Goal: Communication & Community: Answer question/provide support

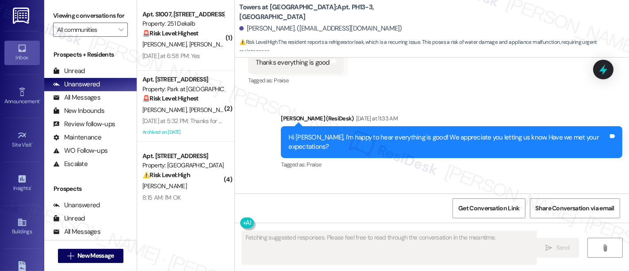
scroll to position [8251, 0]
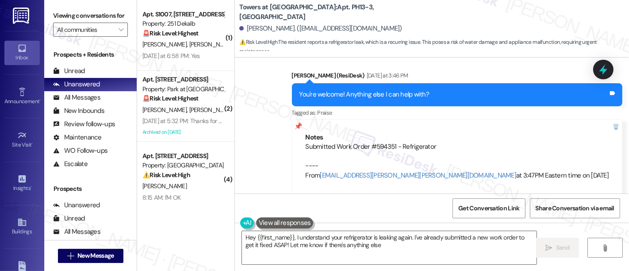
type textarea "Hey {{first_name}}, I understand your refrigerator is leaking again. I've alrea…"
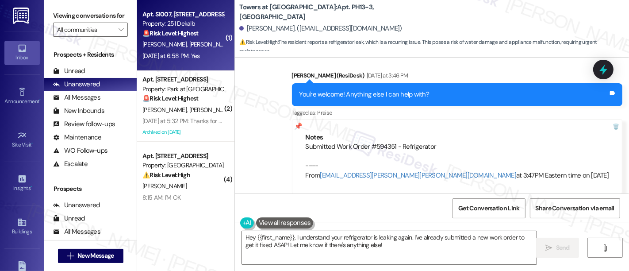
click at [174, 60] on div "[DATE] at 6:58 PM: Yes [DATE] at 6:58 PM: Yes" at bounding box center [184, 55] width 84 height 11
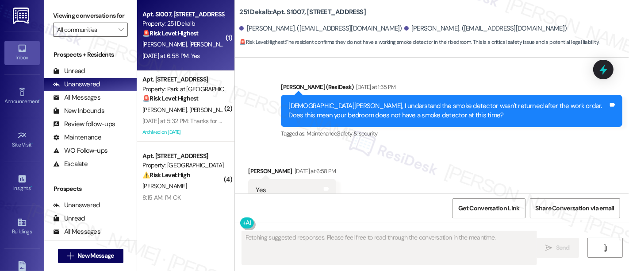
scroll to position [1628, 0]
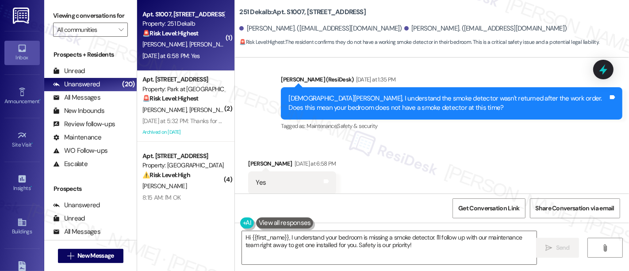
click at [366, 139] on div "Received via SMS [PERSON_NAME] [DATE] at 6:58 PM Yes Tags and notes Tagged as: …" at bounding box center [432, 176] width 394 height 75
drag, startPoint x: 366, startPoint y: 127, endPoint x: 364, endPoint y: 131, distance: 4.6
click at [366, 139] on div "Received via SMS [PERSON_NAME] [DATE] at 6:58 PM Yes Tags and notes Tagged as: …" at bounding box center [432, 176] width 394 height 75
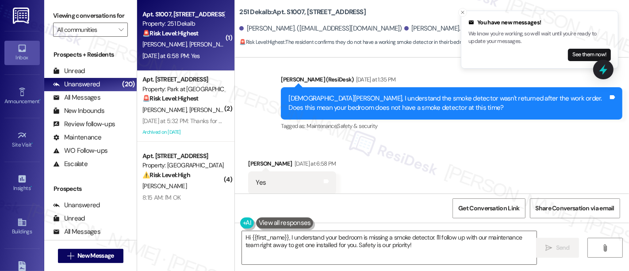
click at [493, 170] on div "Received via SMS [PERSON_NAME] [DATE] at 6:58 PM Yes Tags and notes Tagged as: …" at bounding box center [432, 176] width 394 height 75
click at [465, 13] on icon "Close toast" at bounding box center [462, 12] width 5 height 5
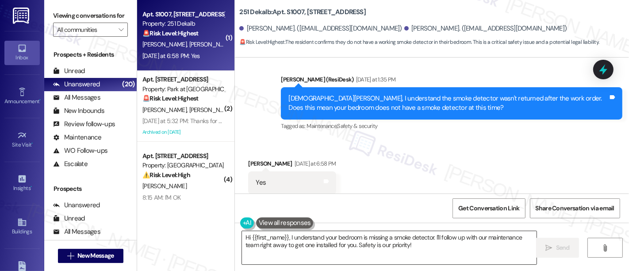
click at [415, 249] on textarea "Hi {{first_name}}, I understand your bedroom is missing a smoke detector. I'll …" at bounding box center [389, 247] width 295 height 33
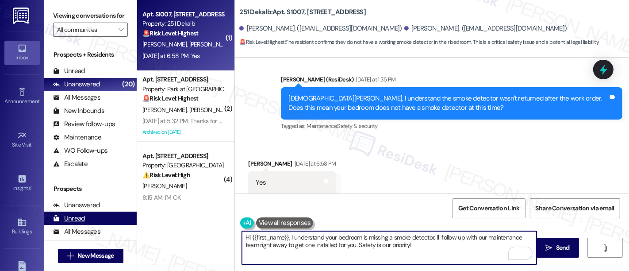
drag, startPoint x: 286, startPoint y: 237, endPoint x: 60, endPoint y: 231, distance: 226.7
click at [60, 231] on div "Viewing conversations for All communities  Prospects + Residents Unread (0) Un…" at bounding box center [336, 135] width 585 height 271
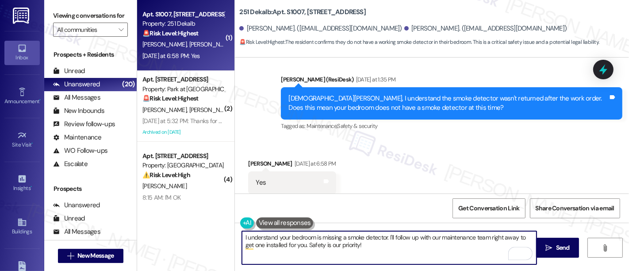
click at [431, 239] on textarea "I understand your bedroom is missing a smoke detector. I'll follow up with our …" at bounding box center [389, 247] width 295 height 33
click at [431, 246] on textarea "I understand your bedroom is missing a smoke detector. I'll follow up with our …" at bounding box center [389, 247] width 295 height 33
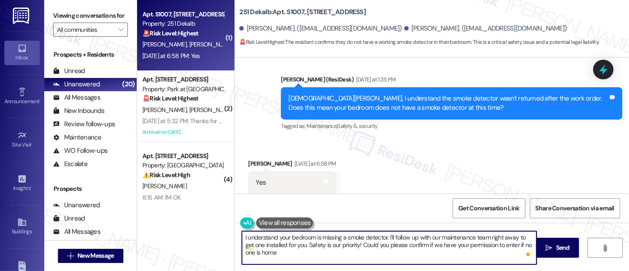
type textarea "I understand your bedroom is missing a smoke detector. I'll follow up with our …"
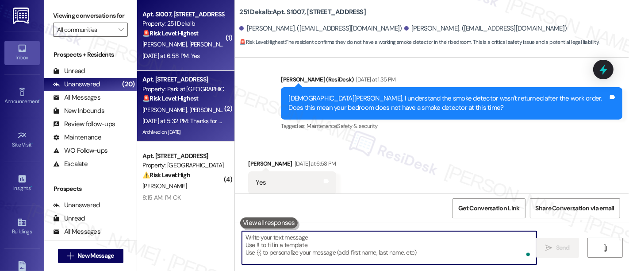
click at [191, 104] on div "[PERSON_NAME] [PERSON_NAME]" at bounding box center [184, 109] width 84 height 11
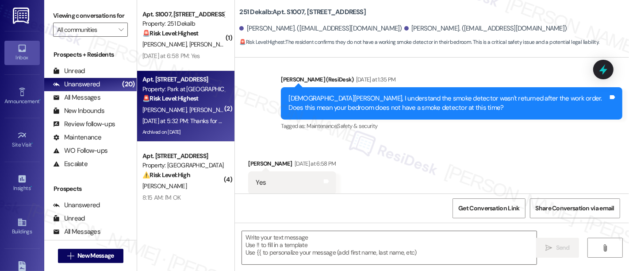
type textarea "Fetching suggested responses. Please feel free to read through the conversation…"
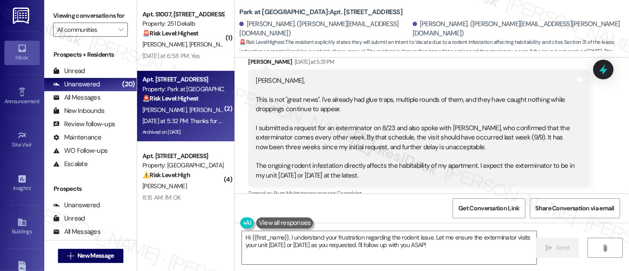
scroll to position [8340, 0]
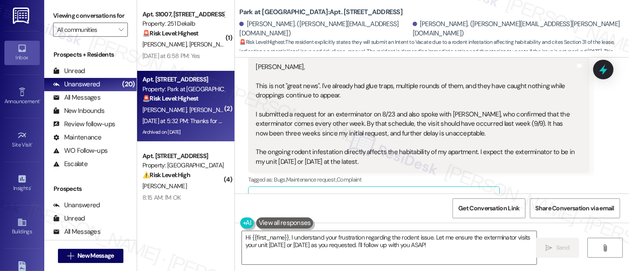
click at [428, 193] on button "Hide Suggestions" at bounding box center [437, 197] width 18 height 9
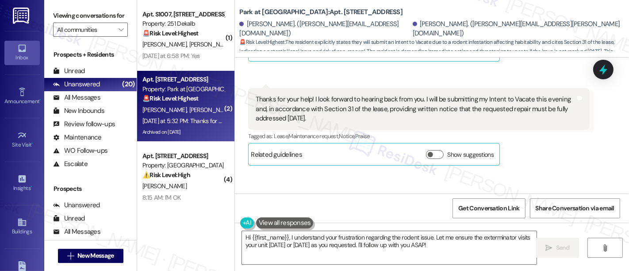
scroll to position [8491, 0]
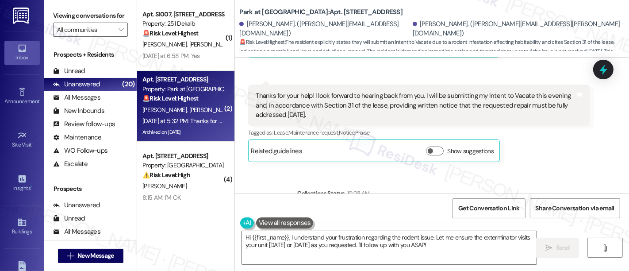
click at [528, 123] on div "Announcement, sent via SMS Emily (ResiDesk) Oct 18, 2024 at 5:55 PM Dear Reside…" at bounding box center [432, 126] width 394 height 136
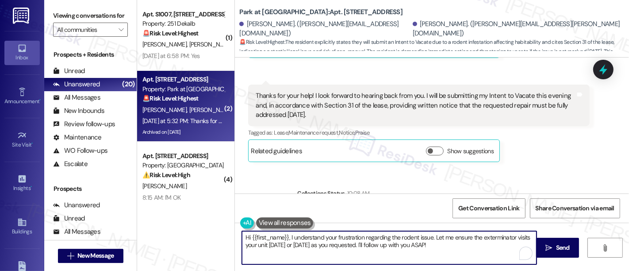
drag, startPoint x: 284, startPoint y: 236, endPoint x: 249, endPoint y: 235, distance: 35.0
click at [249, 235] on textarea "Hi {{first_name}}, I understand your frustration regarding the rodent issue. Le…" at bounding box center [389, 247] width 295 height 33
click at [409, 237] on textarea "Hi Jackie, I understand your frustration regarding the rodent issue. Let me ens…" at bounding box center [389, 247] width 295 height 33
click at [335, 245] on textarea "Hi Jackie, I understand your frustration regarding the rodent issue. Let me ens…" at bounding box center [389, 247] width 295 height 33
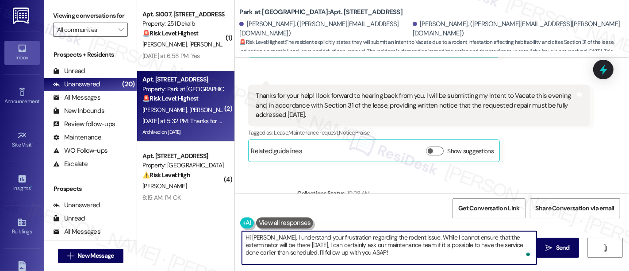
click at [408, 254] on textarea "Hi Jackie, I understand your frustration regarding the rodent issue. While I ca…" at bounding box center [389, 247] width 295 height 33
paste textarea "I completely understand your frustration about the rodent issue. While I can't …"
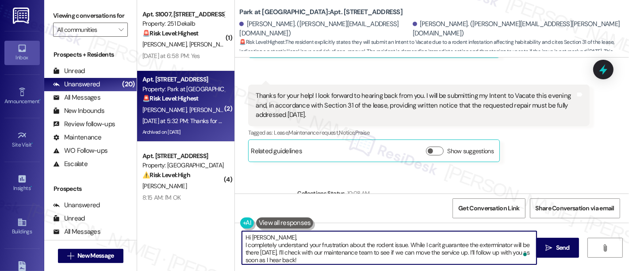
click at [349, 235] on textarea "Hi Jackie, I completely understand your frustration about the rodent issue. Whi…" at bounding box center [389, 247] width 295 height 33
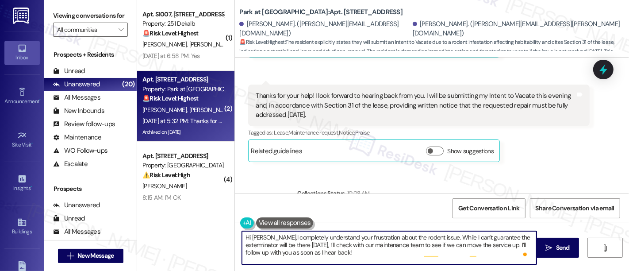
type textarea "Hi Jackie, I completely understand your frustration about the rodent issue. Whi…"
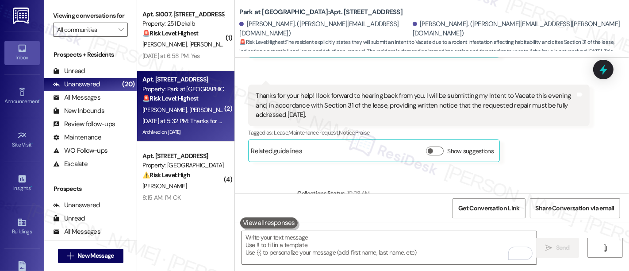
click at [379, 201] on div "Jackie Parzanese has an outstanding balance of $2027.5 for Park at Westminster …" at bounding box center [443, 227] width 292 height 52
click at [395, 244] on textarea "To enrich screen reader interactions, please activate Accessibility in Grammarl…" at bounding box center [389, 247] width 295 height 33
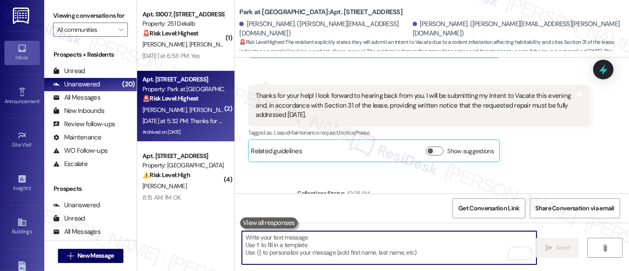
paste textarea "Hi Jackie, I completely understand your frustration about the rodent issue. Whi…"
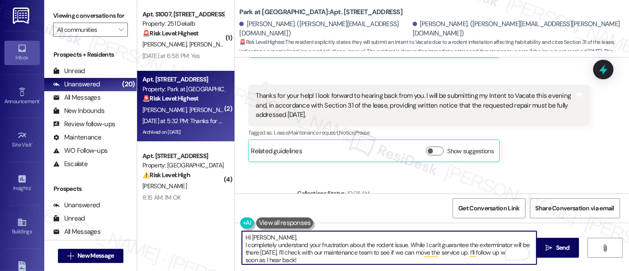
click at [334, 237] on textarea "Hi Jackie, I completely understand your frustration about the rodent issue. Whi…" at bounding box center [389, 247] width 295 height 33
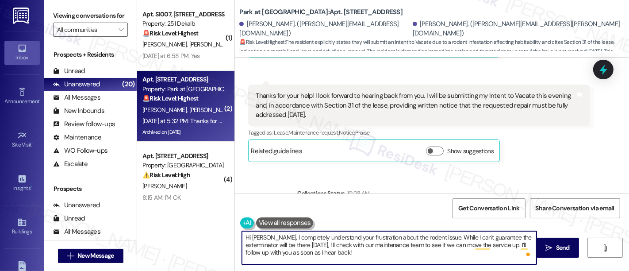
click at [402, 237] on textarea "Hi Jackie, I completely understand your frustration about the rodent issue. Whi…" at bounding box center [389, 247] width 295 height 33
drag, startPoint x: 402, startPoint y: 237, endPoint x: 407, endPoint y: 253, distance: 16.7
click at [402, 238] on textarea "Hi Jackie, I completely understand your frustration about the rodent issue. Whi…" at bounding box center [389, 247] width 295 height 33
click at [479, 253] on textarea "Hi Jackie, I completely understand your frustration about the pest issue. While…" at bounding box center [389, 247] width 295 height 33
type textarea "Hi Jackie, I completely understand your frustration about the pest issue. While…"
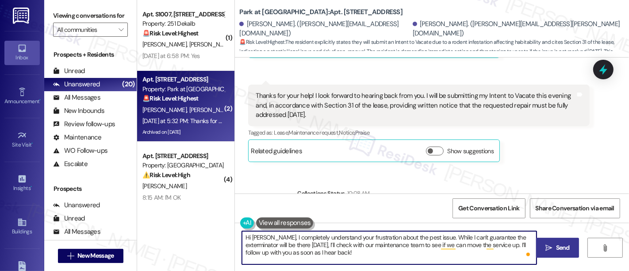
click at [547, 249] on icon "" at bounding box center [549, 247] width 7 height 7
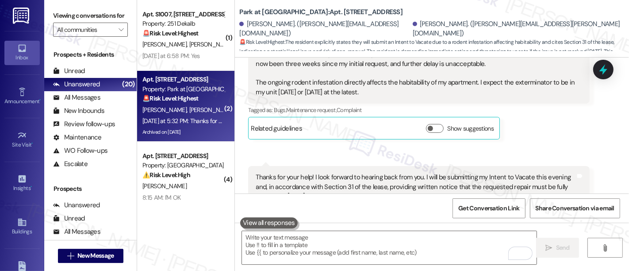
scroll to position [8572, 0]
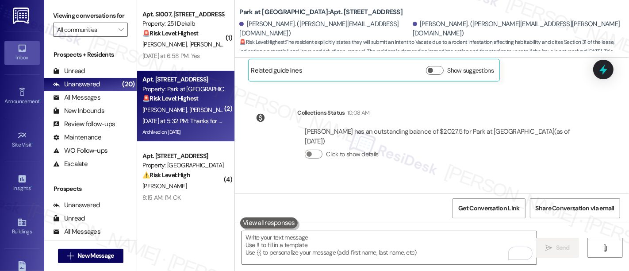
click at [468, 179] on div "Sent via SMS Sarah 10:17 AM Hi Jackie, I completely understand your frustration…" at bounding box center [432, 219] width 394 height 81
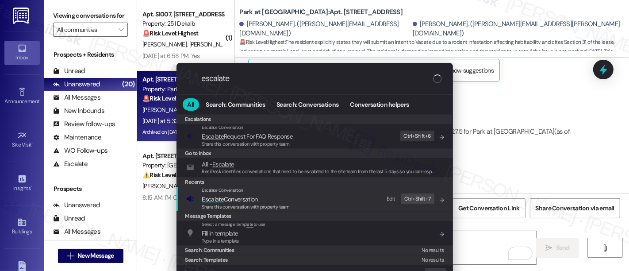
type input "escalate"
click at [244, 200] on span "Escalate Conversation" at bounding box center [230, 199] width 56 height 8
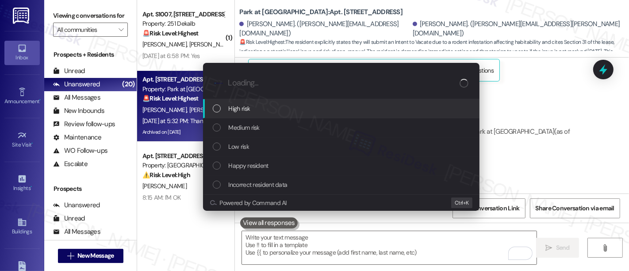
click at [250, 111] on div "High risk" at bounding box center [342, 109] width 259 height 10
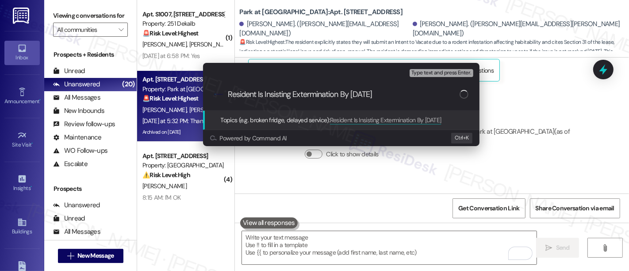
type input "Resident Is Insisting Extermination By Friday 9/19"
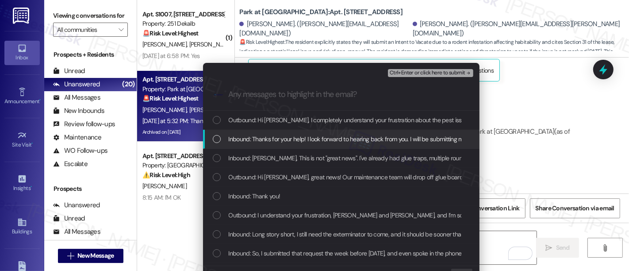
click at [261, 138] on span "Inbound: Thanks for your help! I look forward to hearing back from you. I will …" at bounding box center [552, 139] width 646 height 10
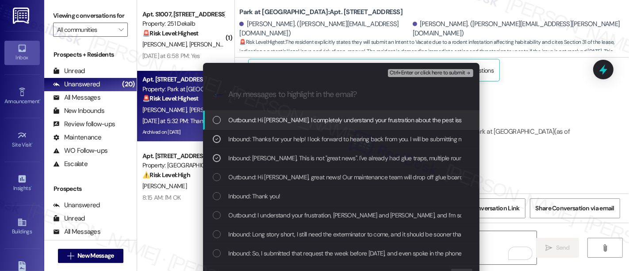
click at [441, 70] on span "Ctrl+Enter or click here to submit" at bounding box center [428, 73] width 76 height 6
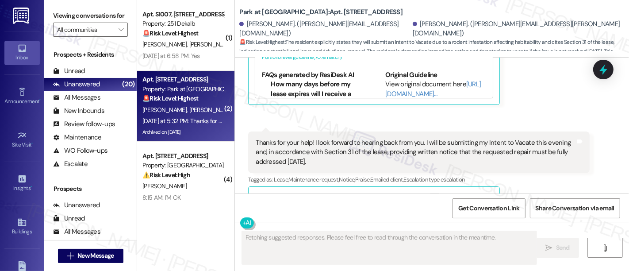
scroll to position [8518, 0]
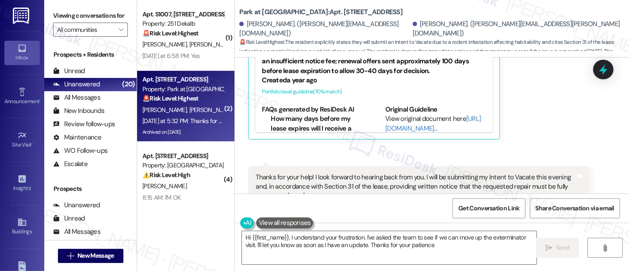
type textarea "Hi {{first_name}}, I understand your frustration. I've asked the team to see if…"
click at [566, 208] on div "Tagged as: Lease , Click to highlight conversations about Lease Maintenance req…" at bounding box center [419, 214] width 342 height 13
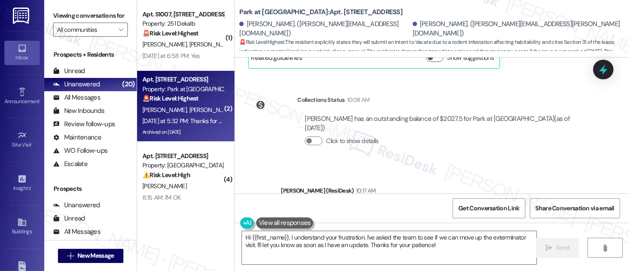
click at [423, 166] on div "Sent via SMS Emily (ResiDesk) 10:17 AM Hi Jackie, I completely understand your …" at bounding box center [432, 213] width 394 height 94
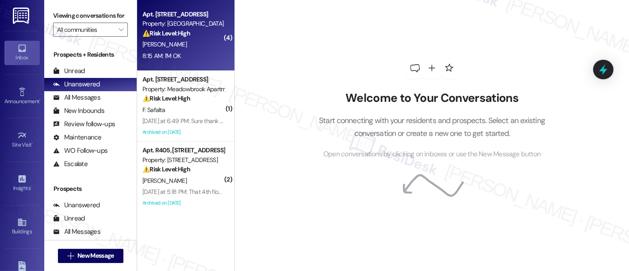
click at [178, 37] on div "⚠️ Risk Level: High The initial work order concerned a water issue (Water won't…" at bounding box center [183, 33] width 82 height 9
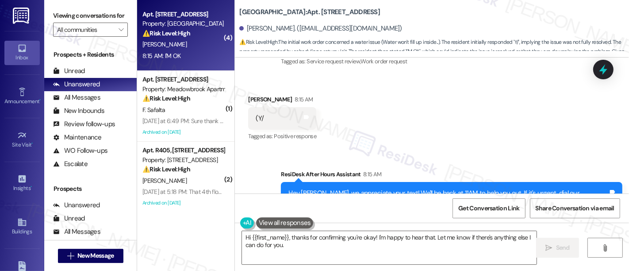
scroll to position [2694, 0]
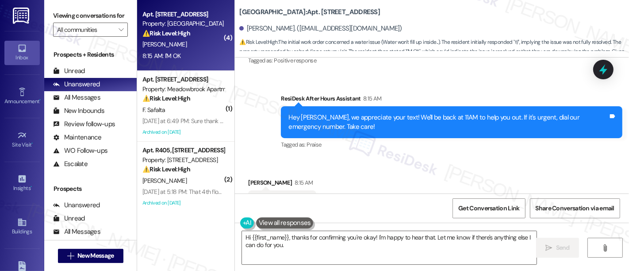
click at [178, 37] on div "⚠️ Risk Level: High The initial work order concerned a water issue (Water won't…" at bounding box center [183, 33] width 82 height 9
click at [396, 158] on div "Received via SMS Broderick Young 8:15 AM I'M OK Tags and notes Tagged as: Posit…" at bounding box center [432, 195] width 394 height 75
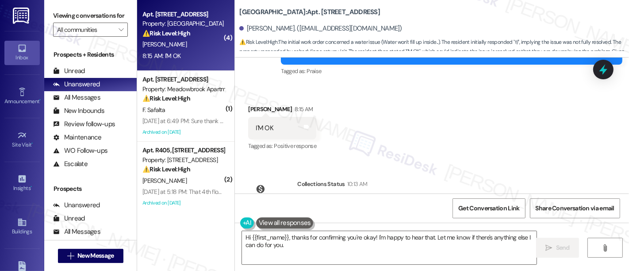
scroll to position [2775, 0]
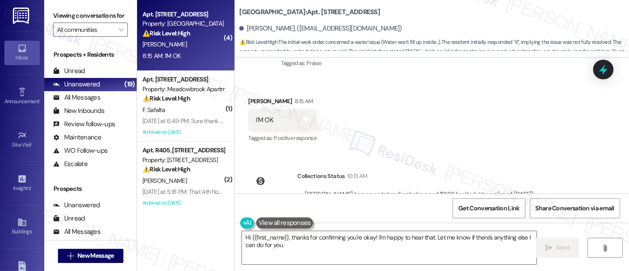
click at [467, 122] on div "Announcement, sent via SMS Emily (ResiDesk) Jul 25, 2022 at 11:27 AM Hi Broderi…" at bounding box center [432, 126] width 394 height 136
click at [344, 238] on textarea "Hi {{first_name}}, thanks for confirming you're okay! I'm happy to hear that. L…" at bounding box center [389, 247] width 295 height 33
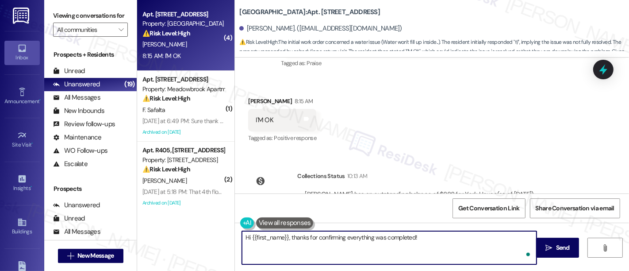
paste textarea "If you’re happy with your experience, we’d love it if you left us a quick Googl…"
type textarea "Hi {{first_name}}, thanks for confirming everything was completed! If you’re ha…"
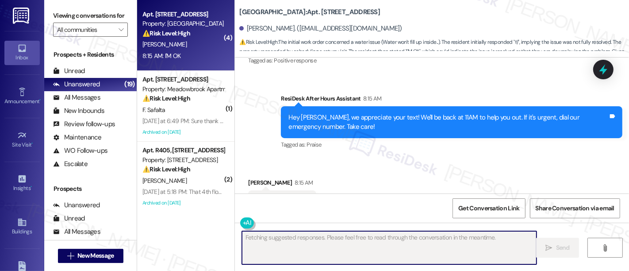
scroll to position [2694, 0]
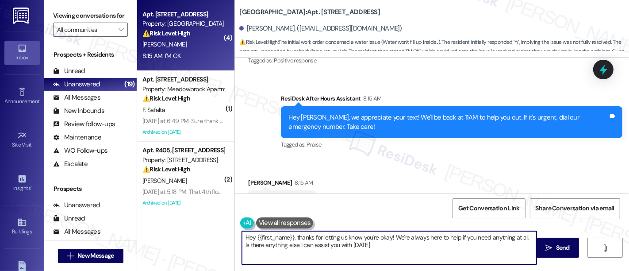
type textarea "Hey {{first_name}}, thanks for letting us know you're okay! We're always here t…"
click at [364, 178] on div "Received via SMS Broderick Young 8:15 AM I'M OK Tags and notes Tagged as: Posit…" at bounding box center [432, 195] width 394 height 75
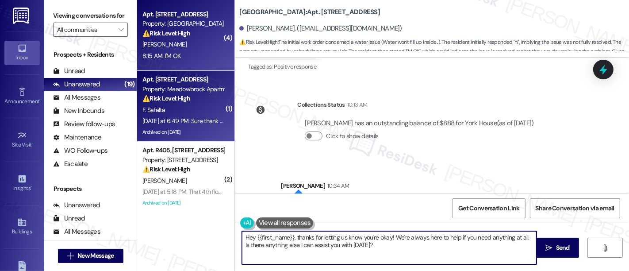
click at [196, 105] on div "F. Safalta" at bounding box center [184, 109] width 84 height 11
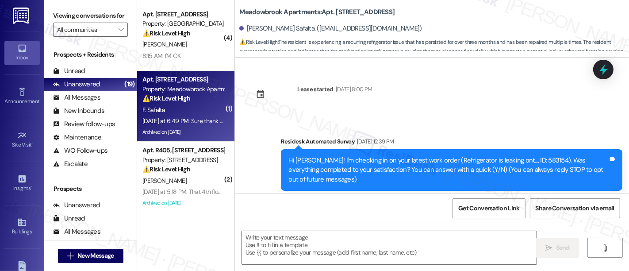
scroll to position [4255, 0]
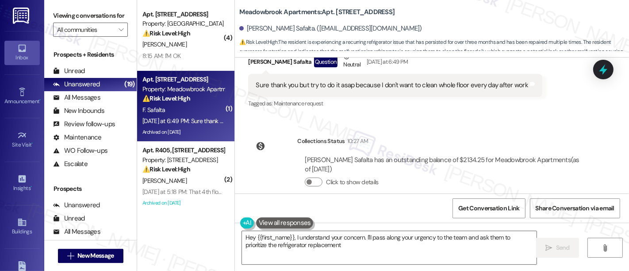
click at [375, 97] on div "Tagged as: Maintenance request Click to highlight conversations about Maintenan…" at bounding box center [395, 103] width 294 height 13
type textarea "Hey {{first_name}}, I understand your concern. I'll pass along your urgency to …"
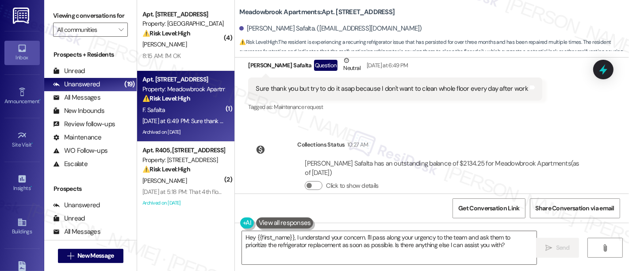
scroll to position [4254, 0]
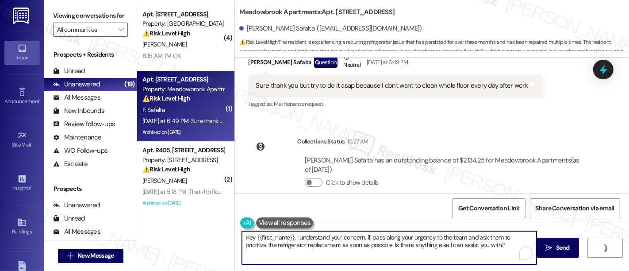
click at [363, 244] on textarea "Hey {{first_name}}, I understand your concern. I'll pass along your urgency to …" at bounding box center [389, 247] width 295 height 33
click at [350, 250] on textarea "Hey {{first_name}}, I understand your concern. I'll pass along your urgency to …" at bounding box center [389, 247] width 295 height 33
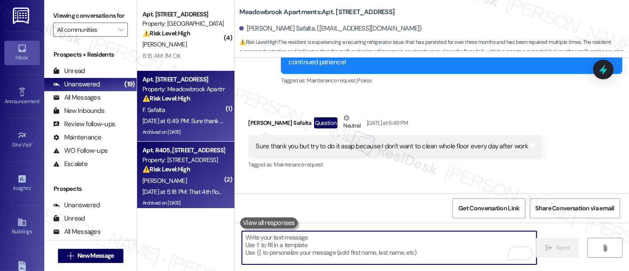
scroll to position [4163, 0]
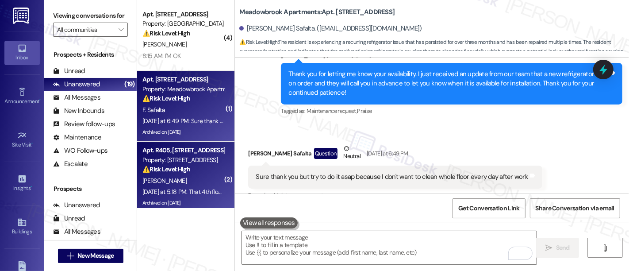
click at [185, 178] on div "[PERSON_NAME]" at bounding box center [184, 180] width 84 height 11
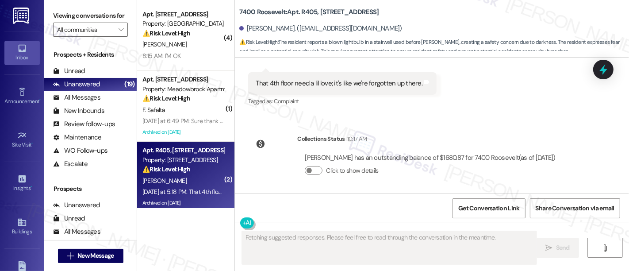
scroll to position [3457, 0]
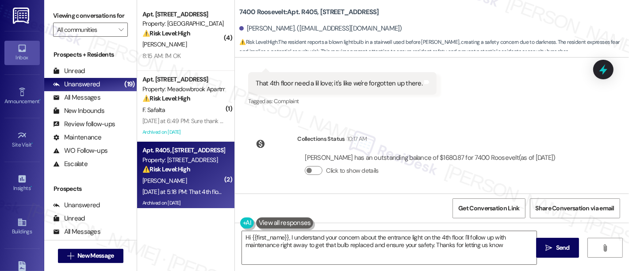
type textarea "Hi {{first_name}}, I understand your concern about the entrance light on the 4t…"
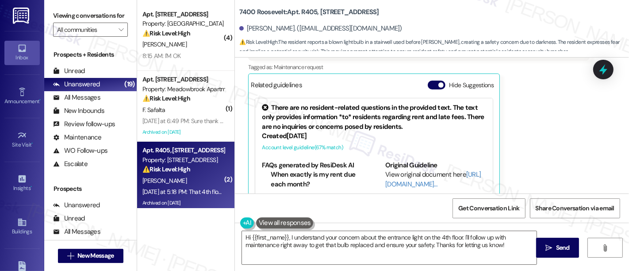
scroll to position [3280, 0]
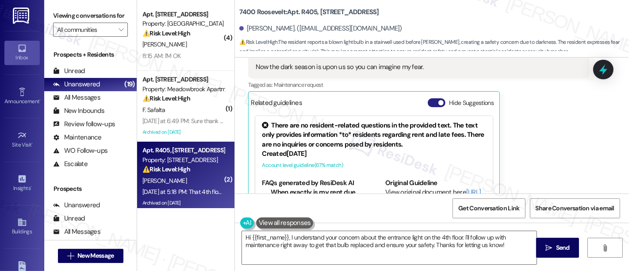
click at [435, 104] on button "Hide Suggestions" at bounding box center [437, 102] width 18 height 9
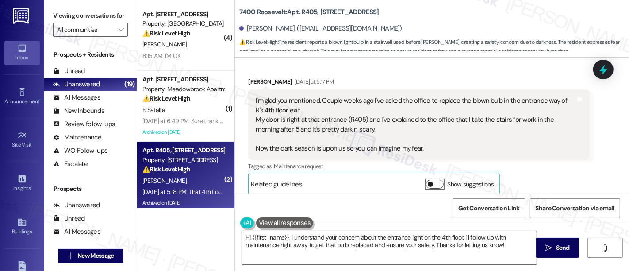
scroll to position [3201, 0]
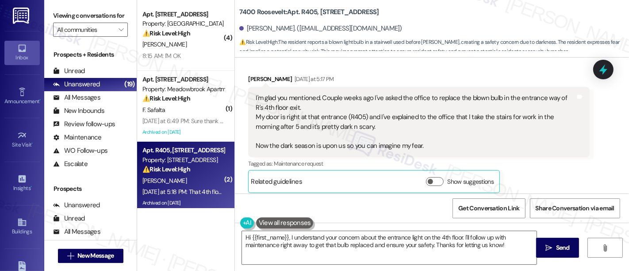
click at [532, 169] on div "Diana Miller Yesterday at 5:17 PM I'm glad you mentioned. Couple weeks ago I've…" at bounding box center [419, 133] width 342 height 118
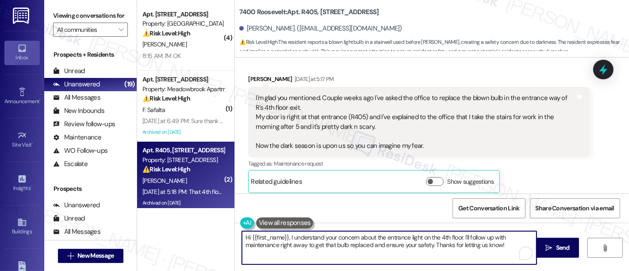
click at [467, 248] on textarea "Hi {{first_name}}, I understand your concern about the entrance light on the 4t…" at bounding box center [389, 247] width 295 height 33
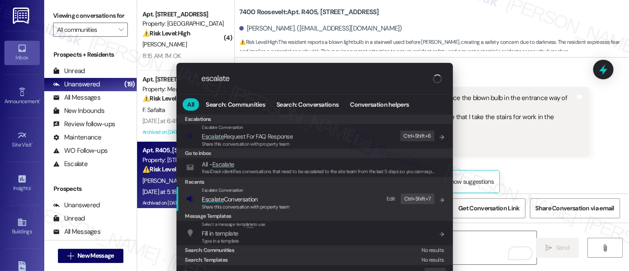
type input "escalate"
click at [261, 198] on span "Escalate Conversation" at bounding box center [246, 199] width 88 height 10
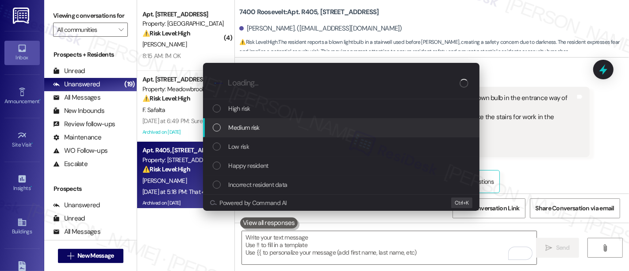
click at [253, 131] on span "Medium risk" at bounding box center [244, 128] width 31 height 10
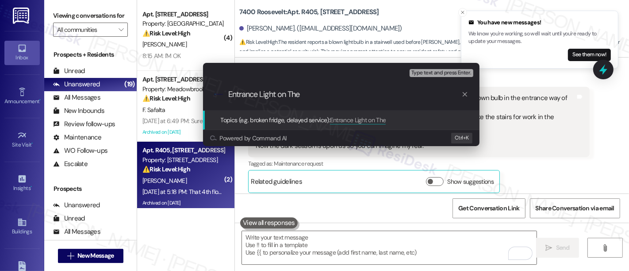
drag, startPoint x: 363, startPoint y: 99, endPoint x: 27, endPoint y: 75, distance: 336.7
click at [27, 75] on div "Escalate Conversation Medium risk Topics (e.g. broken fridge, delayed service) …" at bounding box center [314, 135] width 629 height 271
click at [516, 164] on div "Escalate Conversation Medium risk Topics (e.g. broken fridge, delayed service) …" at bounding box center [314, 135] width 629 height 271
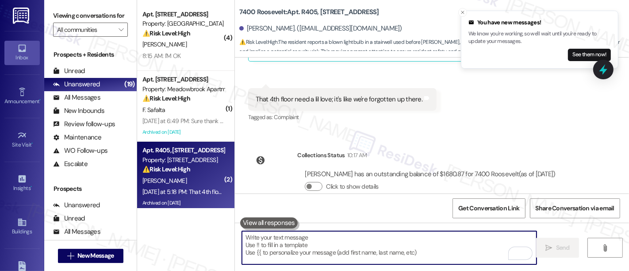
scroll to position [3420, 0]
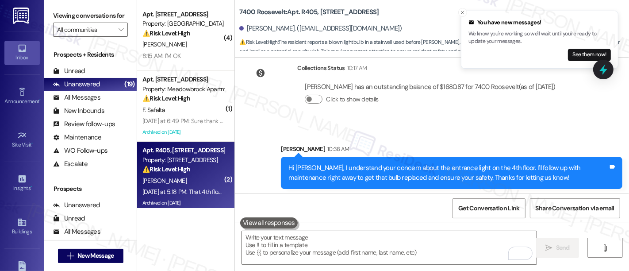
click at [526, 131] on div "Sent via SMS Sarah 10:38 AM Hi Diana, I understand your concern about the entra…" at bounding box center [432, 159] width 394 height 71
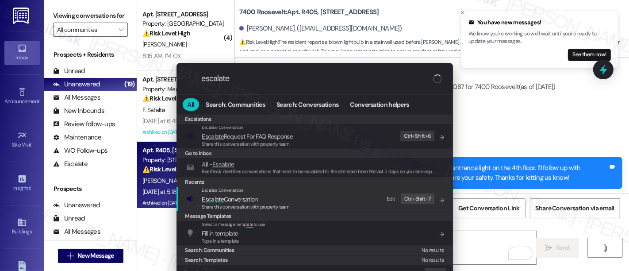
type input "escalate"
click at [277, 200] on span "Escalate Conversation" at bounding box center [246, 199] width 88 height 10
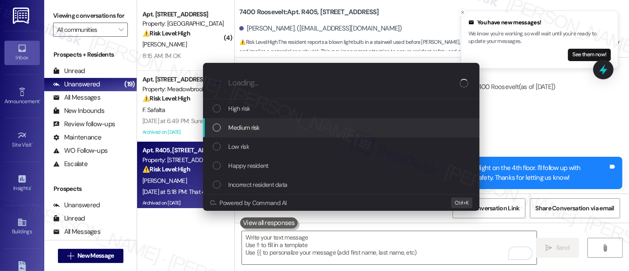
click at [246, 127] on span "Medium risk" at bounding box center [244, 128] width 31 height 10
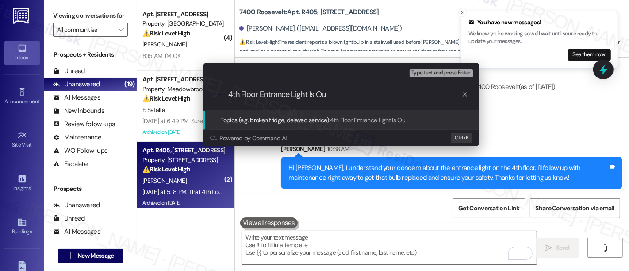
type input "4th Floor Entrance Light Is Out"
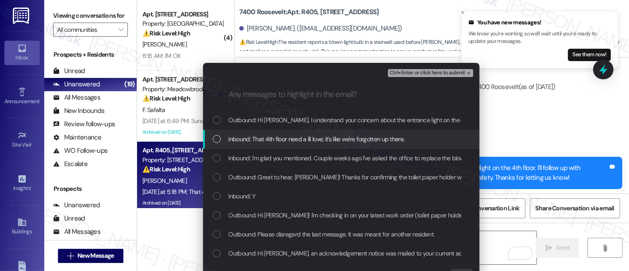
click at [313, 138] on span "Inbound: That 4th floor need a lil love; it's like we're forgotten up there." at bounding box center [317, 139] width 176 height 10
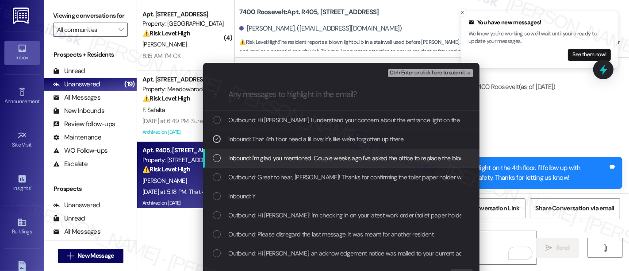
click at [304, 151] on div "Inbound: I'm glad you mentioned. Couple weeks ago I've asked the office to repl…" at bounding box center [341, 158] width 277 height 19
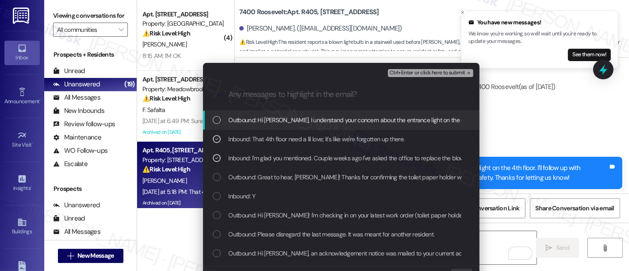
click at [447, 74] on span "Ctrl+Enter or click here to submit" at bounding box center [428, 73] width 76 height 6
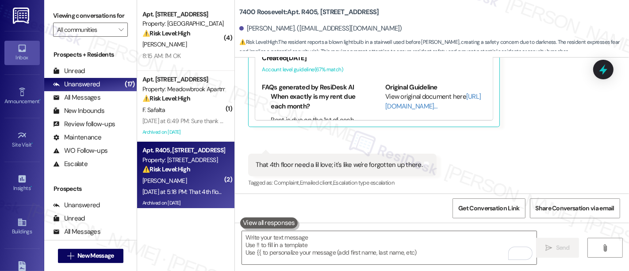
scroll to position [3541, 0]
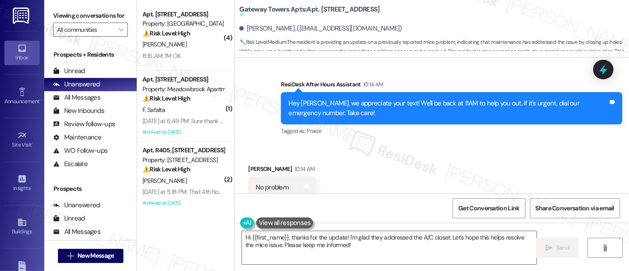
scroll to position [6016, 0]
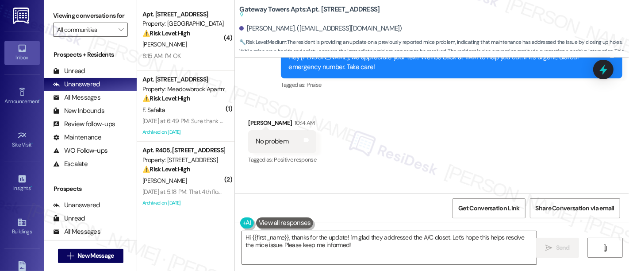
click at [454, 117] on div "Survey, sent via SMS Residesk Automated Survey Feb 25, 2025 at 1:07 PM Hi Sandr…" at bounding box center [432, 126] width 394 height 136
click at [359, 243] on textarea "Hi {{first_name}}, thanks for the update! I'm glad they addressed the A/C close…" at bounding box center [389, 247] width 295 height 33
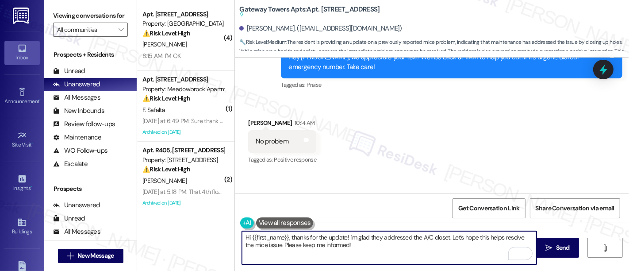
click at [419, 237] on textarea "Hi {{first_name}}, thanks for the update! I'm glad they addressed the A/C close…" at bounding box center [389, 247] width 295 height 33
click at [445, 235] on textarea "Hi {{first_name}}, thanks for the update! I'm glad they addressed the A/C close…" at bounding box center [389, 247] width 295 height 33
click at [452, 235] on textarea "Hi {{first_name}}, thanks for the update! I'm glad they addressed the A/C close…" at bounding box center [389, 247] width 295 height 33
drag, startPoint x: 482, startPoint y: 235, endPoint x: 407, endPoint y: 240, distance: 75.9
click at [481, 235] on textarea "Hi {{first_name}}, thanks for the update! I'm glad they addressed the A/C close…" at bounding box center [389, 247] width 295 height 33
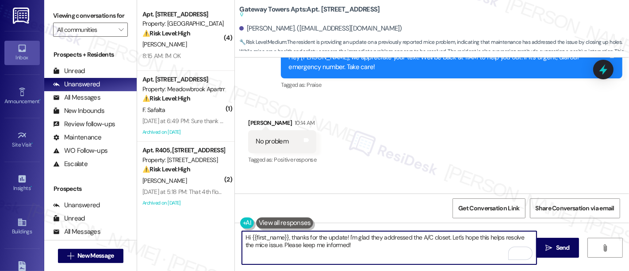
click at [271, 244] on textarea "Hi {{first_name}}, thanks for the update! I'm glad they addressed the A/C close…" at bounding box center [389, 247] width 295 height 33
click at [245, 242] on textarea "Hi {{first_name}}, thanks for the update! I'm glad they addressed the A/C close…" at bounding box center [389, 247] width 295 height 33
click at [381, 244] on textarea "Hi {{first_name}}, thanks for the update! I'm glad they addressed the A/C close…" at bounding box center [389, 247] width 295 height 33
type textarea "Hi {{first_name}}, thanks for the update! I'm glad they addressed the A/C close…"
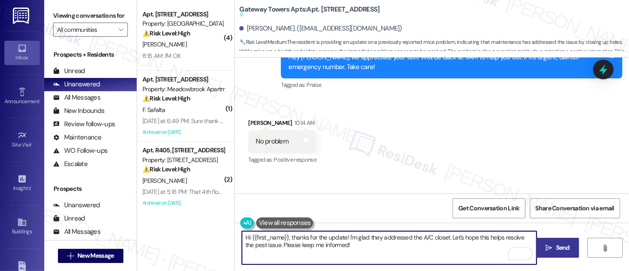
click at [557, 247] on span "Send" at bounding box center [563, 247] width 14 height 9
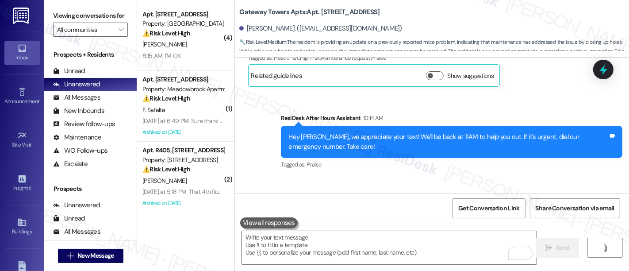
scroll to position [5934, 0]
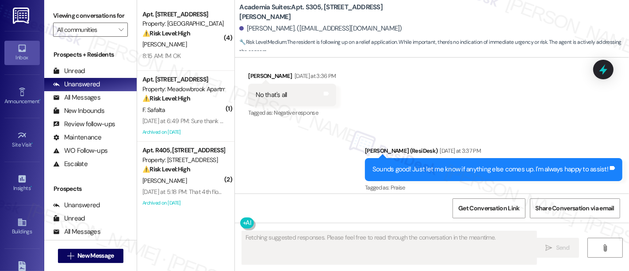
scroll to position [7386, 0]
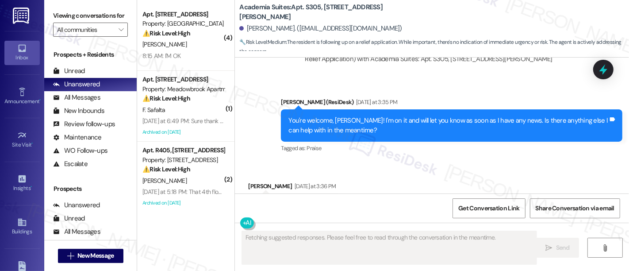
click at [549, 162] on div "Received via SMS Sharon Chapepa Yesterday at 3:36 PM No that's all Tags and not…" at bounding box center [432, 199] width 394 height 75
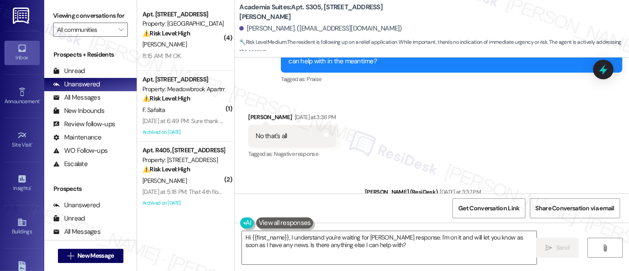
scroll to position [7551, 0]
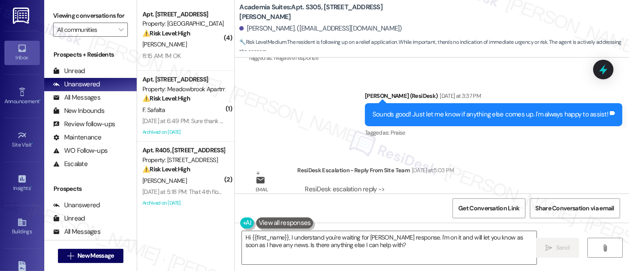
click at [463, 159] on div "Email escalation reply ResiDesk Escalation - Reply From Site Team Yesterday at …" at bounding box center [419, 197] width 355 height 77
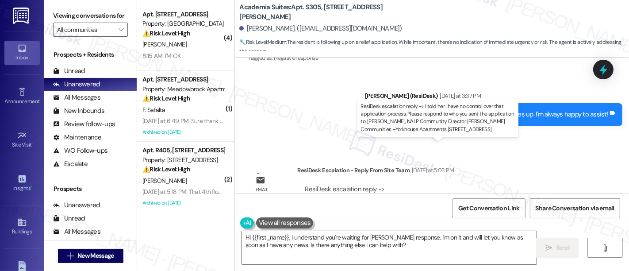
drag, startPoint x: 343, startPoint y: 156, endPoint x: 416, endPoint y: 158, distance: 73.5
click at [416, 185] on div "ResiDesk escalation reply -> I told her I have no control over that application…" at bounding box center [435, 203] width 261 height 37
click at [455, 185] on div "ResiDesk escalation reply -> I told her I have no control over that application…" at bounding box center [435, 203] width 261 height 37
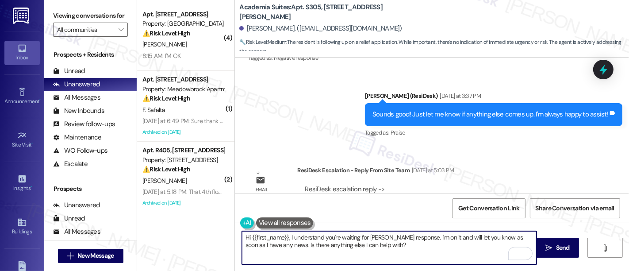
drag, startPoint x: 286, startPoint y: 235, endPoint x: 277, endPoint y: 243, distance: 12.5
click at [277, 243] on textarea "Hi {{first_name}}, I understand you're waiting for Thomas's response. I'm on it…" at bounding box center [389, 247] width 295 height 33
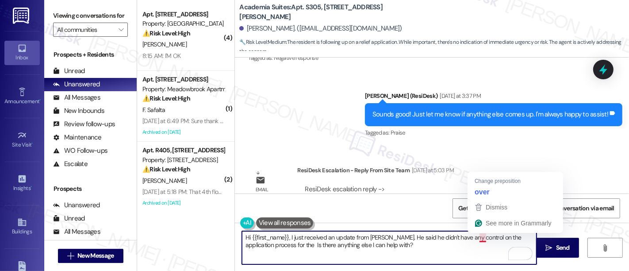
click at [477, 239] on textarea "Hi {{first_name}}, I just received an update from Thomas. He said he didn't hav…" at bounding box center [389, 247] width 295 height 33
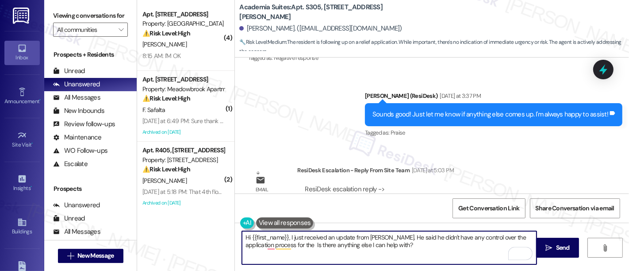
drag, startPoint x: 498, startPoint y: 237, endPoint x: 502, endPoint y: 233, distance: 6.0
click at [498, 235] on textarea "Hi {{first_name}}, I just received an update from Thomas. He said he didn't hav…" at bounding box center [389, 247] width 295 height 33
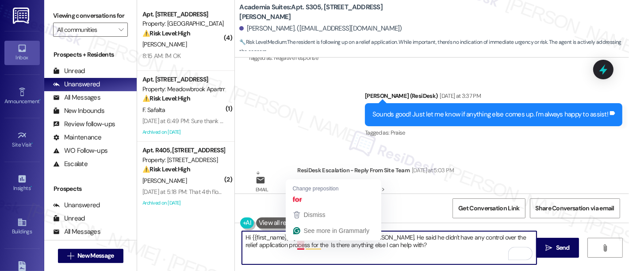
click at [296, 243] on textarea "Hi {{first_name}}, I just received an update from Thomas. He said he didn't hav…" at bounding box center [389, 247] width 295 height 33
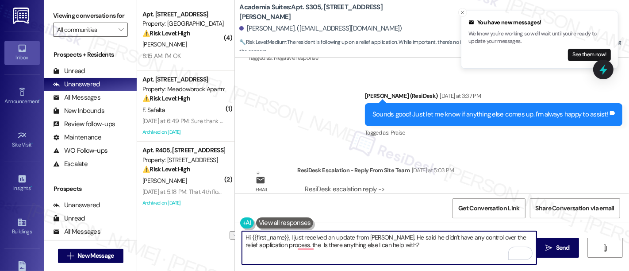
drag, startPoint x: 430, startPoint y: 238, endPoint x: 389, endPoint y: 237, distance: 40.3
click at [389, 237] on textarea "Hi {{first_name}}, I just received an update from Thomas. He said he didn't hav…" at bounding box center [389, 247] width 295 height 33
click at [262, 244] on textarea "Hi {{first_name}}, I just received an update from Thomas. Unfortunately, he doe…" at bounding box center [389, 247] width 295 height 33
click at [282, 246] on textarea "Hi {{first_name}}, I just received an update from Thomas. Unfortunately, he doe…" at bounding box center [389, 247] width 295 height 33
click at [307, 245] on textarea "Hi {{first_name}}, I just received an update from Thomas. Unfortunately, he doe…" at bounding box center [389, 247] width 295 height 33
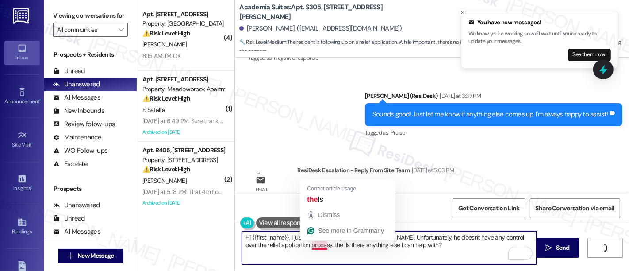
click at [318, 246] on textarea "Hi {{first_name}}, I just received an update from Thomas. Unfortunately, he doe…" at bounding box center [389, 247] width 295 height 33
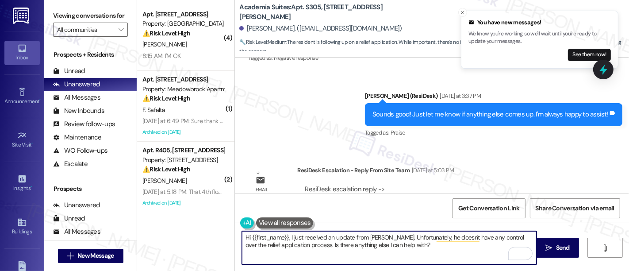
click at [376, 252] on textarea "Hi {{first_name}}, I just received an update from Thomas. Unfortunately, he doe…" at bounding box center [389, 247] width 295 height 33
click at [426, 254] on textarea "Hi {{first_name}}, I just received an update from Thomas. Unfortunately, he doe…" at bounding box center [389, 247] width 295 height 33
type textarea "Hi {{first_name}}, I just received an update from Thomas. Unfortunately, he doe…"
click at [546, 253] on button " Send" at bounding box center [557, 248] width 43 height 20
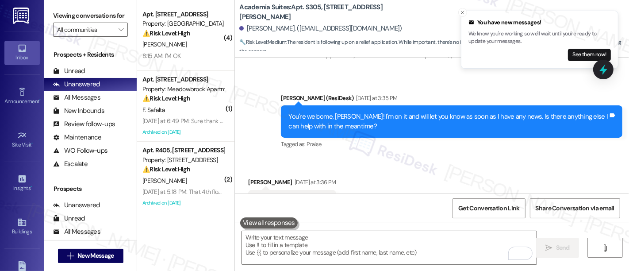
scroll to position [7386, 0]
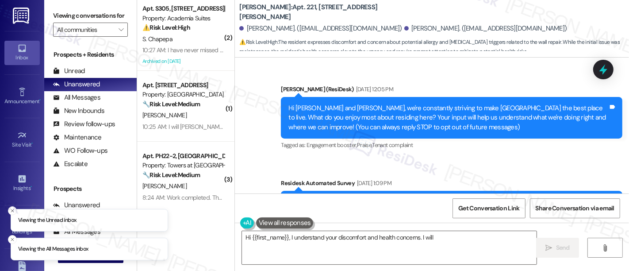
scroll to position [2401, 0]
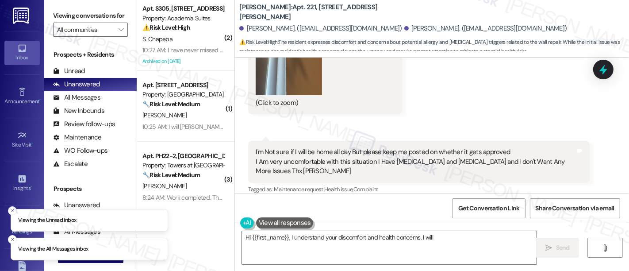
click at [492, 94] on div "Received via SMS Tracey Hill 8:01 AM JPG attachment ResiDesk recognized items i…" at bounding box center [432, 57] width 394 height 335
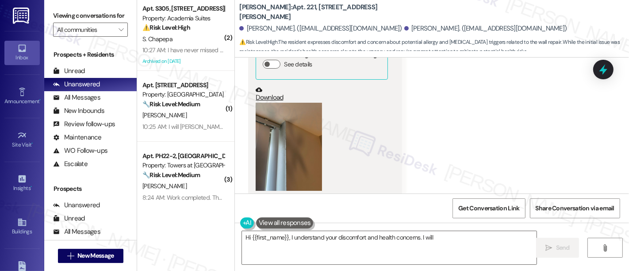
scroll to position [2319, 0]
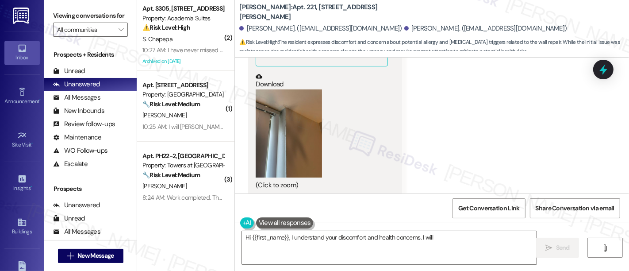
click at [260, 117] on button "Zoom image" at bounding box center [289, 133] width 66 height 88
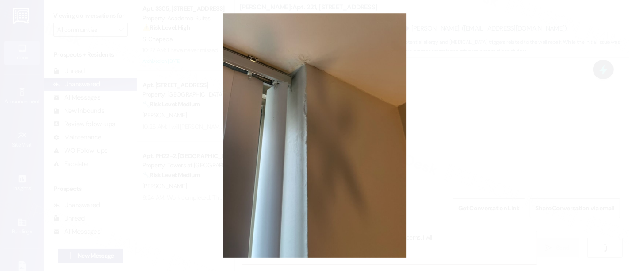
click at [442, 89] on button "Unzoom image" at bounding box center [314, 135] width 629 height 271
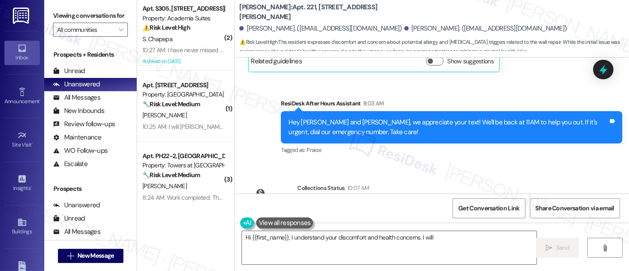
scroll to position [2567, 0]
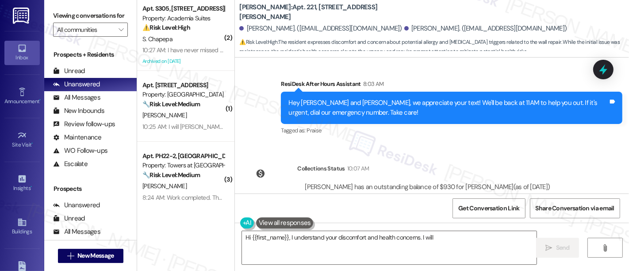
click at [561, 148] on div "Announcement, sent via SMS Emily (ResiDesk) Oct 25, 2024 at 12:05 PM Hi Tracey …" at bounding box center [432, 126] width 394 height 136
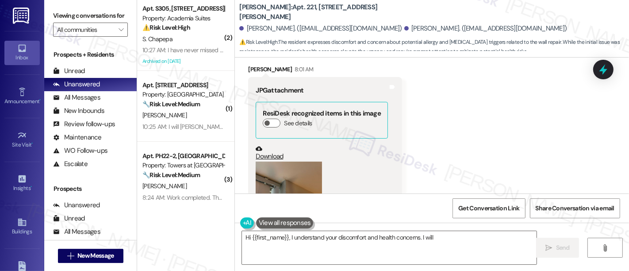
scroll to position [2201, 0]
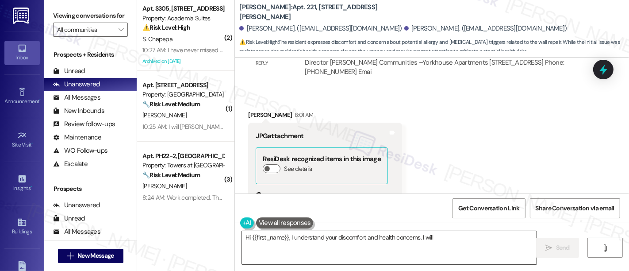
click at [265, 238] on textarea "Hi {{first_name}}, I understand your discomfort and health concerns. I will fol…" at bounding box center [389, 247] width 295 height 33
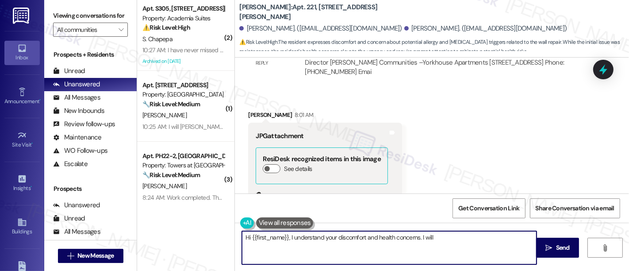
click at [265, 238] on textarea "Hi {{first_name}}, I understand your discomfort and health concerns. I will fol…" at bounding box center [389, 247] width 295 height 33
click at [249, 110] on div "Tracey Hill 8:01 AM" at bounding box center [325, 116] width 154 height 12
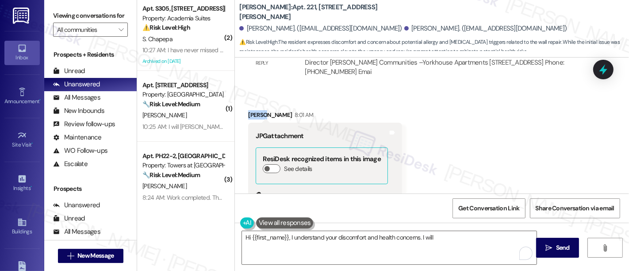
click at [249, 110] on div "Tracey Hill 8:01 AM" at bounding box center [325, 116] width 154 height 12
copy div "Tracey"
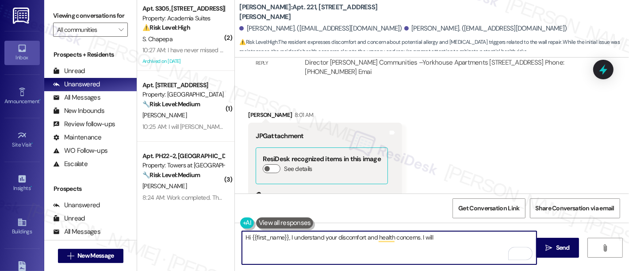
click at [265, 241] on textarea "Hi {{first_name}}, I understand your discomfort and health concerns. I will fol…" at bounding box center [389, 247] width 295 height 33
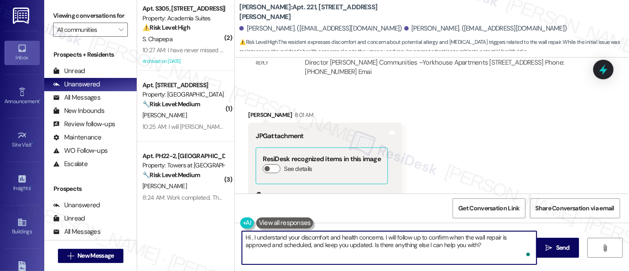
paste textarea "Tracey"
click at [370, 241] on textarea "Hi Tracey, I understand your discomfort and health concerns. I will follow up t…" at bounding box center [389, 247] width 295 height 33
click at [397, 235] on textarea "Hi Tracey, I understand your discomfort and health concerns. I will follow up t…" at bounding box center [389, 247] width 295 height 33
click at [365, 245] on textarea "Hi Tracey, I understand your discomfort and health concerns. I will follow up t…" at bounding box center [389, 247] width 295 height 33
click at [342, 247] on textarea "Hi Tracey, I understand your discomfort and health concerns. Maintenance is sch…" at bounding box center [389, 247] width 295 height 33
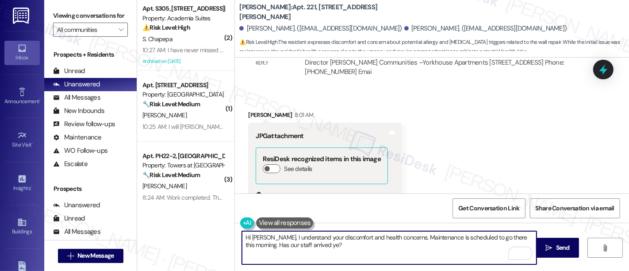
type textarea "Hi Tracey, I understand your discomfort and health concerns. Maintenance is sch…"
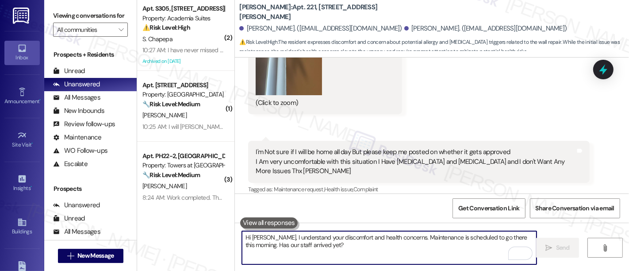
scroll to position [1, 0]
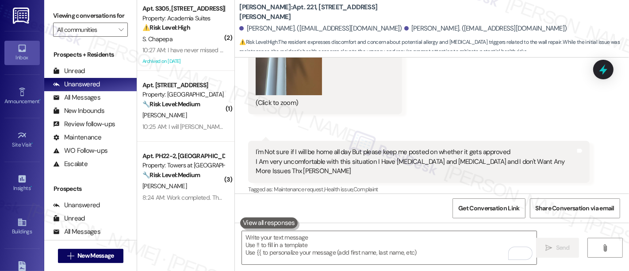
click at [622, 177] on div "Received via SMS Tracey Hill 8:01 AM JPG attachment ResiDesk recognized items i…" at bounding box center [432, 57] width 394 height 335
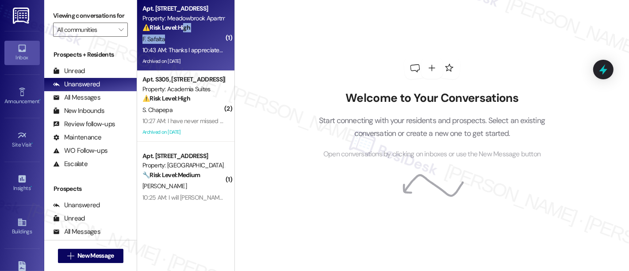
click at [182, 34] on div "Apt. [STREET_ADDRESS] Property: Meadowbrook Apartments ⚠️ Risk Level: High The …" at bounding box center [185, 35] width 97 height 71
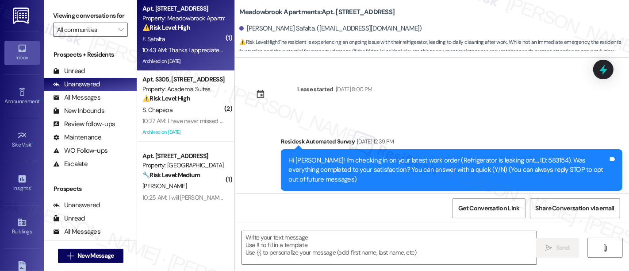
scroll to position [4413, 0]
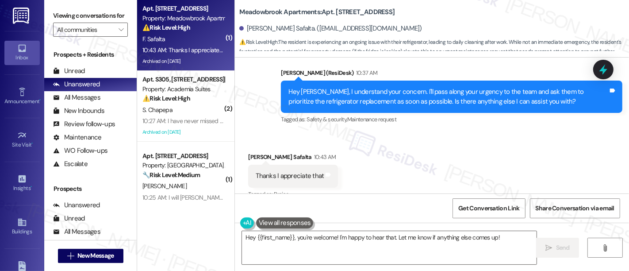
click at [412, 155] on div "Received via SMS [PERSON_NAME] Safalta 10:43 AM Thanks I appreciate that Tags a…" at bounding box center [432, 169] width 394 height 75
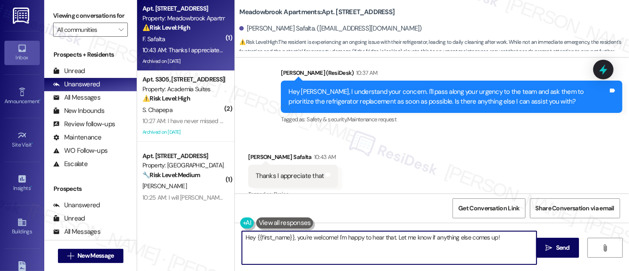
drag, startPoint x: 294, startPoint y: 237, endPoint x: 48, endPoint y: 241, distance: 246.1
click at [48, 241] on div "Viewing conversations for All communities  Prospects + Residents Unread (0) Un…" at bounding box center [336, 135] width 585 height 271
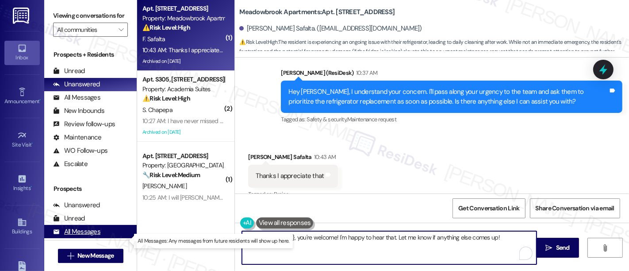
type textarea "You're welcome! I'm happy to hear that. Let me know if anything else comes up!"
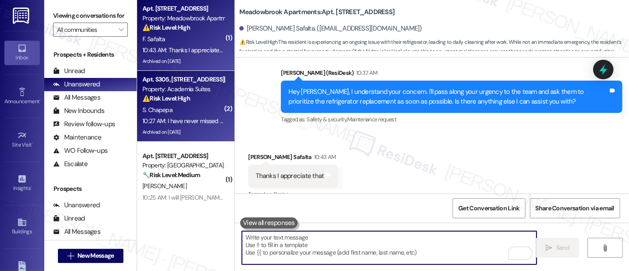
scroll to position [4413, 0]
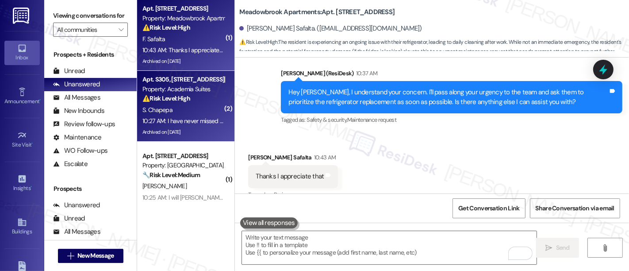
click at [172, 119] on div "10:27 AM: I have never missed a month of rent for the past 2 years 10:27 AM: I …" at bounding box center [226, 121] width 169 height 8
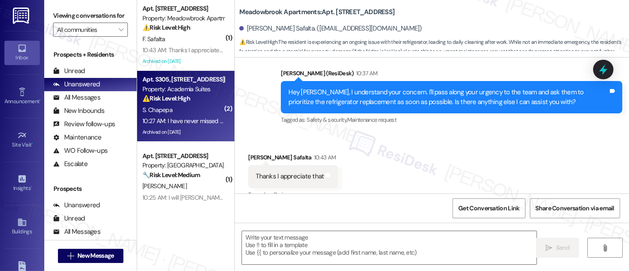
type textarea "Fetching suggested responses. Please feel free to read through the conversation…"
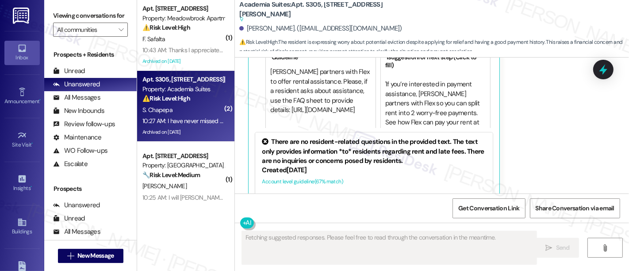
scroll to position [7942, 0]
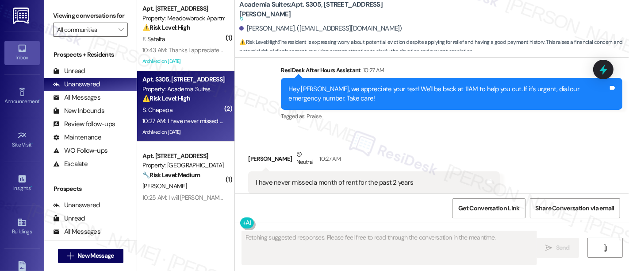
click at [428, 214] on button "Hide Suggestions" at bounding box center [437, 218] width 18 height 9
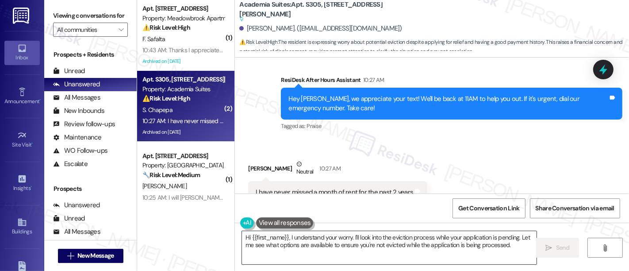
scroll to position [0, 0]
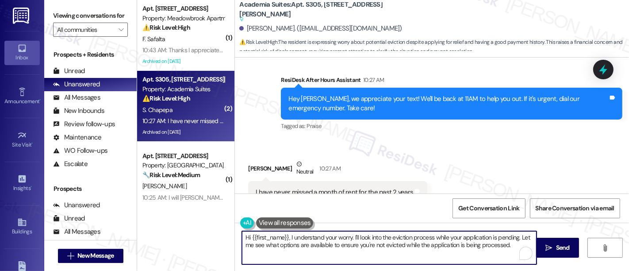
drag, startPoint x: 287, startPoint y: 235, endPoint x: 212, endPoint y: 237, distance: 74.4
click at [212, 237] on div "( 1 ) Apt. [STREET_ADDRESS] Property: Meadowbrook Apartments ⚠️ Risk Level: Hig…" at bounding box center [383, 135] width 492 height 271
click at [300, 236] on textarea "I understand your worry. I'll look into the eviction process while your applica…" at bounding box center [389, 247] width 295 height 33
click at [303, 236] on textarea "I understand your worry. I'll look into the eviction process while your applica…" at bounding box center [389, 247] width 295 height 33
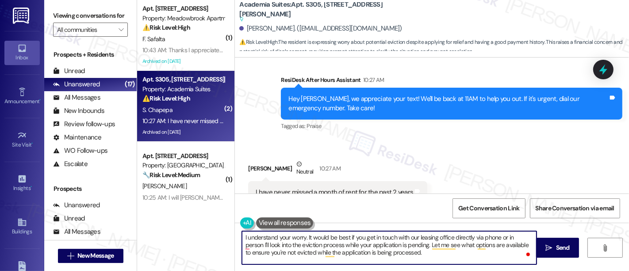
click at [246, 245] on textarea "I understand your worry. It would be best if you get in touch with our leasing …" at bounding box center [389, 247] width 295 height 33
click at [347, 246] on textarea "I understand your worry. It would be best if you get in touch with our leasing …" at bounding box center [389, 247] width 295 height 33
click at [402, 245] on textarea "I understand your worry. It would be best if you get in touch with our leasing …" at bounding box center [389, 247] width 295 height 33
click at [410, 243] on textarea "I understand your worry. It would be best if you get in touch with our leasing …" at bounding box center [389, 247] width 295 height 33
click at [415, 254] on textarea "I understand your worry. It would be best if you get in touch with our leasing …" at bounding box center [389, 247] width 295 height 33
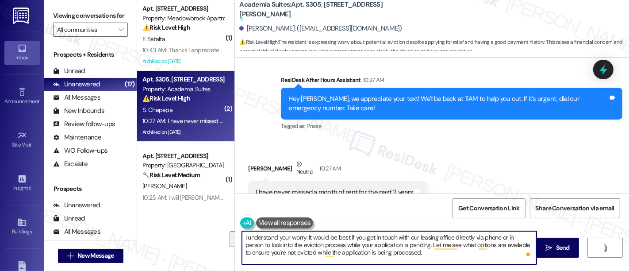
type textarea "I understand your worry. It would be best if you get in touch with our leasing …"
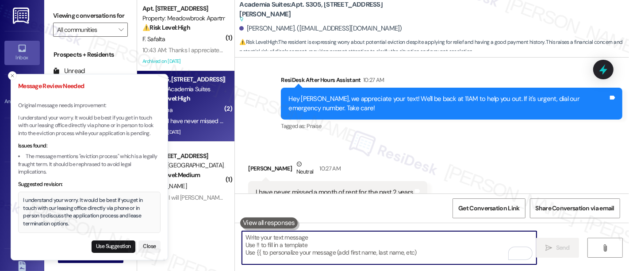
scroll to position [7932, 0]
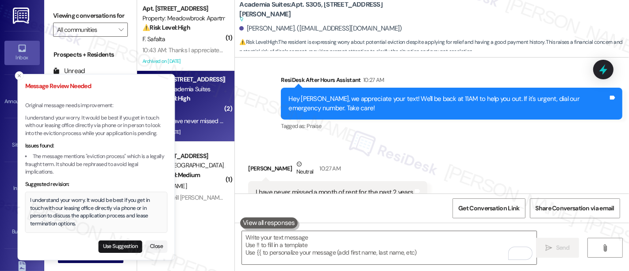
drag, startPoint x: 16, startPoint y: 126, endPoint x: 62, endPoint y: 127, distance: 46.0
click at [62, 127] on li "Message Review Needed Original message needs improvement: I understand your wor…" at bounding box center [97, 167] width 158 height 186
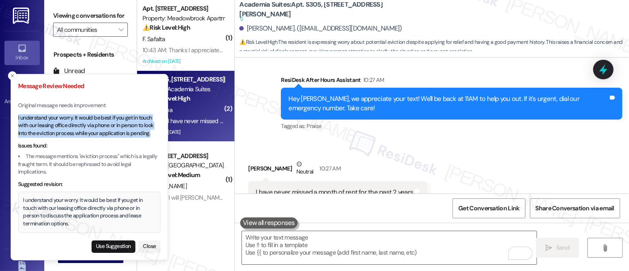
drag, startPoint x: 151, startPoint y: 141, endPoint x: 16, endPoint y: 124, distance: 136.1
click at [18, 124] on p "I understand your worry. It would be best if you get in touch with our leasing …" at bounding box center [89, 125] width 142 height 23
copy p "I understand your worry. It would be best if you get in touch with our leasing …"
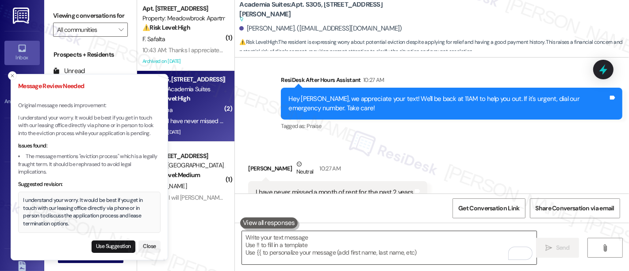
click at [373, 246] on textarea "To enrich screen reader interactions, please activate Accessibility in Grammarl…" at bounding box center [389, 247] width 295 height 33
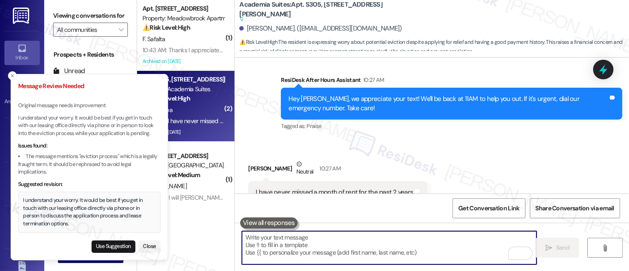
paste textarea "I understand your worry. It would be best if you get in touch with our leasing …"
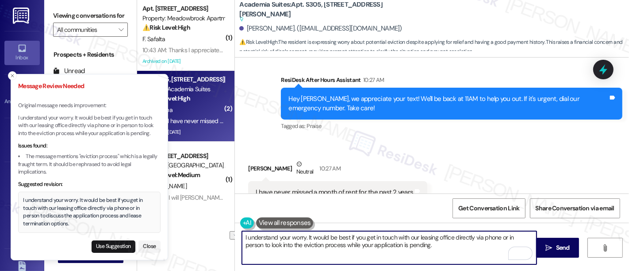
drag, startPoint x: 300, startPoint y: 245, endPoint x: 200, endPoint y: 245, distance: 100.4
click at [200, 245] on div "( 1 ) Apt. 649, 200 Meadowbrook Drive Property: Meadowbrook Apartments ⚠️ Risk …" at bounding box center [383, 135] width 492 height 271
click at [445, 247] on textarea "I understand your worry. It would be best if you get in touch with our leasing …" at bounding box center [389, 247] width 295 height 33
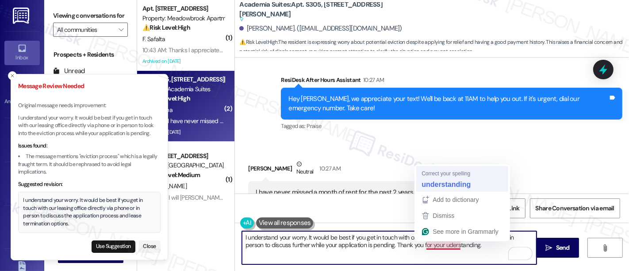
type textarea "I understand your worry. It would be best if you get in touch with our leasing …"
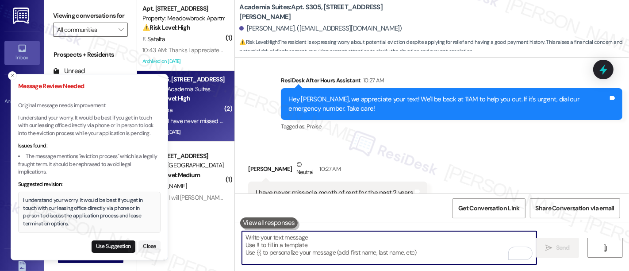
scroll to position [8003, 0]
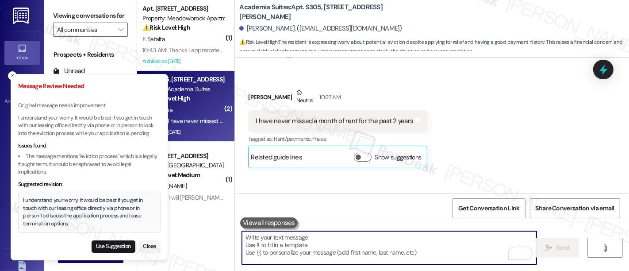
click at [160, 250] on li "Message Review Needed Original message needs improvement: I understand your wor…" at bounding box center [90, 167] width 158 height 186
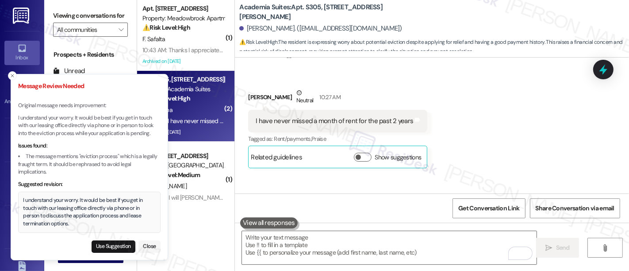
click at [157, 247] on button "Close" at bounding box center [150, 246] width 22 height 12
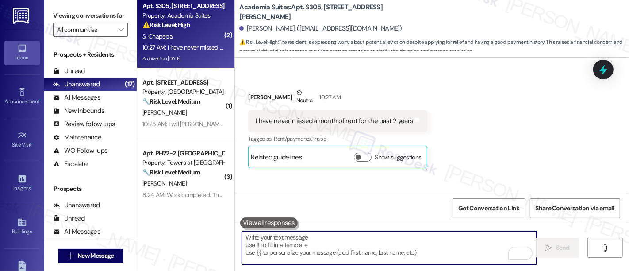
scroll to position [108, 0]
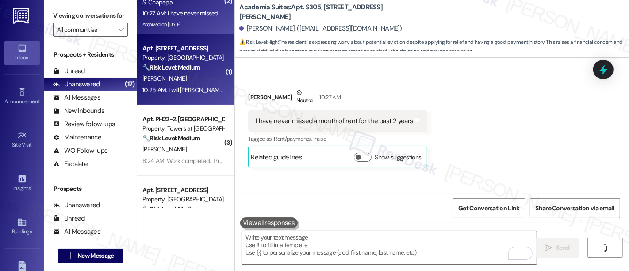
click at [200, 60] on div "Property: Gateway Towers Apts" at bounding box center [183, 57] width 82 height 9
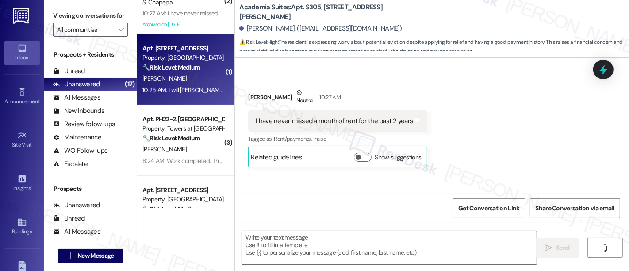
type textarea "Fetching suggested responses. Please feel free to read through the conversation…"
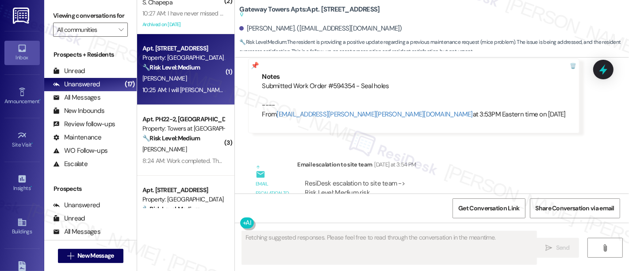
scroll to position [6174, 0]
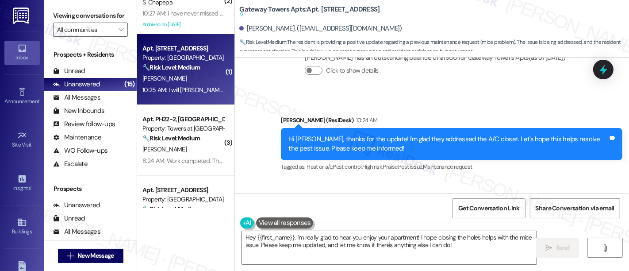
click at [443, 180] on div "Received via SMS Sandra Guerrera 10:25 AM I will Ty Emily I really enjoy my apt…" at bounding box center [432, 217] width 394 height 75
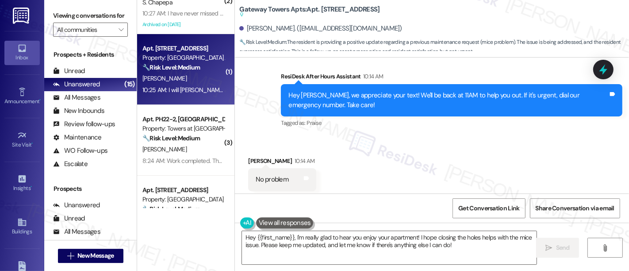
scroll to position [6175, 0]
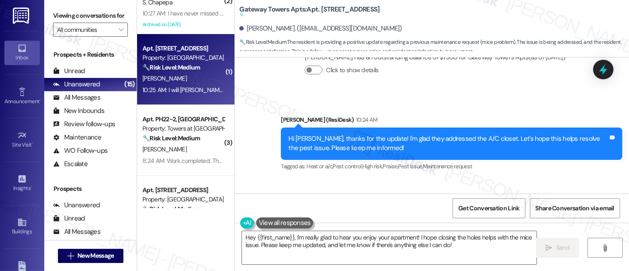
click at [434, 179] on div "Received via SMS Sandra Guerrera 10:25 AM I will Ty Emily I really enjoy my apt…" at bounding box center [432, 216] width 394 height 75
click at [292, 238] on textarea "Hey {{first_name}}, I'm really glad to hear you enjoy your apartment! I hope cl…" at bounding box center [389, 247] width 295 height 33
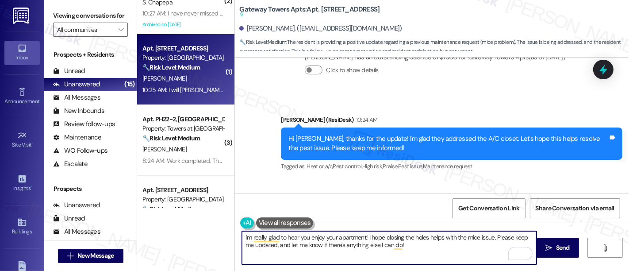
click at [434, 237] on textarea "I'm really glad to hear you enjoy your apartment! I hope closing the holes help…" at bounding box center [389, 247] width 295 height 33
click at [511, 236] on textarea "I'm really glad to hear you enjoy your apartment! I hope closing the holes help…" at bounding box center [389, 247] width 295 height 33
click at [285, 243] on textarea "I'm really glad to hear you enjoy your apartment! I hope closing the holes help…" at bounding box center [389, 247] width 295 height 33
drag, startPoint x: 492, startPoint y: 235, endPoint x: 364, endPoint y: 236, distance: 128.3
click at [364, 236] on textarea "I'm really glad to hear you enjoy your apartment! I hope closing the holes help…" at bounding box center [389, 247] width 295 height 33
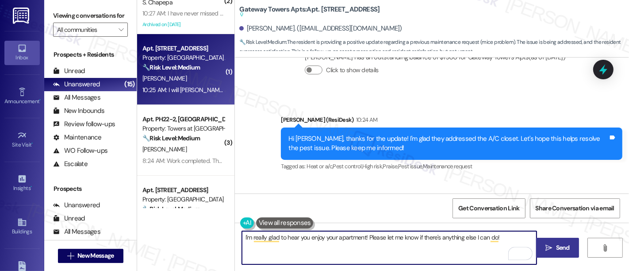
type textarea "I'm really glad to hear you enjoy your apartment! Please let me know if there's…"
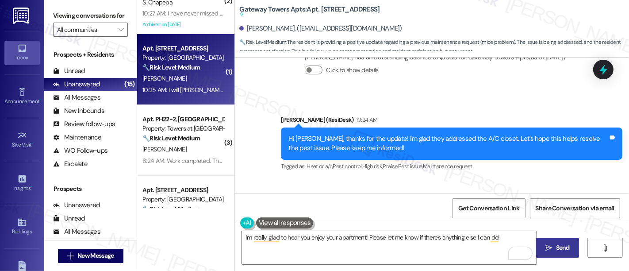
click at [556, 243] on span "Send" at bounding box center [563, 247] width 14 height 9
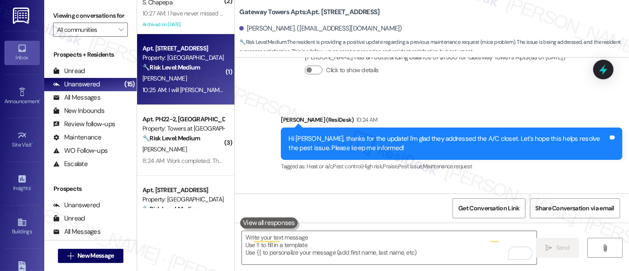
scroll to position [6174, 0]
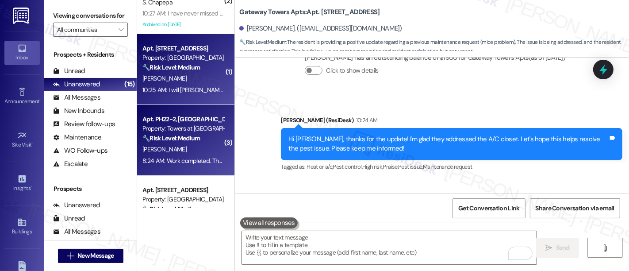
click at [170, 145] on div "G. Gray" at bounding box center [184, 149] width 84 height 11
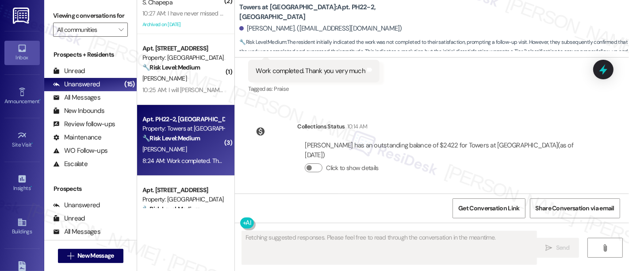
scroll to position [631, 0]
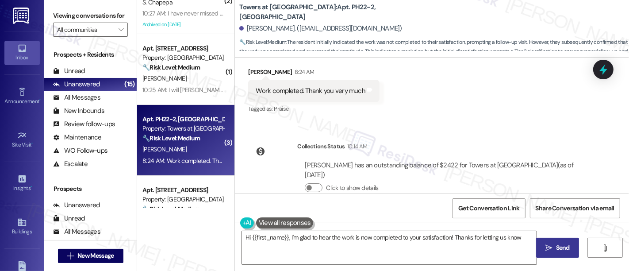
type textarea "Hi {{first_name}}, I'm glad to hear the work is now completed to your satisfact…"
click at [453, 119] on div "Announcement, sent via SMS Emily (ResiDesk) Feb 27, 2025 at 1:28 PM Hello from …" at bounding box center [432, 126] width 394 height 136
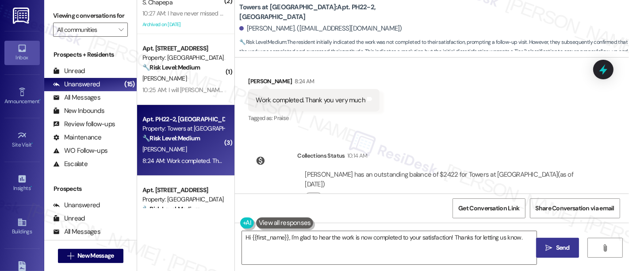
scroll to position [629, 0]
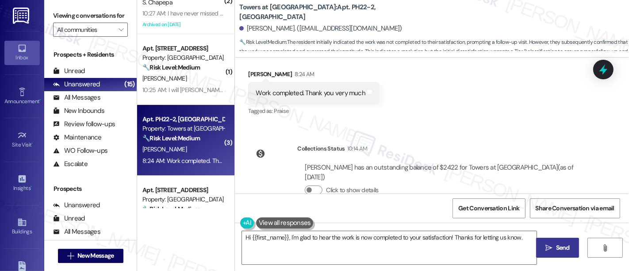
click at [453, 103] on div "Received via SMS Gloria Gray 8:16 AM Everything is good! Tags and notes Tagged …" at bounding box center [432, 50] width 394 height 150
click at [312, 237] on textarea "Hi {{first_name}}, I'm glad to hear the work is now completed to your satisfact…" at bounding box center [389, 247] width 295 height 33
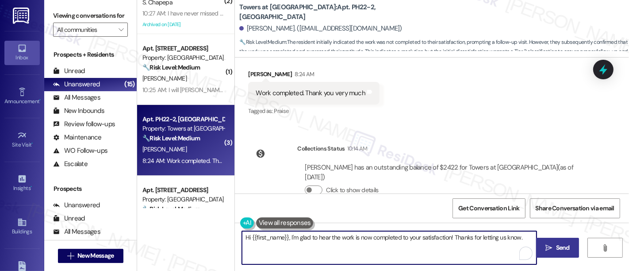
click at [366, 238] on textarea "Hi {{first_name}}, I'm glad to hear the work is now completed to your satisfact…" at bounding box center [389, 247] width 295 height 33
click at [423, 238] on textarea "Hi {{first_name}}, I'm glad to hear the work is now completed to your satisfact…" at bounding box center [389, 247] width 295 height 33
click at [494, 237] on textarea "Hi {{first_name}}, I'm glad to hear the work is now completed to your satisfact…" at bounding box center [389, 247] width 295 height 33
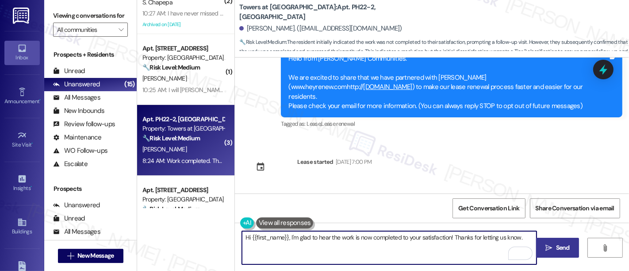
scroll to position [631, 0]
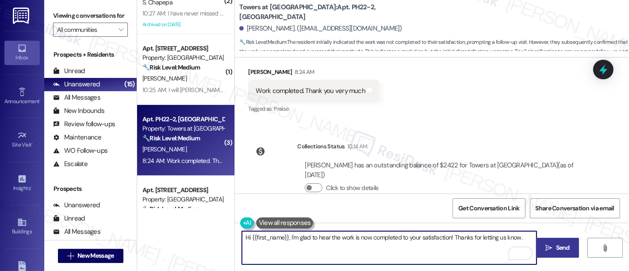
click at [554, 251] on span "Send" at bounding box center [562, 247] width 17 height 9
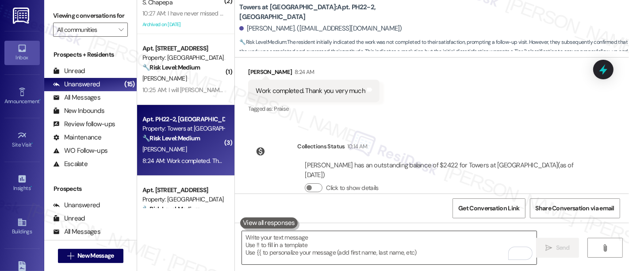
click at [355, 247] on textarea "To enrich screen reader interactions, please activate Accessibility in Grammarl…" at bounding box center [389, 247] width 295 height 33
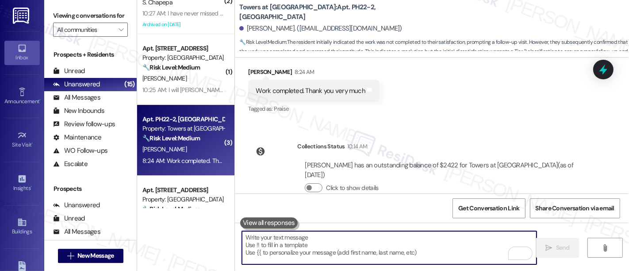
paste textarea "Have we met your expectations?"
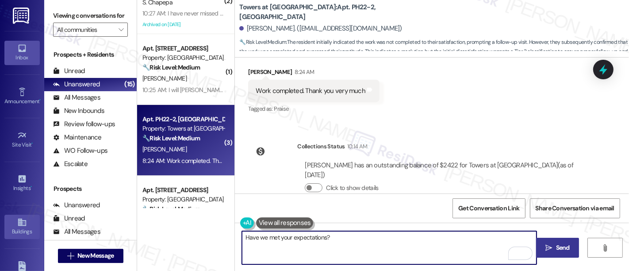
drag, startPoint x: 372, startPoint y: 233, endPoint x: 20, endPoint y: 232, distance: 352.2
click at [0, 233] on div "Inbox Go to Inbox Announcement • Send A Text Announcement Site Visit • Go to Si…" at bounding box center [314, 135] width 629 height 271
paste textarea "s {{property}} lived up to your expectations so far? I'm here to ensure you're …"
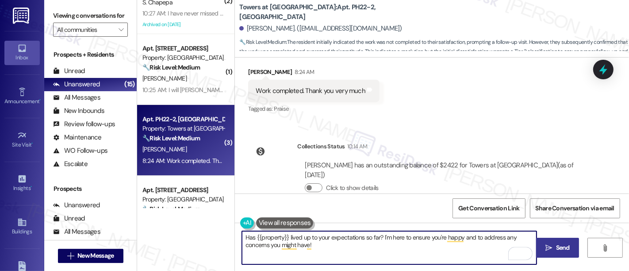
type textarea "Has {{property}} lived up to your expectations so far? I'm here to ensure you'r…"
click at [556, 246] on span "Send" at bounding box center [563, 247] width 14 height 9
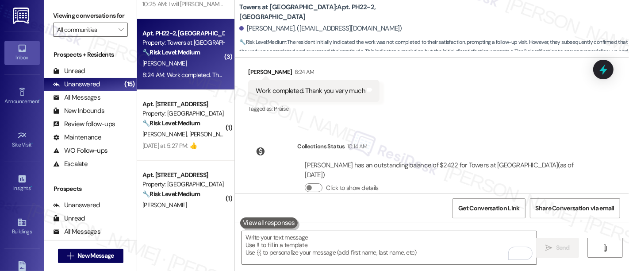
scroll to position [193, 0]
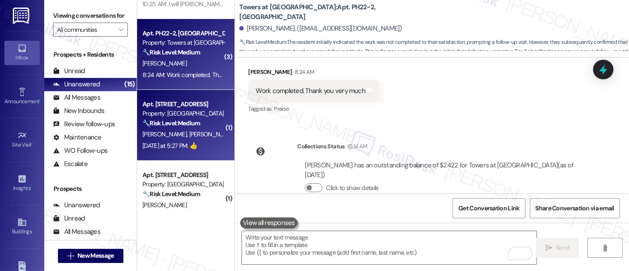
click at [159, 130] on span "E. Johnson" at bounding box center [165, 134] width 47 height 8
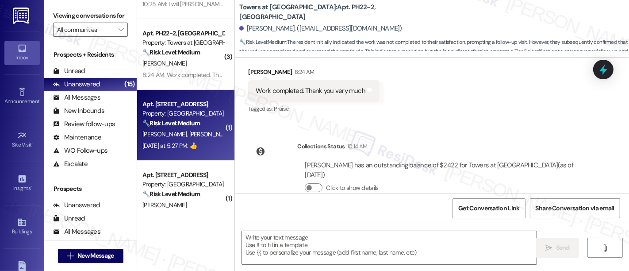
type textarea "Fetching suggested responses. Please feel free to read through the conversation…"
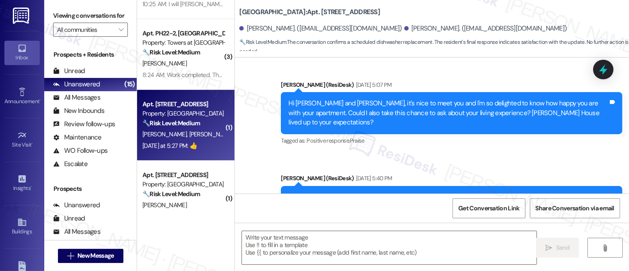
type textarea "Fetching suggested responses. Please feel free to read through the conversation…"
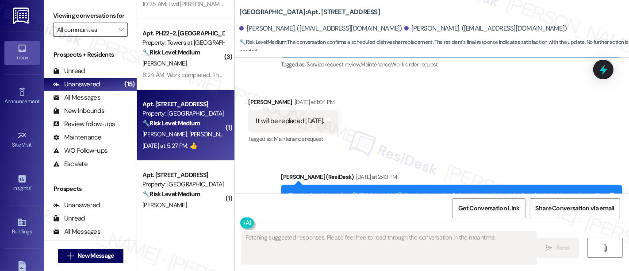
scroll to position [1705, 0]
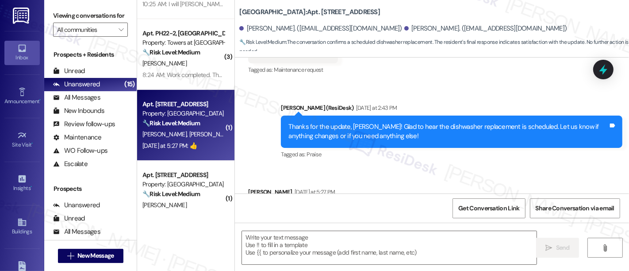
click at [535, 167] on div "Received via SMS Elizabeth Johnson Yesterday at 5:27 PM 👍 Tags and notes Tagged…" at bounding box center [432, 204] width 394 height 75
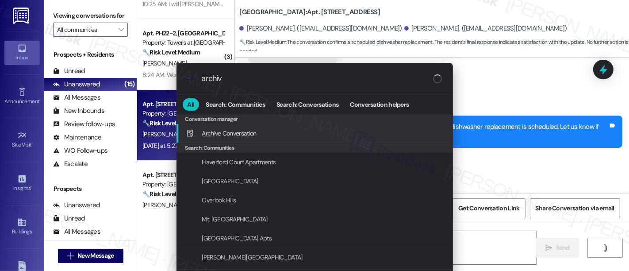
type input "archive"
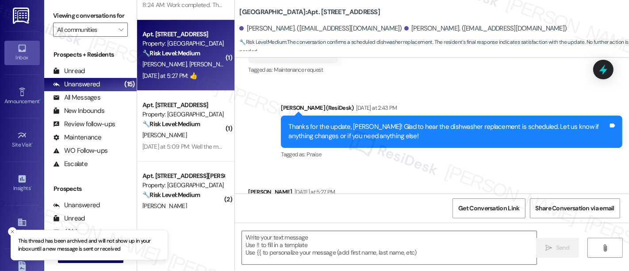
scroll to position [284, 0]
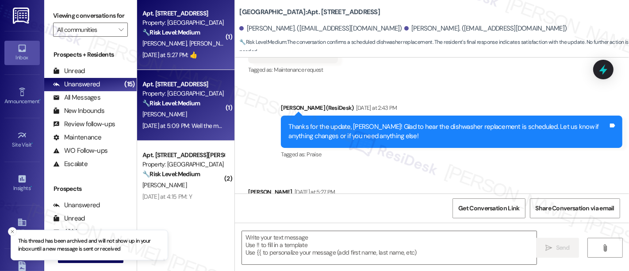
click at [178, 99] on strong "🔧 Risk Level: Medium" at bounding box center [171, 103] width 58 height 8
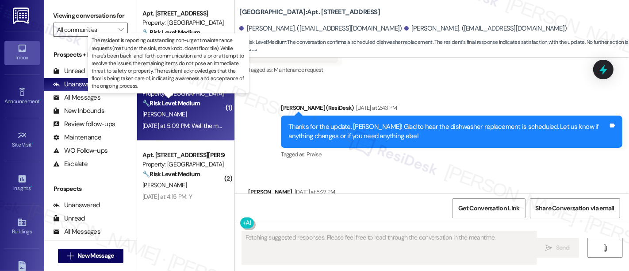
scroll to position [562, 0]
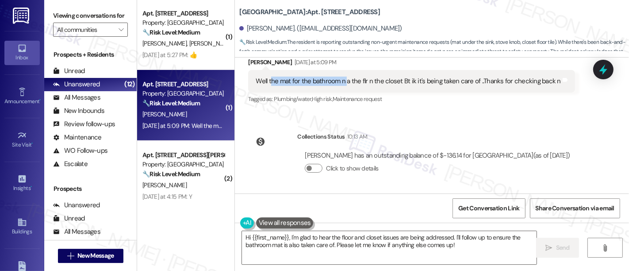
drag, startPoint x: 265, startPoint y: 79, endPoint x: 342, endPoint y: 81, distance: 76.6
click at [342, 81] on div "Well the mat for the bathroom n a the flr n the closet Bt ik it's being taken c…" at bounding box center [408, 81] width 305 height 9
click at [473, 128] on div "Collections Status 10:13 AM Carolyn Allen has an outstanding balance of $-136.1…" at bounding box center [413, 159] width 342 height 68
click at [596, 124] on div "Lease started Sep 04, 2025 at 8:00 PM Survey, sent via SMS Residesk Automated S…" at bounding box center [432, 126] width 394 height 136
click at [512, 122] on div "Lease started Sep 04, 2025 at 8:00 PM Survey, sent via SMS Residesk Automated S…" at bounding box center [432, 126] width 394 height 136
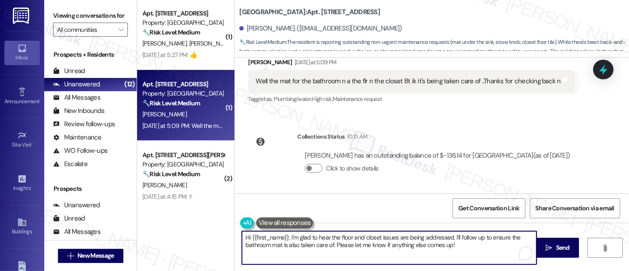
click at [303, 237] on textarea "Hi {{first_name}}, I'm glad to hear the floor and closet issues are being addre…" at bounding box center [389, 247] width 295 height 33
click at [415, 237] on textarea "Hi {{first_name}}, I'm glad to hear the floor and closet issues are being addre…" at bounding box center [389, 247] width 295 height 33
click at [492, 237] on textarea "Hi {{first_name}}, I'm glad to hear the floor and closet issues are being addre…" at bounding box center [389, 247] width 295 height 33
click at [265, 250] on textarea "Hi {{first_name}}, I'm glad to hear the floor and closet issues are being addre…" at bounding box center [389, 247] width 295 height 33
click at [349, 240] on textarea "Hi {{first_name}}, I'm glad to hear the floor and closet issues are being addre…" at bounding box center [389, 247] width 295 height 33
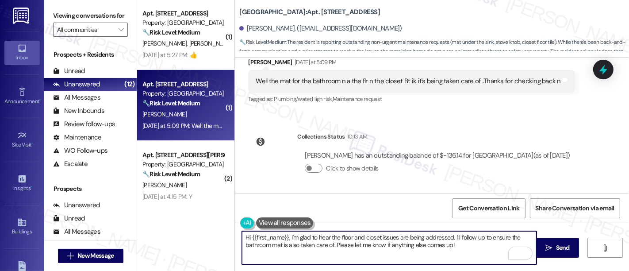
click at [242, 245] on textarea "Hi {{first_name}}, I'm glad to hear the floor and closet issues are being addre…" at bounding box center [389, 247] width 295 height 33
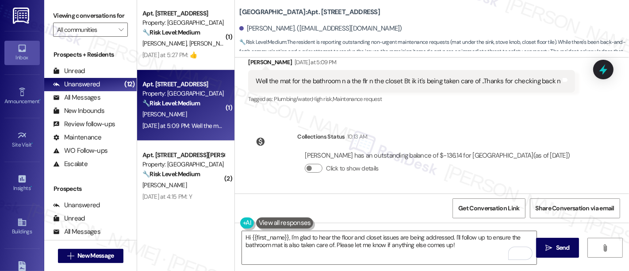
click at [418, 81] on div "Well the mat for the bathroom n a the flr n the closet Bt ik it's being taken c…" at bounding box center [408, 81] width 305 height 9
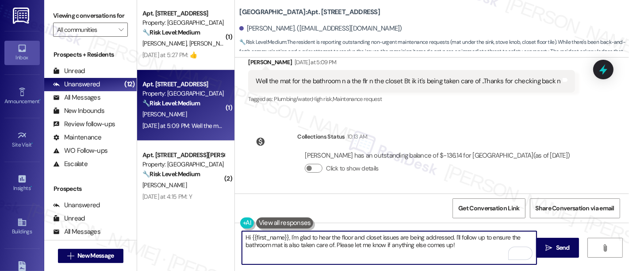
click at [450, 233] on textarea "Hi {{first_name}}, I'm glad to hear the floor and closet issues are being addre…" at bounding box center [389, 247] width 295 height 33
click at [328, 242] on textarea "Hi {{first_name}}, I'm glad to hear the floor and closet issues are being addre…" at bounding box center [389, 247] width 295 height 33
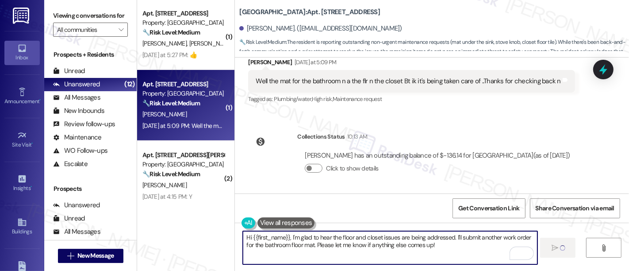
type textarea "Hi {{first_name}}, I'm glad to hear the floor and closet issues are being addre…"
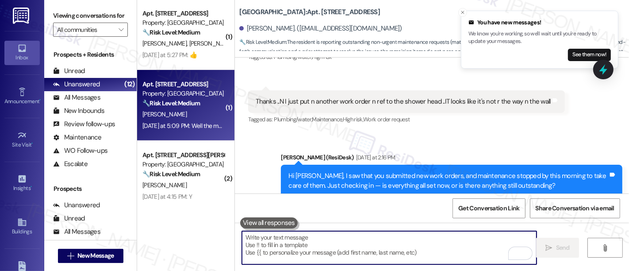
scroll to position [381, 0]
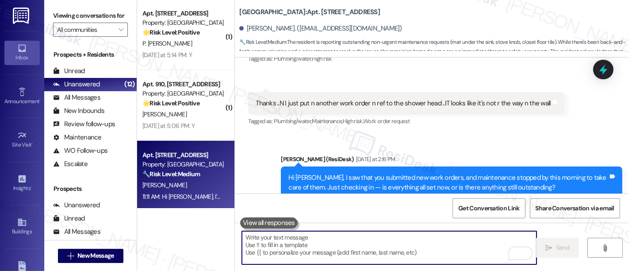
drag, startPoint x: 530, startPoint y: 133, endPoint x: 542, endPoint y: 135, distance: 12.0
click at [538, 135] on div "Sent via SMS Emily (ResiDesk) Yesterday at 2:16 PM Hi Carolyn, I saw that you s…" at bounding box center [432, 177] width 394 height 84
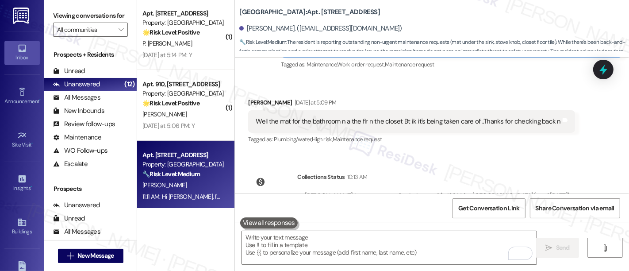
scroll to position [633, 0]
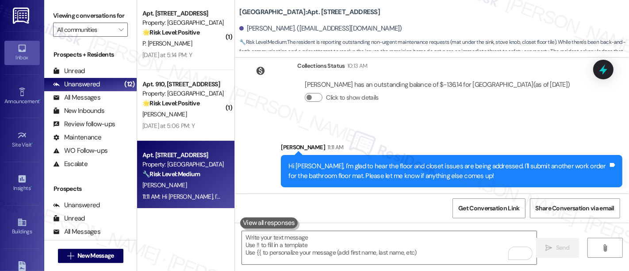
click at [514, 136] on div "Sent via SMS Sarah 11:11 AM Hi Carolyn, I'm glad to hear the floor and closet i…" at bounding box center [451, 165] width 355 height 58
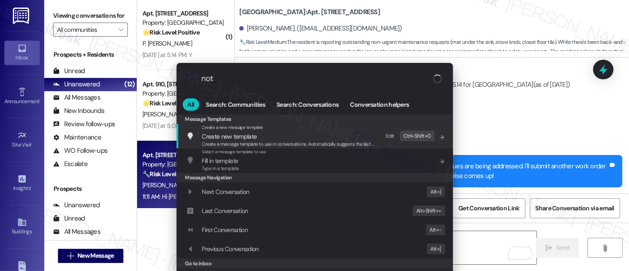
type input "note"
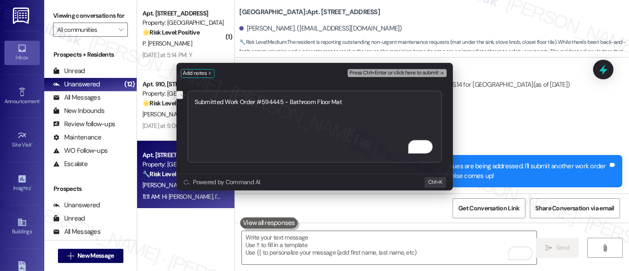
type textarea "Submitted Work Order #594445 - Bathroom Floor Mat"
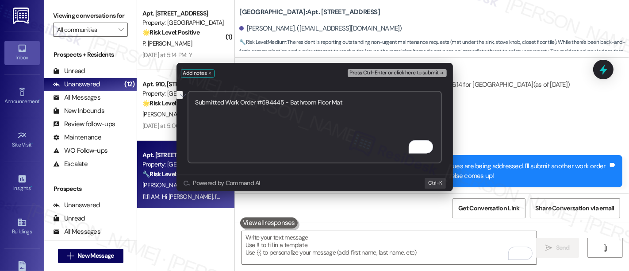
click at [431, 73] on span "Press Ctrl+Enter or click here to submit" at bounding box center [394, 73] width 89 height 6
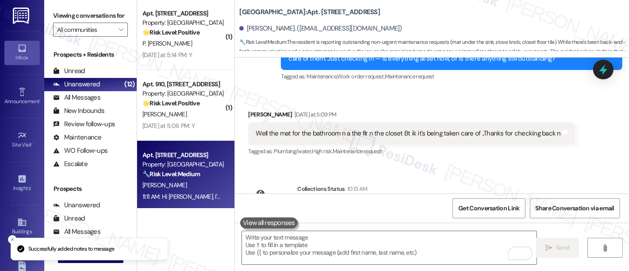
scroll to position [481, 0]
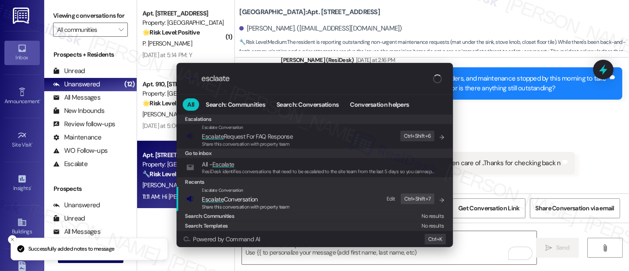
type input "esclaate"
click at [240, 195] on span "Escalate Conversation" at bounding box center [230, 199] width 56 height 8
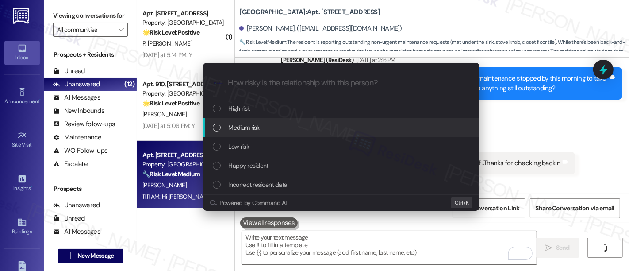
click at [242, 127] on span "Medium risk" at bounding box center [244, 128] width 31 height 10
paste input "Submitted Work Order #594445 - Bathroom Floor Mat"
type input "Submitted Work Order #594445 - Bathroom Floor Mat"
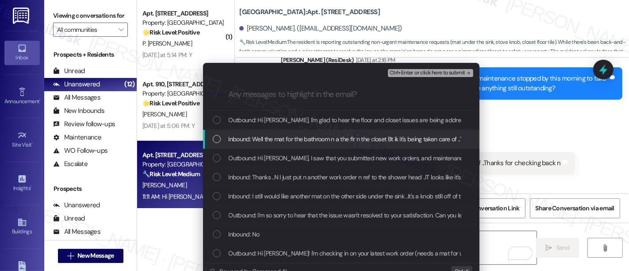
click at [255, 140] on span "Inbound: Well the mat for the bathroom n a the flr n the closet Bt ik it's bein…" at bounding box center [380, 139] width 302 height 10
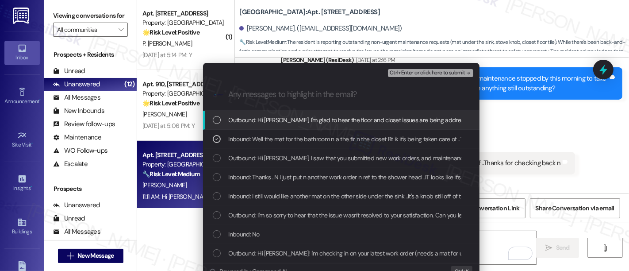
click at [436, 72] on span "Ctrl+Enter or click here to submit" at bounding box center [428, 73] width 76 height 6
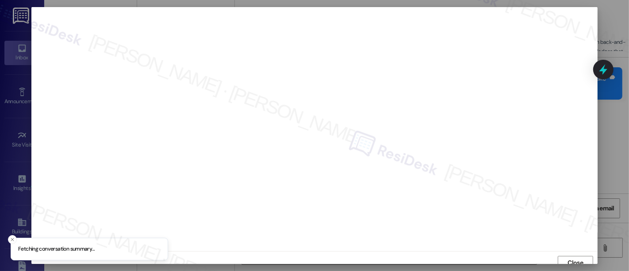
scroll to position [6, 0]
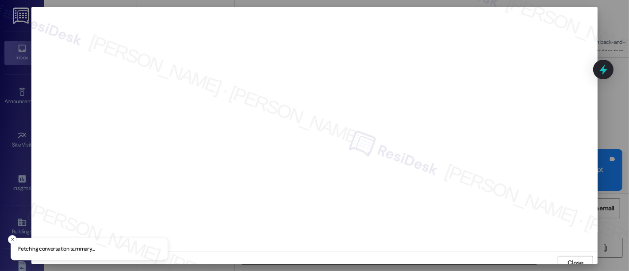
scroll to position [6, 0]
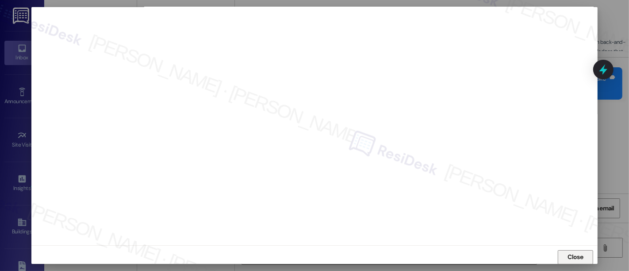
click at [569, 257] on span "Close" at bounding box center [575, 256] width 15 height 9
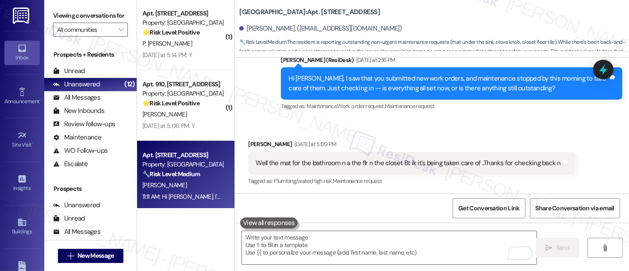
drag, startPoint x: 450, startPoint y: 135, endPoint x: 458, endPoint y: 128, distance: 10.1
click at [450, 133] on div "Received via SMS [PERSON_NAME] [DATE] at 5:09 PM Well the mat for the bathroom …" at bounding box center [412, 164] width 340 height 62
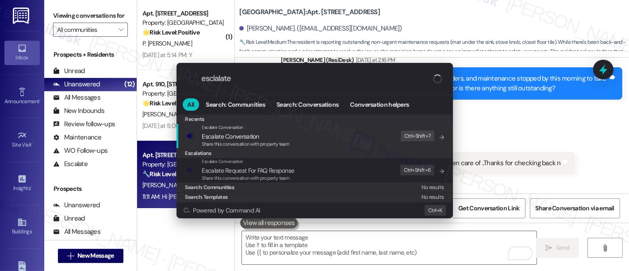
type input "esclalate"
click at [299, 138] on div "Escalate Conversation Escalate Conversation Share this conversation with proper…" at bounding box center [315, 136] width 259 height 24
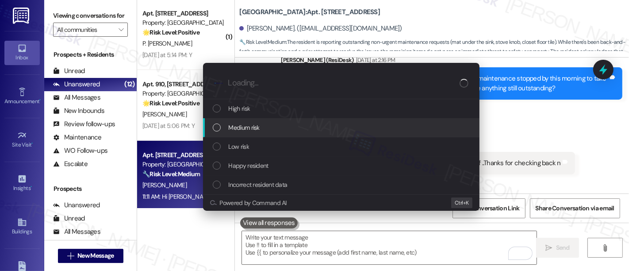
click at [279, 129] on div "Medium risk" at bounding box center [342, 128] width 259 height 10
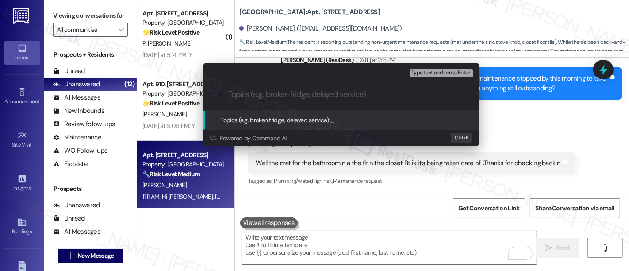
paste input "Submitted Work Order #594445 - Bathroom Floor Mat"
type input "Submitted Work Order #594445 - Bathroom Floor Mat"
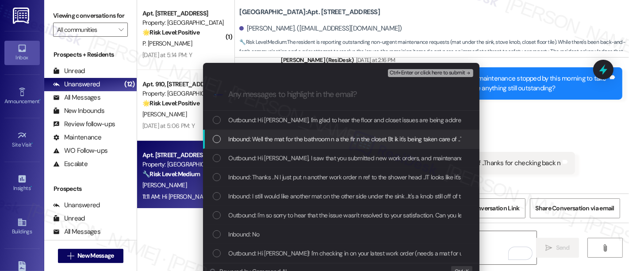
click at [267, 141] on span "Inbound: Well the mat for the bathroom n a the flr n the closet Bt ik it's bein…" at bounding box center [380, 139] width 302 height 10
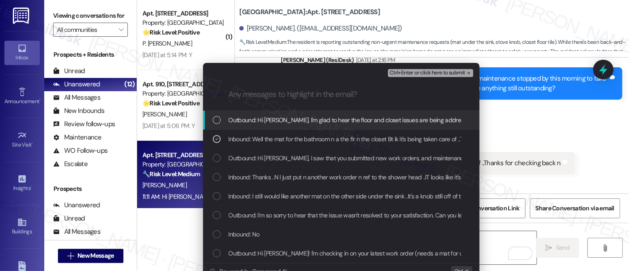
click at [431, 71] on span "Ctrl+Enter or click here to submit" at bounding box center [428, 73] width 76 height 6
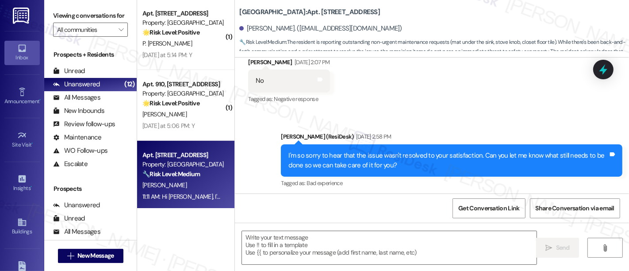
type textarea "Fetching suggested responses. Please feel free to read through the conversation…"
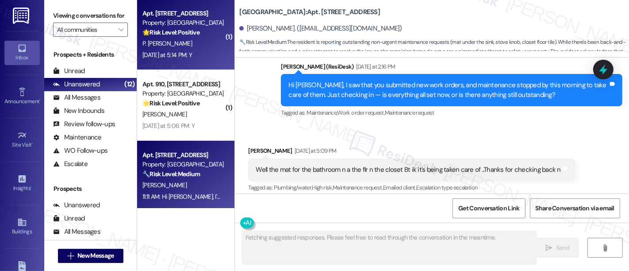
scroll to position [481, 0]
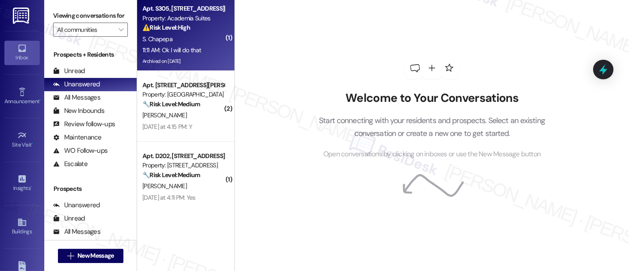
click at [195, 28] on div "⚠️ Risk Level: High The resident is worried about potential eviction due to a p…" at bounding box center [183, 27] width 82 height 9
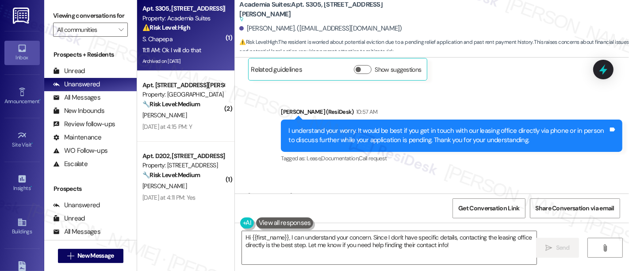
click at [377, 171] on div "Received via SMS [PERSON_NAME] 11:11 AM Ok I will do that Tags and notes Tagged…" at bounding box center [432, 208] width 394 height 75
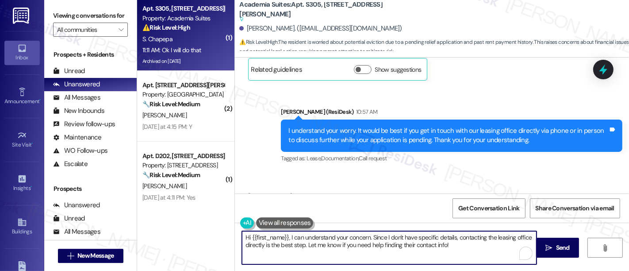
drag, startPoint x: 471, startPoint y: 252, endPoint x: 72, endPoint y: 195, distance: 403.6
click at [72, 195] on div "Viewing conversations for All communities  Prospects + Residents Unread (0) Un…" at bounding box center [336, 135] width 585 height 271
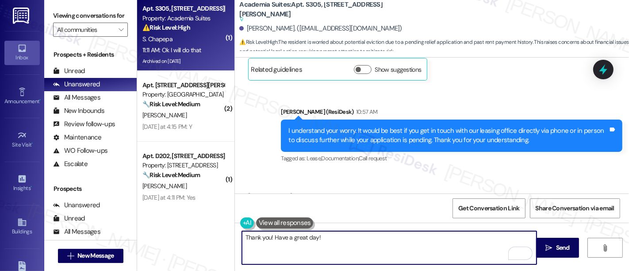
click at [271, 239] on textarea "Thank you! Have a great day!" at bounding box center [389, 247] width 295 height 33
type textarea "Thank you! Let me know if there's anything else I can help you with. Have a gre…"
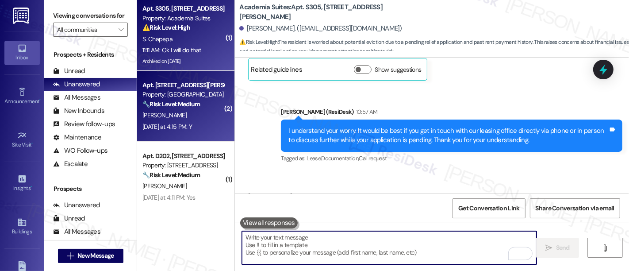
scroll to position [8091, 0]
click at [192, 112] on div "[PERSON_NAME]" at bounding box center [184, 115] width 84 height 11
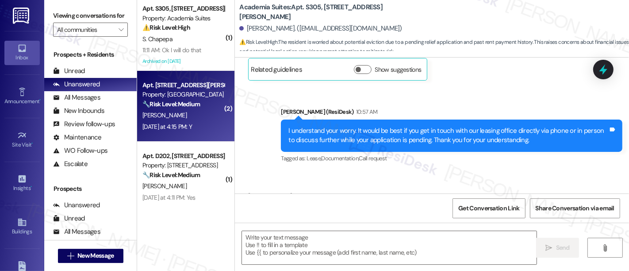
type textarea "Fetching suggested responses. Please feel free to read through the conversation…"
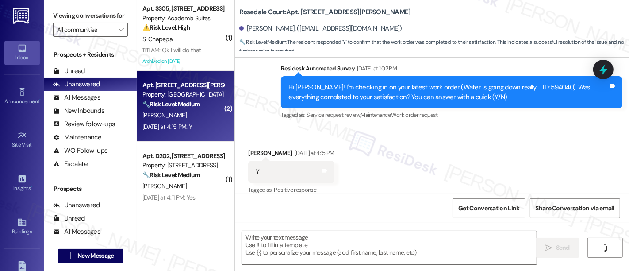
scroll to position [2197, 0]
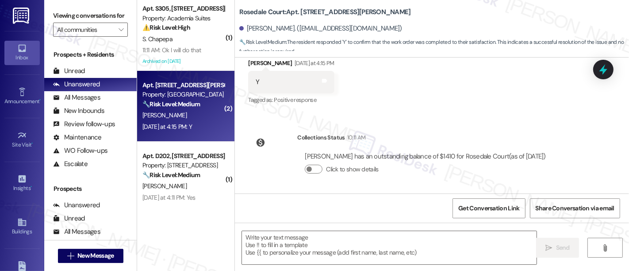
click at [542, 135] on div "Collections Status 10:11 AM" at bounding box center [425, 139] width 256 height 12
click at [377, 242] on textarea at bounding box center [389, 247] width 295 height 33
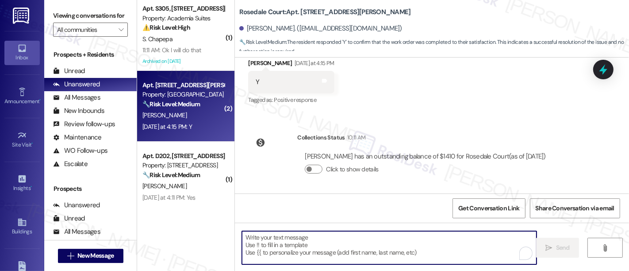
paste textarea "Great to hear it, {{first_name}}! We want to make sure you are satisfied and co…"
type textarea "Great to hear it, {{first_name}}! We want to make sure you are satisfied and co…"
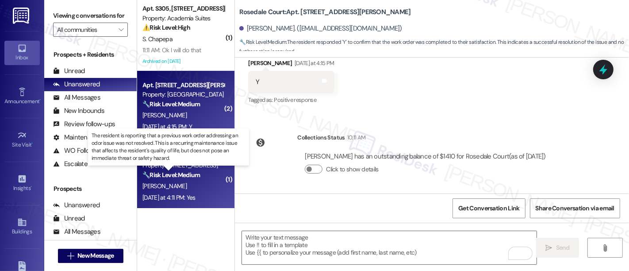
click at [192, 173] on strong "🔧 Risk Level: Medium" at bounding box center [171, 175] width 58 height 8
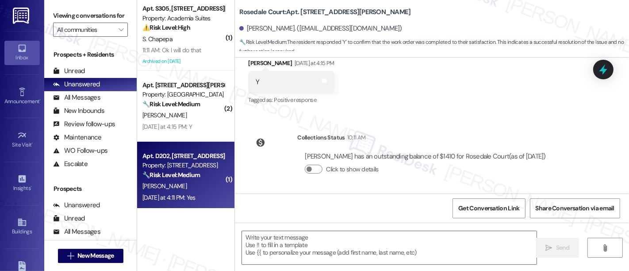
type textarea "Fetching suggested responses. Please feel free to read through the conversation…"
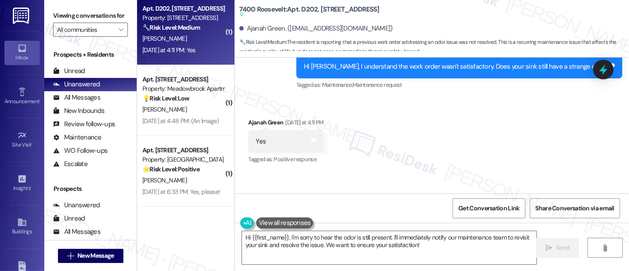
scroll to position [2415, 0]
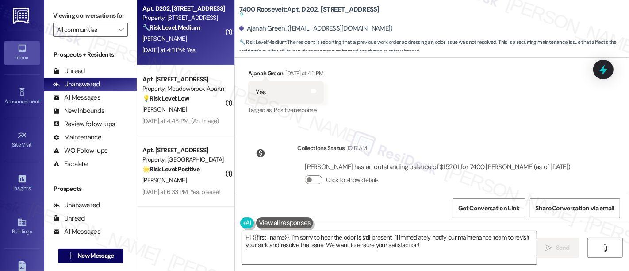
click at [459, 137] on div "Collections Status 10:17 AM [PERSON_NAME] has an outstanding balance of $152.01…" at bounding box center [413, 171] width 343 height 68
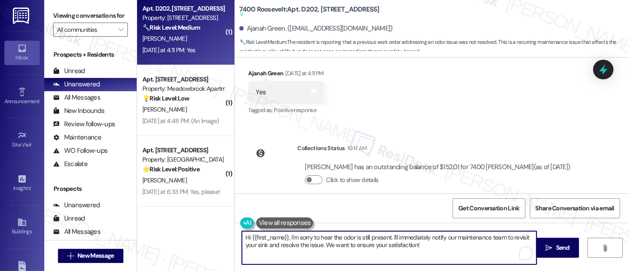
click at [404, 233] on textarea "Hi {{first_name}}, I'm sorry to hear the odor is still present. I'll immediatel…" at bounding box center [389, 247] width 295 height 33
drag, startPoint x: 389, startPoint y: 236, endPoint x: 418, endPoint y: 246, distance: 30.2
click at [418, 246] on textarea "Hi {{first_name}}, I'm sorry to hear the odor is still present. I'll immediatel…" at bounding box center [389, 247] width 295 height 33
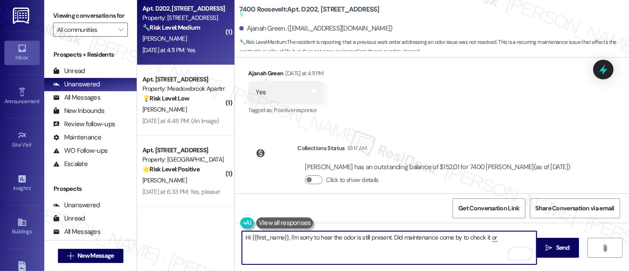
click at [392, 237] on textarea "Hi {{first_name}}, I'm sorry to hear the odor is still present. Did maintenance…" at bounding box center [389, 247] width 295 height 33
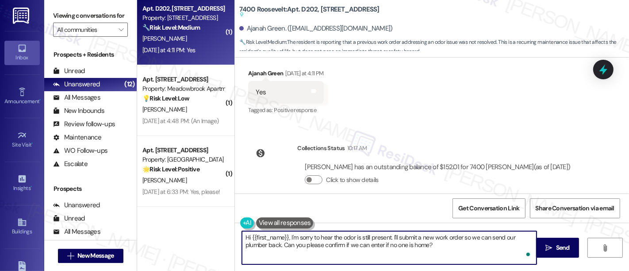
type textarea "Hi {{first_name}}, I'm sorry to hear the odor is still present. I'll submit a n…"
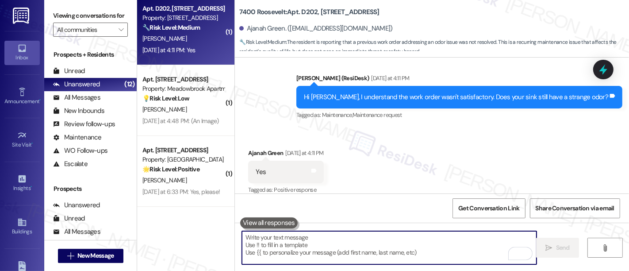
scroll to position [2311, 0]
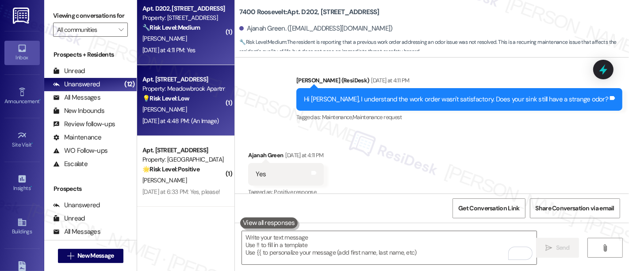
click at [174, 102] on div "💡 Risk Level: Low The message contains a single, unintelligible word. Without c…" at bounding box center [183, 98] width 82 height 9
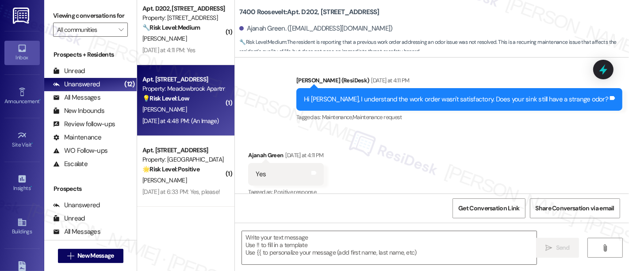
type textarea "Fetching suggested responses. Please feel free to read through the conversation…"
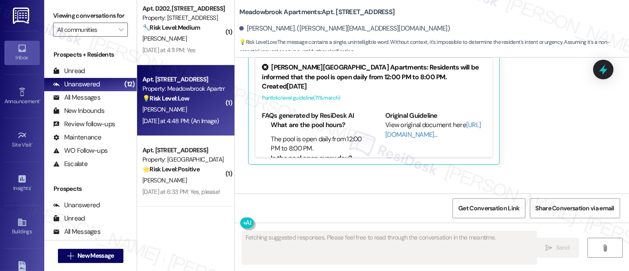
scroll to position [9587, 0]
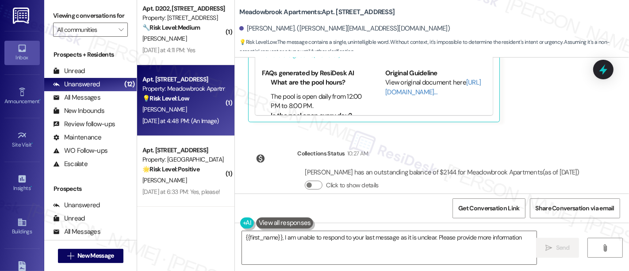
type textarea "{{first_name}}, I am unable to respond to your last message as it is unclear. P…"
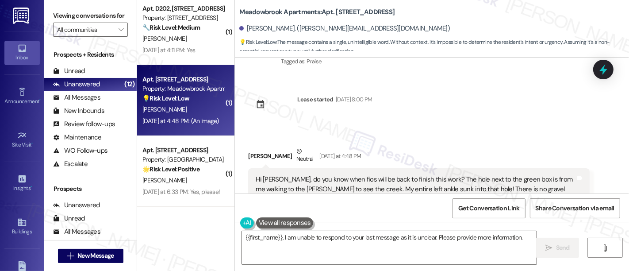
scroll to position [9172, 0]
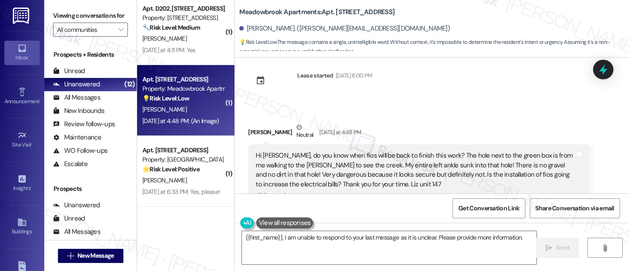
click at [471, 123] on div "[PERSON_NAME] Neutral [DATE] at 4:48 PM" at bounding box center [419, 134] width 342 height 22
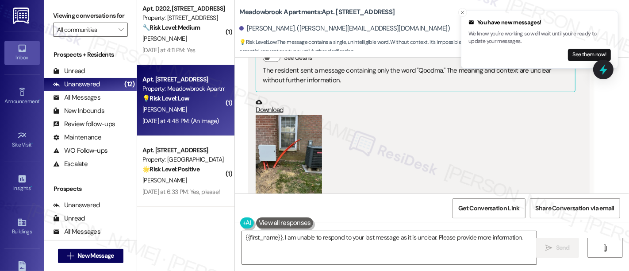
scroll to position [9369, 0]
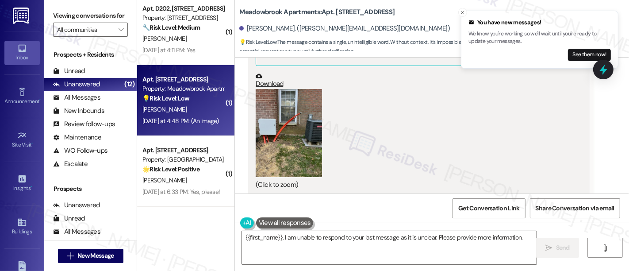
click at [292, 124] on button "Zoom image" at bounding box center [289, 133] width 66 height 88
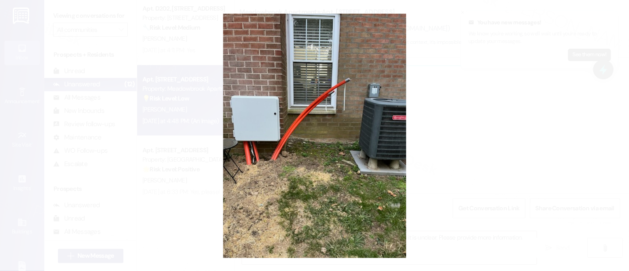
click at [461, 164] on button "Unzoom image" at bounding box center [314, 135] width 629 height 271
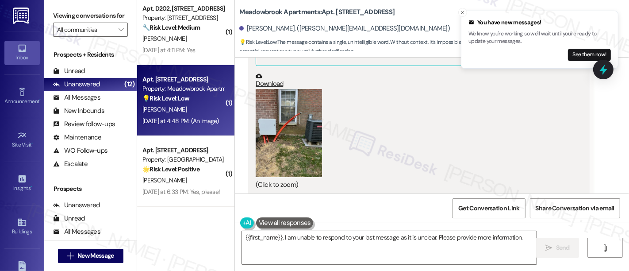
scroll to position [9465, 0]
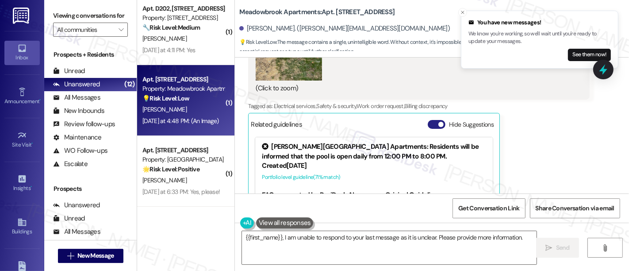
click at [428, 120] on button "Hide Suggestions" at bounding box center [437, 124] width 18 height 9
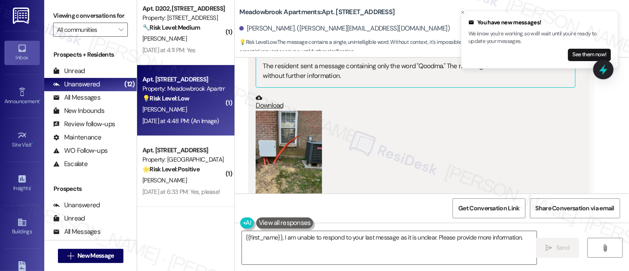
scroll to position [9318, 0]
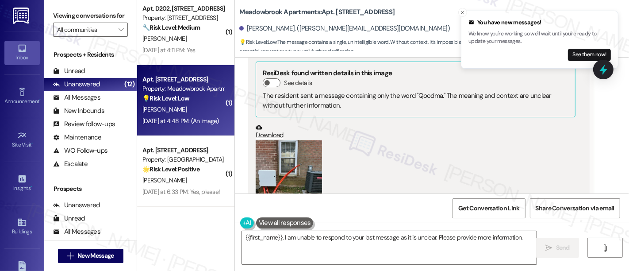
drag, startPoint x: 461, startPoint y: 14, endPoint x: 465, endPoint y: 19, distance: 7.3
click at [460, 13] on icon "Close toast" at bounding box center [462, 12] width 5 height 5
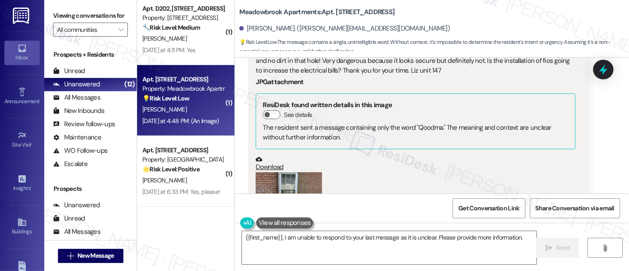
scroll to position [9214, 0]
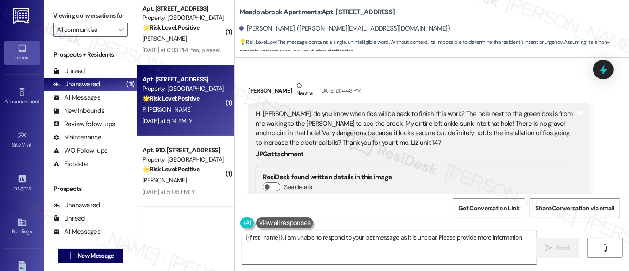
drag, startPoint x: 468, startPoint y: 206, endPoint x: 210, endPoint y: 69, distance: 292.2
click at [468, 206] on span "Get Conversation Link" at bounding box center [488, 208] width 61 height 9
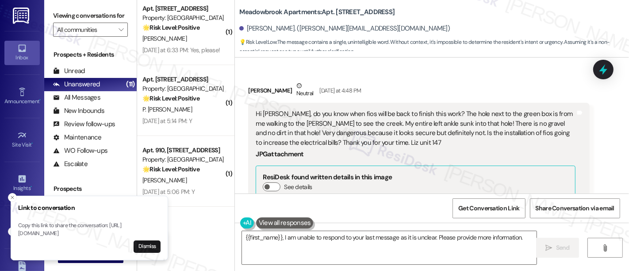
drag, startPoint x: 152, startPoint y: 243, endPoint x: 275, endPoint y: 189, distance: 134.7
click at [151, 243] on button "Dismiss" at bounding box center [147, 246] width 27 height 12
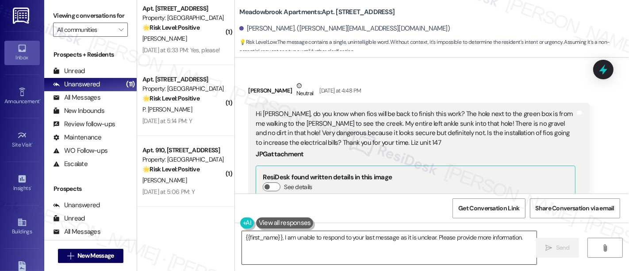
click at [385, 239] on textarea "{{first_name}}, I am unable to respond to your last message as it is unclear. P…" at bounding box center [389, 247] width 295 height 33
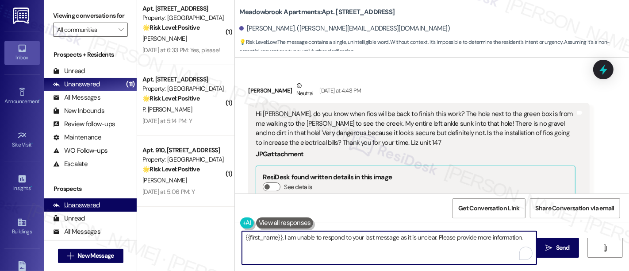
drag, startPoint x: 522, startPoint y: 237, endPoint x: 81, endPoint y: 214, distance: 441.7
click at [77, 214] on div "Viewing conversations for All communities  Prospects + Residents Unread (0) Un…" at bounding box center [336, 135] width 585 height 271
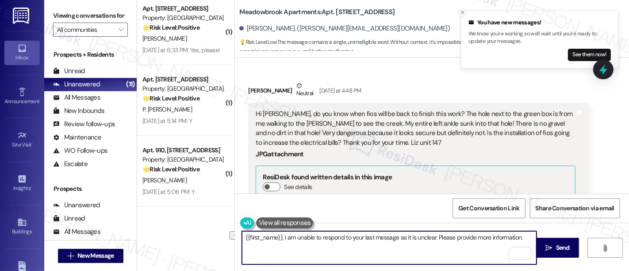
click at [462, 10] on icon "Close toast" at bounding box center [462, 12] width 5 height 5
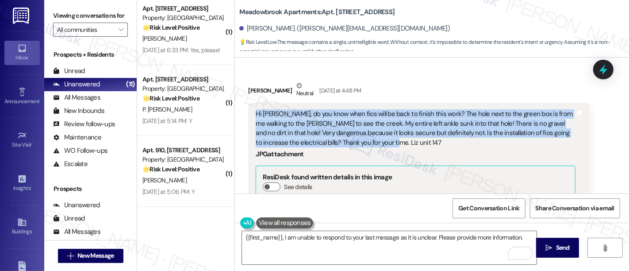
drag, startPoint x: 372, startPoint y: 115, endPoint x: 253, endPoint y: 88, distance: 122.7
click at [256, 109] on div "Hi [PERSON_NAME], do you know when fios will be back to finish this work? The h…" at bounding box center [416, 128] width 320 height 38
copy div "Hi [PERSON_NAME], do you know when fios will be back to finish this work? The h…"
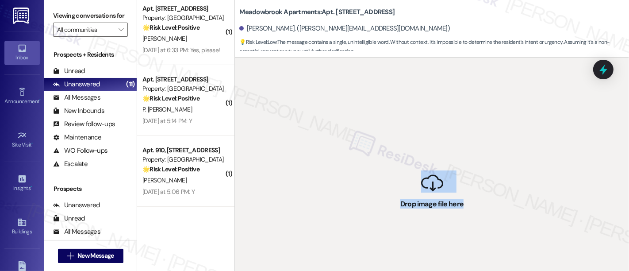
drag, startPoint x: 472, startPoint y: 215, endPoint x: 431, endPoint y: 168, distance: 62.1
click at [411, 160] on div " Drop image file here" at bounding box center [432, 193] width 394 height 271
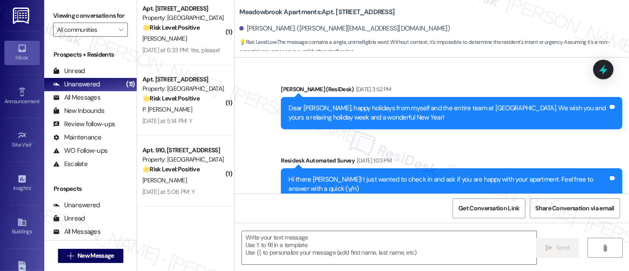
scroll to position [9496, 0]
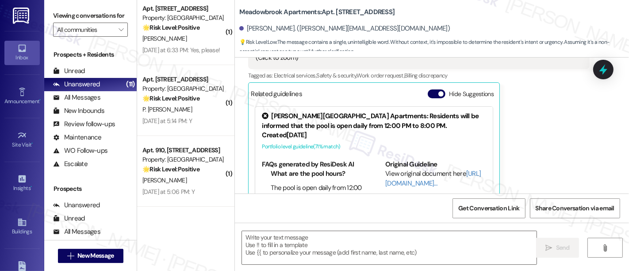
type textarea "Fetching suggested responses. Please feel free to read through the conversation…"
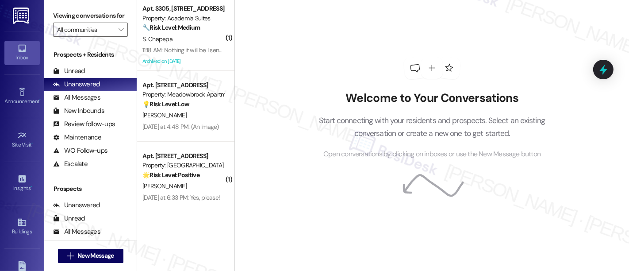
drag, startPoint x: 230, startPoint y: 38, endPoint x: 231, endPoint y: 49, distance: 10.3
click at [235, 49] on div "Welcome to Your Conversations Start connecting with your residents and prospect…" at bounding box center [432, 135] width 395 height 271
drag, startPoint x: 163, startPoint y: 104, endPoint x: 354, endPoint y: 128, distance: 191.8
click at [166, 105] on strong "💡 Risk Level: Low" at bounding box center [165, 104] width 47 height 8
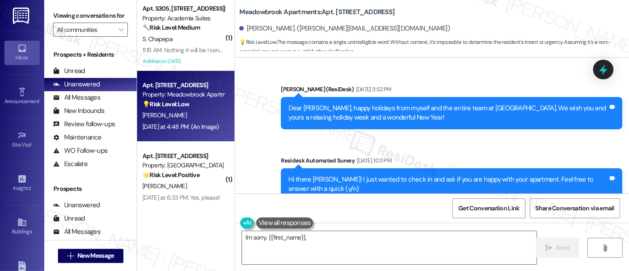
scroll to position [9587, 0]
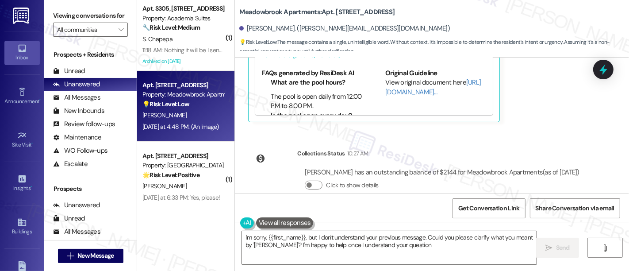
type textarea "I'm sorry, {{first_name}}, but I don't understand your previous message. Could …"
click at [570, 149] on div "Collections Status 10:27 AM" at bounding box center [442, 155] width 290 height 12
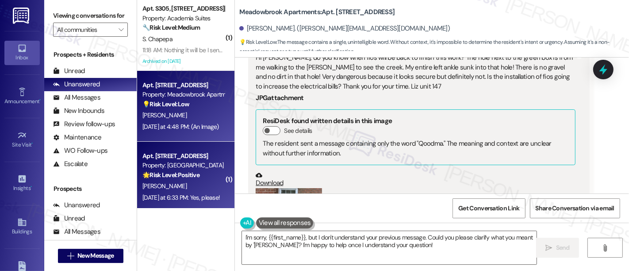
click at [196, 167] on div "Property: [GEOGRAPHIC_DATA]" at bounding box center [183, 165] width 82 height 9
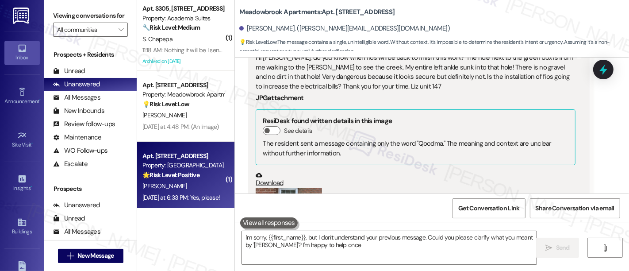
type textarea "I'm sorry, {{first_name}}, but I don't understand your previous message. Could …"
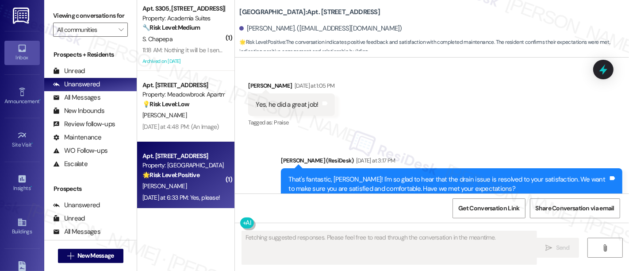
scroll to position [1472, 0]
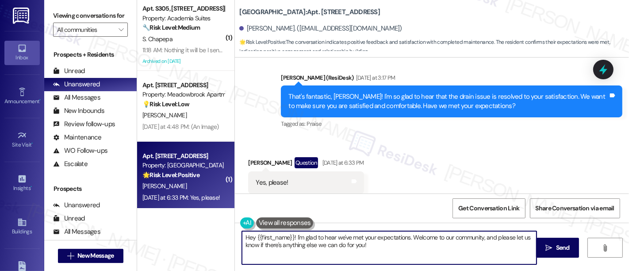
drag, startPoint x: 92, startPoint y: 189, endPoint x: 231, endPoint y: 208, distance: 140.2
click at [86, 188] on div "Viewing conversations for All communities  Prospects + Residents Unread (0) Un…" at bounding box center [336, 135] width 585 height 271
paste textarea "i Liz, Thanks for letting me know — I’m so sorry to hear about your ankle! I’ll…"
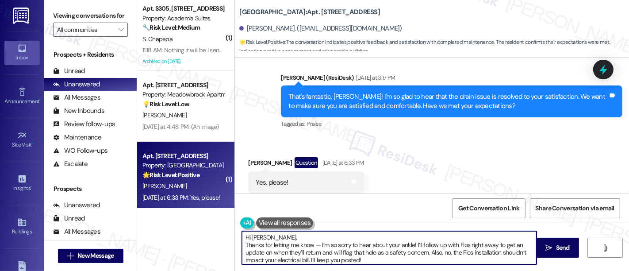
click at [317, 238] on textarea "Hi Liz, Thanks for letting me know — I’m so sorry to hear about your ankle! I’l…" at bounding box center [389, 247] width 295 height 33
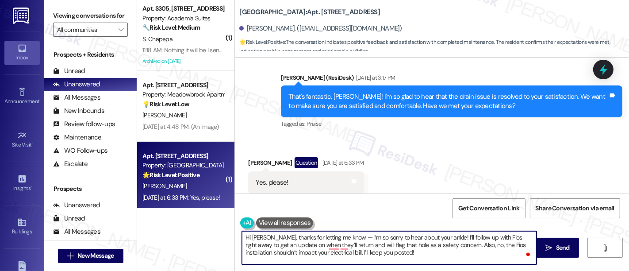
drag, startPoint x: 355, startPoint y: 237, endPoint x: 389, endPoint y: 238, distance: 33.2
click at [356, 238] on textarea "Hi Liz, thanks for letting me know — I’m so sorry to hear about your ankle! I’l…" at bounding box center [389, 247] width 295 height 33
click at [390, 238] on textarea "Hi Liz, thanks for letting me know — I’m so sorry to hear about your ankle! I’l…" at bounding box center [389, 247] width 295 height 33
click at [428, 237] on textarea "Hi Liz, thanks for letting me know — I’m so sorry to hear about your ankle! I’l…" at bounding box center [389, 247] width 295 height 33
click at [446, 238] on textarea "Hi Liz, thanks for letting me know — I’m so sorry to hear about your ankle! I’l…" at bounding box center [389, 247] width 295 height 33
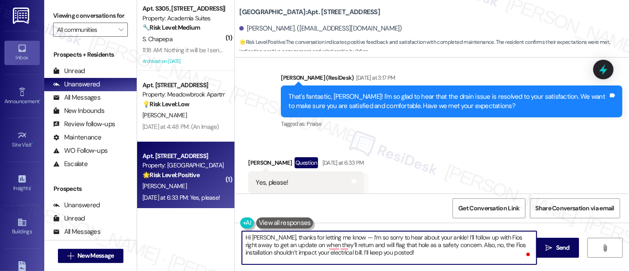
click at [469, 238] on textarea "Hi Liz, thanks for letting me know — I’m so sorry to hear about your ankle! I’l…" at bounding box center [389, 247] width 295 height 33
click at [507, 236] on textarea "Hi Liz, thanks for letting me know — I’m so sorry to hear about your ankle! I’l…" at bounding box center [389, 247] width 295 height 33
click at [260, 245] on textarea "Hi Liz, thanks for letting me know — I’m so sorry to hear about your ankle! I’l…" at bounding box center [389, 247] width 295 height 33
click at [289, 242] on textarea "Hi Liz, thanks for letting me know — I’m so sorry to hear about your ankle! I’l…" at bounding box center [389, 247] width 295 height 33
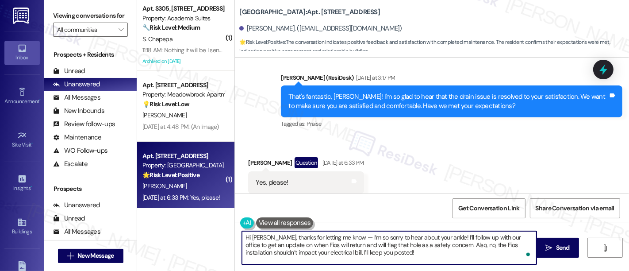
click at [376, 247] on textarea "Hi Liz, thanks for letting me know — I’m so sorry to hear about your ankle! I’l…" at bounding box center [389, 247] width 295 height 33
drag, startPoint x: 422, startPoint y: 247, endPoint x: 470, endPoint y: 252, distance: 48.5
click at [423, 248] on textarea "Hi Liz, thanks for letting me know — I’m so sorry to hear about your ankle! I’l…" at bounding box center [389, 247] width 295 height 33
click at [477, 252] on textarea "Hi Liz, thanks for letting me know — I’m so sorry to hear about your ankle! I’l…" at bounding box center [389, 247] width 295 height 33
click at [464, 247] on textarea "Hi Liz, thanks for letting me know — I’m so sorry to hear about your ankle! I’l…" at bounding box center [389, 247] width 295 height 33
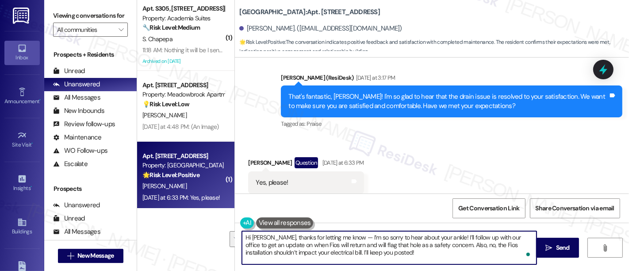
drag, startPoint x: 428, startPoint y: 245, endPoint x: 430, endPoint y: 254, distance: 8.9
click at [430, 254] on textarea "Hi Liz, thanks for letting me know — I’m so sorry to hear about your ankle! I’l…" at bounding box center [389, 247] width 295 height 33
type textarea "Hi Liz, thanks for letting me know — I’m so sorry to hear about your ankle! I’l…"
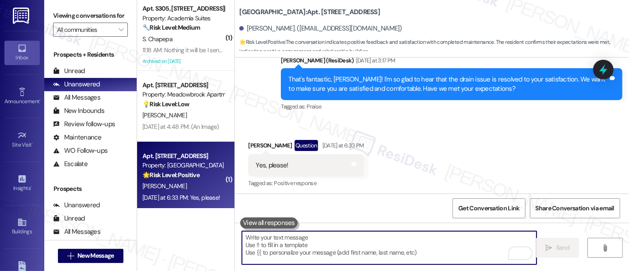
scroll to position [1481, 0]
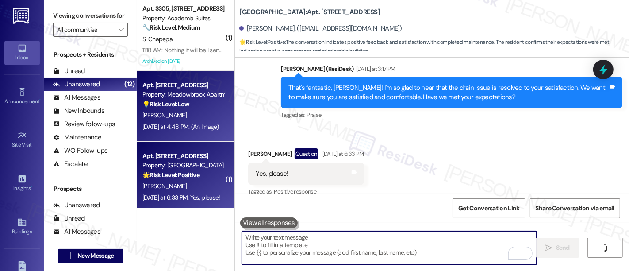
click at [185, 112] on div "E. Dowling" at bounding box center [184, 115] width 84 height 11
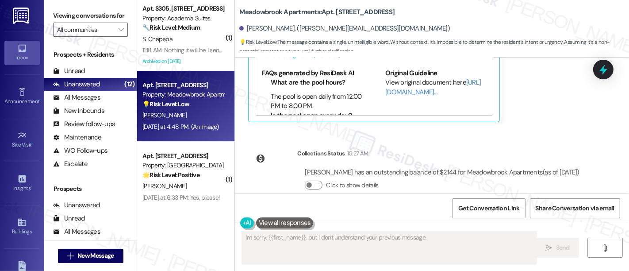
scroll to position [1, 0]
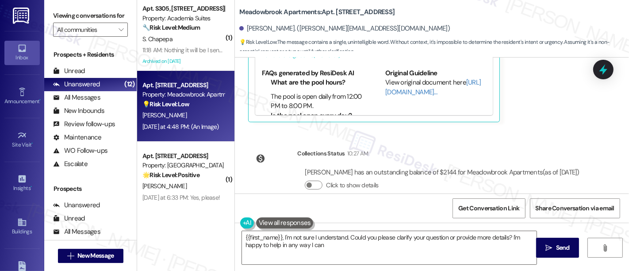
type textarea "{{first_name}}, I'm not sure I understand. Could you please clarify your questi…"
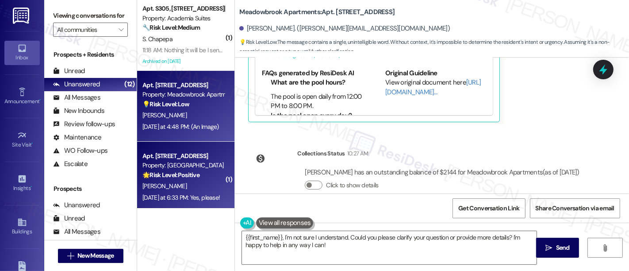
click at [177, 171] on strong "🌟 Risk Level: Positive" at bounding box center [170, 175] width 57 height 8
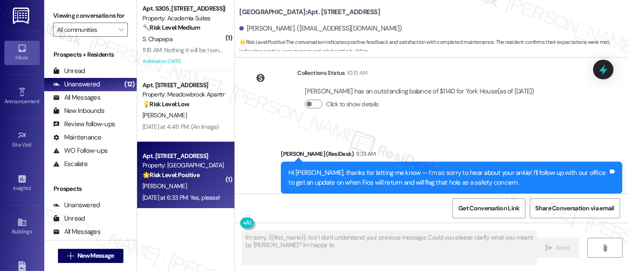
scroll to position [0, 0]
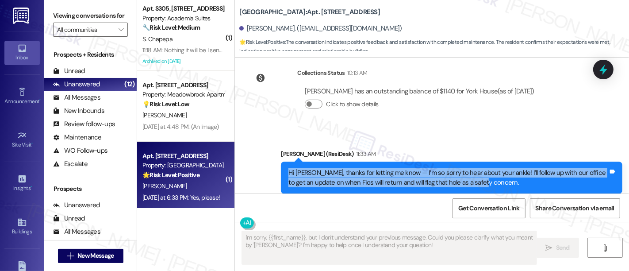
drag, startPoint x: 467, startPoint y: 162, endPoint x: 279, endPoint y: 151, distance: 188.4
click at [281, 162] on div "Hi Liz, thanks for letting me know — I’m so sorry to hear about your ankle! I’l…" at bounding box center [452, 178] width 342 height 32
copy div "Hi Liz, thanks for letting me know — I’m so sorry to hear about your ankle! I’l…"
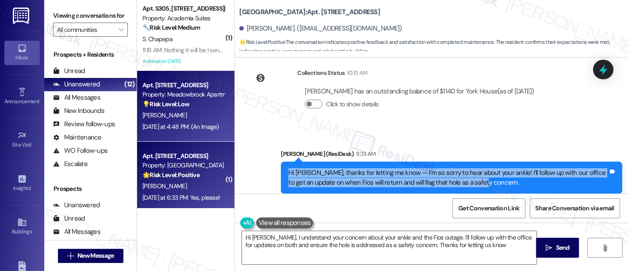
type textarea "Hi Liz, I understand your concern about your ankle and the Fios outage. I'll fo…"
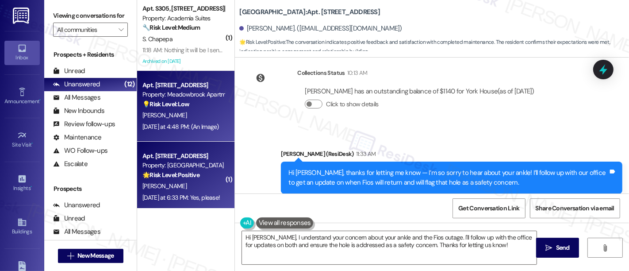
click at [169, 101] on strong "💡 Risk Level: Low" at bounding box center [165, 104] width 47 height 8
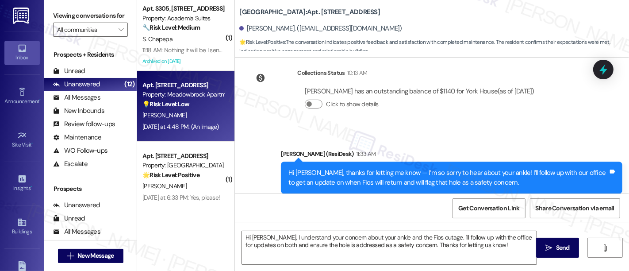
type textarea "Fetching suggested responses. Please feel free to read through the conversation…"
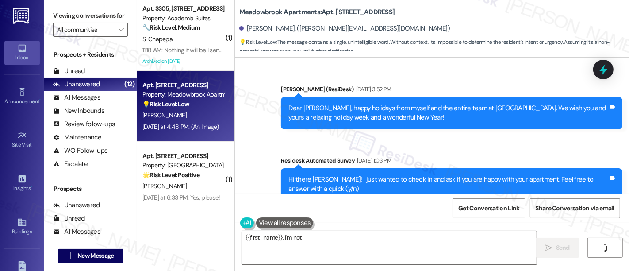
scroll to position [9496, 0]
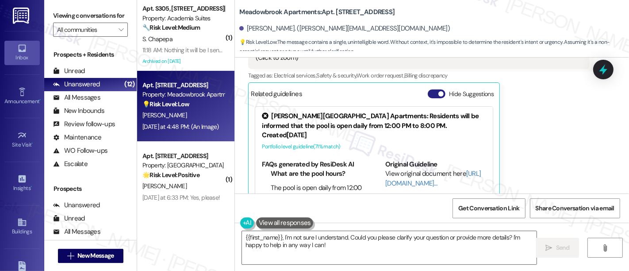
click at [439, 89] on button "Hide Suggestions" at bounding box center [437, 93] width 18 height 9
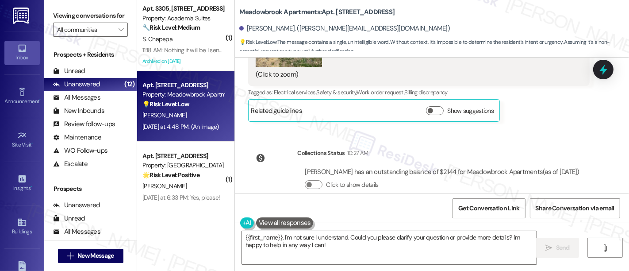
click at [560, 148] on div "Collections Status 10:27 AM" at bounding box center [442, 154] width 290 height 12
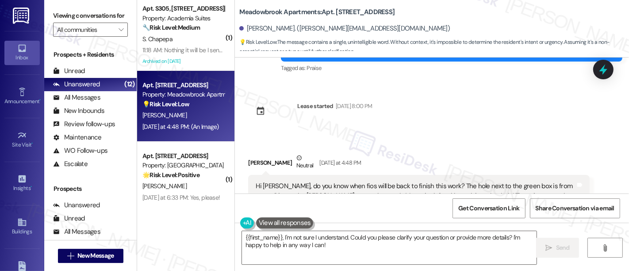
scroll to position [9117, 0]
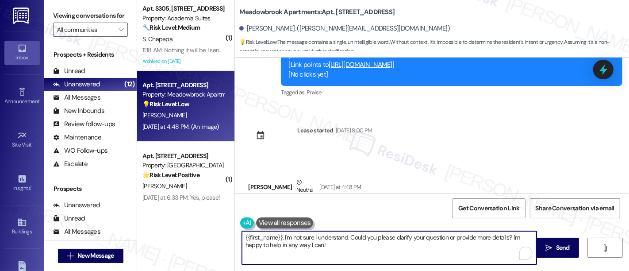
click at [383, 242] on textarea "{{first_name}}, I'm not sure I understand. Could you please clarify your questi…" at bounding box center [389, 247] width 295 height 33
paste textarea "Hi Liz, thanks for letting me know — I’m so sorry to hear about your ankle! I’l…"
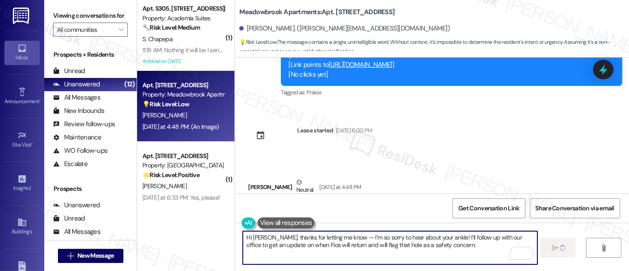
type textarea "Hi Liz, thanks for letting me know — I’m so sorry to hear about your ankle! I’l…"
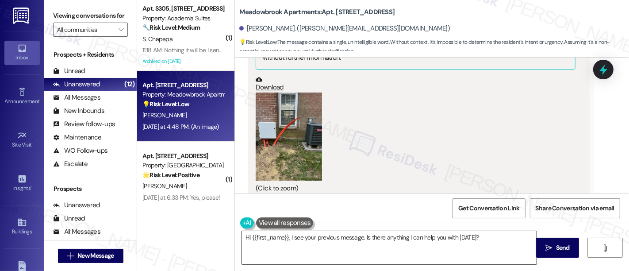
scroll to position [9387, 0]
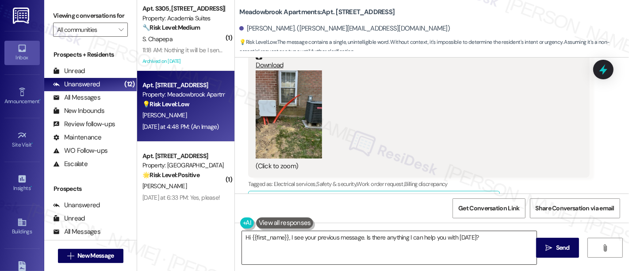
click at [379, 244] on textarea "Hi {{first_name}}, I see your previous message. Is there anything I can help yo…" at bounding box center [389, 247] width 295 height 33
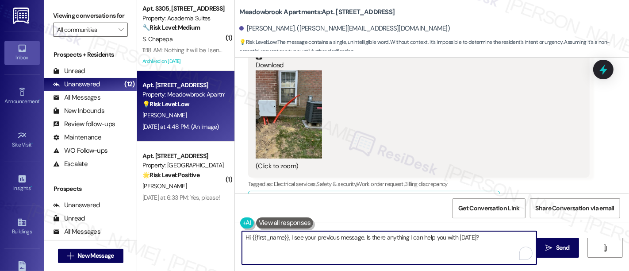
paste textarea "Also, no, the Fios installation shouldn’t impact your electrical bill. I’ll kee…"
type textarea "Also, no, the Fios installation shouldn’t impact your electrical bill. I’ll kee…"
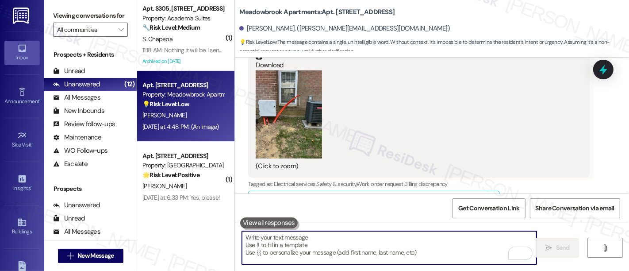
scroll to position [9611, 0]
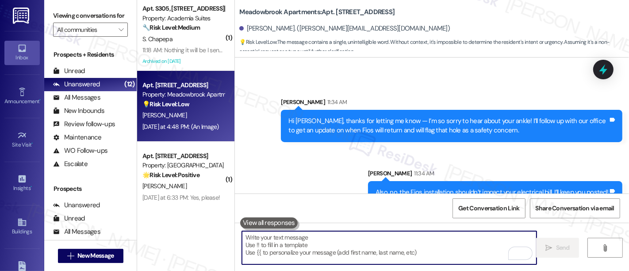
click at [450, 169] on div "Sarah 11:34 AM" at bounding box center [495, 175] width 254 height 12
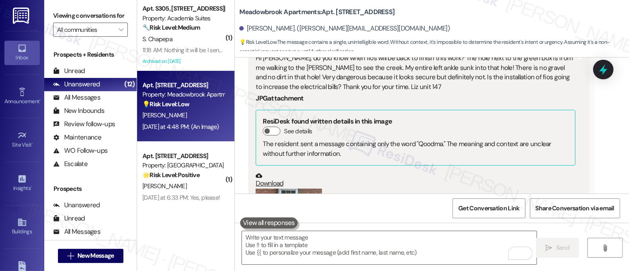
scroll to position [9269, 0]
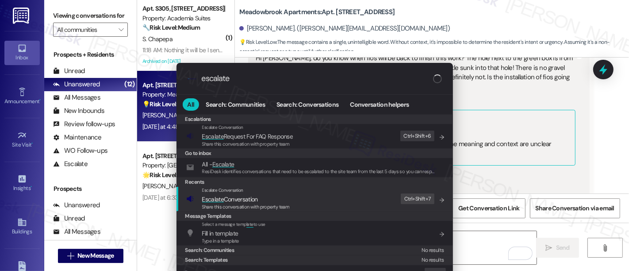
type input "escalate"
click at [268, 196] on span "Escalate Conversation" at bounding box center [246, 199] width 88 height 10
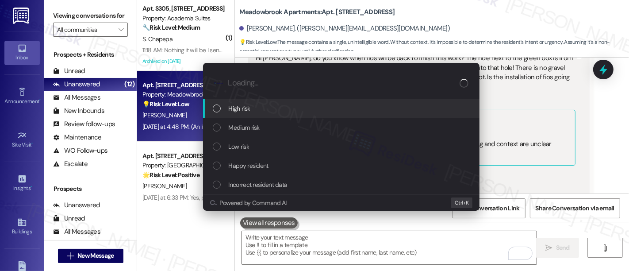
click at [237, 108] on span "High risk" at bounding box center [240, 109] width 22 height 10
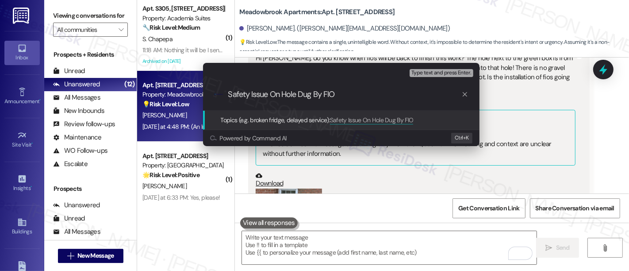
type input "Safety Issue On Hole Dug By FIOS"
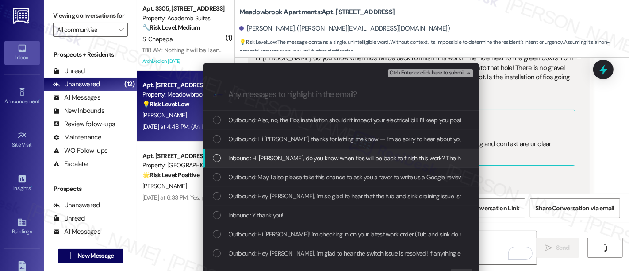
drag, startPoint x: 262, startPoint y: 158, endPoint x: 269, endPoint y: 159, distance: 7.1
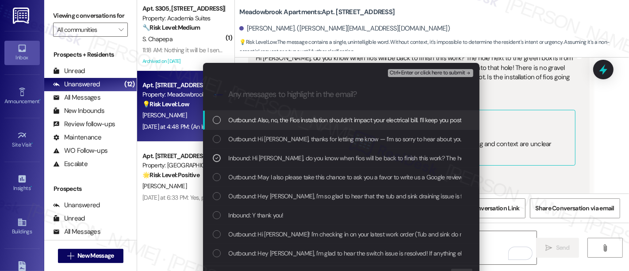
click at [437, 72] on span "Ctrl+Enter or click here to submit" at bounding box center [428, 73] width 76 height 6
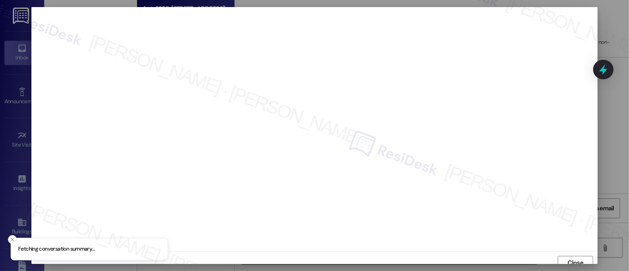
scroll to position [6, 0]
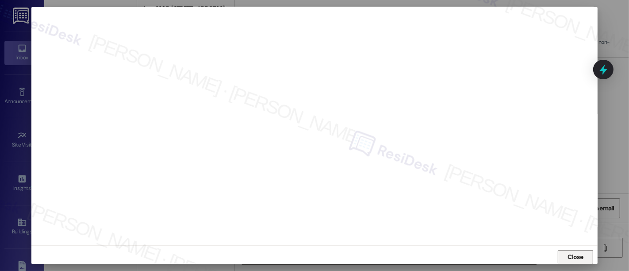
click at [563, 260] on button "Close" at bounding box center [575, 257] width 35 height 14
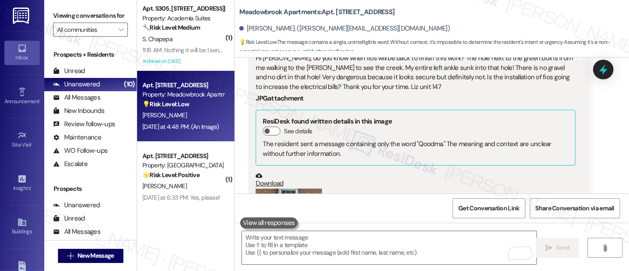
click at [489, 172] on div "Download" at bounding box center [416, 180] width 320 height 16
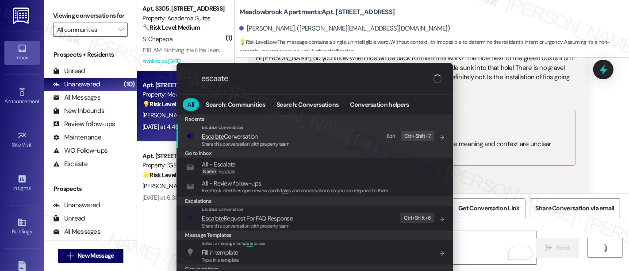
type input "escaate"
drag, startPoint x: 222, startPoint y: 136, endPoint x: 246, endPoint y: 142, distance: 25.0
click at [223, 136] on span "Esca l ate Conversation" at bounding box center [230, 136] width 56 height 8
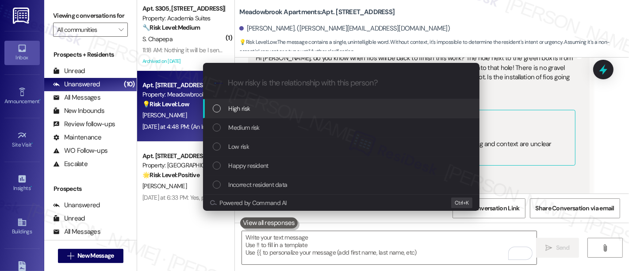
click at [257, 108] on div "High risk" at bounding box center [342, 109] width 259 height 10
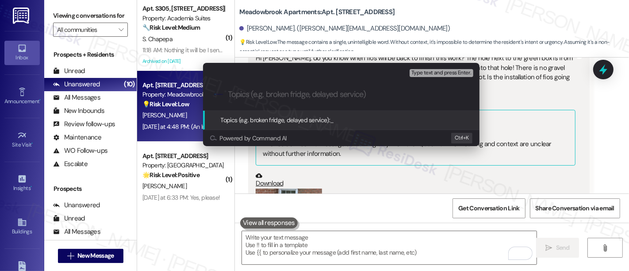
paste input "Safety Issue On Hole Dug By FIOS"
type input "Safety Issue On Hole Dug By FIOS"
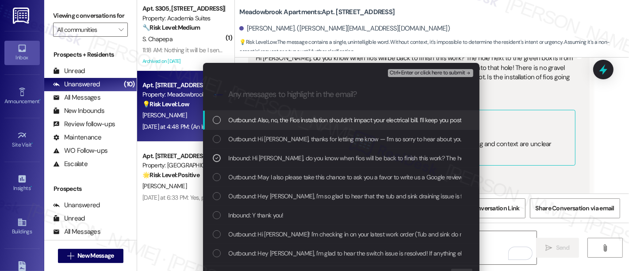
click at [423, 73] on span "Ctrl+Enter or click here to submit" at bounding box center [428, 73] width 76 height 6
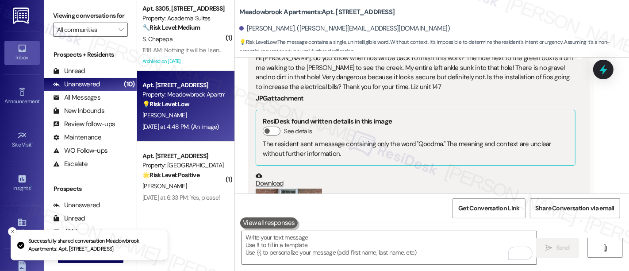
scroll to position [9720, 0]
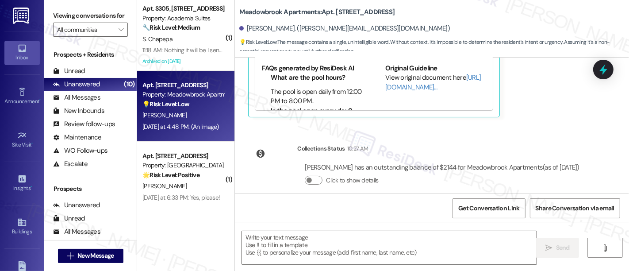
type textarea "Fetching suggested responses. Please feel free to read through the conversation…"
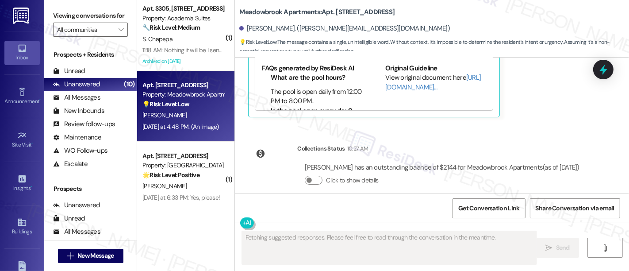
scroll to position [9496, 0]
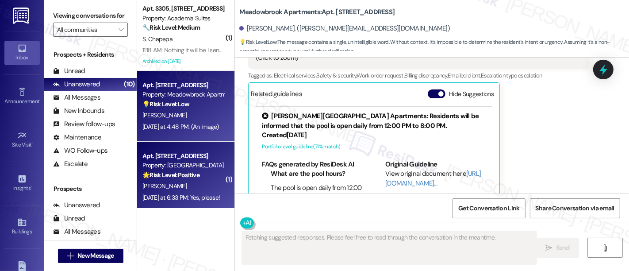
click at [158, 178] on strong "🌟 Risk Level: Positive" at bounding box center [170, 175] width 57 height 8
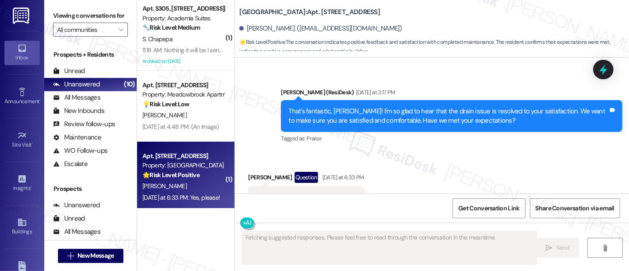
scroll to position [1472, 0]
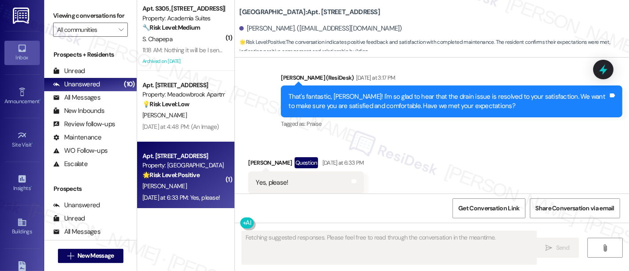
click at [469, 143] on div "Received via SMS Timothy Sullivan Question Yesterday at 6:33 PM Yes, please! Ta…" at bounding box center [432, 175] width 394 height 77
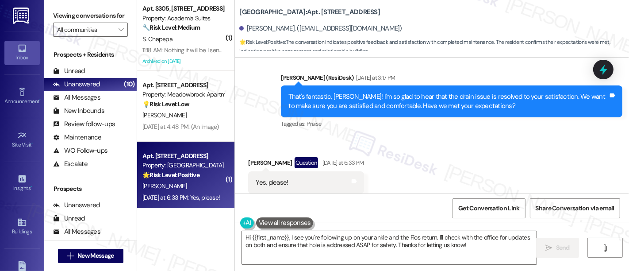
click at [561, 92] on div "That's fantastic, Timothy! I'm so glad to hear that the drain issue is resolved…" at bounding box center [449, 101] width 320 height 19
drag, startPoint x: 435, startPoint y: 85, endPoint x: 542, endPoint y: 128, distance: 116.2
click at [481, 92] on div "That's fantastic, Timothy! I'm so glad to hear that the drain issue is resolved…" at bounding box center [449, 101] width 320 height 19
drag, startPoint x: 544, startPoint y: 129, endPoint x: 598, endPoint y: 150, distance: 57.7
click at [544, 137] on div "Received via SMS Timothy Sullivan Question Yesterday at 6:33 PM Yes, please! Ta…" at bounding box center [432, 175] width 394 height 77
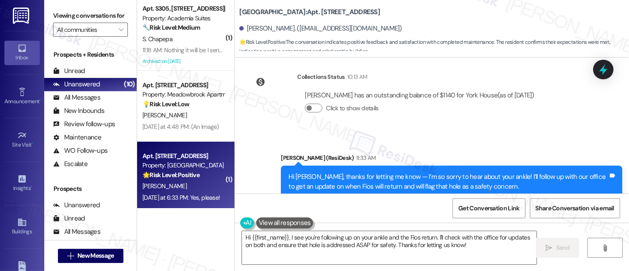
scroll to position [1638, 0]
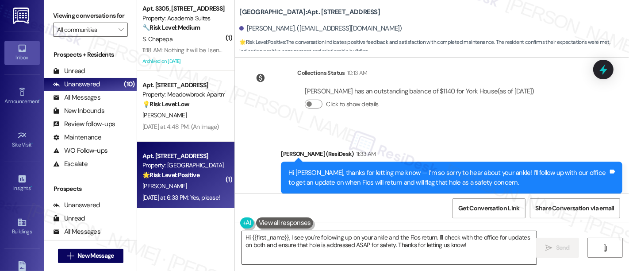
click at [295, 238] on textarea "Hi {{first_name}}, I see you're following up on your ankle and the Fios return.…" at bounding box center [389, 247] width 295 height 33
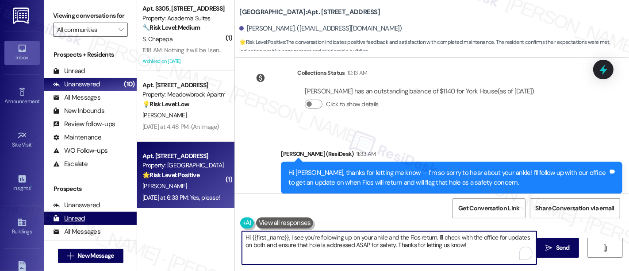
drag, startPoint x: 468, startPoint y: 248, endPoint x: 69, endPoint y: 221, distance: 399.2
click at [69, 221] on div "Viewing conversations for All communities  Prospects + Residents Unread (0) Un…" at bounding box center [336, 135] width 585 height 271
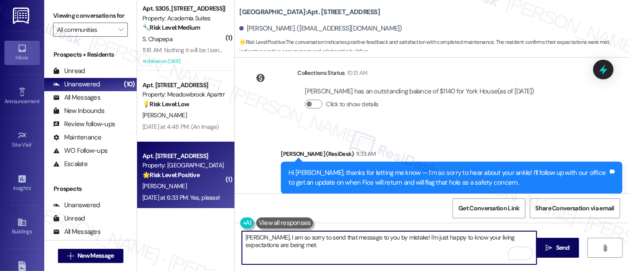
paste textarea "Please don't hesitate to reach out if there's anything else I can help you with!"
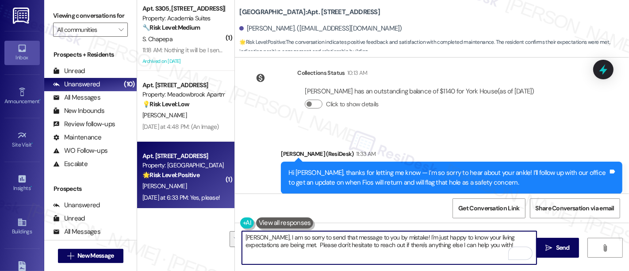
paste textarea "Hi Timothy, I’m so sorry — I sent that last message to you by mistake! That sai…"
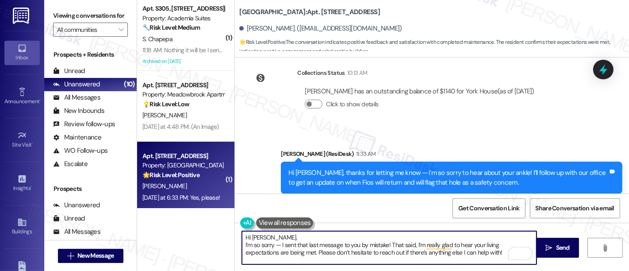
click at [297, 236] on textarea "Hi Timothy, I’m so sorry — I sent that last message to you by mistake! That sai…" at bounding box center [389, 247] width 295 height 33
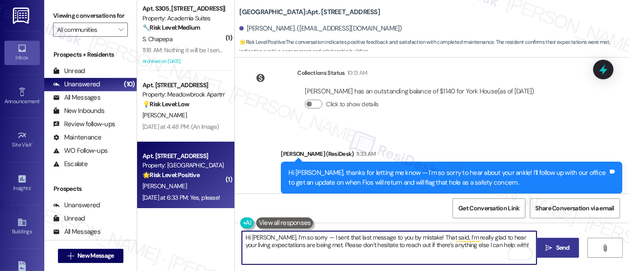
type textarea "Hi Timothy, I’m so sorry — I sent that last message to you by mistake! That sai…"
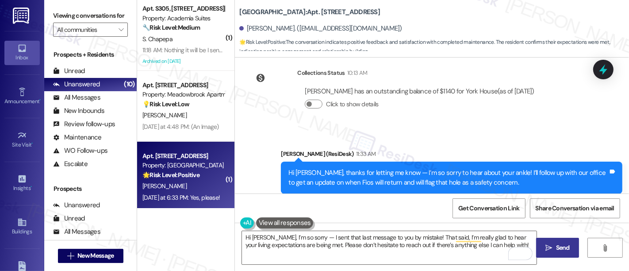
click at [557, 244] on span "Send" at bounding box center [563, 247] width 14 height 9
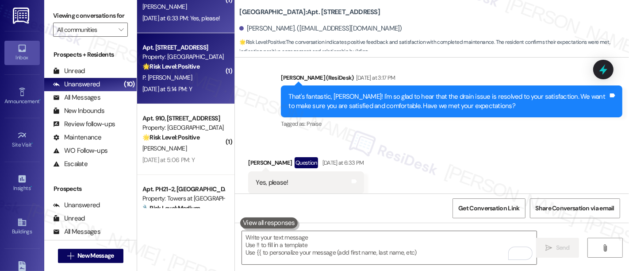
scroll to position [180, 0]
click at [180, 66] on strong "🌟 Risk Level: Positive" at bounding box center [170, 66] width 57 height 8
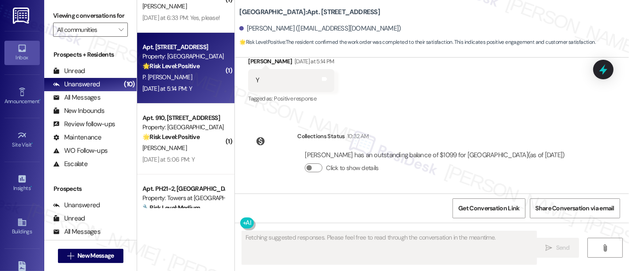
scroll to position [762, 0]
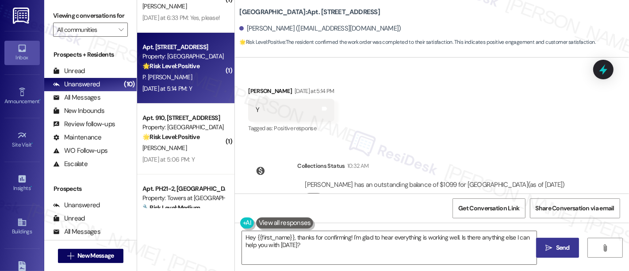
click at [466, 92] on div "Received via SMS Paul Benjamin Jr Yesterday at 5:14 PM Y Tags and notes Tagged …" at bounding box center [432, 103] width 394 height 75
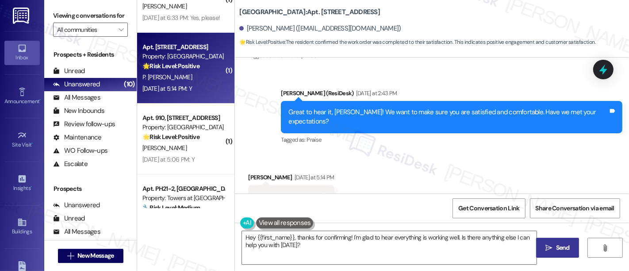
scroll to position [762, 0]
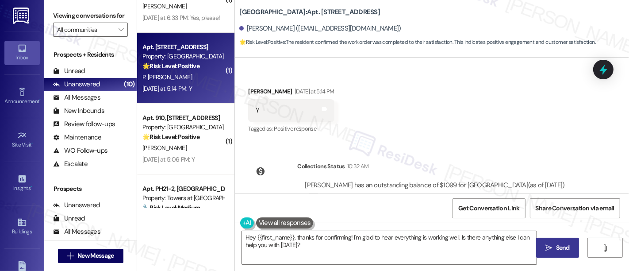
click at [506, 102] on div "Received via SMS Paul Benjamin Jr Yesterday at 5:14 PM Y Tags and notes Tagged …" at bounding box center [432, 104] width 394 height 75
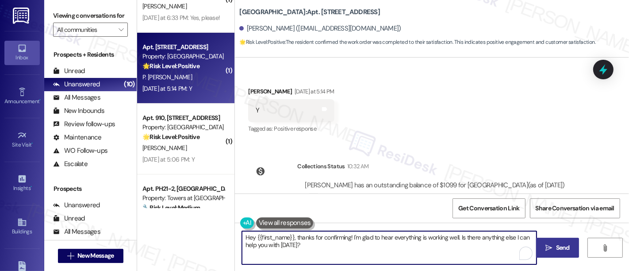
click at [366, 239] on textarea "Hey {{first_name}}, thanks for confirming! I'm glad to hear everything is worki…" at bounding box center [389, 247] width 295 height 33
click at [434, 235] on textarea "Hey {{first_name}}, thanks for confirming! I'm glad to hear everything is worki…" at bounding box center [389, 247] width 295 height 33
click at [476, 235] on textarea "Hey {{first_name}}, thanks for confirming! I'm glad to hear everything is worki…" at bounding box center [389, 247] width 295 height 33
click at [354, 254] on textarea "Hey {{first_name}}, thanks for confirming! I'm glad to hear everything is worki…" at bounding box center [389, 247] width 295 height 33
click at [349, 237] on textarea "Hey {{first_name}}, thanks for confirming! I'm glad to hear everything is worki…" at bounding box center [389, 247] width 295 height 33
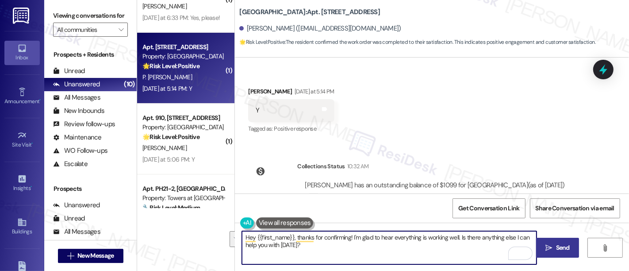
paste textarea "f you’re happy with your experience, we’d love it if you left us a quick Google…"
type textarea "Hey {{first_name}}, thanks for confirming! If you’re happy with your experience…"
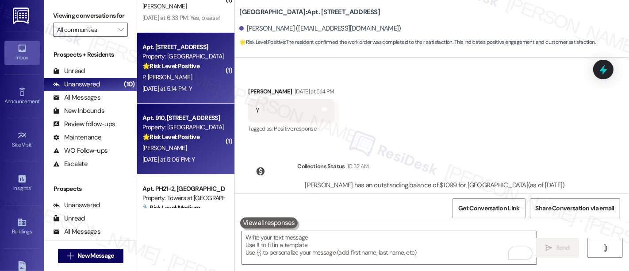
click at [209, 139] on div "🌟 Risk Level: Positive The resident responded positively to a check-in regardin…" at bounding box center [183, 136] width 82 height 9
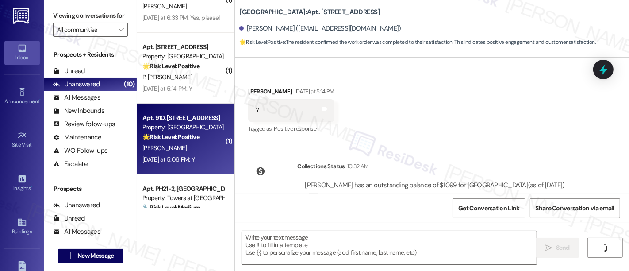
type textarea "Fetching suggested responses. Please feel free to read through the conversation…"
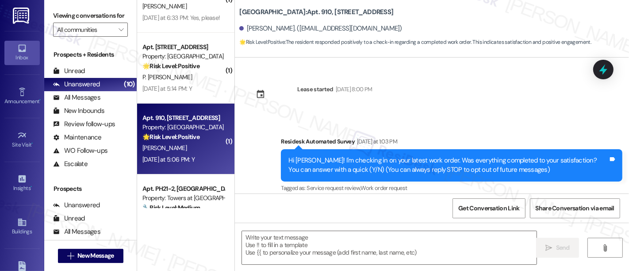
scroll to position [163, 0]
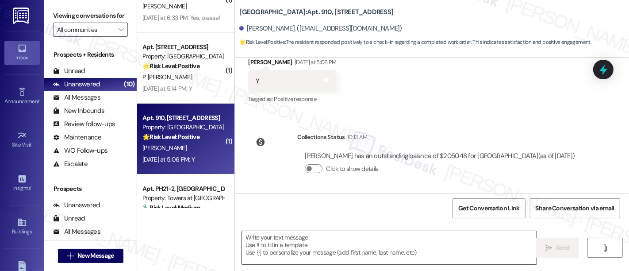
click at [383, 244] on textarea at bounding box center [389, 247] width 295 height 33
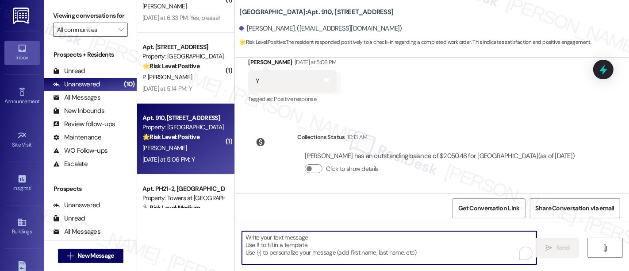
paste textarea "Great to hear it, {{first_name}}! We want to make sure you are satisfied and co…"
type textarea "Great to hear it, {{first_name}}! We want to make sure you are satisfied and co…"
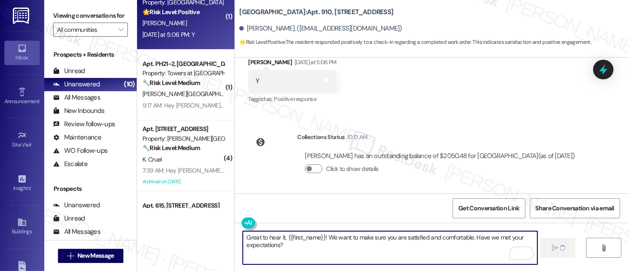
scroll to position [308, 0]
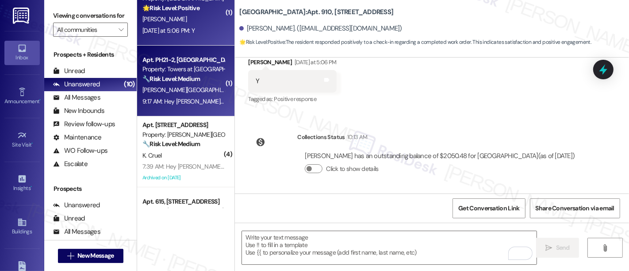
click at [181, 92] on div "D. Valencia" at bounding box center [184, 90] width 84 height 11
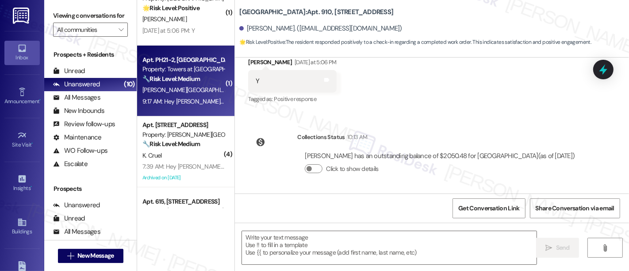
type textarea "Fetching suggested responses. Please feel free to read through the conversation…"
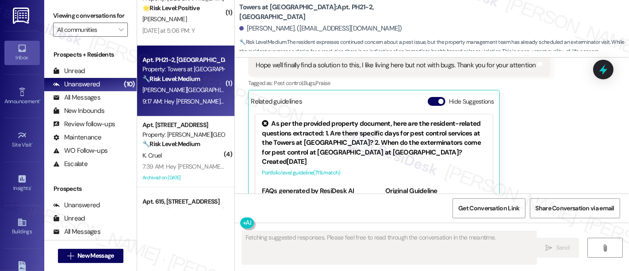
scroll to position [592, 0]
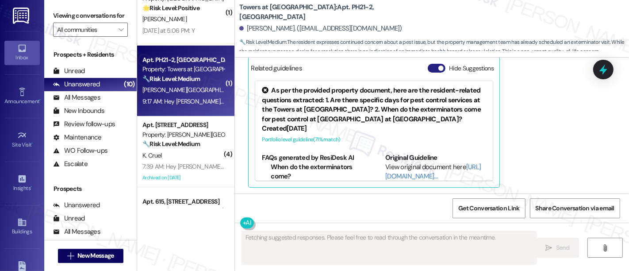
click at [435, 65] on button "Hide Suggestions" at bounding box center [437, 68] width 18 height 9
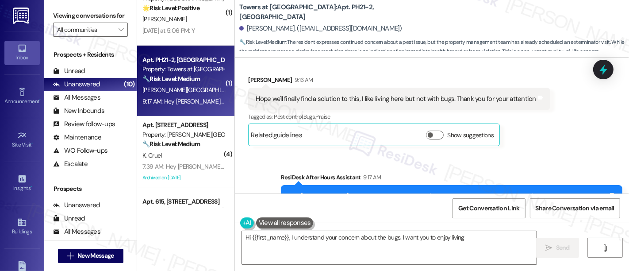
scroll to position [519, 0]
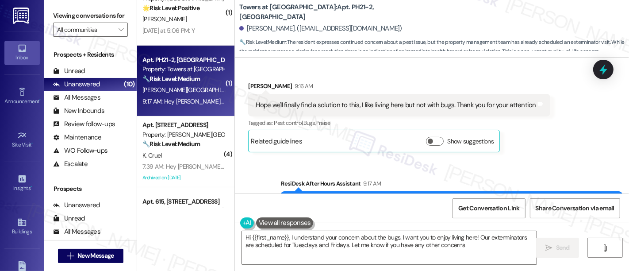
type textarea "Hi {{first_name}}, I understand your concern about the bugs. I want you to enjo…"
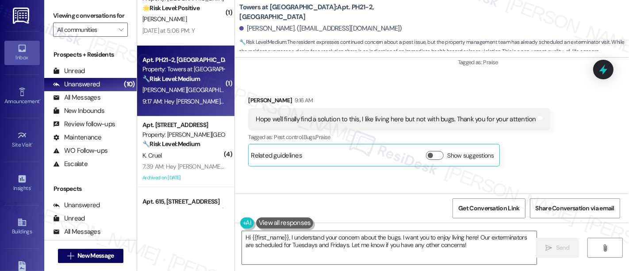
scroll to position [470, 0]
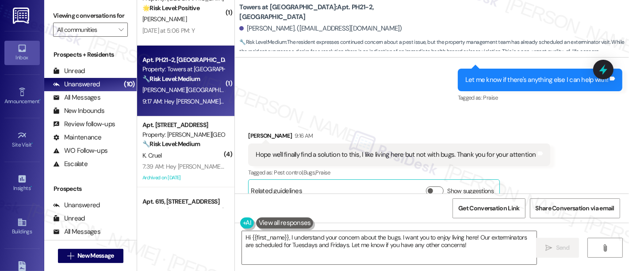
drag, startPoint x: 289, startPoint y: 100, endPoint x: 487, endPoint y: 103, distance: 197.8
click at [487, 103] on div "Sent via SMS 3:12 PM Emily (ResiDesk) Yesterday at 3:12 PM Let me know if there…" at bounding box center [540, 86] width 178 height 49
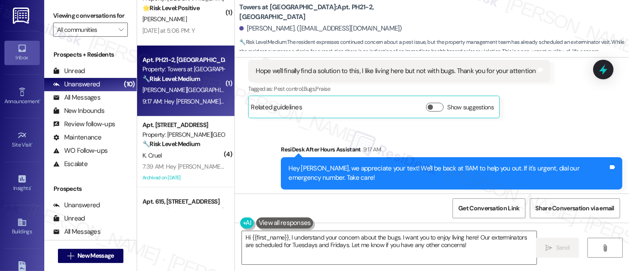
scroll to position [569, 0]
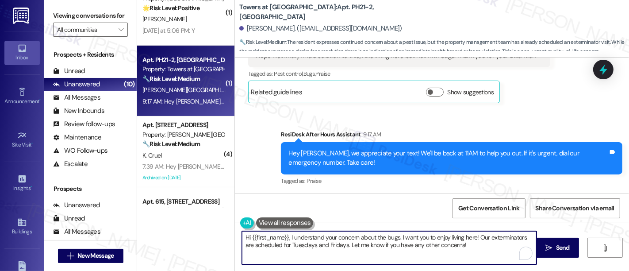
click at [327, 246] on textarea "Hi {{first_name}}, I understand your concern about the bugs. I want you to enjo…" at bounding box center [389, 247] width 295 height 33
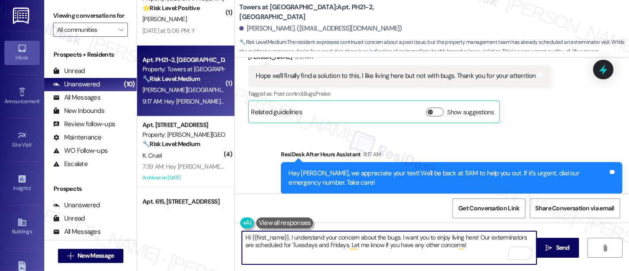
scroll to position [543, 0]
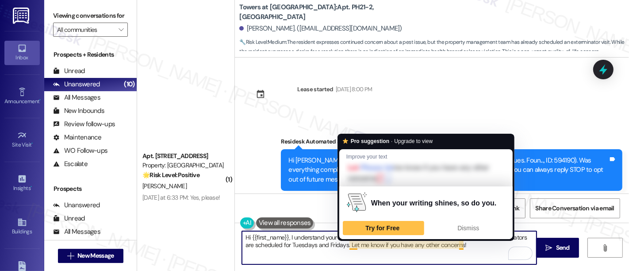
scroll to position [543, 0]
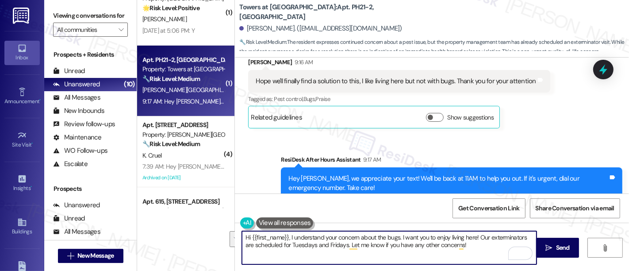
drag, startPoint x: 342, startPoint y: 245, endPoint x: 197, endPoint y: 234, distance: 144.7
click at [197, 234] on div "( 1 ) Apt. 1111, 5325 Old York Rd Property: York House 🌟 Risk Level: Positive T…" at bounding box center [383, 135] width 492 height 271
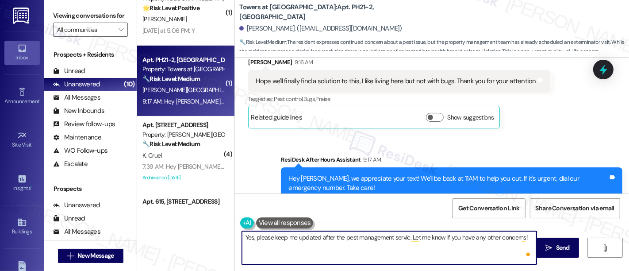
type textarea "Yes, please keep me updated after the pest management service. Let me know if y…"
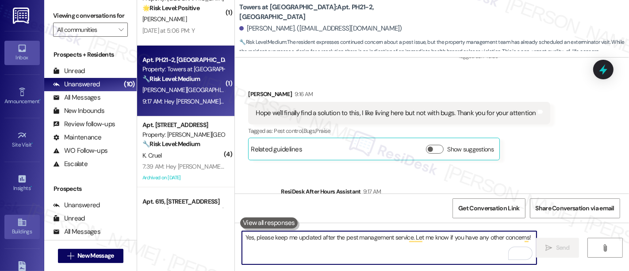
scroll to position [484, 0]
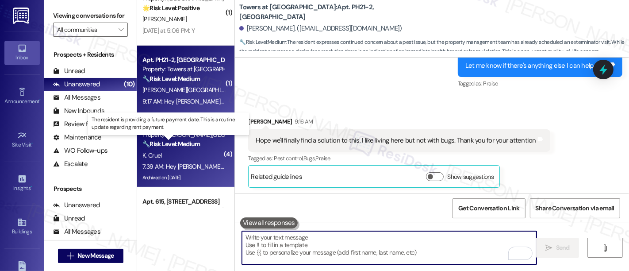
click at [165, 145] on strong "🔧 Risk Level: Medium" at bounding box center [171, 144] width 58 height 8
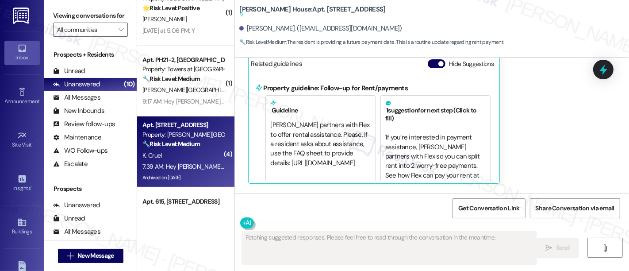
scroll to position [5186, 0]
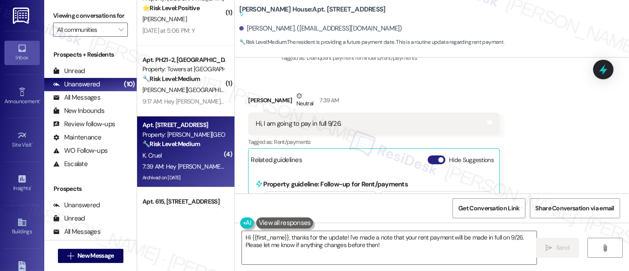
click at [434, 155] on button "Hide Suggestions" at bounding box center [437, 159] width 18 height 9
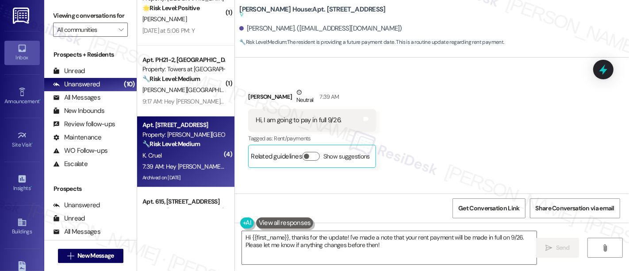
scroll to position [5283, 0]
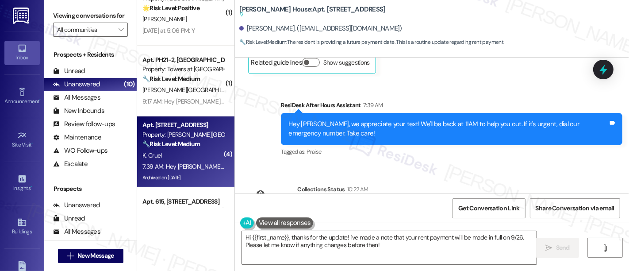
click at [434, 123] on div "Announcement, sent via SMS Emily (ResiDesk) Oct 18, 2024 at 5:24 PM Dear Reside…" at bounding box center [432, 126] width 394 height 136
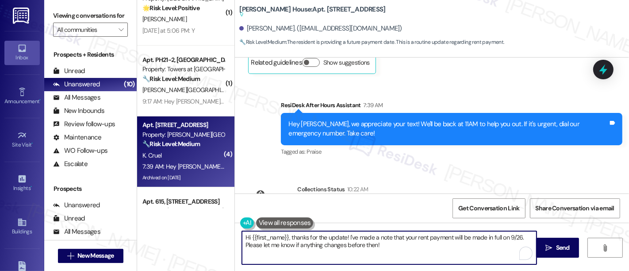
drag, startPoint x: 430, startPoint y: 237, endPoint x: 462, endPoint y: 237, distance: 31.9
click at [430, 238] on textarea "Hi {{first_name}}, thanks for the update! I've made a note that your rent payme…" at bounding box center [389, 247] width 295 height 33
click at [491, 238] on textarea "Hi {{first_name}}, thanks for the update! I've made a note that your rent payme…" at bounding box center [389, 247] width 295 height 33
click at [316, 244] on textarea "Hi {{first_name}}, thanks for the update! I've made a note that your rent payme…" at bounding box center [389, 247] width 295 height 33
click at [375, 246] on textarea "Hi {{first_name}}, thanks for the update! I've made a note that your rent payme…" at bounding box center [389, 247] width 295 height 33
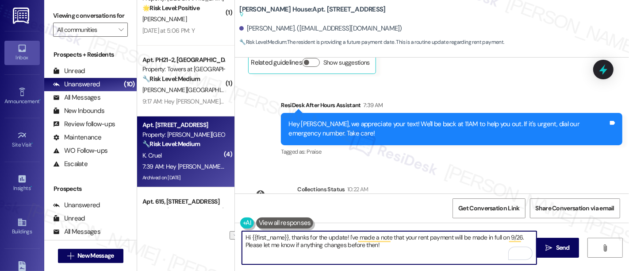
drag, startPoint x: 425, startPoint y: 248, endPoint x: 81, endPoint y: 248, distance: 343.8
click at [81, 248] on div "Viewing conversations for All communities  Prospects + Residents Unread (0) Un…" at bounding box center [336, 135] width 585 height 271
paste textarea "keep in mind that any applicable fees may still apply if the balance remains un…"
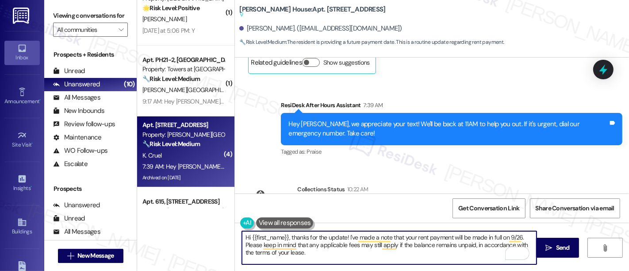
scroll to position [0, 0]
click at [492, 233] on textarea "Hi {{first_name}}, thanks for the update! I've made a note that your rent payme…" at bounding box center [389, 247] width 295 height 33
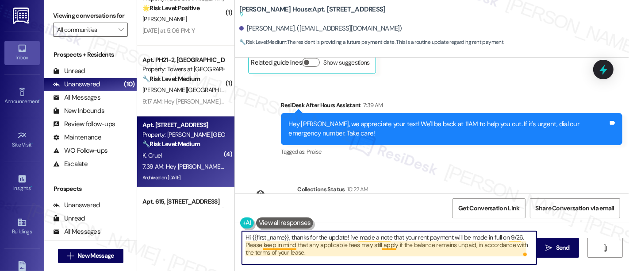
click at [289, 248] on textarea "Hi {{first_name}}, thanks for the update! I've made a note that your rent payme…" at bounding box center [389, 247] width 295 height 33
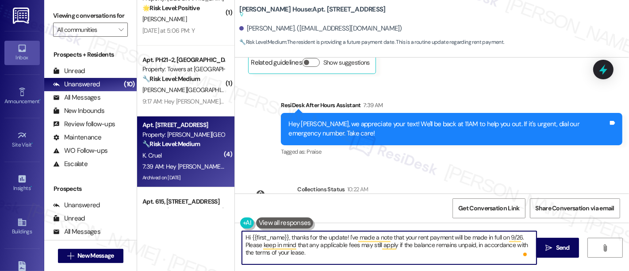
click at [433, 250] on textarea "Hi {{first_name}}, thanks for the update! I've made a note that your rent payme…" at bounding box center [389, 247] width 295 height 33
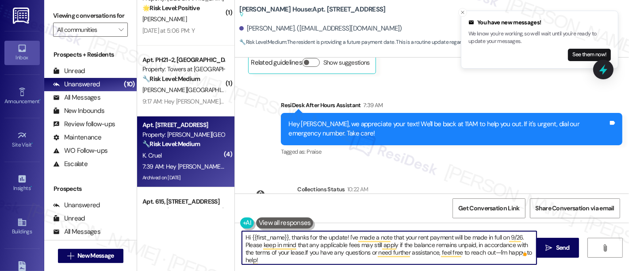
type textarea "Hi {{first_name}}, thanks for the update! I've made a note that your rent payme…"
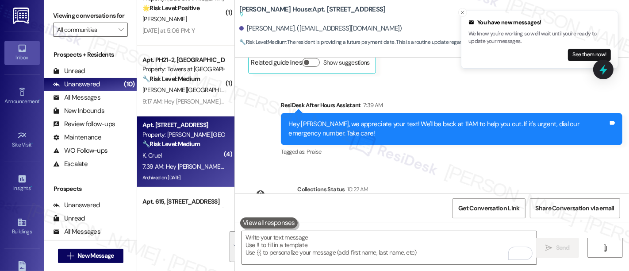
click at [565, 161] on div "Announcement, sent via SMS Emily (ResiDesk) Oct 18, 2024 at 5:24 PM Dear Reside…" at bounding box center [432, 126] width 394 height 136
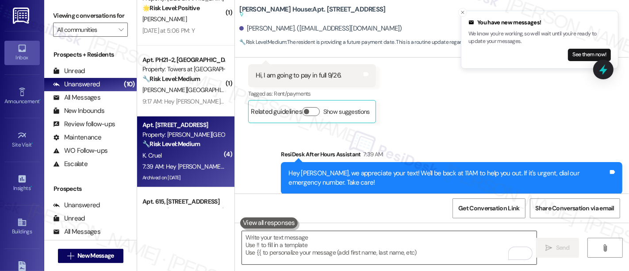
click at [398, 242] on textarea "To enrich screen reader interactions, please activate Accessibility in Grammarl…" at bounding box center [389, 247] width 295 height 33
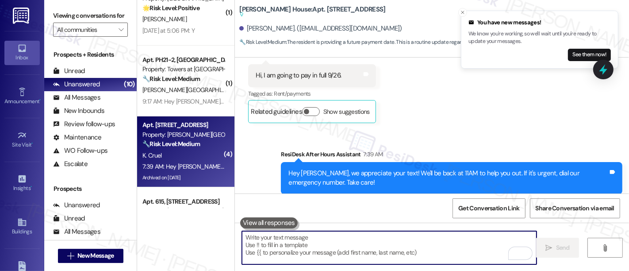
paste textarea "Hi {{first_name}}, thanks for the update! I've made a note that your rent payme…"
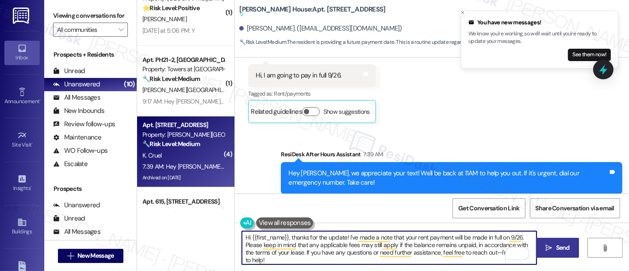
type textarea "Hi {{first_name}}, thanks for the update! I've made a note that your rent payme…"
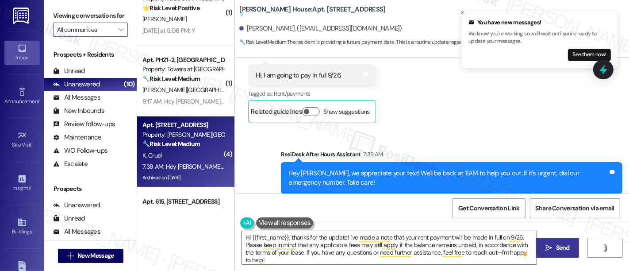
click at [562, 246] on span "Send" at bounding box center [563, 247] width 14 height 9
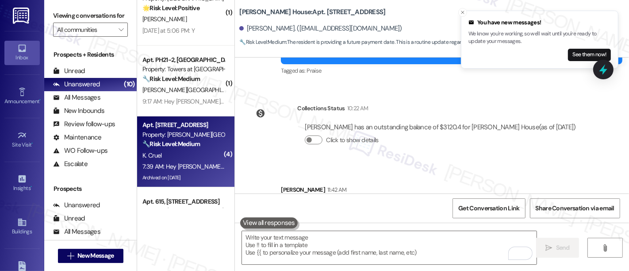
click at [479, 165] on div "Sent via SMS Sarah 11:42 AM Hi Kardia, thanks for the update! I've made a note …" at bounding box center [432, 210] width 394 height 90
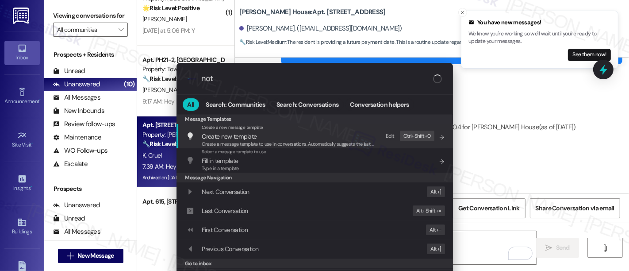
type input "note"
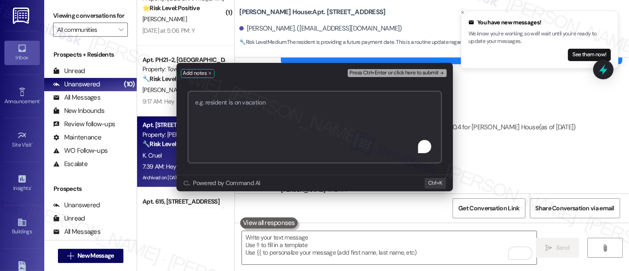
paste textarea "Hi {{first_name}}, thanks for the update! I've made a note that your rent payme…"
type textarea "Hi {{first_name}}, thanks for the update! I've made a note that your rent payme…"
click at [479, 121] on div "Add notes Press Ctrl+Enter or click here to submit Submit Powered by Command AI…" at bounding box center [314, 135] width 629 height 271
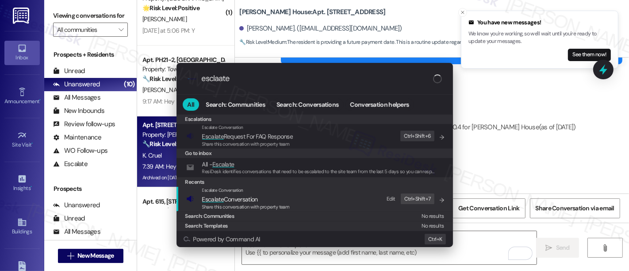
type input "esclaate"
click at [246, 205] on span "Share this conversation with property team" at bounding box center [246, 207] width 88 height 6
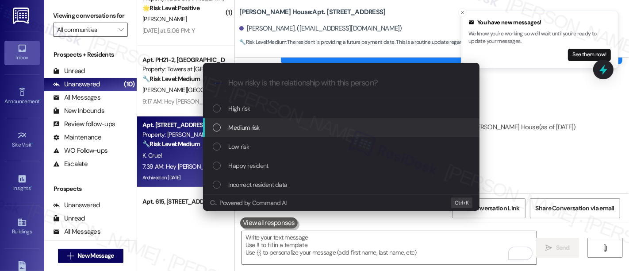
click at [233, 126] on span "Medium risk" at bounding box center [244, 128] width 31 height 10
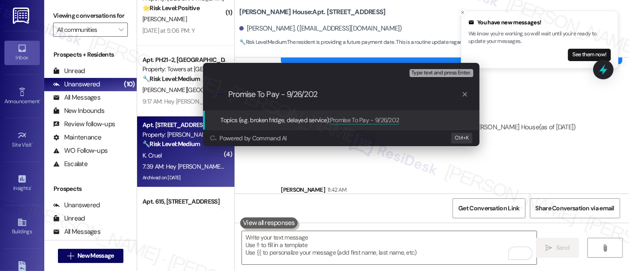
type input "Promise To Pay - 9/26/2025"
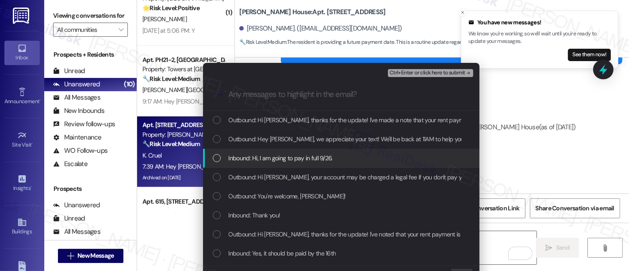
click at [277, 155] on span "Inbound: Hi, I am going to pay in full 9/26." at bounding box center [281, 158] width 104 height 10
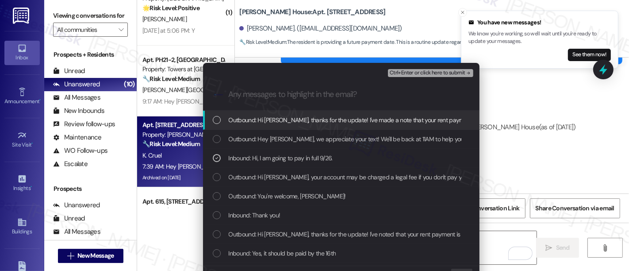
click at [444, 72] on span "Ctrl+Enter or click here to submit" at bounding box center [428, 73] width 76 height 6
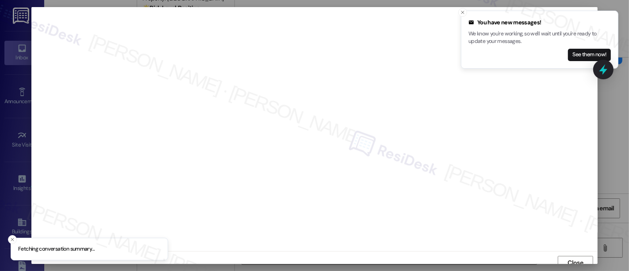
scroll to position [6, 0]
click at [459, 14] on button "Close toast" at bounding box center [462, 12] width 9 height 9
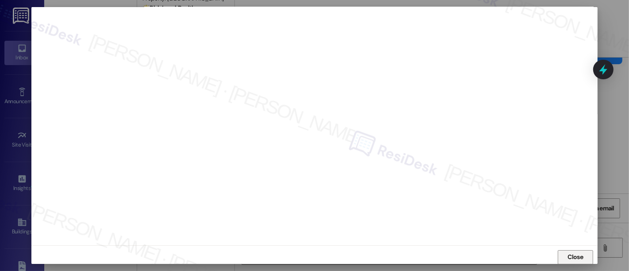
click at [570, 262] on span "Close" at bounding box center [575, 256] width 19 height 13
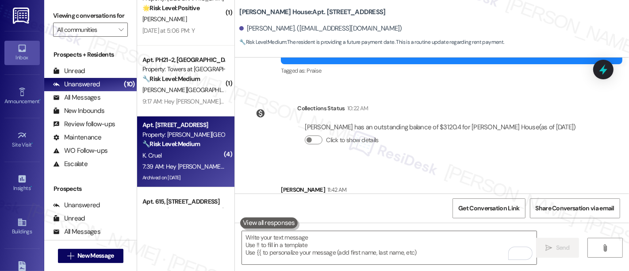
click at [435, 110] on div "Collections Status 10:22 AM Kardia Cruel has an outstanding balance of $3120.4 …" at bounding box center [416, 131] width 348 height 68
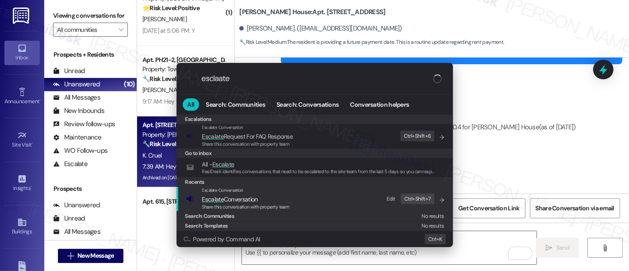
type input "esclaate"
click at [283, 198] on span "Escalate Conversation" at bounding box center [246, 199] width 88 height 10
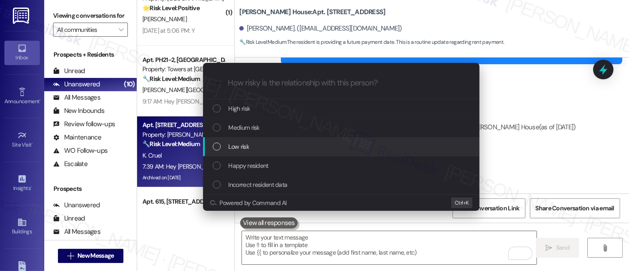
click at [247, 142] on span "Low risk" at bounding box center [239, 147] width 20 height 10
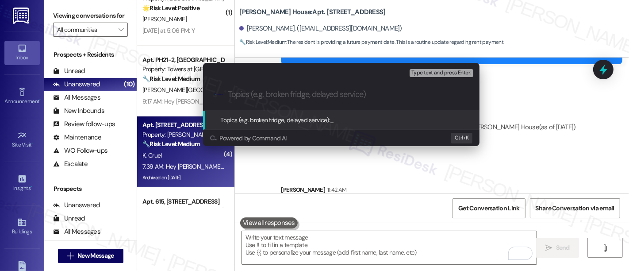
paste input "Promise To Pay - 9/26/2025"
type input "Promise To Pay - 9/26/2025"
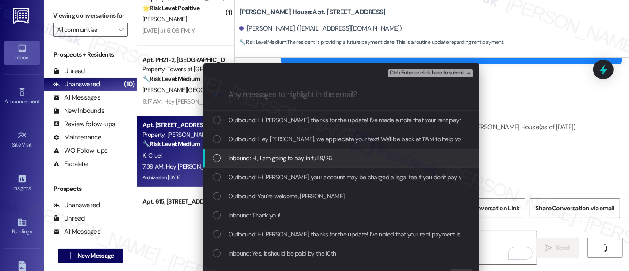
click at [243, 159] on span "Inbound: Hi, I am going to pay in full 9/26." at bounding box center [281, 158] width 104 height 10
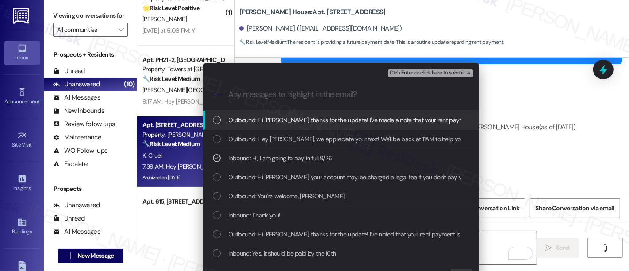
click at [449, 72] on span "Ctrl+Enter or click here to submit" at bounding box center [428, 73] width 76 height 6
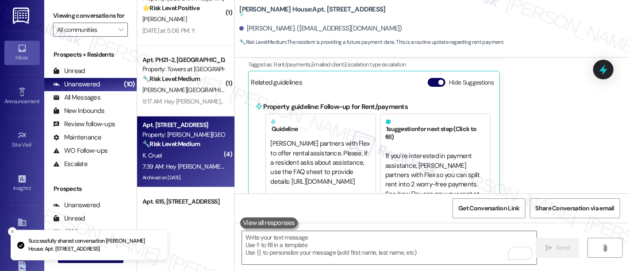
scroll to position [5226, 0]
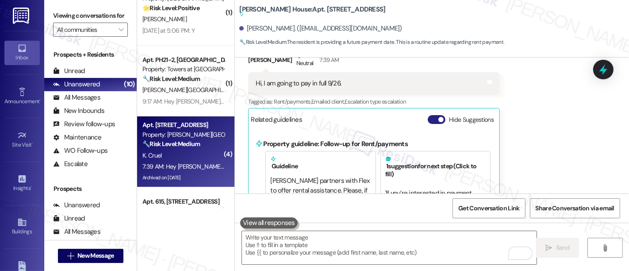
click at [428, 115] on button "Hide Suggestions" at bounding box center [437, 119] width 18 height 9
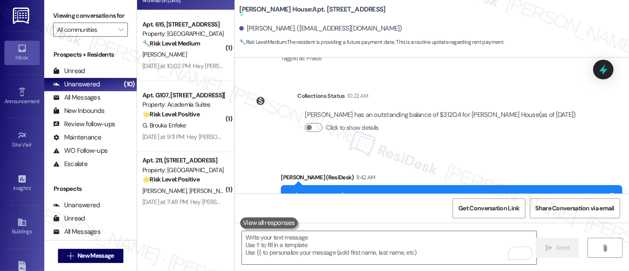
scroll to position [500, 0]
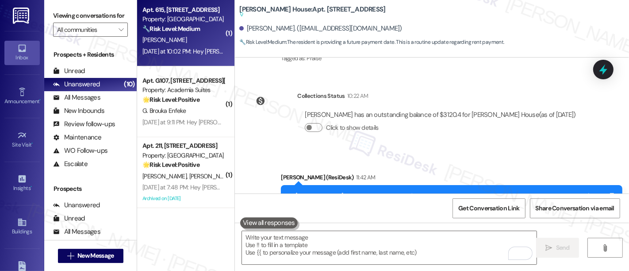
click at [196, 47] on div "Yesterday at 10:02 PM: Hey Leonard, we appreciate your text! We'll be back at 1…" at bounding box center [342, 51] width 400 height 8
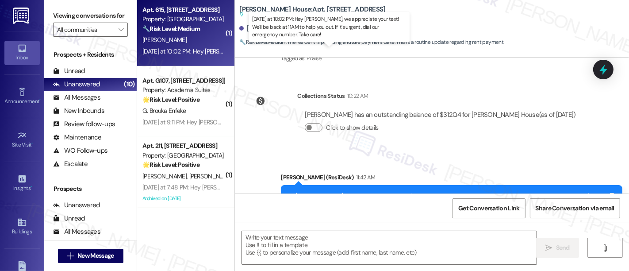
type textarea "Fetching suggested responses. Please feel free to read through the conversation…"
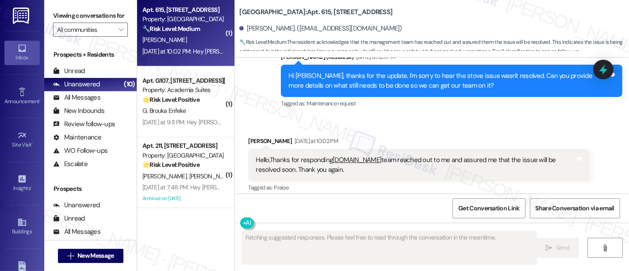
scroll to position [259, 0]
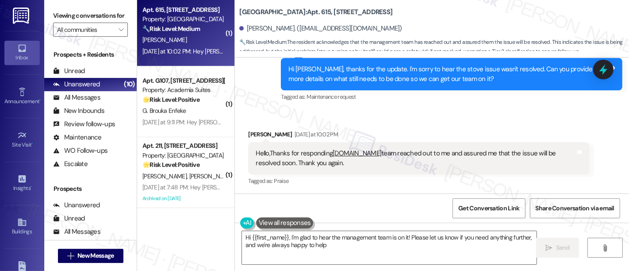
type textarea "Hi {{first_name}}, I'm glad to hear the management team is on it! Please let us…"
click at [393, 127] on div "Received via SMS Leonard Mcleod Yesterday at 10:02 PM Hello,Thanks for respondi…" at bounding box center [419, 158] width 355 height 71
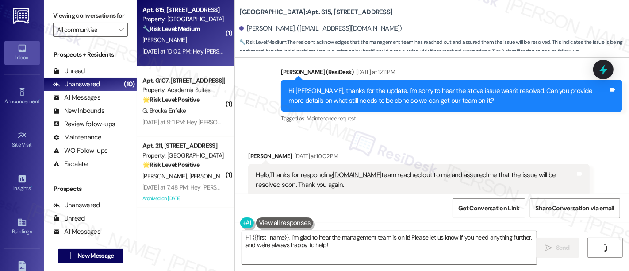
scroll to position [235, 0]
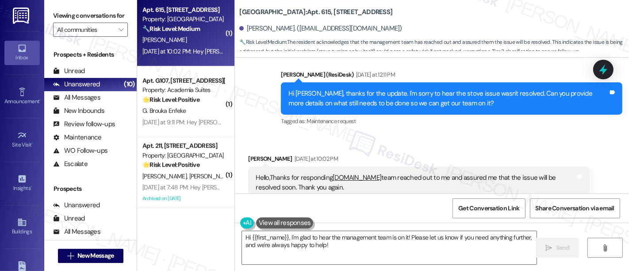
click at [405, 136] on div "Received via SMS Leonard Mcleod Yesterday at 10:02 PM Hello,Thanks for respondi…" at bounding box center [432, 176] width 394 height 84
click at [488, 147] on div "Received via SMS Leonard Mcleod Yesterday at 10:02 PM Hello,Thanks for respondi…" at bounding box center [432, 176] width 394 height 84
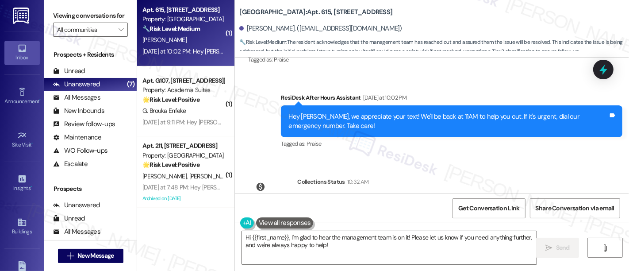
scroll to position [425, 0]
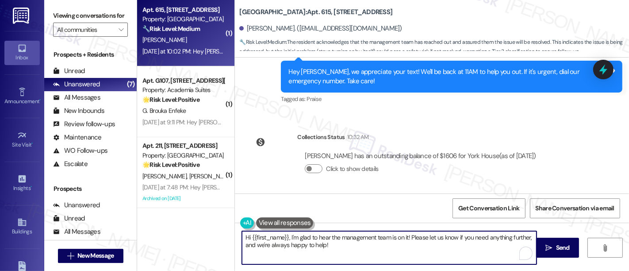
click at [344, 235] on textarea "Hi {{first_name}}, I'm glad to hear the management team is on it! Please let us…" at bounding box center [389, 247] width 295 height 33
click at [403, 236] on textarea "Hi {{first_name}}, I'm glad to hear the management team is on it! Please let us…" at bounding box center [389, 247] width 295 height 33
click at [460, 239] on textarea "Hi {{first_name}}, I'm glad to hear the management team is on it! Please let us…" at bounding box center [389, 247] width 295 height 33
click at [345, 253] on textarea "Hi {{first_name}}, I'm glad to hear the management team is on it! Please let us…" at bounding box center [389, 247] width 295 height 33
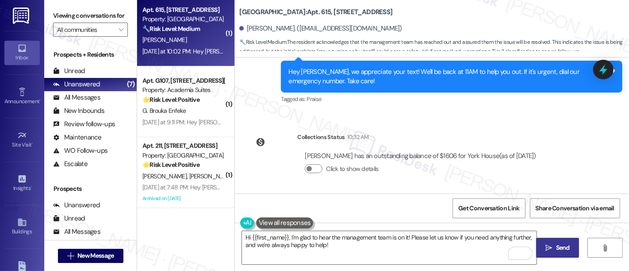
click at [547, 244] on icon "" at bounding box center [549, 247] width 7 height 7
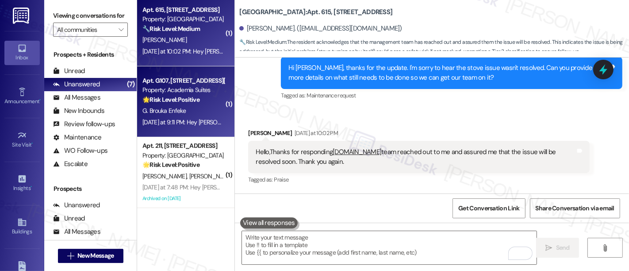
scroll to position [259, 0]
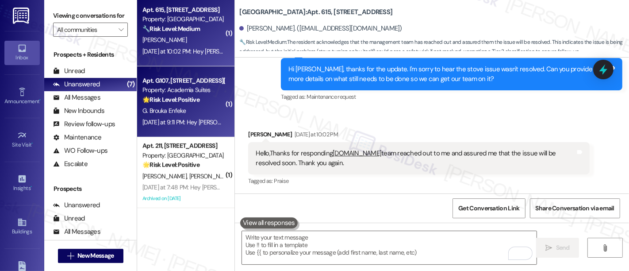
click at [179, 100] on strong "🌟 Risk Level: Positive" at bounding box center [170, 100] width 57 height 8
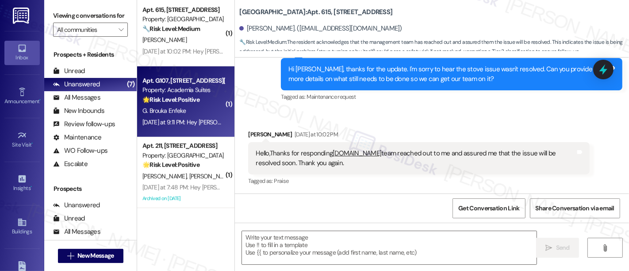
type textarea "Fetching suggested responses. Please feel free to read through the conversation…"
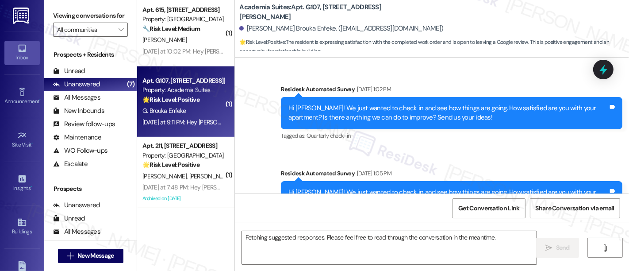
scroll to position [5270, 0]
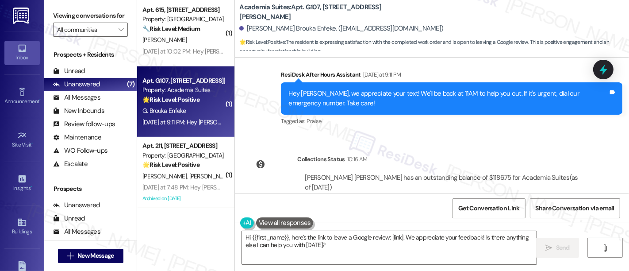
click at [443, 114] on div "Survey, sent via SMS Residesk Automated Survey Sep 29, 2022 at 1:02 PM Hi Gael …" at bounding box center [432, 126] width 394 height 136
click at [521, 192] on div "Click to show details" at bounding box center [443, 201] width 277 height 19
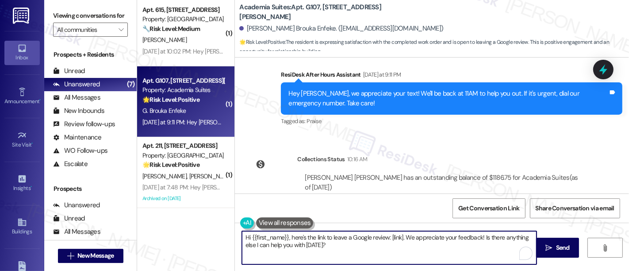
click at [332, 251] on textarea "Hi {{first_name}}, here's the link to leave a Google review: [link]. We appreci…" at bounding box center [389, 247] width 295 height 33
paste textarea "Awesome! Here's the link: {{google_review_link}}. Please let me know when you'r…"
type textarea "Awesome! Here's the link: {{google_review_link}}. Please let me know when you'r…"
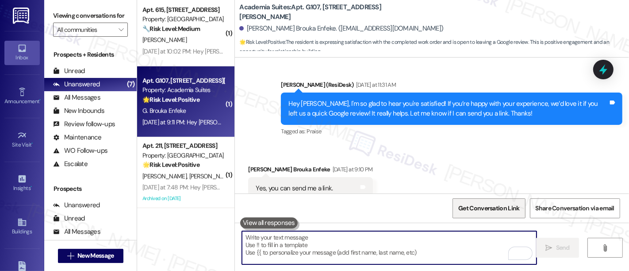
scroll to position [5095, 0]
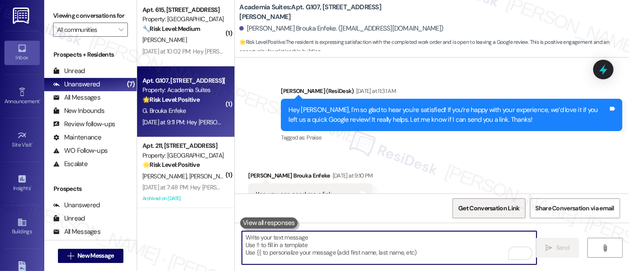
click at [479, 208] on span "Get Conversation Link" at bounding box center [488, 208] width 61 height 9
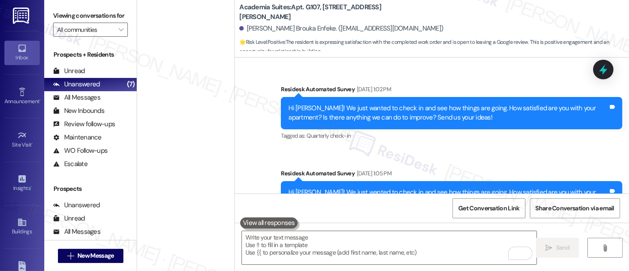
scroll to position [5095, 0]
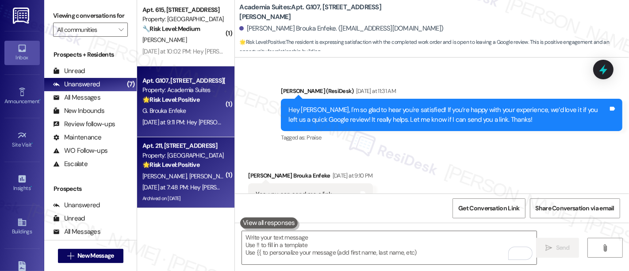
click at [182, 162] on strong "🌟 Risk Level: Positive" at bounding box center [170, 165] width 57 height 8
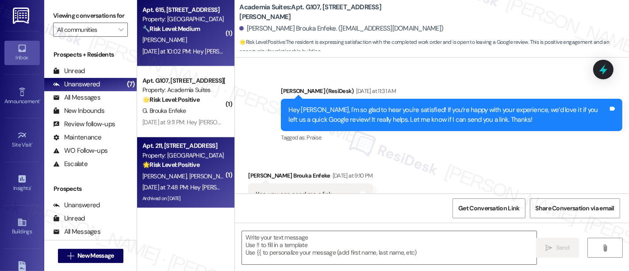
type textarea "Fetching suggested responses. Please feel free to read through the conversation…"
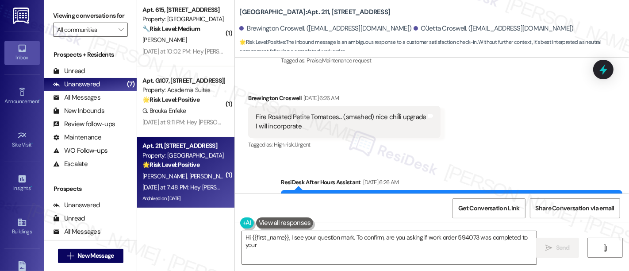
scroll to position [11937, 0]
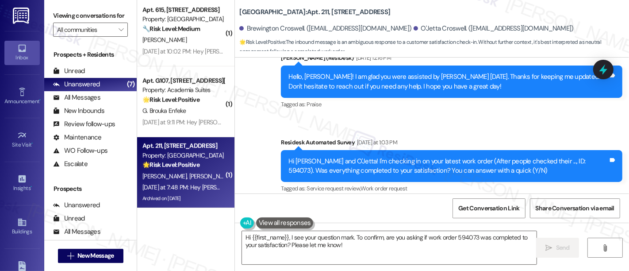
click at [498, 202] on div "Received via SMS Brewington Croswell Question Yesterday at 7:48 PM ? Tags and n…" at bounding box center [432, 233] width 394 height 63
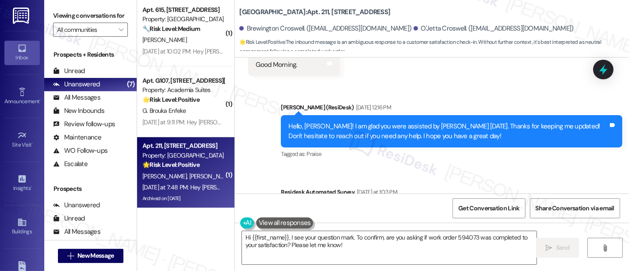
scroll to position [11950, 0]
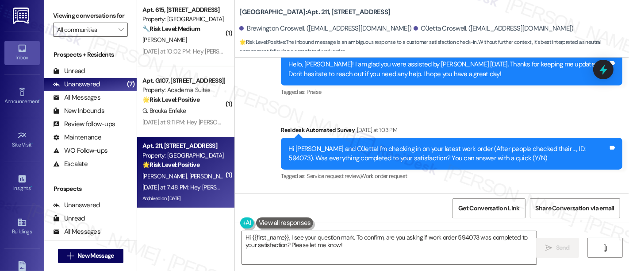
click at [521, 189] on div "Received via SMS Brewington Croswell Question Yesterday at 7:48 PM ? Tags and n…" at bounding box center [432, 220] width 394 height 63
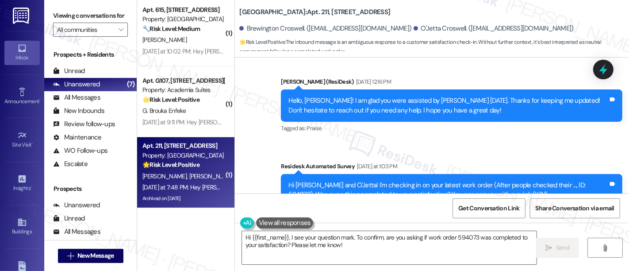
scroll to position [11900, 0]
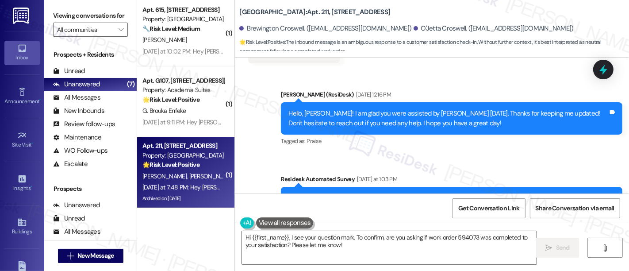
click at [567, 193] on div "Hi Brewington and O'Jetta! I'm checking in on your latest work order (After peo…" at bounding box center [449, 202] width 320 height 19
copy div "594073"
click at [364, 228] on div "Hi {{first_name}}, I see your question mark. To confirm, are you asking if work…" at bounding box center [432, 256] width 394 height 66
click at [362, 239] on textarea "Hi {{first_name}}, I see your question mark. To confirm, are you asking if work…" at bounding box center [389, 247] width 295 height 33
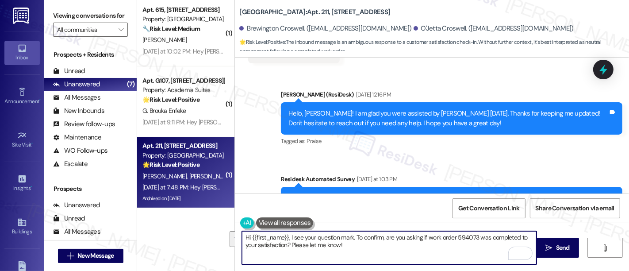
drag, startPoint x: 287, startPoint y: 239, endPoint x: 283, endPoint y: 243, distance: 6.3
click at [283, 243] on textarea "Hi {{first_name}}, I see your question mark. To confirm, are you asking if work…" at bounding box center [389, 247] width 295 height 33
type textarea "Hi {{first_name}}, we would like ot know if the stove issue has been completed …"
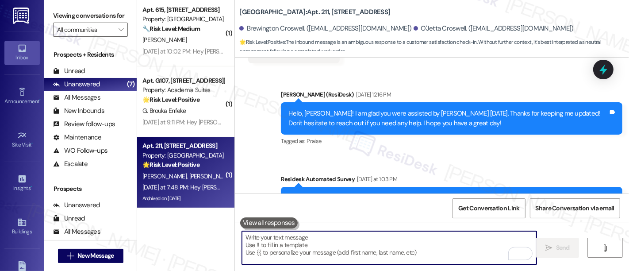
scroll to position [11937, 0]
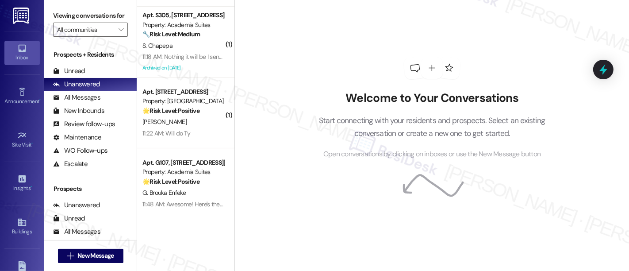
scroll to position [132, 0]
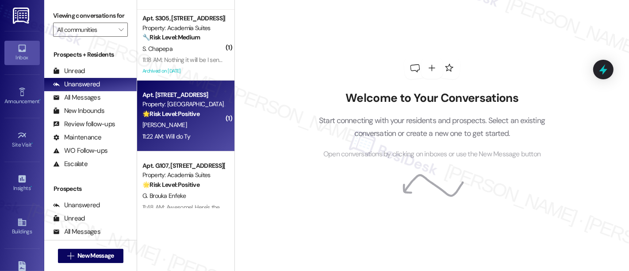
click at [174, 138] on div "11:22 AM: Will do Ty 11:22 AM: Will do Ty" at bounding box center [166, 136] width 48 height 8
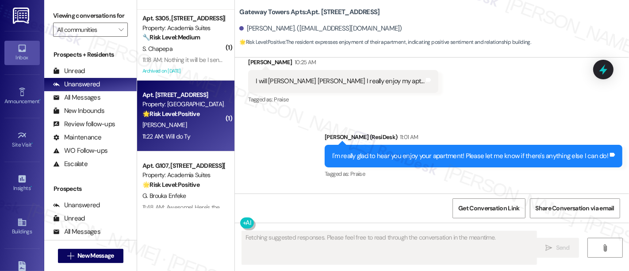
scroll to position [6323, 0]
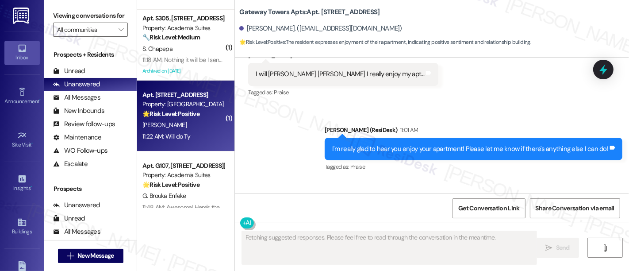
click at [419, 180] on div "Received via SMS [PERSON_NAME] 11:22 AM Will do Ty Tags and notes Tagged as: Po…" at bounding box center [432, 217] width 394 height 75
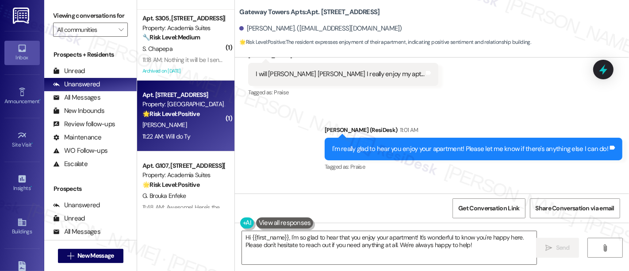
scroll to position [1, 0]
click at [492, 241] on textarea "Hi {{first_name}}, I'm so glad to hear that you enjoy your apartment! It's wond…" at bounding box center [389, 247] width 295 height 33
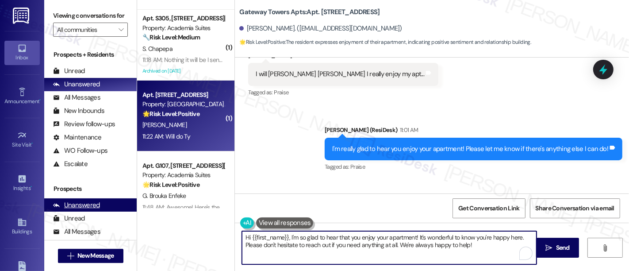
drag, startPoint x: 155, startPoint y: 218, endPoint x: 98, endPoint y: 213, distance: 57.3
click at [98, 213] on div "Viewing conversations for All communities  Prospects + Residents Unread (0) Un…" at bounding box center [336, 135] width 585 height 271
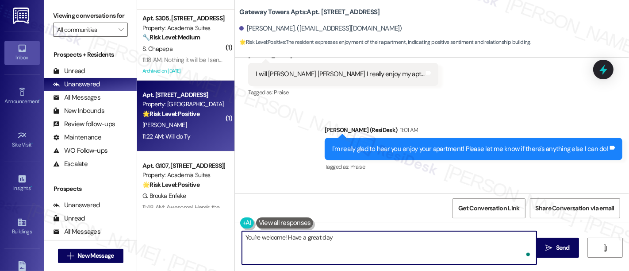
type textarea "You're welcome! Have a great day!"
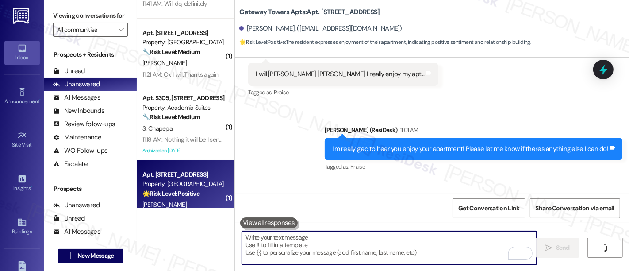
scroll to position [50, 0]
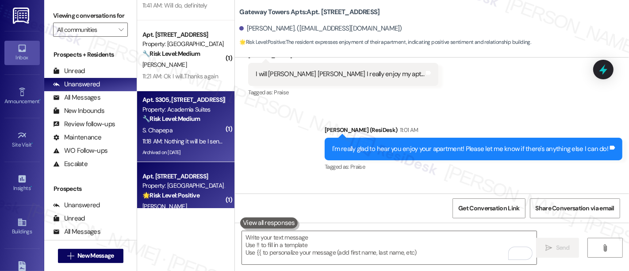
click at [182, 122] on strong "🔧 Risk Level: Medium" at bounding box center [171, 119] width 58 height 8
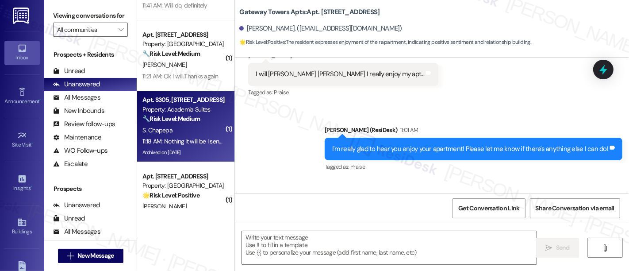
type textarea "Fetching suggested responses. Please feel free to read through the conversation…"
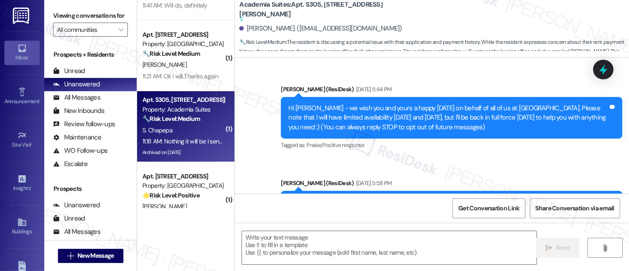
scroll to position [8241, 0]
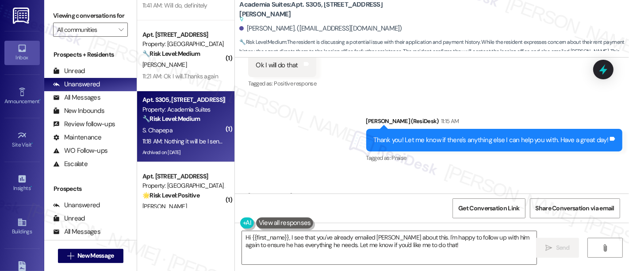
click at [452, 151] on div "Tagged as: Praise Click to highlight conversations about Praise" at bounding box center [494, 157] width 257 height 13
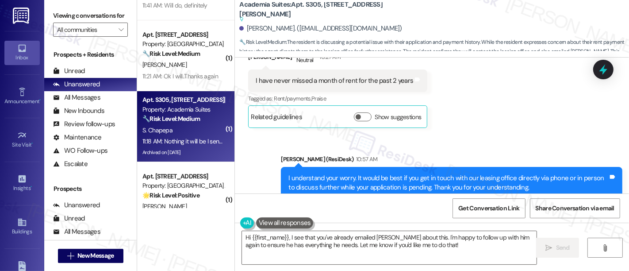
scroll to position [8240, 0]
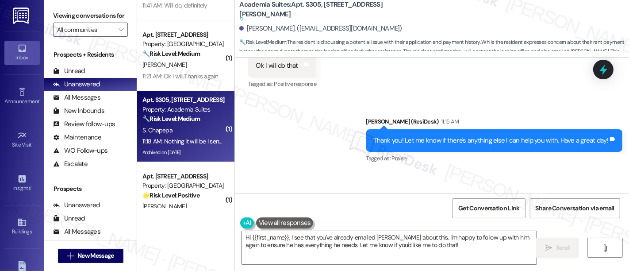
click at [492, 172] on div "Received [STREET_ADDRESS][PERSON_NAME]:18 AM Nothing it will be I sent [PERSON_…" at bounding box center [432, 209] width 394 height 75
click at [506, 172] on div "Received [STREET_ADDRESS][PERSON_NAME]:18 AM Nothing it will be I sent [PERSON_…" at bounding box center [432, 209] width 394 height 75
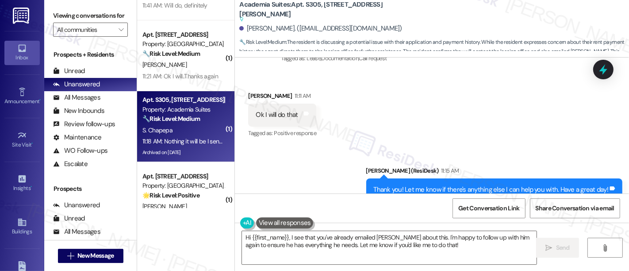
scroll to position [8240, 0]
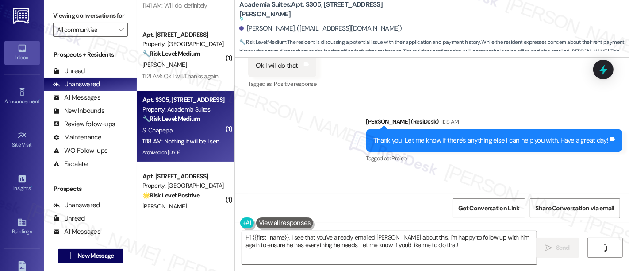
click at [517, 172] on div "Received [STREET_ADDRESS][PERSON_NAME]:18 AM Nothing it will be I sent [PERSON_…" at bounding box center [432, 209] width 394 height 75
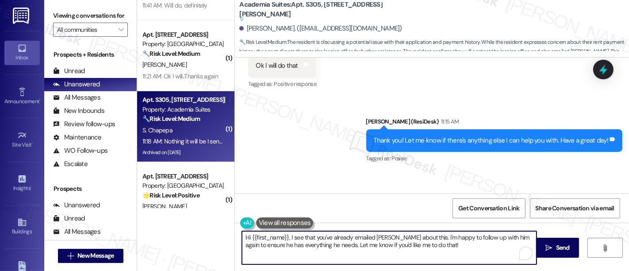
click at [447, 241] on textarea "Hi {{first_name}}, I see that you've already emailed [PERSON_NAME] about this. …" at bounding box center [389, 247] width 295 height 33
drag, startPoint x: 446, startPoint y: 244, endPoint x: 40, endPoint y: 184, distance: 410.7
click at [40, 184] on div "Inbox Go to Inbox Announcement • Send A Text Announcement Site Visit • Go to Si…" at bounding box center [314, 135] width 629 height 271
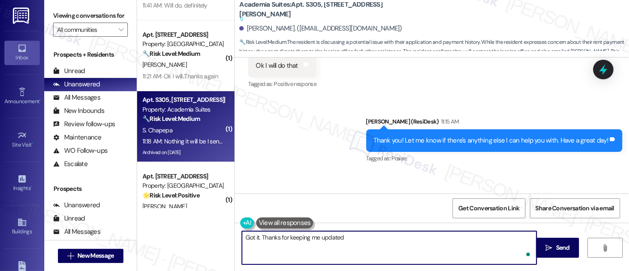
type textarea "Got it. Thanks for keeping me updated!"
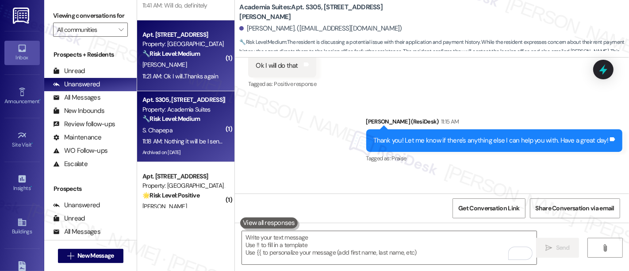
click at [201, 62] on div "[PERSON_NAME]" at bounding box center [184, 64] width 84 height 11
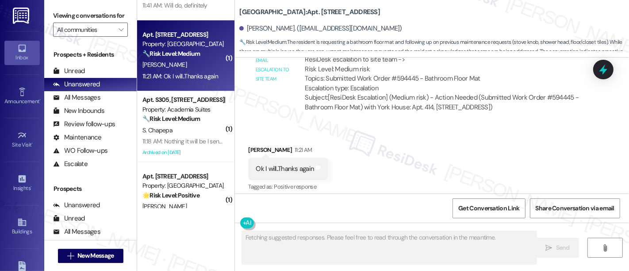
scroll to position [904, 0]
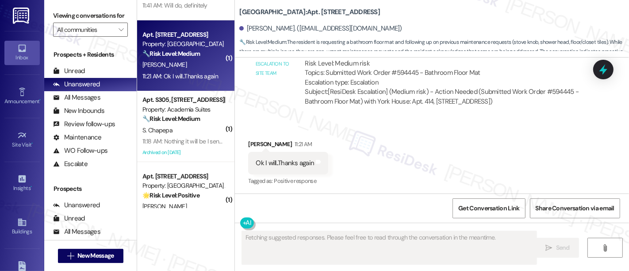
click at [452, 176] on div "Received via SMS [PERSON_NAME] 11:21 AM Ok I will..Thanks again Tags and notes …" at bounding box center [432, 156] width 394 height 75
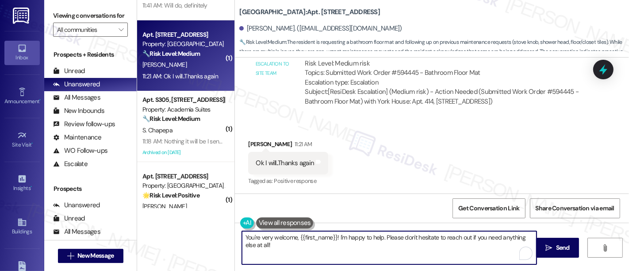
drag, startPoint x: 335, startPoint y: 233, endPoint x: 342, endPoint y: 262, distance: 29.3
click at [341, 260] on textarea "You're very welcome, {{first_name}}! I'm happy to help. Please don't hesitate t…" at bounding box center [389, 247] width 295 height 33
type textarea "You're very welcome, {{first_name}}! Have a great day!"
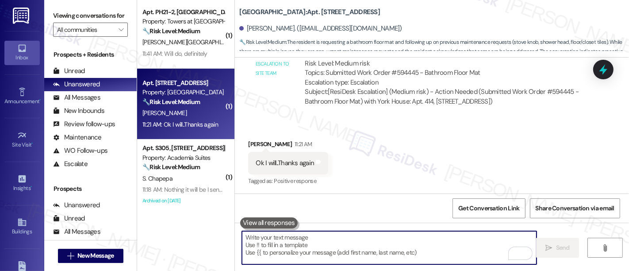
scroll to position [0, 0]
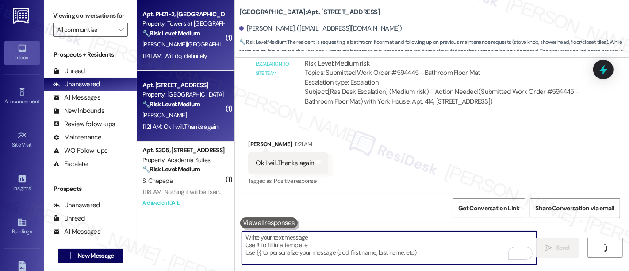
click at [150, 41] on span "[PERSON_NAME][GEOGRAPHIC_DATA]" at bounding box center [192, 44] width 100 height 8
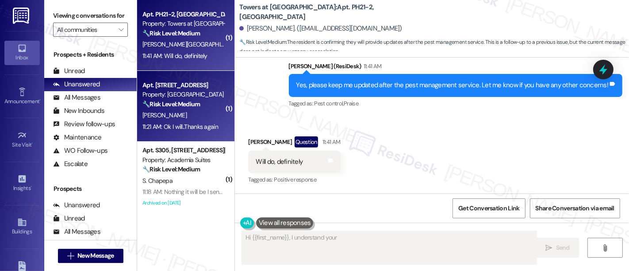
scroll to position [719, 0]
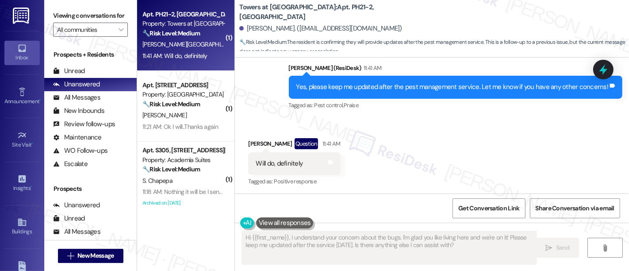
click at [397, 146] on div "Received via SMS [PERSON_NAME] Question 11:41 AM Will do, definitely Tags and n…" at bounding box center [432, 156] width 394 height 77
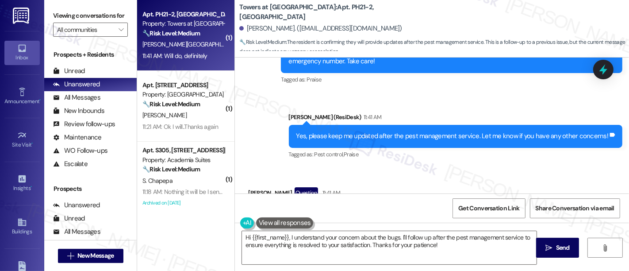
scroll to position [719, 0]
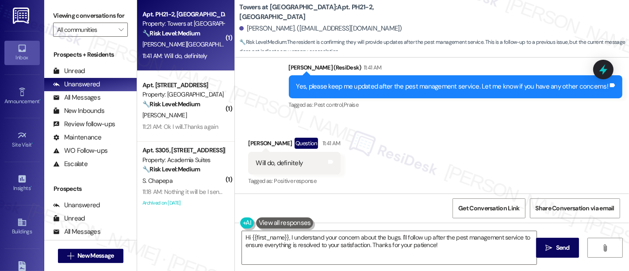
click at [484, 171] on div "Received via SMS [PERSON_NAME] Question 11:41 AM Will do, definitely Tags and n…" at bounding box center [432, 156] width 394 height 77
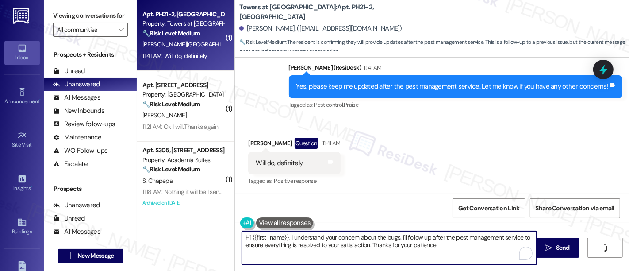
drag, startPoint x: 369, startPoint y: 243, endPoint x: 191, endPoint y: 226, distance: 178.7
click at [191, 226] on div "( 1 ) Apt. PH21-2, [GEOGRAPHIC_DATA] Property: Towers at [GEOGRAPHIC_DATA] 🔧 Ri…" at bounding box center [383, 135] width 492 height 271
type textarea "Thanks for your patience!"
type textarea "Hi {{first_name}}, I understand your concern about the bugs. I'll follow up aft…"
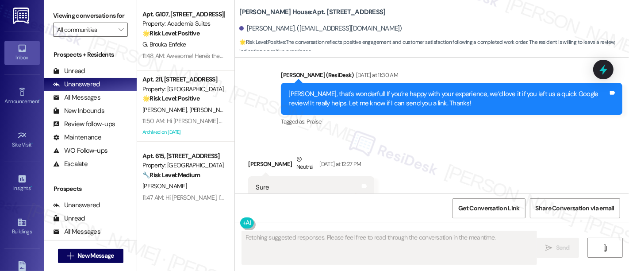
scroll to position [8453, 0]
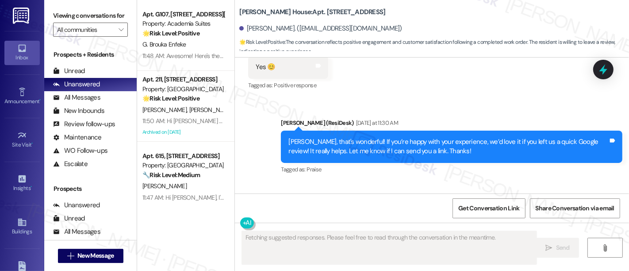
click at [478, 182] on div "Received via SMS [PERSON_NAME] Neutral [DATE] at 12:27 PM Sure I'll complete it…" at bounding box center [432, 228] width 394 height 93
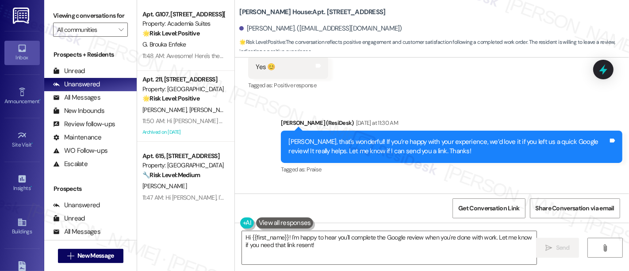
type textarea "Hi {{first_name}}! I'm happy to hear you'll complete the Google review when you…"
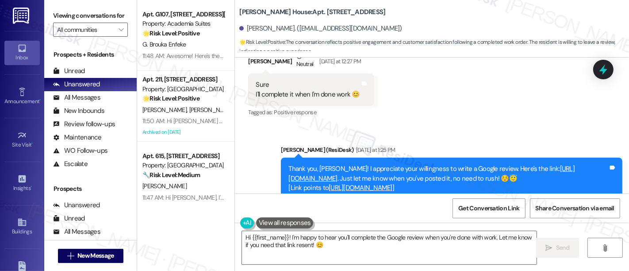
scroll to position [8647, 0]
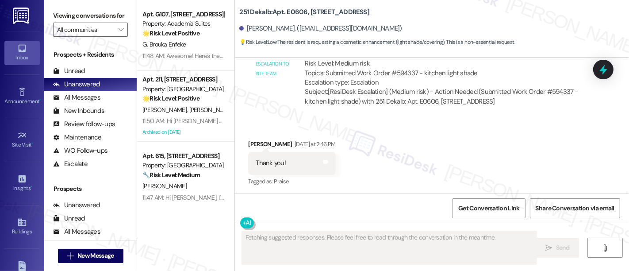
scroll to position [794, 0]
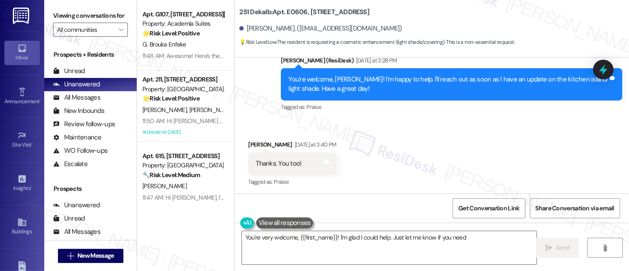
click at [579, 120] on div "Received via SMS [PERSON_NAME] [DATE] at 3:40 PM Thanks. You too! Tags and note…" at bounding box center [432, 157] width 394 height 75
type textarea "You're very welcome, {{first_name}}! I'm glad I could help. Just let me know if…"
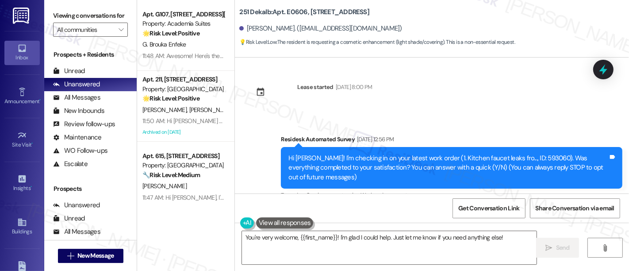
scroll to position [0, 0]
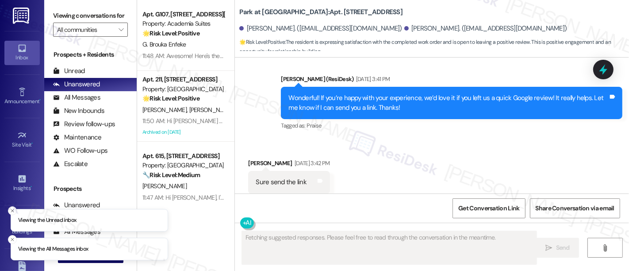
scroll to position [399, 0]
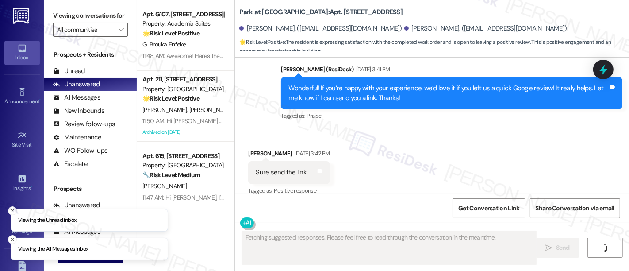
drag, startPoint x: 477, startPoint y: 133, endPoint x: 540, endPoint y: 141, distance: 63.3
click at [483, 135] on div "Received via SMS [PERSON_NAME] [DATE] 3:42 PM Sure send the link Tags and notes…" at bounding box center [432, 166] width 394 height 75
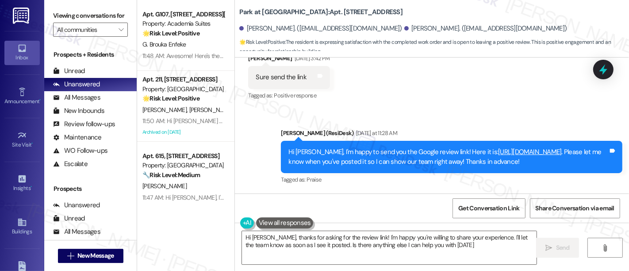
type textarea "Hi [PERSON_NAME], thanks for asking for the review link! I'm happy you're willi…"
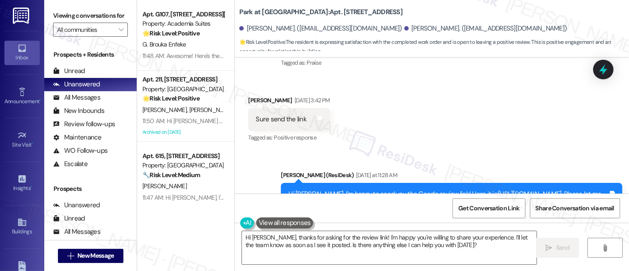
scroll to position [565, 0]
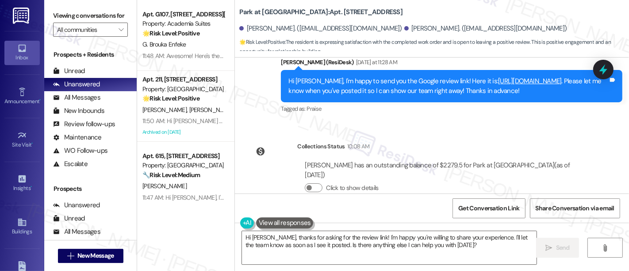
click at [550, 77] on link "[URL][DOMAIN_NAME]" at bounding box center [530, 81] width 64 height 9
click at [92, 256] on span "New Message" at bounding box center [95, 255] width 36 height 9
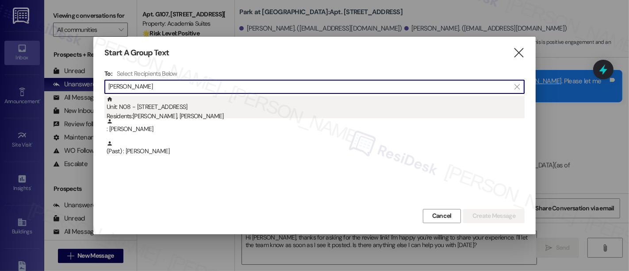
type input "[PERSON_NAME]"
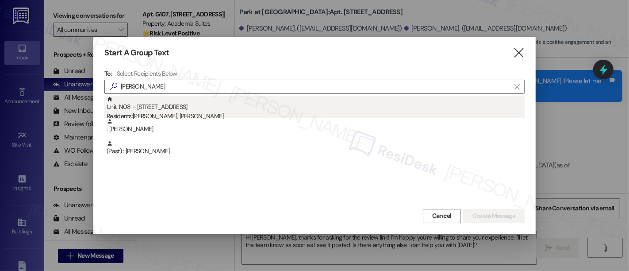
click at [246, 117] on div "Residents: [PERSON_NAME], [PERSON_NAME]" at bounding box center [316, 116] width 418 height 9
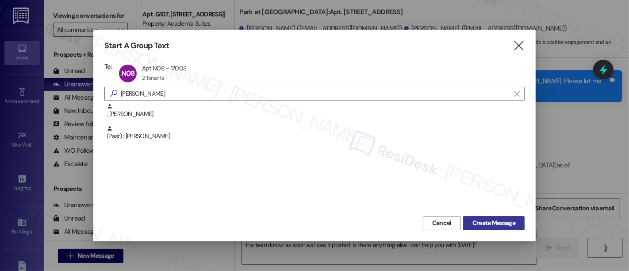
click at [483, 219] on span "Create Message" at bounding box center [494, 222] width 43 height 9
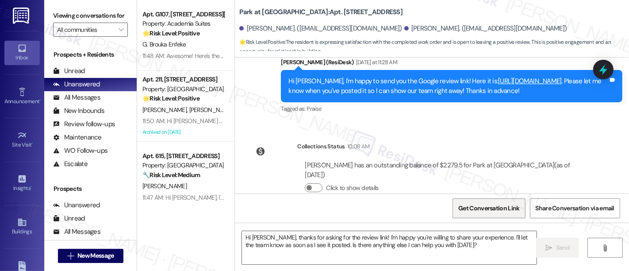
type textarea "Fetching suggested responses. Please feel free to read through the conversation…"
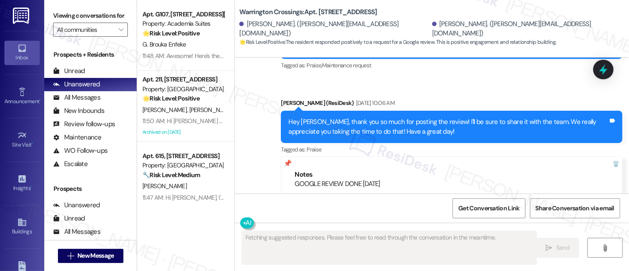
scroll to position [3846, 0]
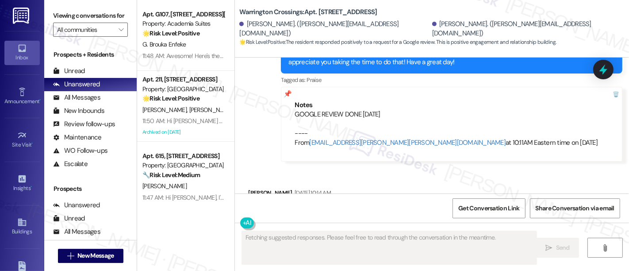
click at [494, 168] on div "Received via SMS [PERSON_NAME] [DATE] 10:14 AM You too! Tags and notes Tagged a…" at bounding box center [432, 205] width 394 height 75
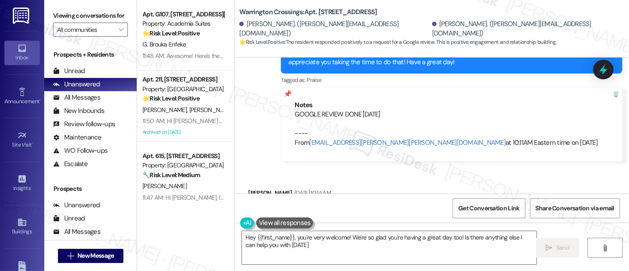
type textarea "Hey {{first_name}}, you're very welcome! We're so glad you're having a great da…"
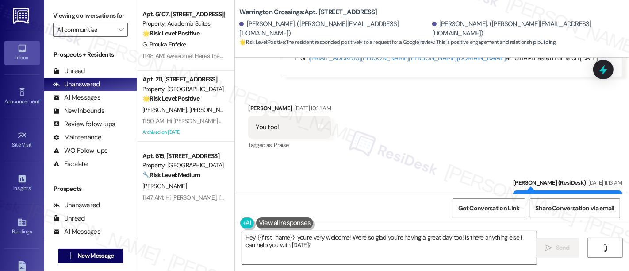
scroll to position [4001, 0]
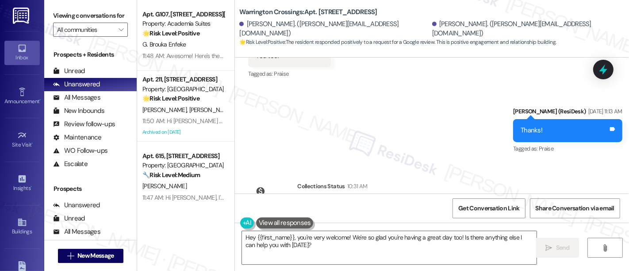
click at [469, 87] on div "Sent via SMS [PERSON_NAME] (ResiDesk) [DATE] 11:13 AM Thanks! Tags and notes Ta…" at bounding box center [432, 124] width 394 height 75
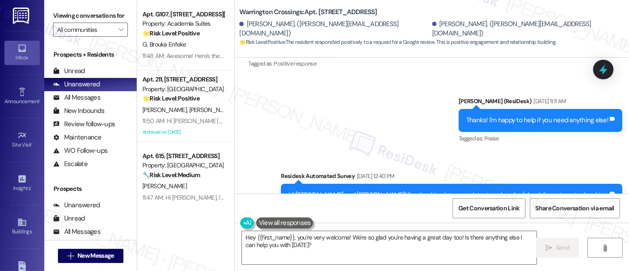
scroll to position [3167, 0]
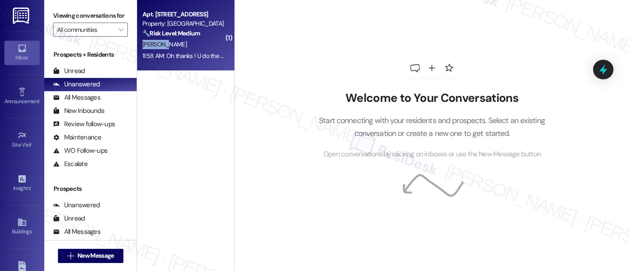
drag, startPoint x: 0, startPoint y: 0, endPoint x: 213, endPoint y: 37, distance: 216.5
click at [213, 37] on div "Apt. [STREET_ADDRESS] Property: York House 🔧 Risk Level: Medium The resident is…" at bounding box center [185, 35] width 97 height 71
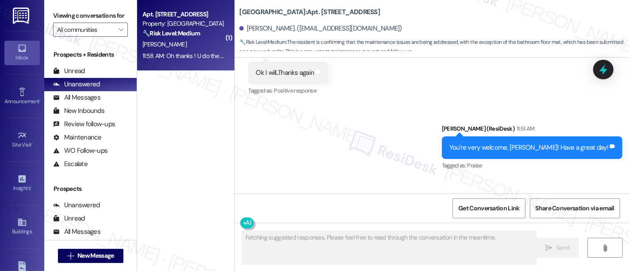
scroll to position [1054, 0]
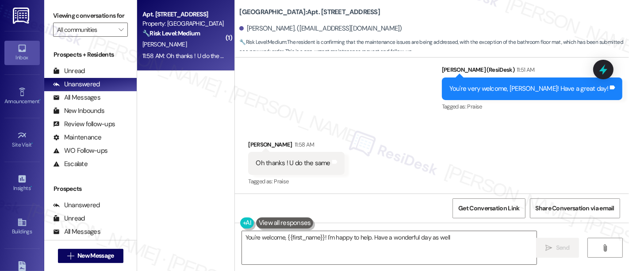
type textarea "You're welcome, {{first_name}}! I'm happy to help. Have a wonderful day as well!"
click at [389, 165] on div "Received via SMS [PERSON_NAME] 11:58 AM Oh thanks ! U do the same Tags and note…" at bounding box center [432, 157] width 394 height 75
click at [384, 243] on textarea "You're welcome, {{first_name}}! I'm happy to help. Have a wonderful day as well!" at bounding box center [389, 247] width 295 height 33
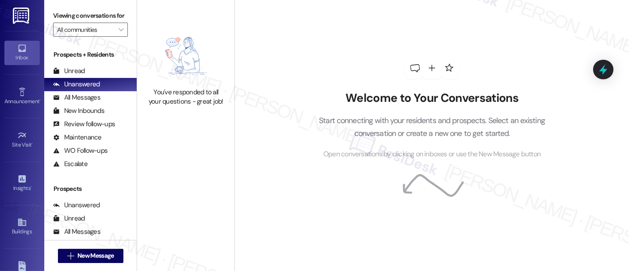
click at [202, 107] on div "You've responded to all your questions - great job!" at bounding box center [185, 67] width 97 height 135
click at [365, 175] on div "Welcome to Your Conversations Start connecting with your residents and prospect…" at bounding box center [432, 108] width 265 height 217
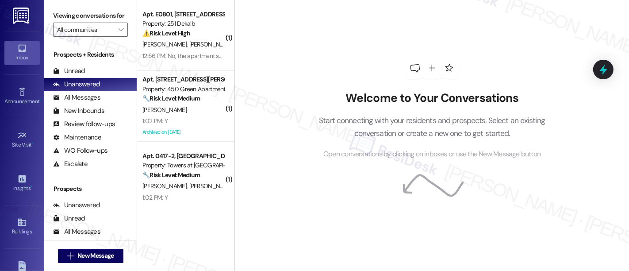
click at [308, 17] on div "Welcome to Your Conversations Start connecting with your residents and prospect…" at bounding box center [432, 108] width 265 height 217
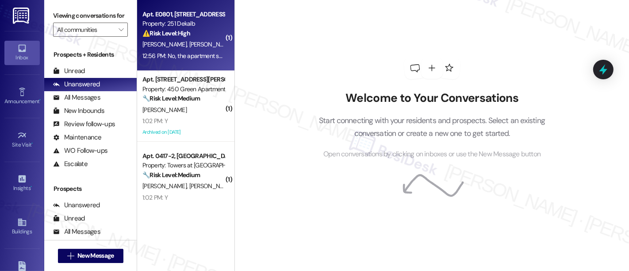
click at [207, 26] on div "Property: 251 Dekalb" at bounding box center [183, 23] width 82 height 9
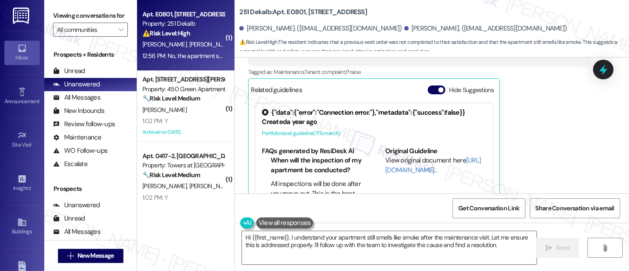
scroll to position [696, 0]
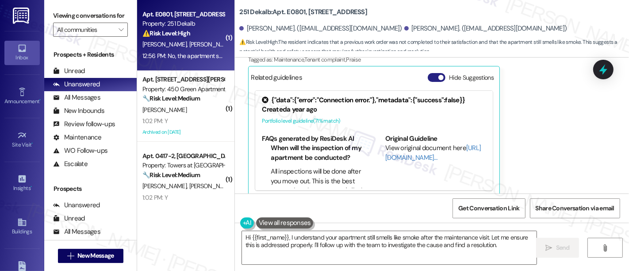
click at [430, 73] on button "Hide Suggestions" at bounding box center [437, 77] width 18 height 9
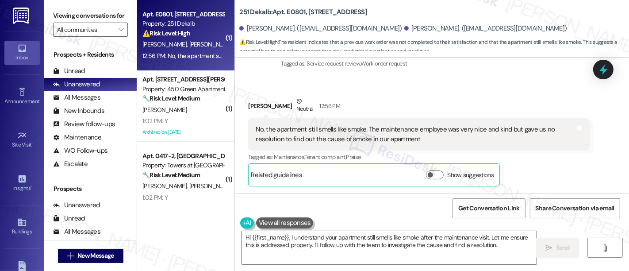
scroll to position [589, 0]
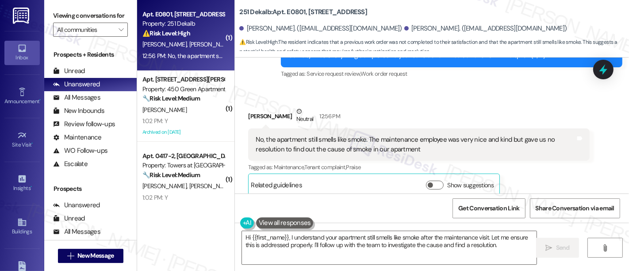
drag, startPoint x: 522, startPoint y: 86, endPoint x: 535, endPoint y: 98, distance: 17.6
click at [522, 87] on div "Received via SMS Bella Hoffman Neutral 12:56 PM No, the apartment still smells …" at bounding box center [432, 145] width 394 height 116
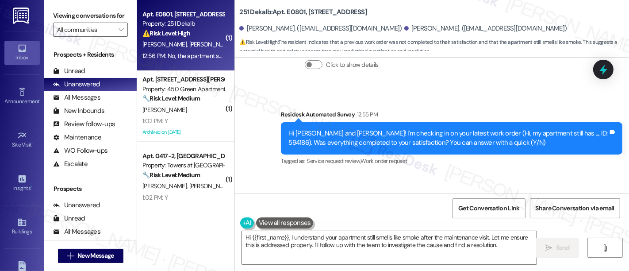
scroll to position [496, 0]
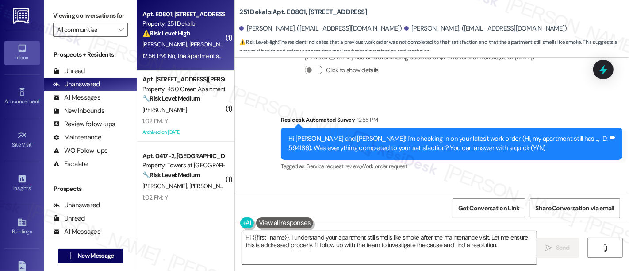
click at [555, 134] on div "Hi Rudrakash and Bella! I'm checking in on your latest work order (Hi, my apart…" at bounding box center [449, 143] width 320 height 19
copy div "594186"
click at [404, 75] on div "Rudrakash Kohli has an outstanding balance of $2435 for 251 Dekalb (as of Sep 1…" at bounding box center [419, 67] width 245 height 42
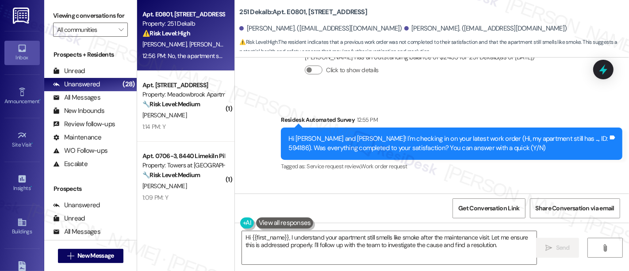
scroll to position [589, 0]
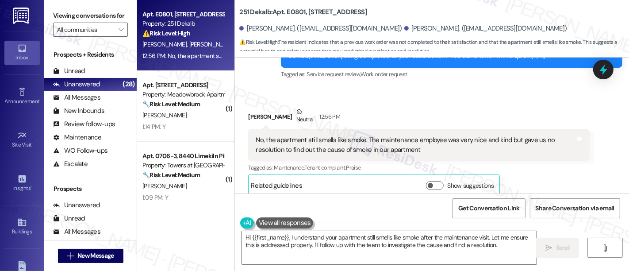
click at [292, 13] on b "251 Dekalb: Apt. E0801, 251 W Dekalb Pike" at bounding box center [303, 12] width 128 height 9
copy b "E0801"
click at [501, 135] on div "No, the apartment still smells like smoke. The maintenance employee was very ni…" at bounding box center [416, 144] width 320 height 19
drag, startPoint x: 323, startPoint y: 129, endPoint x: 370, endPoint y: 125, distance: 47.5
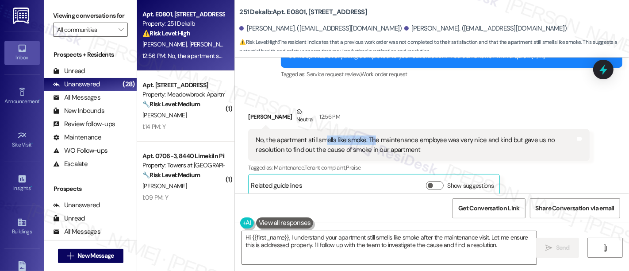
click at [370, 135] on div "No, the apartment still smells like smoke. The maintenance employee was very ni…" at bounding box center [416, 144] width 320 height 19
click at [427, 135] on div "No, the apartment still smells like smoke. The maintenance employee was very ni…" at bounding box center [416, 144] width 320 height 19
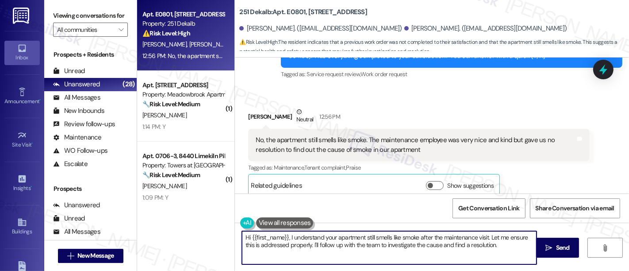
click at [488, 237] on textarea "Hi {{first_name}}, I understand your apartment still smells like smoke after th…" at bounding box center [389, 247] width 295 height 33
click at [495, 246] on textarea "Hi {{first_name}}, I understand your apartment still smells like smoke after th…" at bounding box center [389, 247] width 295 height 33
click at [248, 110] on div "Bella Hoffman Neutral 12:56 PM" at bounding box center [419, 118] width 342 height 22
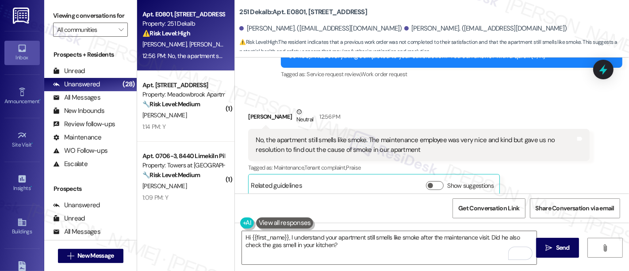
click at [248, 107] on div "Bella Hoffman Neutral 12:56 PM" at bounding box center [419, 118] width 342 height 22
copy div "Bella"
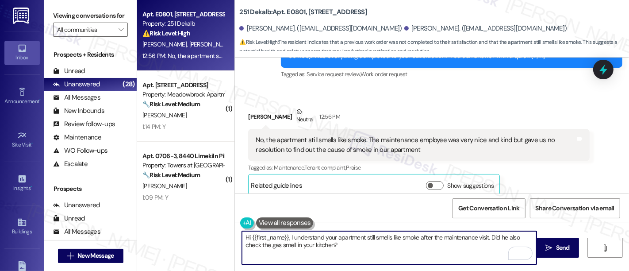
click at [263, 235] on textarea "Hi {{first_name}}, I understand your apartment still smells like smoke after th…" at bounding box center [389, 247] width 295 height 33
drag, startPoint x: 263, startPoint y: 235, endPoint x: 269, endPoint y: 225, distance: 10.9
click at [263, 232] on textarea "Hi {{first_name}}, I understand your apartment still smells like smoke after th…" at bounding box center [389, 247] width 295 height 33
paste textarea "Bella"
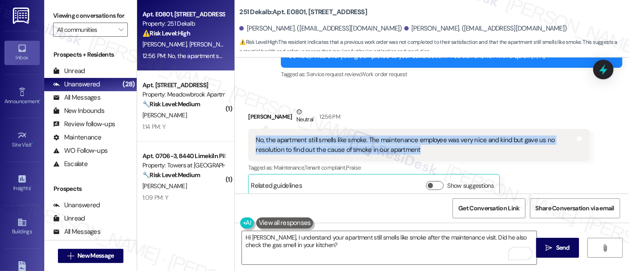
drag, startPoint x: 396, startPoint y: 141, endPoint x: 250, endPoint y: 126, distance: 146.8
click at [250, 129] on div "No, the apartment still smells like smoke. The maintenance employee was very ni…" at bounding box center [419, 145] width 342 height 32
copy div "No, the apartment still smells like smoke. The maintenance employee was very ni…"
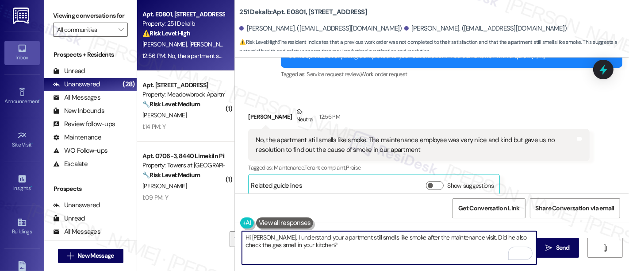
drag, startPoint x: 315, startPoint y: 250, endPoint x: 170, endPoint y: 232, distance: 146.6
click at [170, 232] on div "Apt. E0801, 251 W Dekalb Pike Property: 251 Dekalb ⚠️ Risk Level: High The resi…" at bounding box center [383, 135] width 492 height 271
paste textarea "I’m sorry to hear the smoke smell is still lingering. Do you know if the mainte…"
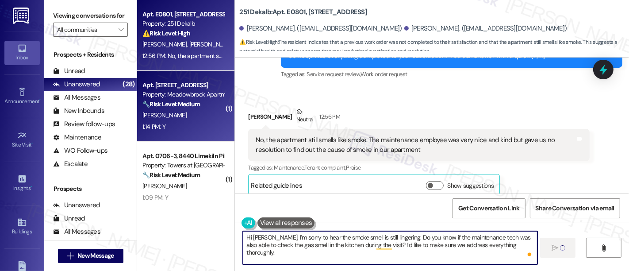
type textarea "Hi Bella, I’m sorry to hear the smoke smell is still lingering. Do you know if …"
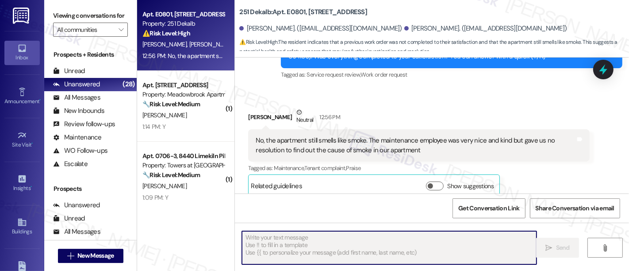
scroll to position [0, 0]
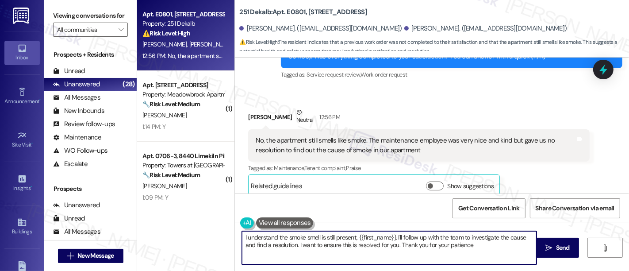
type textarea "I understand the smoke smell is still present, {{first_name}}. I'll follow up w…"
click at [184, 110] on div "A. Ahmad" at bounding box center [184, 115] width 84 height 11
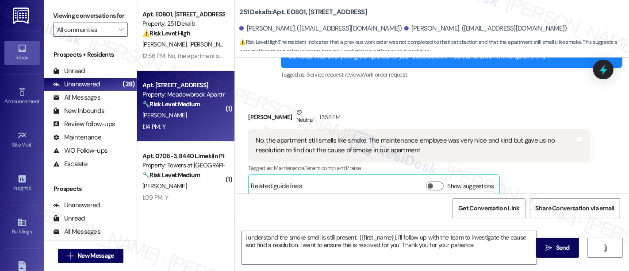
type textarea "Fetching suggested responses. Please feel free to read through the conversation…"
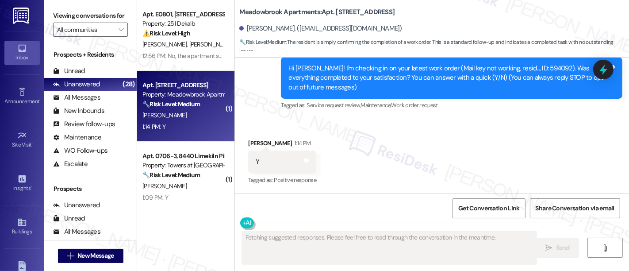
scroll to position [91, 0]
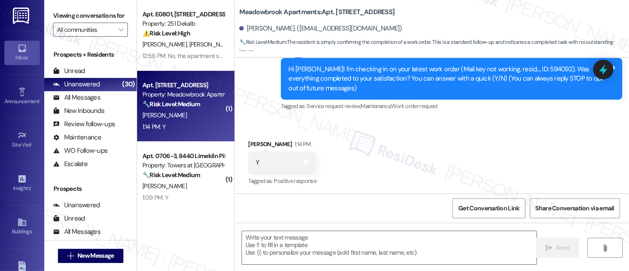
click at [427, 115] on div "Survey, sent via SMS Residesk Automated Survey 12:55 PM Hi Ayah! I'm checking i…" at bounding box center [451, 79] width 355 height 81
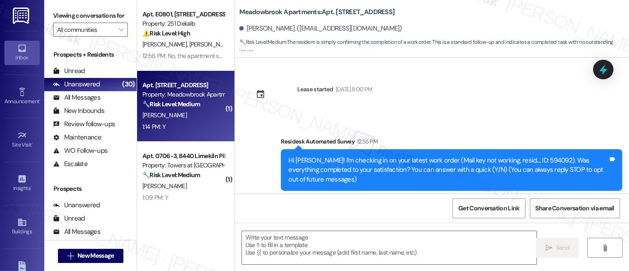
scroll to position [92, 0]
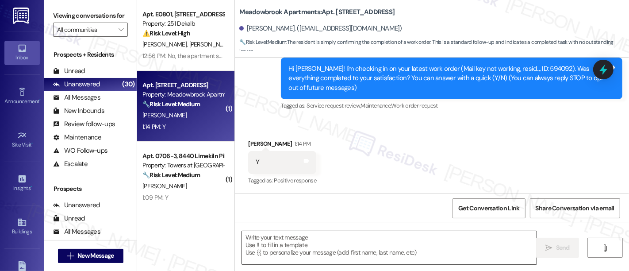
drag, startPoint x: 333, startPoint y: 262, endPoint x: 340, endPoint y: 258, distance: 8.1
click at [333, 261] on textarea at bounding box center [389, 247] width 295 height 33
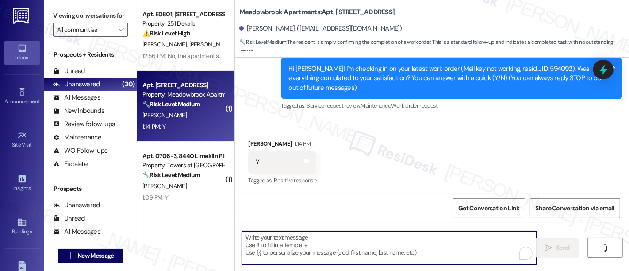
paste textarea "Great to hear it, {{first_name}}! We want to make sure you are satisfied and co…"
type textarea "Great to hear it, {{first_name}}! We want to make sure you are satisfied and co…"
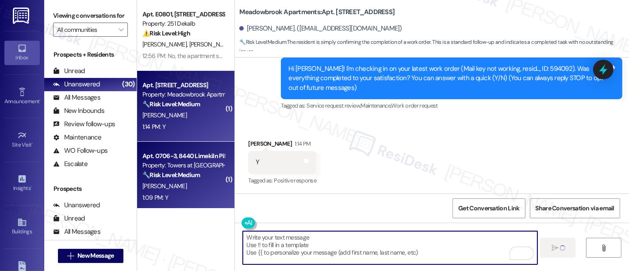
scroll to position [91, 0]
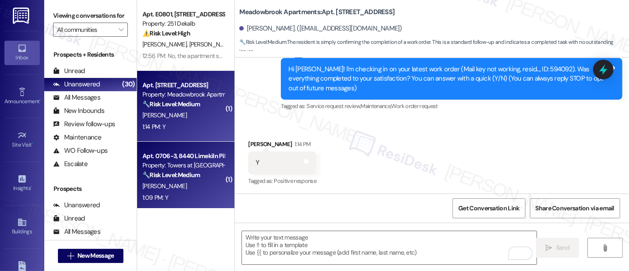
click at [173, 169] on div "Property: Towers at [GEOGRAPHIC_DATA]" at bounding box center [183, 165] width 82 height 9
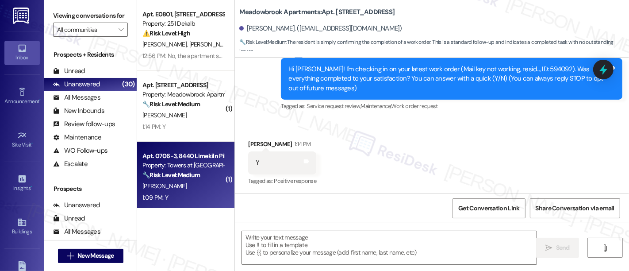
type textarea "Fetching suggested responses. Please feel free to read through the conversation…"
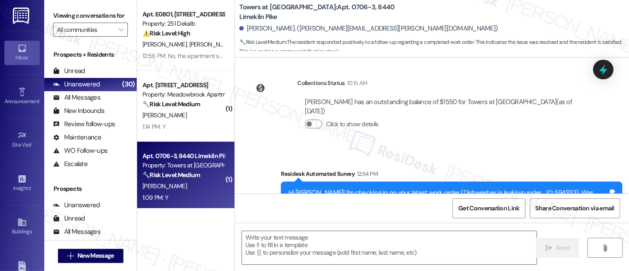
scroll to position [360, 0]
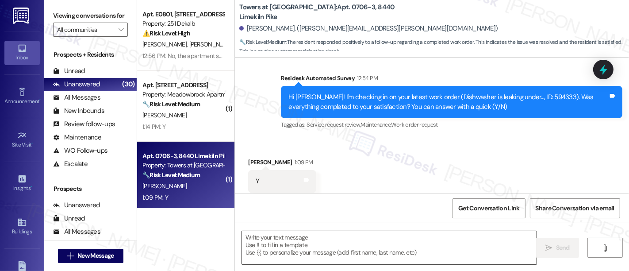
click at [446, 260] on textarea at bounding box center [389, 247] width 295 height 33
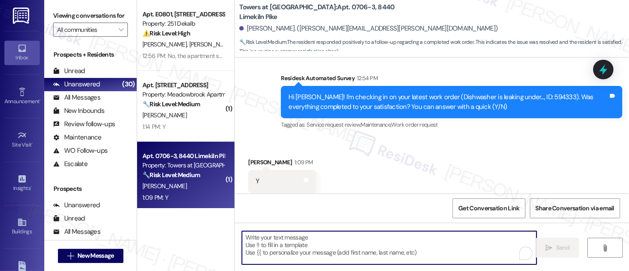
paste textarea "Great to hear it, {{first_name}}! We want to make sure you are satisfied and co…"
type textarea "Great to hear it, {{first_name}}! We want to make sure you are satisfied and co…"
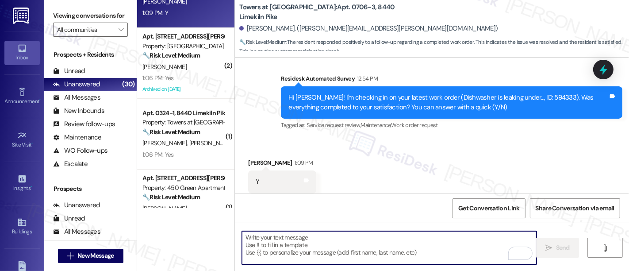
scroll to position [181, 0]
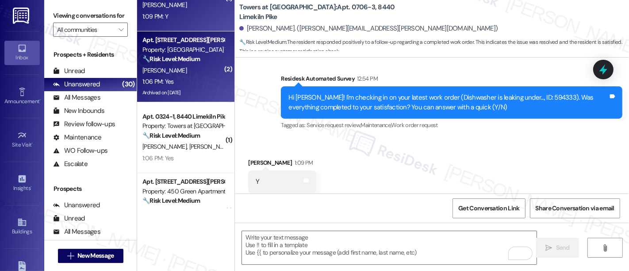
click at [168, 67] on div "A. Boyd" at bounding box center [184, 70] width 84 height 11
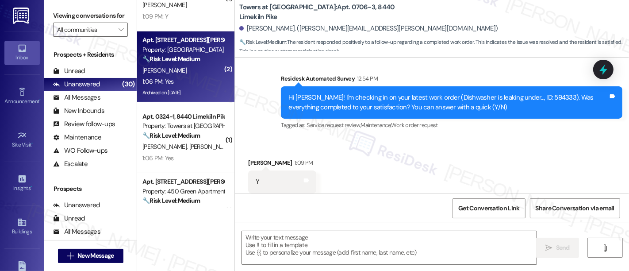
type textarea "Fetching suggested responses. Please feel free to read through the conversation…"
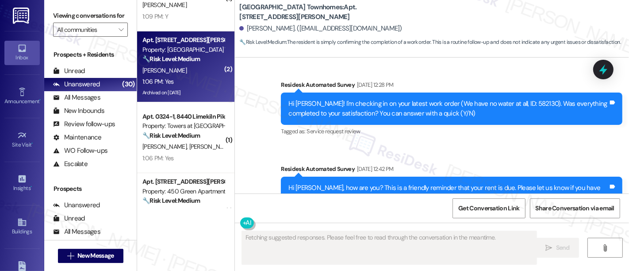
scroll to position [10063, 0]
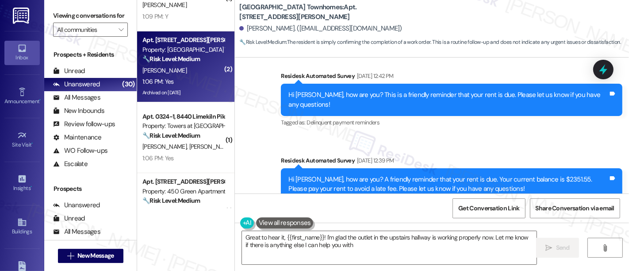
type textarea "Great to hear it, {{first_name}}! I'm glad the outlet in the upstairs hallway i…"
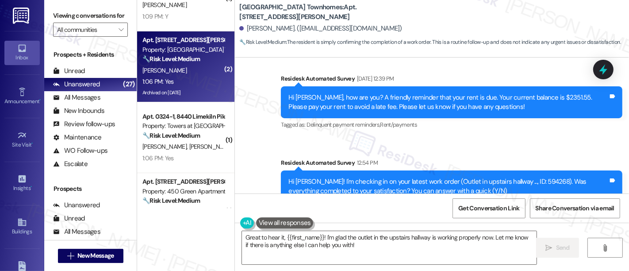
click at [414, 222] on div "Received via SMS Anita Boyd 1:06 PM Yes Tags and notes Tagged as: Positive resp…" at bounding box center [432, 259] width 394 height 75
click at [361, 222] on div "Received via SMS Anita Boyd 1:06 PM Yes Tags and notes Tagged as: Positive resp…" at bounding box center [432, 259] width 394 height 75
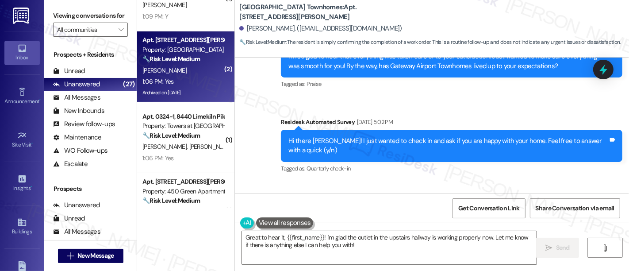
scroll to position [10226, 0]
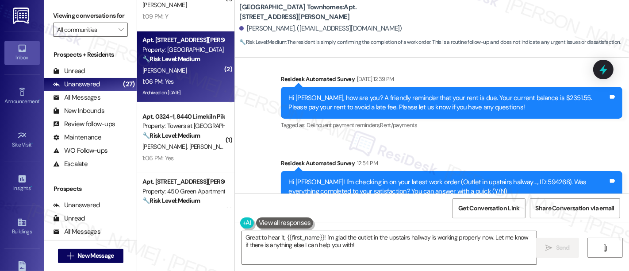
click at [431, 223] on div "Received via SMS Anita Boyd 1:06 PM Yes Tags and notes Tagged as: Positive resp…" at bounding box center [432, 260] width 394 height 75
click at [381, 250] on textarea "Great to hear it, {{first_name}}! I'm glad the outlet in the upstairs hallway i…" at bounding box center [389, 247] width 295 height 33
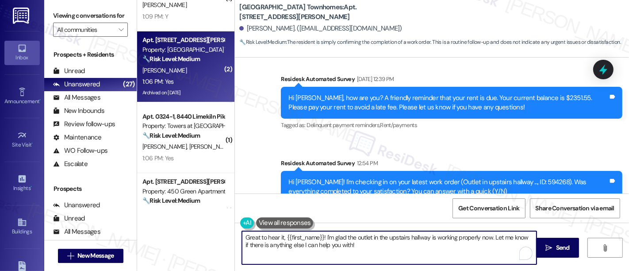
click at [466, 238] on textarea "Great to hear it, {{first_name}}! I'm glad the outlet in the upstairs hallway i…" at bounding box center [389, 247] width 295 height 33
drag, startPoint x: 487, startPoint y: 239, endPoint x: 441, endPoint y: 251, distance: 47.0
click at [487, 239] on textarea "Great to hear it, {{first_name}}! I'm glad the outlet in the upstairs hallway i…" at bounding box center [389, 247] width 295 height 33
click at [419, 251] on textarea "Great to hear it, {{first_name}}! I'm glad the outlet in the upstairs hallway i…" at bounding box center [389, 247] width 295 height 33
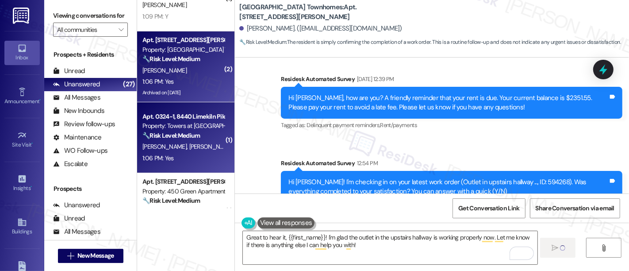
click at [176, 121] on div "Property: Towers at [GEOGRAPHIC_DATA]" at bounding box center [183, 125] width 82 height 9
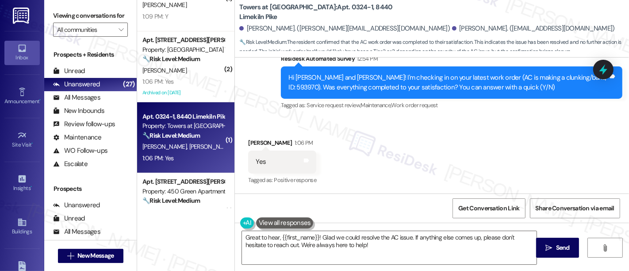
scroll to position [1328, 0]
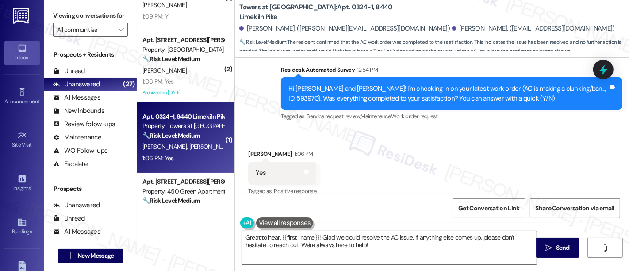
click at [408, 163] on div "Received via SMS Taryn Geiger 1:06 PM Yes Tags and notes Tagged as: Positive re…" at bounding box center [432, 166] width 394 height 75
drag, startPoint x: 551, startPoint y: 150, endPoint x: 629, endPoint y: 184, distance: 85.0
click at [551, 150] on div "Received via SMS Taryn Geiger 1:06 PM Yes Tags and notes Tagged as: Positive re…" at bounding box center [432, 166] width 394 height 75
click at [476, 143] on div "Received via SMS Taryn Geiger 1:06 PM Yes Tags and notes Tagged as: Positive re…" at bounding box center [432, 166] width 394 height 75
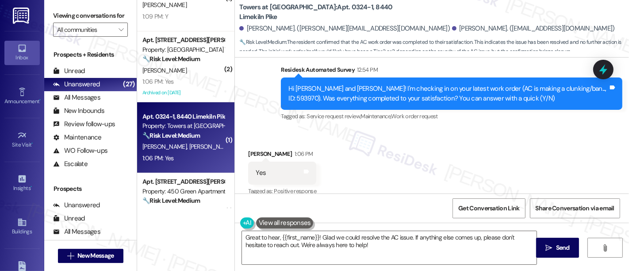
click at [250, 149] on div "Taryn Geiger 1:06 PM" at bounding box center [282, 155] width 68 height 12
copy div "Taryn"
click at [296, 235] on textarea "Great to hear, {{first_name}}! Glad we could resolve the AC issue. If anything …" at bounding box center [389, 247] width 295 height 33
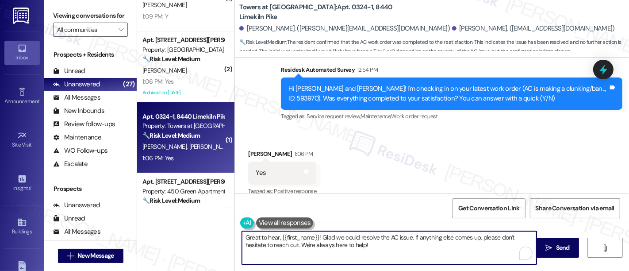
click at [296, 234] on textarea "Great to hear, {{first_name}}! Glad we could resolve the AC issue. If anything …" at bounding box center [389, 247] width 295 height 33
click at [297, 241] on textarea "Great to hear, {{first_name}}! Glad we could resolve the AC issue. If anything …" at bounding box center [389, 247] width 295 height 33
click at [298, 236] on textarea "Great to hear, {{first_name}}! Glad we could resolve the AC issue. If anything …" at bounding box center [389, 247] width 295 height 33
paste textarea "Taryn"
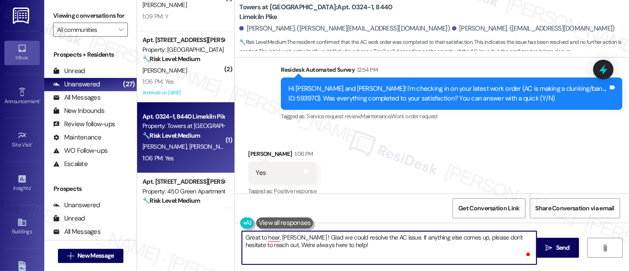
type textarea "Great to hear, Taryn! Glad we could resolve the AC issue. If anything else come…"
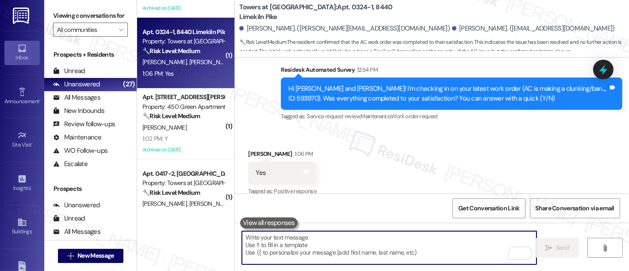
scroll to position [314, 0]
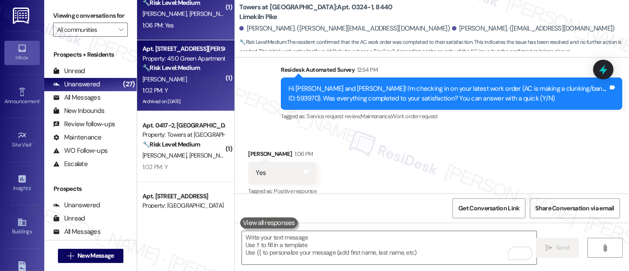
click at [178, 61] on div "Property: 450 Green Apartments" at bounding box center [183, 58] width 82 height 9
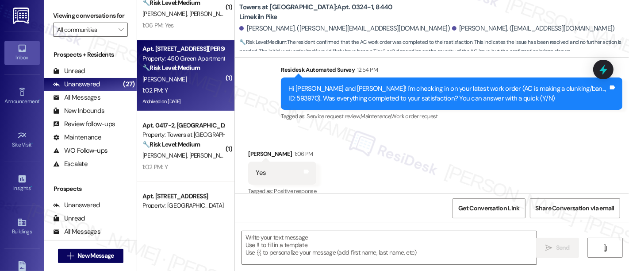
type textarea "Fetching suggested responses. Please feel free to read through the conversation…"
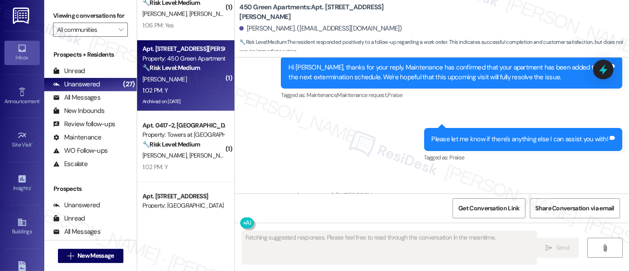
scroll to position [5830, 0]
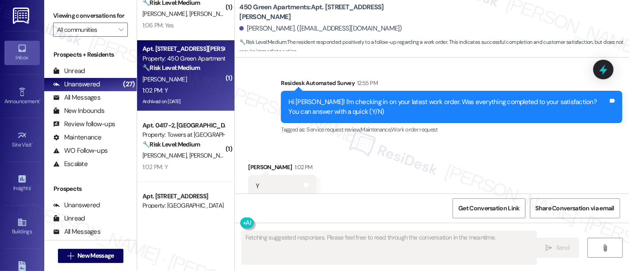
click at [507, 159] on div "Received via SMS Matthew Ritts 1:02 PM Y Tags and notes Tagged as: Positive res…" at bounding box center [432, 179] width 394 height 75
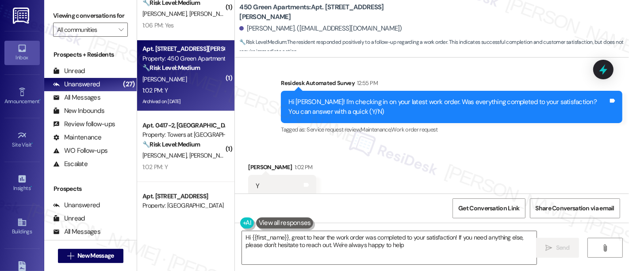
type textarea "Hi {{first_name}}, great to hear the work order was completed to your satisfact…"
click at [331, 235] on textarea "Hi {{first_name}}, great to hear the work order was completed to your satisfact…" at bounding box center [389, 247] width 295 height 33
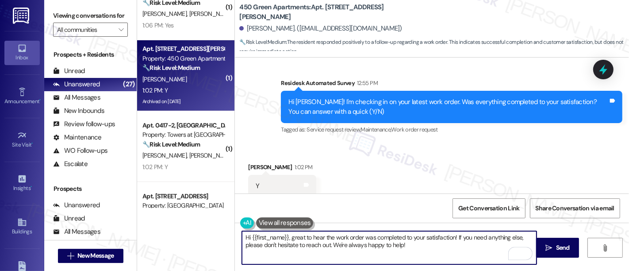
click at [419, 245] on textarea "Hi {{first_name}}, great to hear the work order was completed to your satisfact…" at bounding box center [389, 247] width 295 height 33
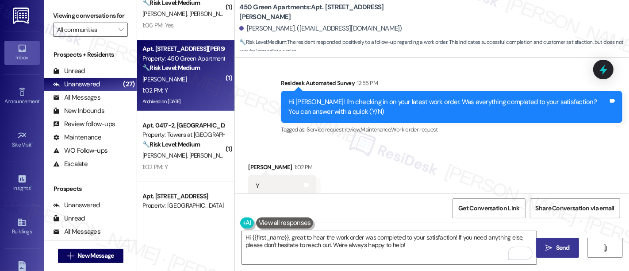
click at [546, 248] on icon "" at bounding box center [549, 247] width 7 height 7
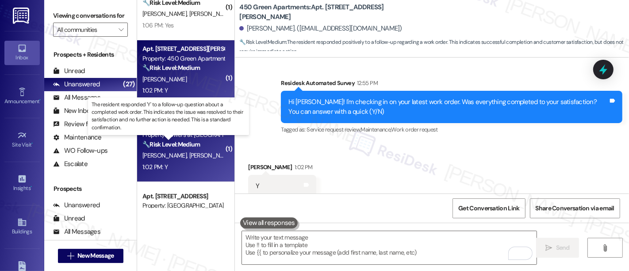
click at [174, 145] on strong "🔧 Risk Level: Medium" at bounding box center [171, 144] width 58 height 8
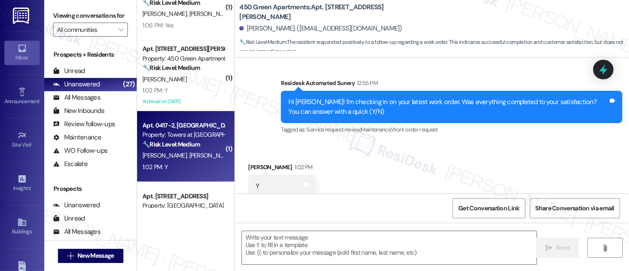
type textarea "Fetching suggested responses. Please feel free to read through the conversation…"
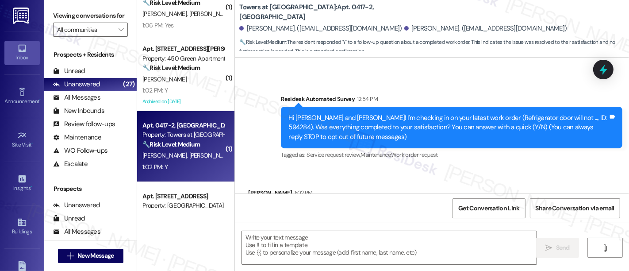
scroll to position [92, 0]
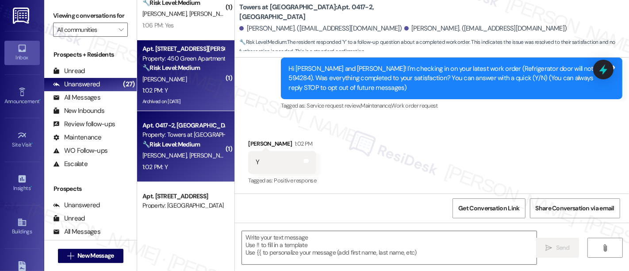
click at [194, 77] on div "M. Ritts" at bounding box center [184, 79] width 84 height 11
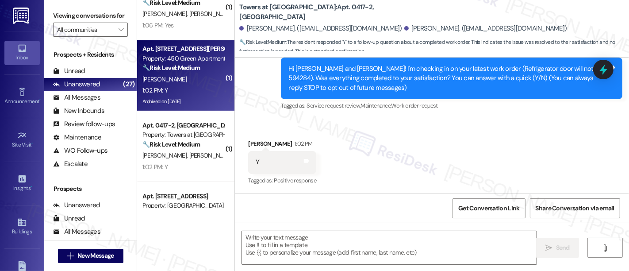
type textarea "Fetching suggested responses. Please feel free to read through the conversation…"
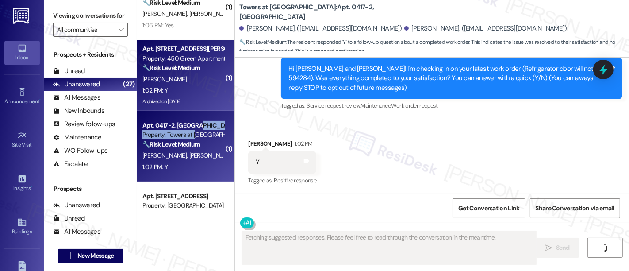
drag, startPoint x: 194, startPoint y: 77, endPoint x: 193, endPoint y: 131, distance: 53.5
click at [193, 131] on div "Apt. 0417-2, 8440 Limekiln Pike Property: Towers at Wyncote 🔧 Risk Level: Mediu…" at bounding box center [184, 135] width 84 height 30
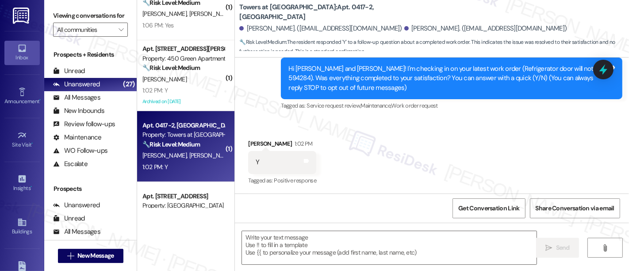
type textarea "Fetching suggested responses. Please feel free to read through the conversation…"
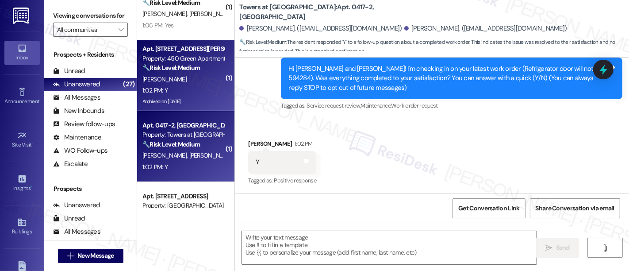
click at [151, 81] on span "M. Ritts" at bounding box center [164, 79] width 44 height 8
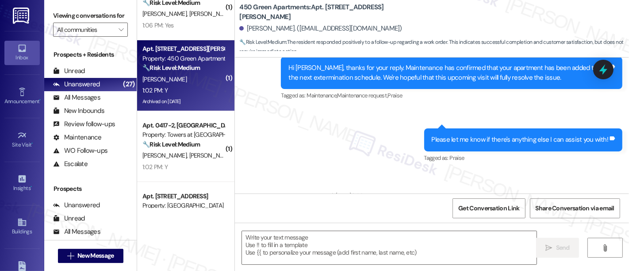
scroll to position [5830, 0]
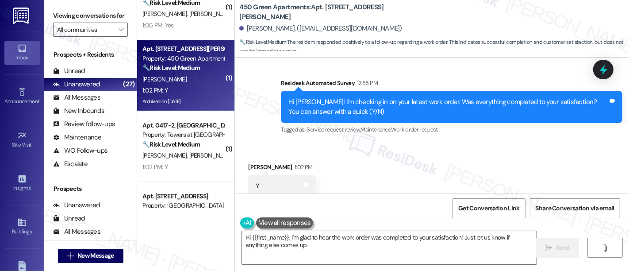
type textarea "Hi {{first_name}}, I'm glad to hear the work order was completed to your satisf…"
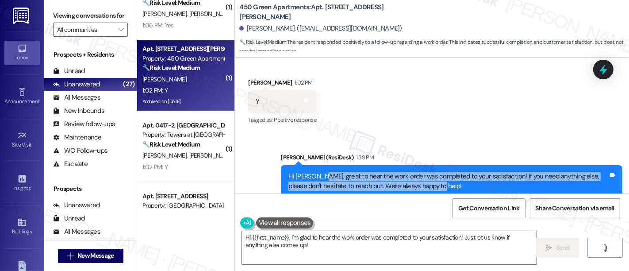
drag, startPoint x: 423, startPoint y: 161, endPoint x: 317, endPoint y: 151, distance: 106.7
click at [317, 172] on div "Hi Matthew, great to hear the work order was completed to your satisfaction! If…" at bounding box center [449, 181] width 320 height 19
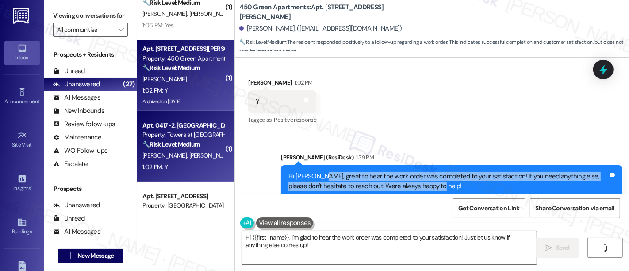
copy div "great to hear the work order was completed to your satisfaction! If you need an…"
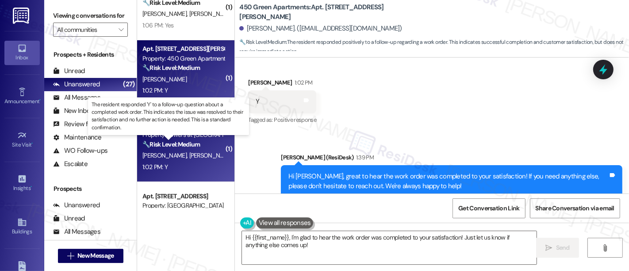
click at [169, 140] on strong "🔧 Risk Level: Medium" at bounding box center [171, 144] width 58 height 8
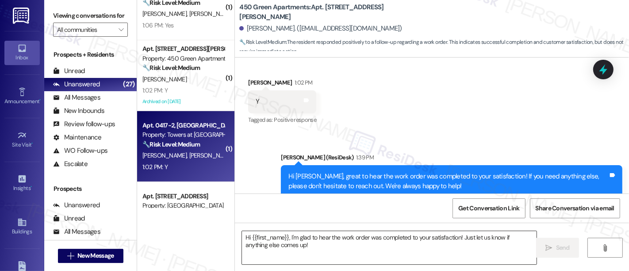
type textarea "Fetching suggested responses. Please feel free to read through the conversation…"
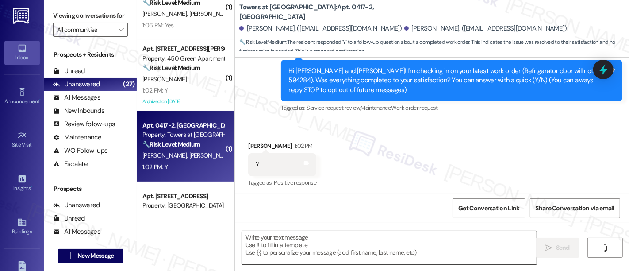
scroll to position [91, 0]
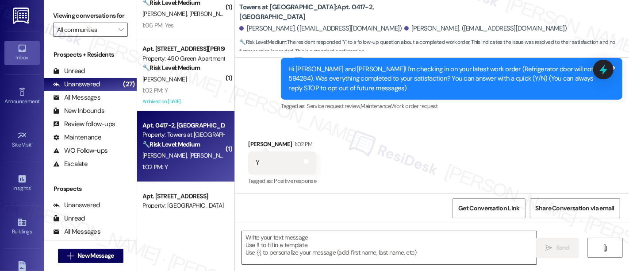
type textarea "Fetching suggested responses. Please feel free to read through the conversation…"
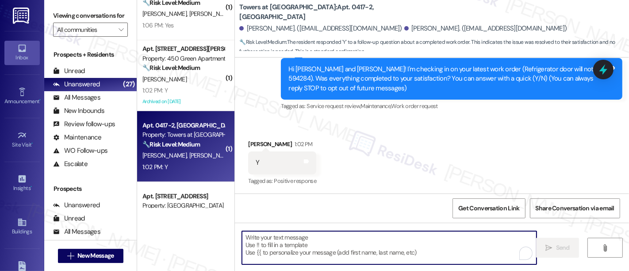
click at [322, 250] on textarea "To enrich screen reader interactions, please activate Accessibility in Grammarl…" at bounding box center [389, 247] width 295 height 33
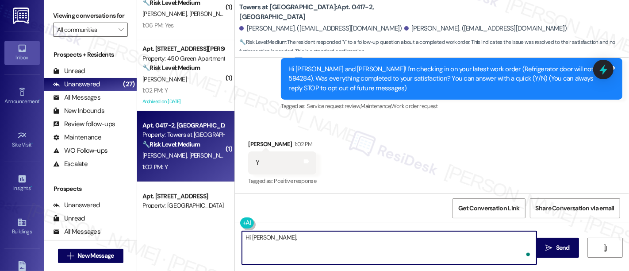
paste textarea "great to hear the work order was completed to your satisfaction! If you need an…"
type textarea "Hi Joseph, great to hear the work order was completed to your satisfaction! If …"
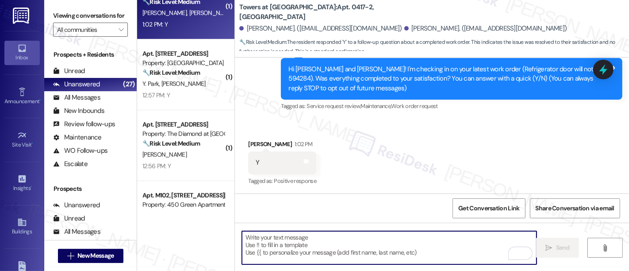
scroll to position [456, 0]
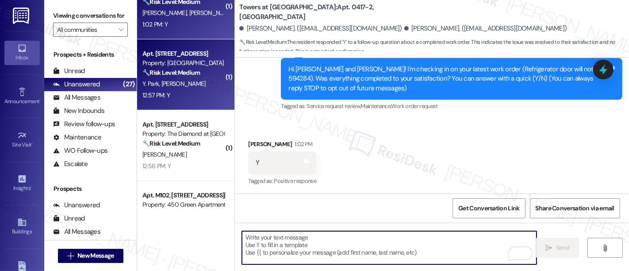
click at [186, 77] on div "🔧 Risk Level: Medium The resident responded 'Y' to a follow-up question about a…" at bounding box center [183, 72] width 82 height 9
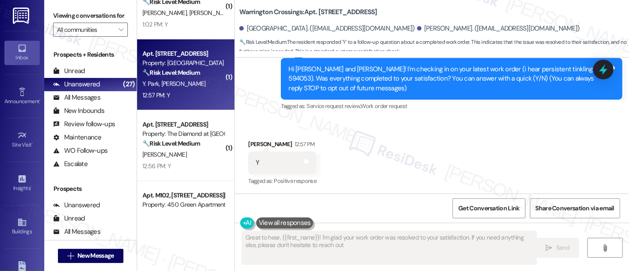
type textarea "Great to hear, {{first_name}}! I'm glad your work order was resolved to your sa…"
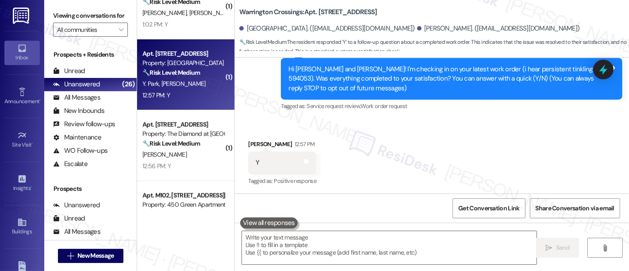
scroll to position [92, 0]
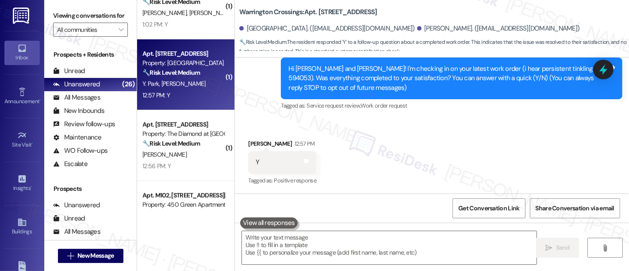
click at [544, 150] on div "Received via SMS Karam Lee 12:57 PM Y Tags and notes Tagged as: Positive respon…" at bounding box center [432, 156] width 394 height 75
click at [389, 244] on textarea at bounding box center [389, 247] width 295 height 33
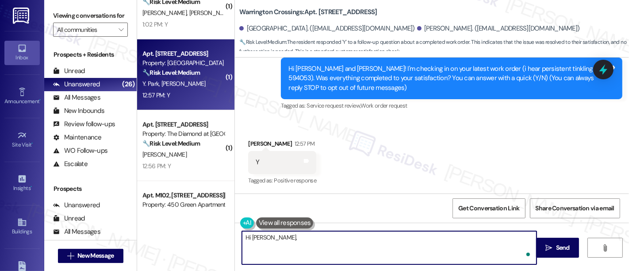
paste textarea "great to hear the work order was completed to your satisfaction! If you need an…"
type textarea "Hi Karam, great to hear the work order was completed to your satisfaction! If y…"
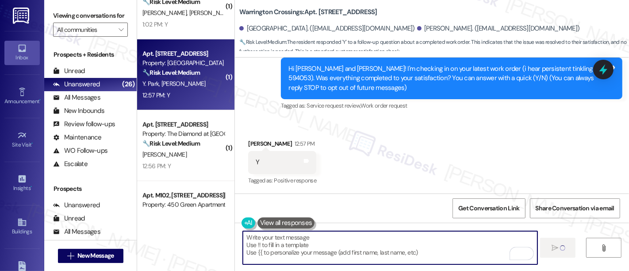
type textarea "Fetching suggested responses. Please feel free to read through the conversation…"
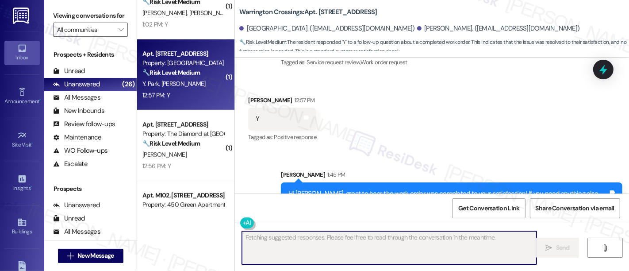
scroll to position [163, 0]
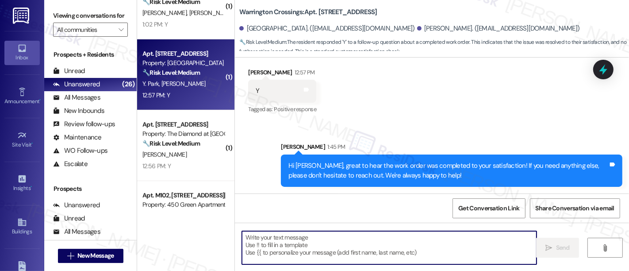
click at [497, 100] on div "Received via SMS Karam Lee 12:57 PM Y Tags and notes Tagged as: Positive respon…" at bounding box center [432, 85] width 394 height 75
click at [340, 235] on textarea "To enrich screen reader interactions, please activate Accessibility in Grammarl…" at bounding box center [389, 247] width 295 height 33
click at [338, 245] on textarea "To enrich screen reader interactions, please activate Accessibility in Grammarl…" at bounding box center [389, 247] width 295 height 33
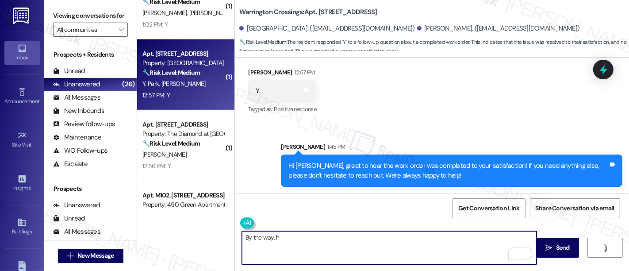
paste textarea "as {{property}} lived up to your expectations so far?"
type textarea "By the way, has {{property}} lived up to your expectations so far?"
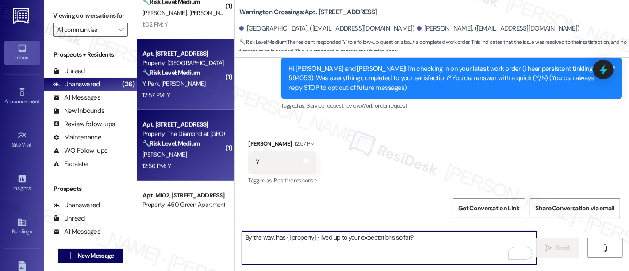
scroll to position [91, 0]
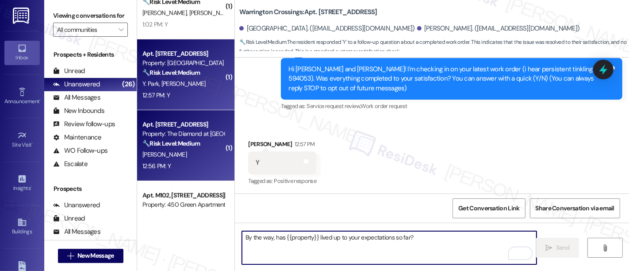
click at [160, 132] on div "Property: The Diamond at [GEOGRAPHIC_DATA]" at bounding box center [183, 133] width 82 height 9
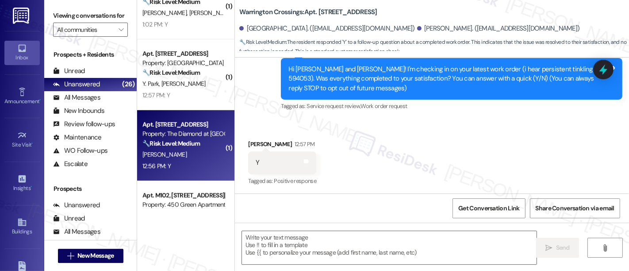
type textarea "Fetching suggested responses. Please feel free to read through the conversation…"
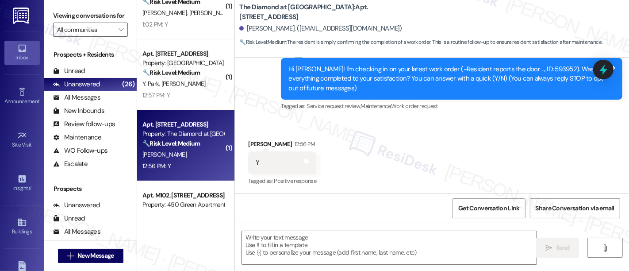
click at [547, 142] on div "Received via SMS [PERSON_NAME] 12:56 PM Y Tags and notes Tagged as: Positive re…" at bounding box center [432, 156] width 394 height 75
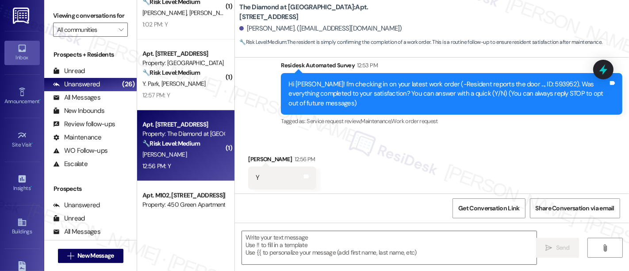
scroll to position [92, 0]
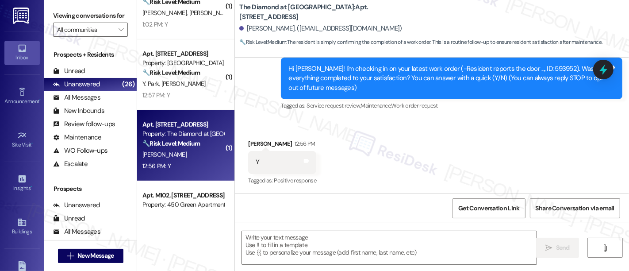
click at [439, 138] on div "Received via SMS [PERSON_NAME] 12:56 PM Y Tags and notes Tagged as: Positive re…" at bounding box center [432, 156] width 394 height 75
drag, startPoint x: 380, startPoint y: 241, endPoint x: 398, endPoint y: 241, distance: 18.1
click at [381, 241] on textarea at bounding box center [389, 247] width 295 height 33
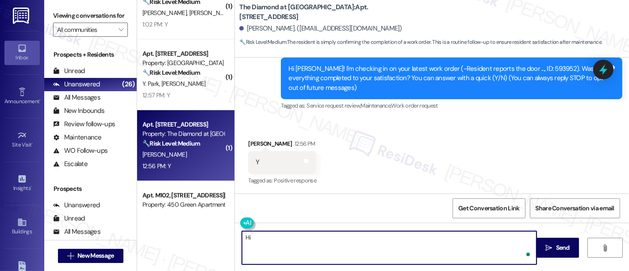
type textarea "H"
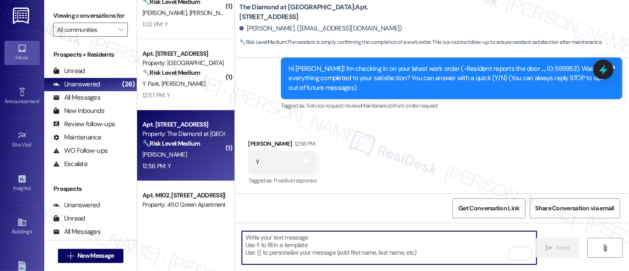
click at [375, 249] on textarea "To enrich screen reader interactions, please activate Accessibility in Grammarl…" at bounding box center [389, 247] width 295 height 33
paste textarea "Great to hear it, {{first_name}}! We want to make sure you are satisfied and co…"
type textarea "Great to hear it, {{first_name}}! We want to make sure you are satisfied and co…"
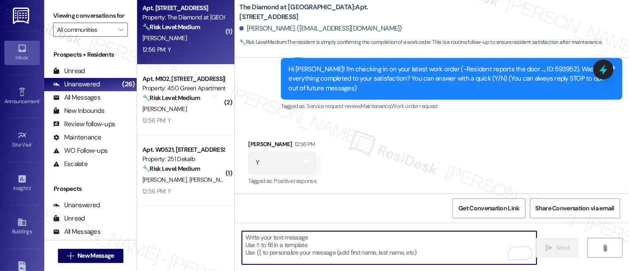
scroll to position [576, 0]
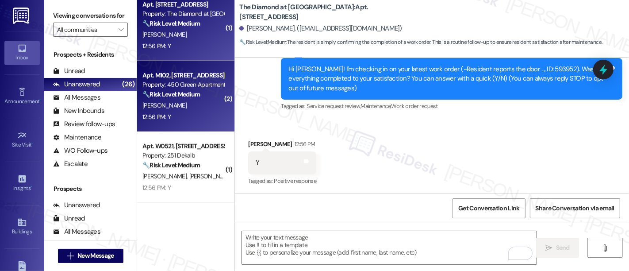
click at [187, 98] on strong "🔧 Risk Level: Medium" at bounding box center [171, 94] width 58 height 8
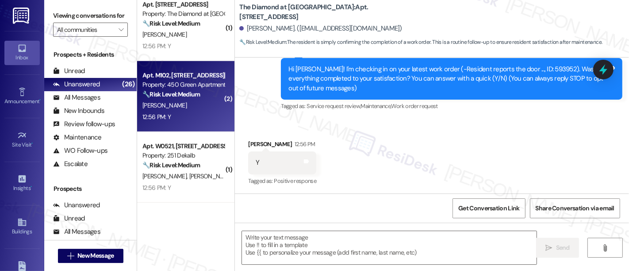
type textarea "Fetching suggested responses. Please feel free to read through the conversation…"
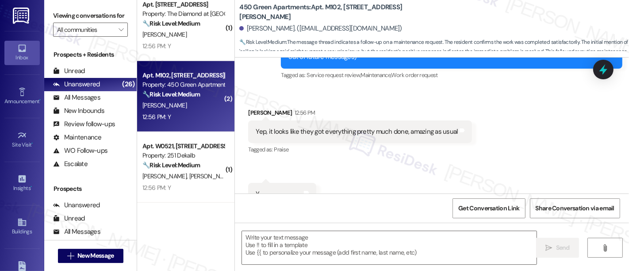
scroll to position [287, 0]
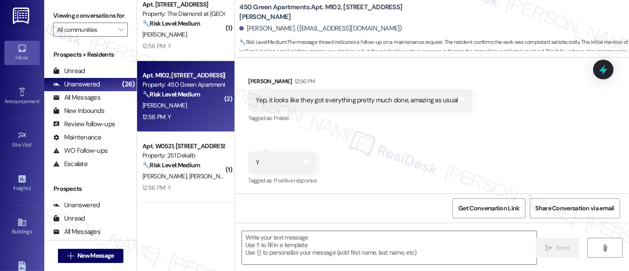
click at [533, 141] on div "Received via SMS Madeline Brown 12:56 PM Yep, it looks like they got everything…" at bounding box center [432, 125] width 394 height 137
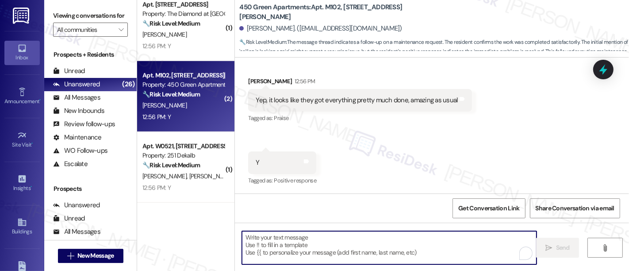
click at [381, 243] on textarea "To enrich screen reader interactions, please activate Accessibility in Grammarl…" at bounding box center [389, 247] width 295 height 33
paste textarea "Great to hear it, {{first_name}}! We want to make sure you are satisfied and co…"
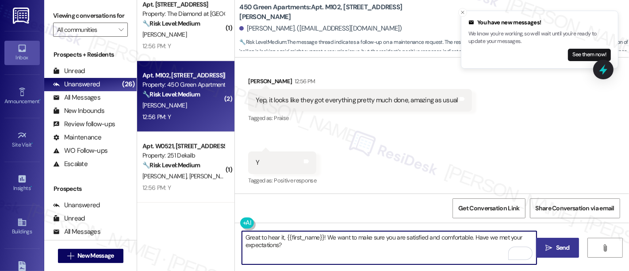
type textarea "Great to hear it, {{first_name}}! We want to make sure you are satisfied and co…"
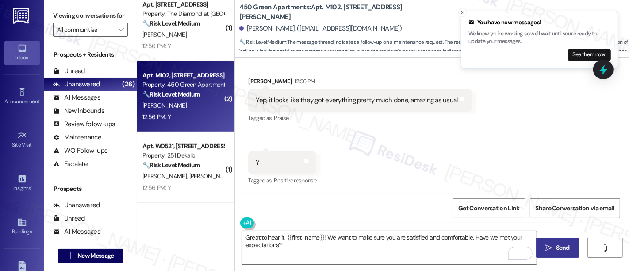
click at [539, 250] on button " Send" at bounding box center [557, 248] width 43 height 20
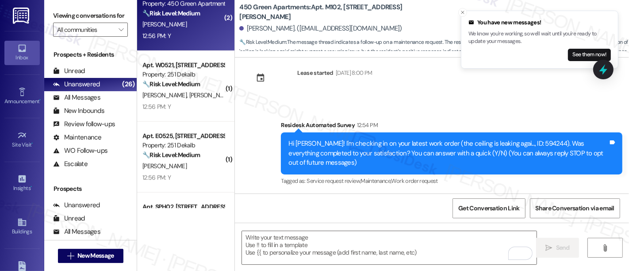
scroll to position [667, 0]
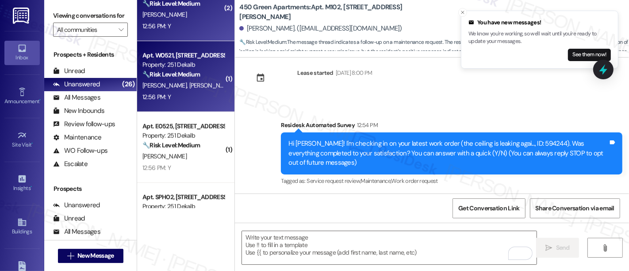
click at [167, 71] on strong "🔧 Risk Level: Medium" at bounding box center [171, 74] width 58 height 8
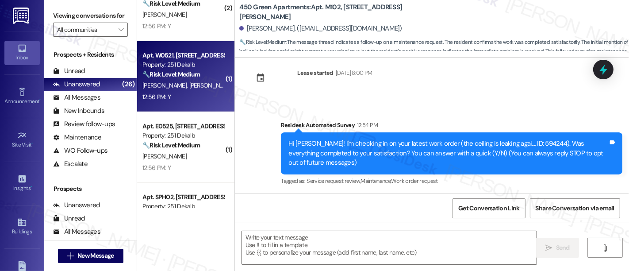
type textarea "Fetching suggested responses. Please feel free to read through the conversation…"
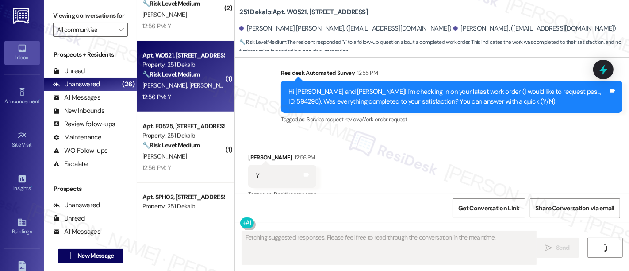
scroll to position [612, 0]
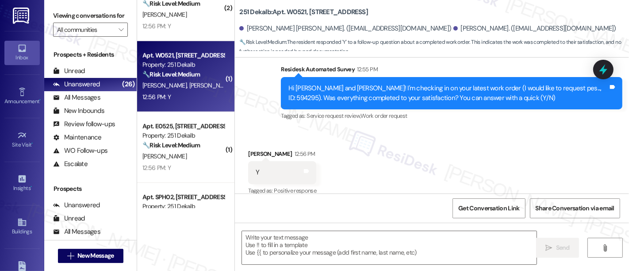
click at [550, 129] on div "Received via SMS Seyma Yaren Ayar 12:56 PM Y Tags and notes Tagged as: Positive…" at bounding box center [432, 166] width 394 height 75
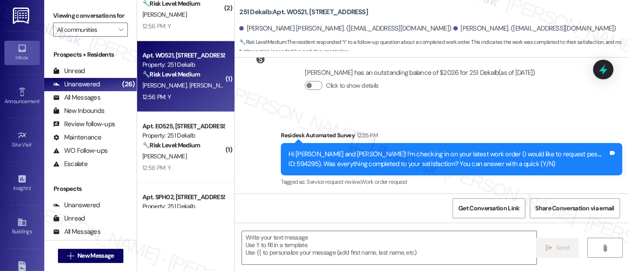
scroll to position [612, 0]
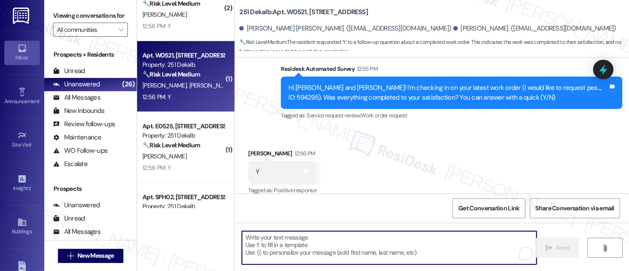
click at [443, 246] on textarea "To enrich screen reader interactions, please activate Accessibility in Grammarl…" at bounding box center [389, 247] width 295 height 33
paste textarea "Great to hear it, {{first_name}}! We want to make sure you are satisfied and co…"
type textarea "Great to hear it, {{first_name}}! We want to make sure you are satisfied and co…"
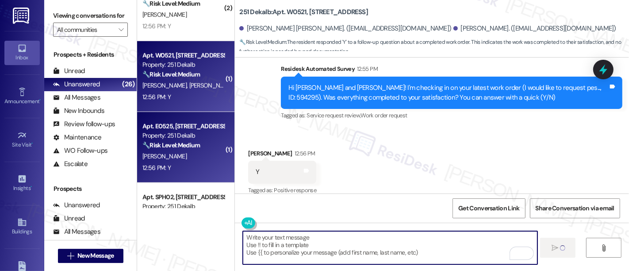
scroll to position [612, 0]
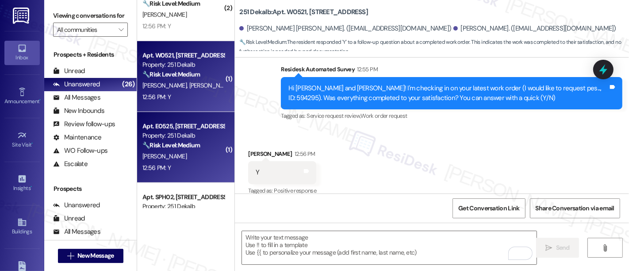
click at [174, 143] on strong "🔧 Risk Level: Medium" at bounding box center [171, 145] width 58 height 8
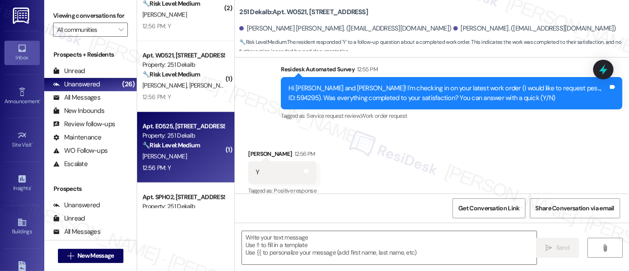
type textarea "Fetching suggested responses. Please feel free to read through the conversation…"
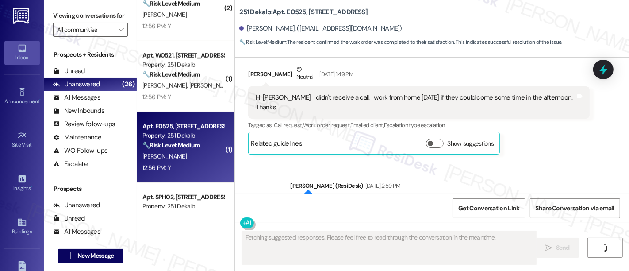
scroll to position [2092, 0]
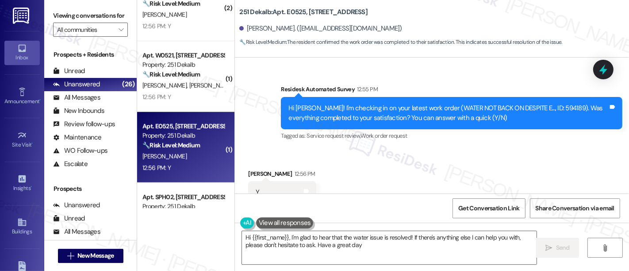
type textarea "Hi {{first_name}}, I'm glad to hear that the water issue is resolved! If there'…"
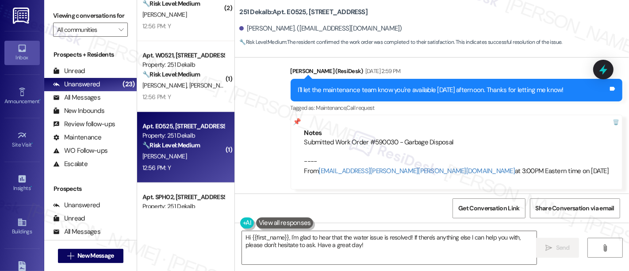
scroll to position [2093, 0]
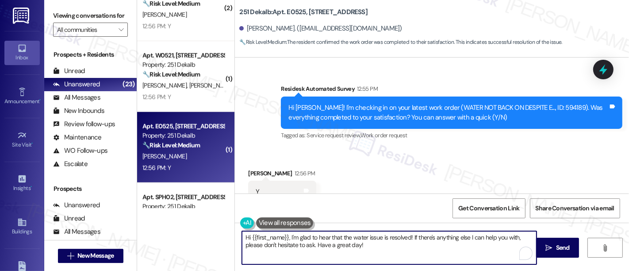
click at [363, 236] on textarea "Hi {{first_name}}, I'm glad to hear that the water issue is resolved! If there'…" at bounding box center [389, 247] width 295 height 33
click at [439, 236] on textarea "Hi {{first_name}}, I'm glad to hear that the water issue is resolved! If there'…" at bounding box center [389, 247] width 295 height 33
click at [421, 250] on textarea "Hi {{first_name}}, I'm glad to hear that the water issue is resolved! If there'…" at bounding box center [389, 247] width 295 height 33
click at [546, 250] on icon "" at bounding box center [549, 247] width 7 height 7
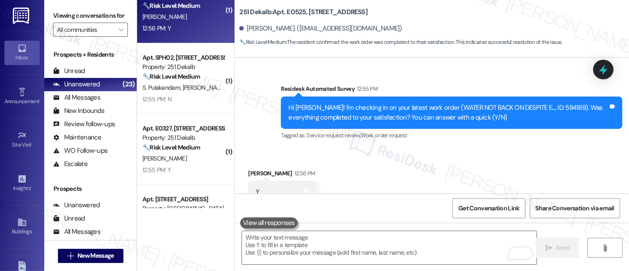
scroll to position [2092, 0]
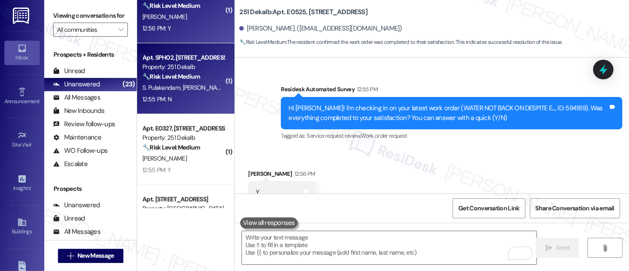
click at [174, 91] on span "S. Pulakandam" at bounding box center [162, 88] width 40 height 8
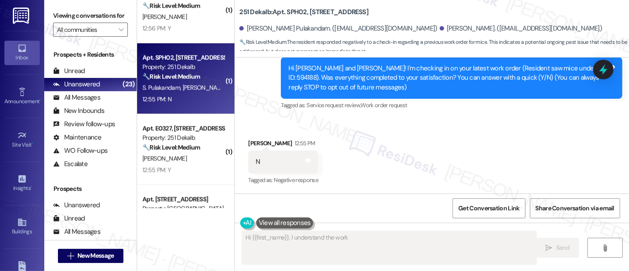
scroll to position [92, 0]
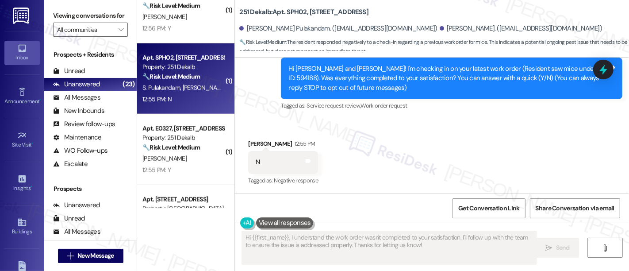
click at [502, 129] on div "Received via SMS Komalkumari Patel 12:55 PM N Tags and notes Tagged as: Negativ…" at bounding box center [432, 156] width 394 height 75
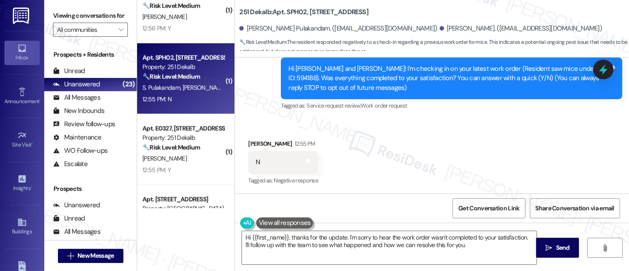
click at [387, 170] on div "Received via SMS Komalkumari Patel 12:55 PM N Tags and notes Tagged as: Negativ…" at bounding box center [432, 156] width 394 height 75
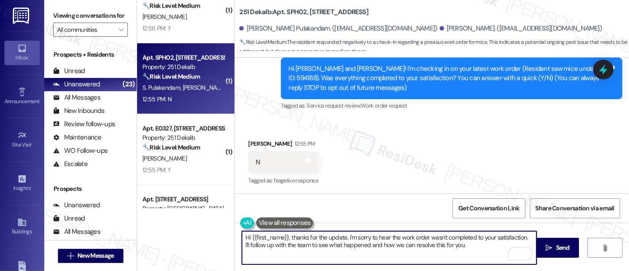
drag, startPoint x: 518, startPoint y: 251, endPoint x: 524, endPoint y: 234, distance: 17.9
click at [524, 234] on textarea "Hi {{first_name}}, thanks for the update. I'm sorry to hear the work order wasn…" at bounding box center [389, 247] width 295 height 33
type textarea "Hi {{first_name}}, thanks for the update. I'm sorry to hear the work order wasn…"
click at [461, 154] on div "Received via SMS Komalkumari Patel 12:55 PM N Tags and notes Tagged as: Negativ…" at bounding box center [432, 156] width 394 height 75
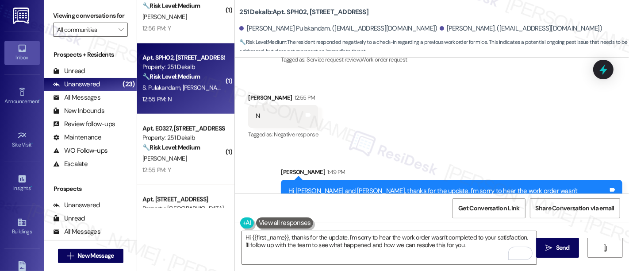
scroll to position [163, 0]
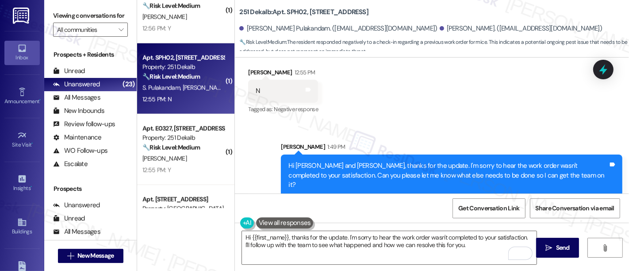
click at [490, 109] on div "Received via SMS Komalkumari Patel 12:55 PM N Tags and notes Tagged as: Negativ…" at bounding box center [432, 85] width 394 height 75
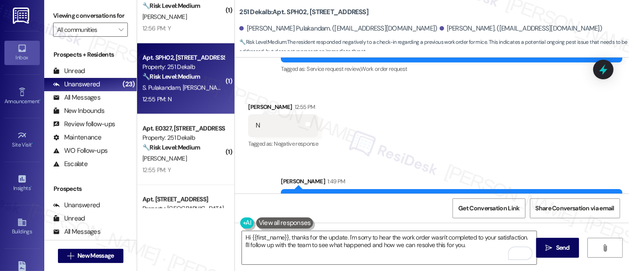
scroll to position [114, 0]
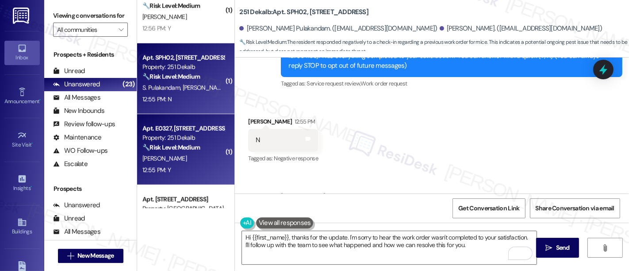
click at [151, 157] on span "N. Kamasamudram" at bounding box center [164, 158] width 44 height 8
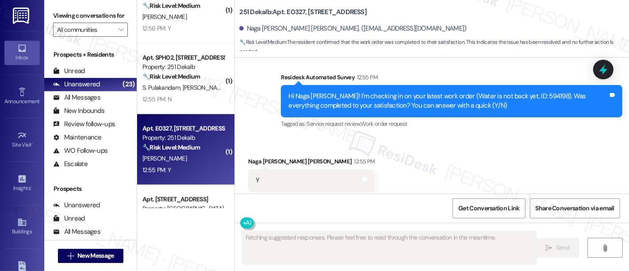
scroll to position [1771, 0]
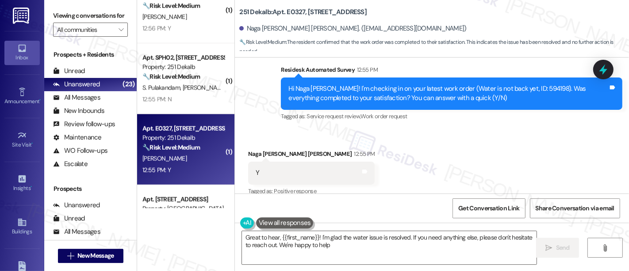
type textarea "Great to hear, {{first_name}}! I'm glad the water issue is resolved. If you nee…"
click at [475, 172] on div "Received via SMS Naga Divij Kishore Kamasamudram 12:55 PM Y Tags and notes Tagg…" at bounding box center [432, 166] width 394 height 75
click at [437, 152] on div "Received via SMS Naga Divij Kishore Kamasamudram 12:55 PM Y Tags and notes Tagg…" at bounding box center [432, 166] width 394 height 75
click at [364, 236] on textarea "Great to hear, {{first_name}}! I'm glad the water issue is resolved. If you nee…" at bounding box center [389, 247] width 295 height 33
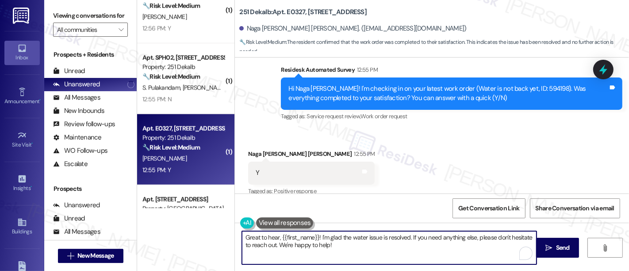
click at [423, 241] on textarea "Great to hear, {{first_name}}! I'm glad the water issue is resolved. If you nee…" at bounding box center [389, 247] width 295 height 33
click at [475, 240] on textarea "Great to hear, {{first_name}}! I'm glad the water issue is resolved. If you nee…" at bounding box center [389, 247] width 295 height 33
click at [435, 252] on textarea "Great to hear, {{first_name}}! I'm glad the water issue is resolved. If you nee…" at bounding box center [389, 247] width 295 height 33
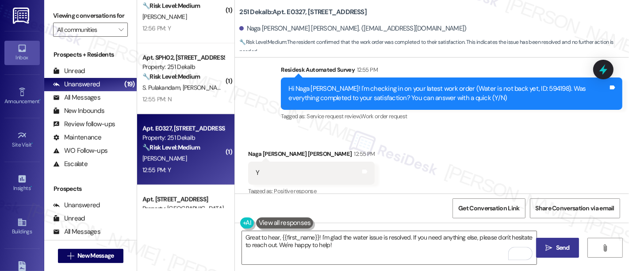
click at [556, 250] on span "Send" at bounding box center [563, 247] width 14 height 9
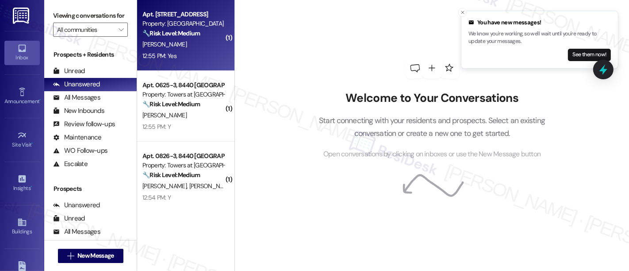
click at [178, 43] on div "[PERSON_NAME]" at bounding box center [184, 44] width 84 height 11
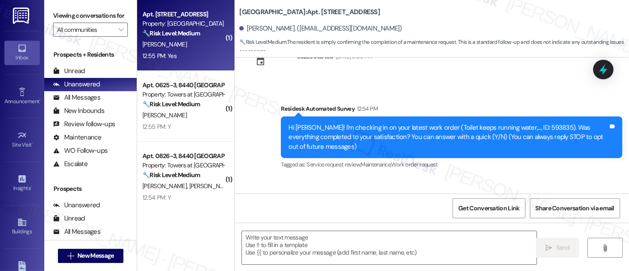
type textarea "Fetching suggested responses. Please feel free to read through the conversation…"
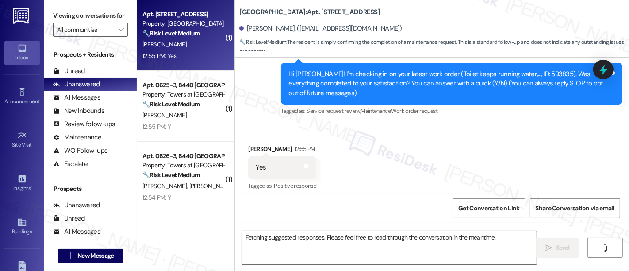
scroll to position [91, 0]
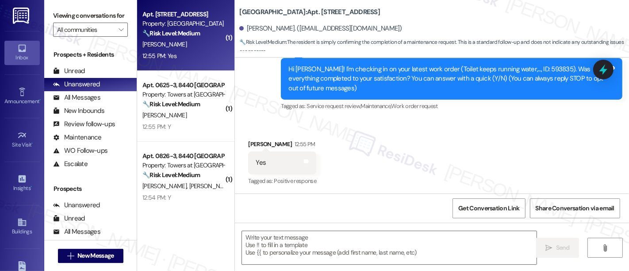
click at [527, 160] on div "Received via SMS [PERSON_NAME] 12:55 PM Yes Tags and notes Tagged as: Positive …" at bounding box center [432, 156] width 394 height 75
click at [359, 239] on textarea at bounding box center [389, 247] width 295 height 33
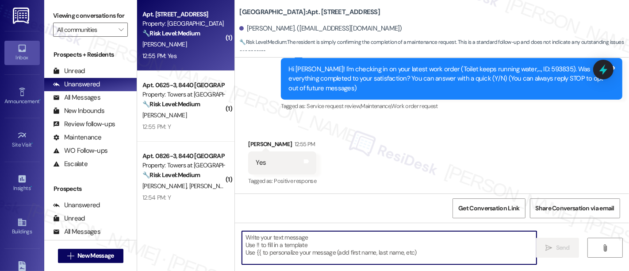
paste textarea "Great to hear it, {{first_name}}! We want to make sure you are satisfied and co…"
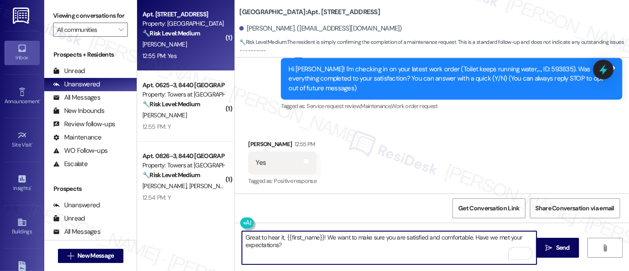
click at [396, 243] on textarea "Great to hear it, {{first_name}}! We want to make sure you are satisfied and co…" at bounding box center [389, 247] width 295 height 33
type textarea "Great to hear it, {{first_name}}! We want to make sure you are satisfied and co…"
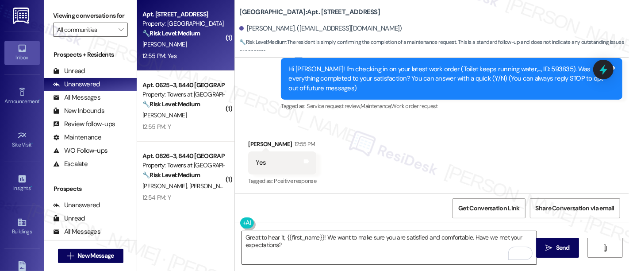
drag, startPoint x: 552, startPoint y: 250, endPoint x: 514, endPoint y: 242, distance: 39.1
click at [556, 251] on span "Send" at bounding box center [563, 247] width 14 height 9
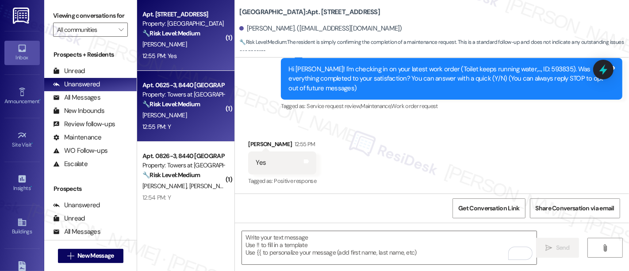
click at [161, 118] on div "[PERSON_NAME]" at bounding box center [184, 115] width 84 height 11
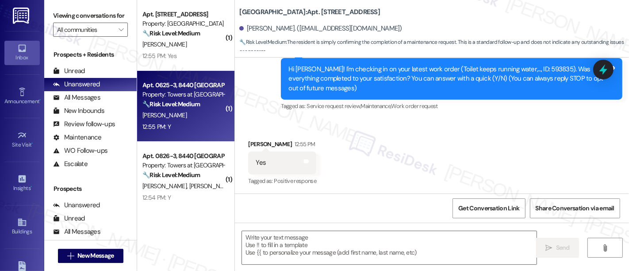
type textarea "Fetching suggested responses. Please feel free to read through the conversation…"
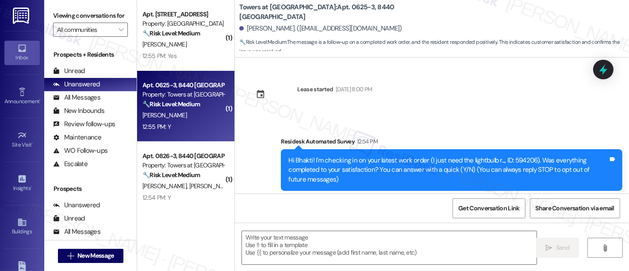
scroll to position [92, 0]
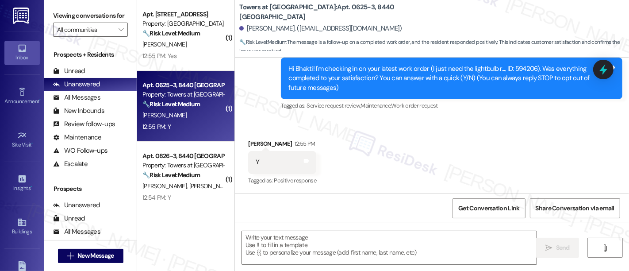
click at [391, 146] on div "Received via SMS [PERSON_NAME] 12:55 PM Y Tags and notes Tagged as: Positive re…" at bounding box center [432, 156] width 394 height 75
click at [370, 239] on textarea at bounding box center [389, 247] width 295 height 33
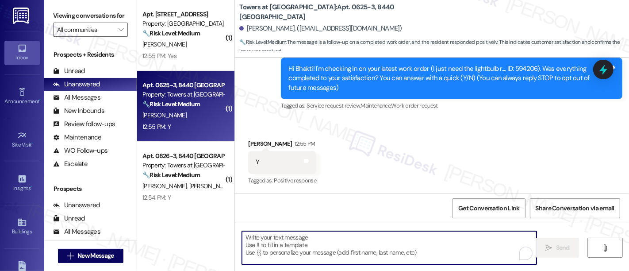
paste textarea "Great to hear it, {{first_name}}! We want to make sure you are satisfied and co…"
type textarea "Great to hear it, {{first_name}}! We want to make sure you are satisfied and co…"
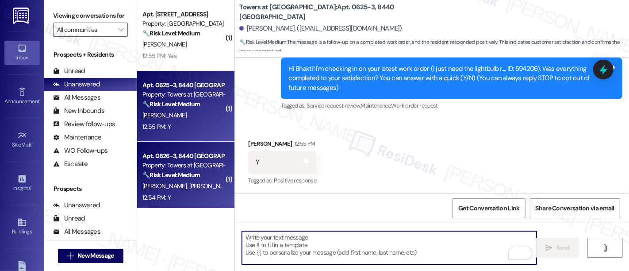
scroll to position [91, 0]
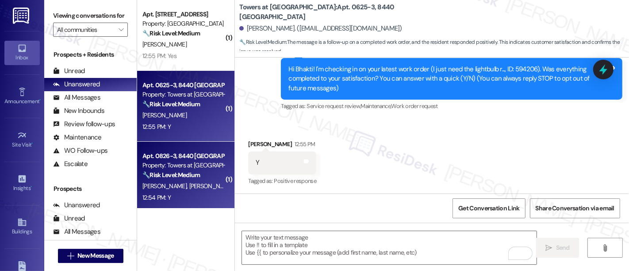
click at [158, 183] on span "[PERSON_NAME]" at bounding box center [165, 186] width 47 height 8
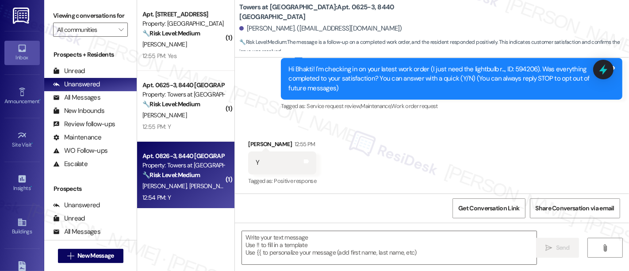
type textarea "Fetching suggested responses. Please feel free to read through the conversation…"
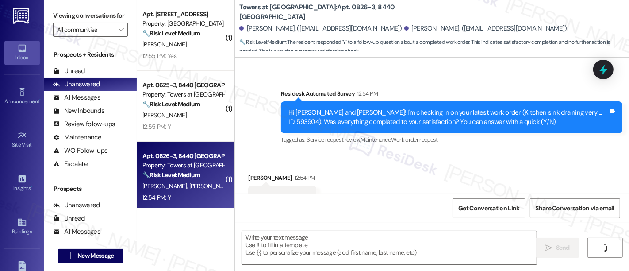
type textarea "Fetching suggested responses. Please feel free to read through the conversation…"
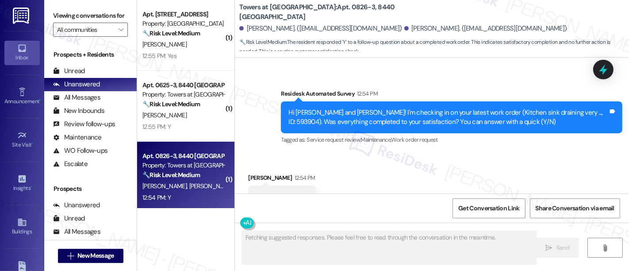
scroll to position [257, 0]
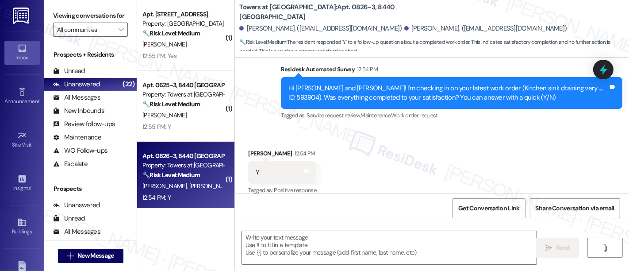
click at [492, 141] on div "Received via SMS [PERSON_NAME] 12:54 PM Y Tags and notes Tagged as: Positive re…" at bounding box center [432, 166] width 394 height 75
click at [368, 241] on textarea at bounding box center [389, 247] width 295 height 33
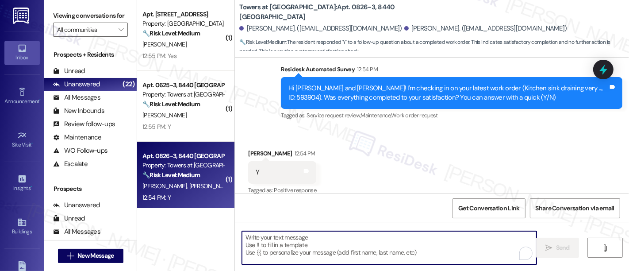
paste textarea "Great to hear it, {{first_name}}! We want to make sure you are satisfied and co…"
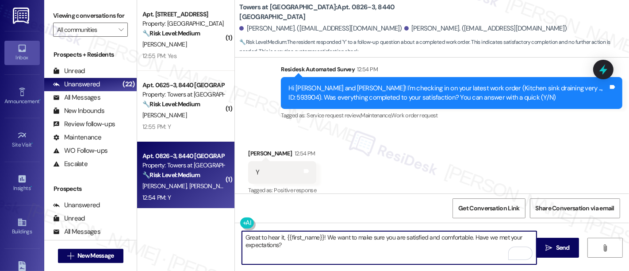
click at [252, 149] on div "[PERSON_NAME] 12:54 PM" at bounding box center [282, 155] width 68 height 12
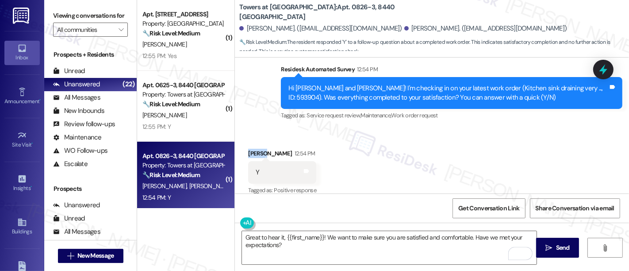
click at [252, 149] on div "[PERSON_NAME] 12:54 PM" at bounding box center [282, 155] width 68 height 12
click at [302, 239] on textarea "Great to hear it, {{first_name}}! We want to make sure you are satisfied and co…" at bounding box center [389, 247] width 295 height 33
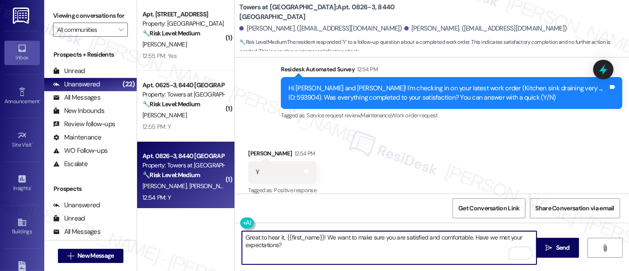
click at [302, 239] on textarea "Great to hear it, {{first_name}}! We want to make sure you are satisfied and co…" at bounding box center [389, 247] width 295 height 33
type textarea "Great to hear it, [PERSON_NAME]! We want to make sure you are satisfied and com…"
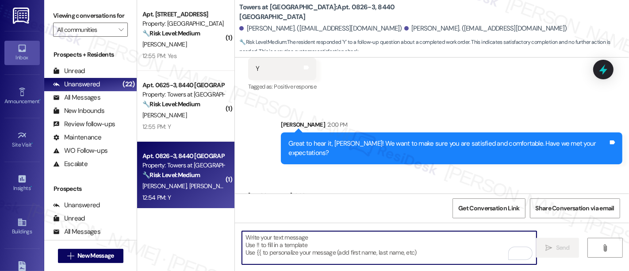
scroll to position [380, 0]
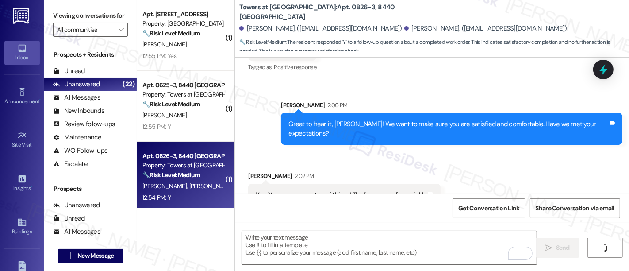
click at [490, 159] on div "Received via SMS [PERSON_NAME] 2:02 PM Yes. You guys are on top of things! Tks …" at bounding box center [432, 182] width 394 height 62
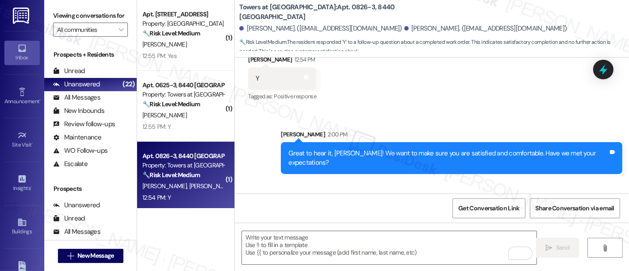
scroll to position [381, 0]
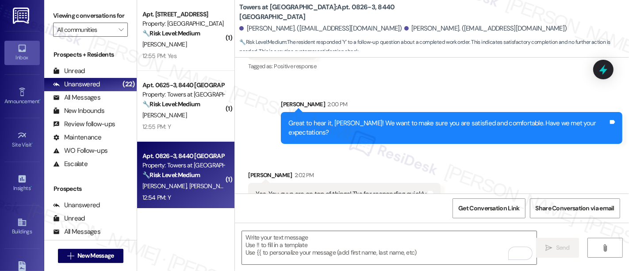
click at [417, 130] on div "Sent via SMS [PERSON_NAME] 2:00 PM Great to hear it, [PERSON_NAME]! We want to …" at bounding box center [451, 122] width 355 height 58
drag, startPoint x: 418, startPoint y: 177, endPoint x: 250, endPoint y: 174, distance: 167.3
click at [250, 183] on div "Yes. You guys are on top of things! Tks for responding quickly Tags and notes" at bounding box center [344, 194] width 192 height 23
copy div "Yes. You guys are on top of things! Tks for responding quickly Tags and notes"
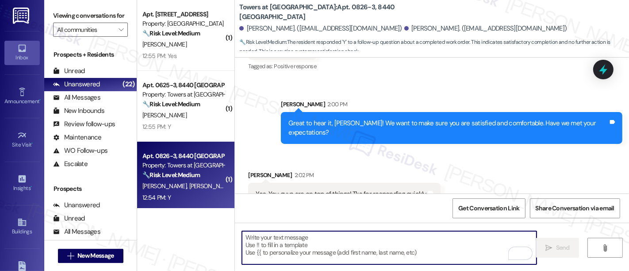
click at [374, 255] on textarea "To enrich screen reader interactions, please activate Accessibility in Grammarl…" at bounding box center [389, 247] width 295 height 33
paste textarea "Thank you! We really appreciate your kind words"
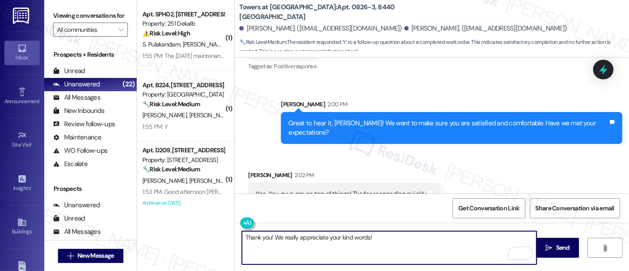
paste textarea "If you’re happy with your experience, we’d love it if you left us a quick Googl…"
type textarea "Thank you! We really appreciate your kind words! If you’re happy with your expe…"
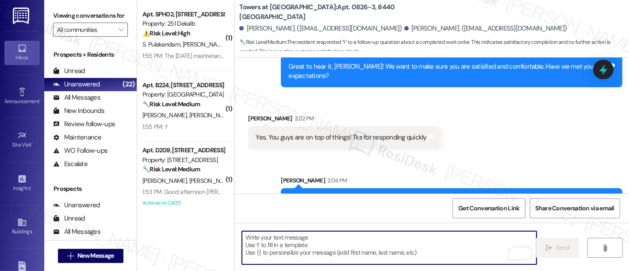
scroll to position [451, 0]
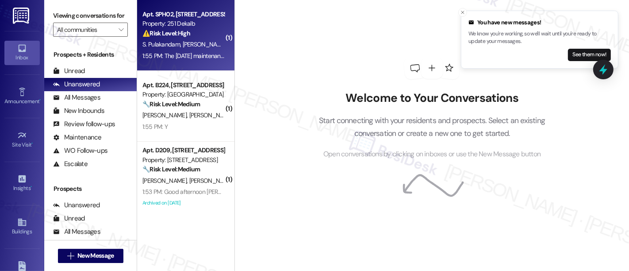
click at [173, 42] on span "S. Pulakandam" at bounding box center [162, 44] width 40 height 8
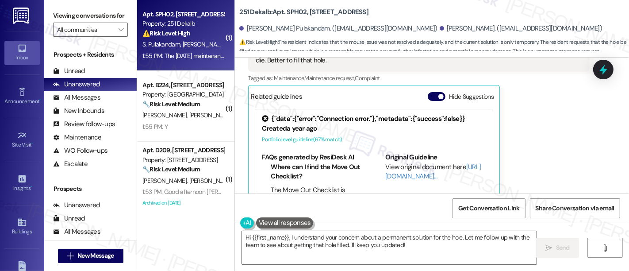
scroll to position [409, 0]
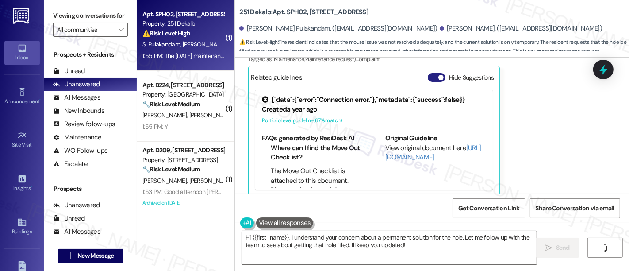
click at [428, 73] on button "Hide Suggestions" at bounding box center [437, 77] width 18 height 9
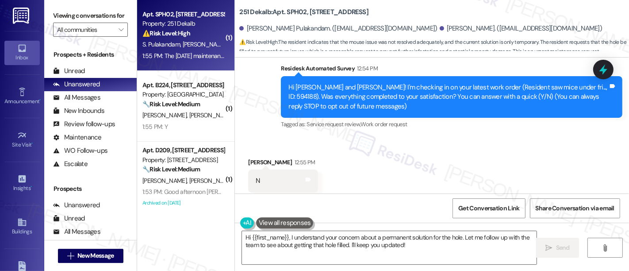
scroll to position [70, 0]
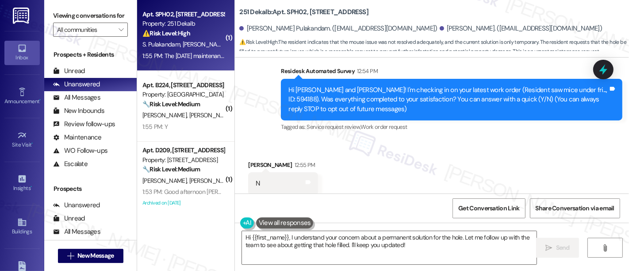
click at [577, 88] on div "Hi [PERSON_NAME] and [PERSON_NAME]! I'm checking in on your latest work order (…" at bounding box center [449, 99] width 320 height 28
copy div "594188"
click at [432, 139] on div "Survey, sent via SMS Residesk Automated Survey 12:54 PM Hi [PERSON_NAME] and [P…" at bounding box center [451, 100] width 355 height 81
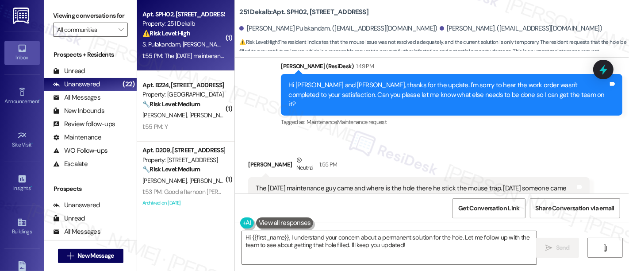
scroll to position [301, 0]
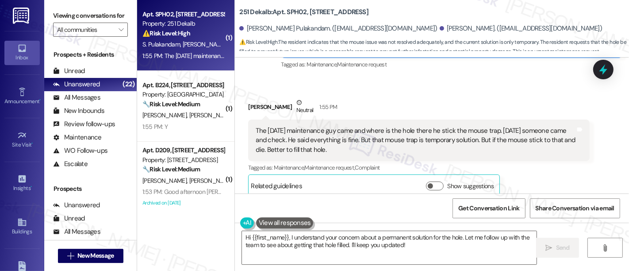
click at [421, 119] on div "The [DATE] maintenance guy came and where is the hole there he stick the mouse …" at bounding box center [419, 140] width 342 height 42
click at [492, 235] on textarea "Hi {{first_name}}, I understand your concern about a permanent solution for the…" at bounding box center [389, 247] width 295 height 33
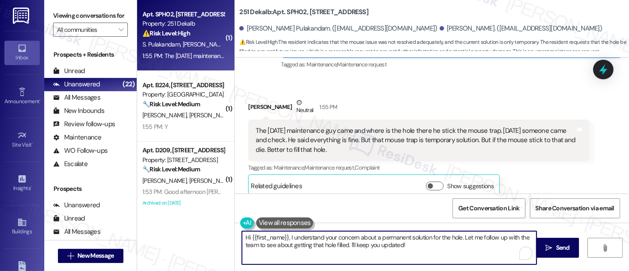
click at [291, 246] on textarea "Hi {{first_name}}, I understand your concern about a permanent solution for the…" at bounding box center [389, 247] width 295 height 33
click at [351, 245] on textarea "Hi {{first_name}}, I understand your concern about a permanent solution for the…" at bounding box center [389, 247] width 295 height 33
click at [425, 242] on textarea "Hi {{first_name}}, I understand your concern about a permanent solution for the…" at bounding box center [389, 247] width 295 height 33
drag, startPoint x: 427, startPoint y: 245, endPoint x: 347, endPoint y: 242, distance: 80.6
click at [347, 242] on textarea "Hi {{first_name}}, I understand your concern about a permanent solution for the…" at bounding box center [389, 247] width 295 height 33
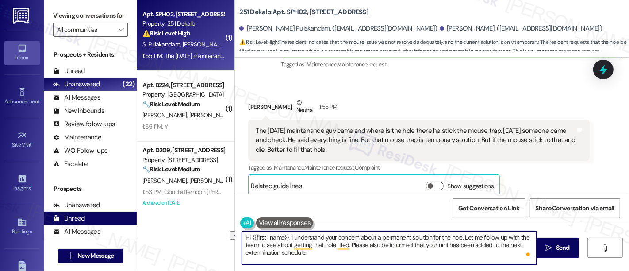
drag, startPoint x: 286, startPoint y: 236, endPoint x: 85, endPoint y: 230, distance: 201.4
click at [85, 230] on div "Viewing conversations for All communities  Prospects + Residents Unread (0) Un…" at bounding box center [336, 135] width 585 height 271
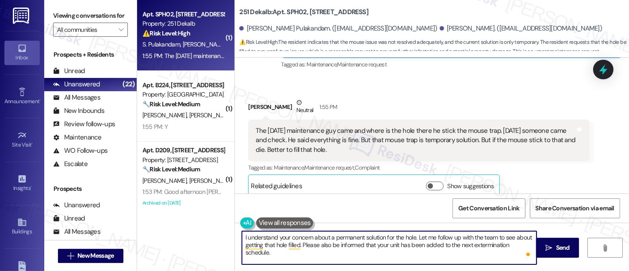
click at [436, 256] on textarea "I understand your concern about a permanent solution for the hole. Let me follo…" at bounding box center [389, 247] width 295 height 33
click at [432, 235] on textarea "I understand your concern about a permanent solution for the hole. Let me follo…" at bounding box center [389, 247] width 295 height 33
click at [298, 244] on textarea "I understand your concern about a permanent solution for the hole. Let me follo…" at bounding box center [389, 247] width 295 height 33
type textarea "I understand your concern about a permanent solution for the hole. Let me follo…"
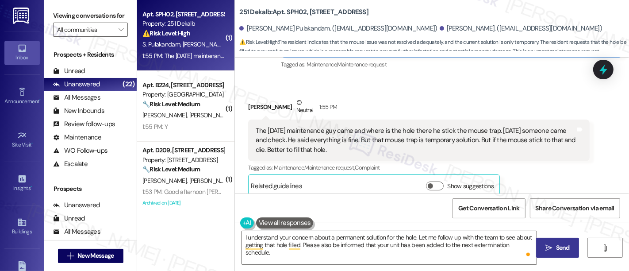
click at [556, 249] on span "Send" at bounding box center [563, 247] width 14 height 9
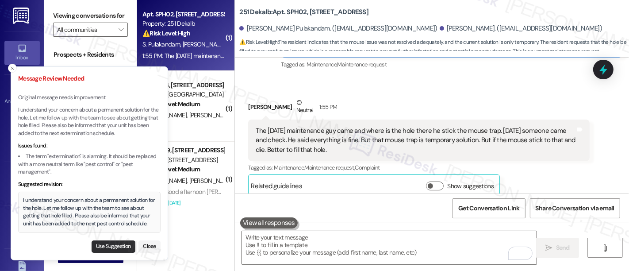
click at [108, 247] on button "Use Suggestion" at bounding box center [114, 246] width 44 height 12
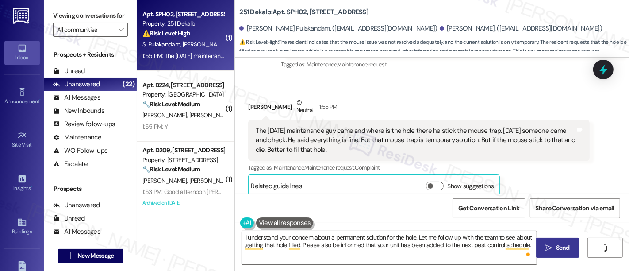
click at [556, 250] on span "Send" at bounding box center [563, 247] width 14 height 9
type textarea "Fetching suggested responses. Please feel free to read through the conversation…"
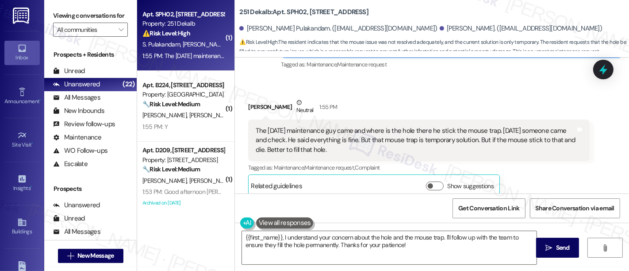
scroll to position [372, 0]
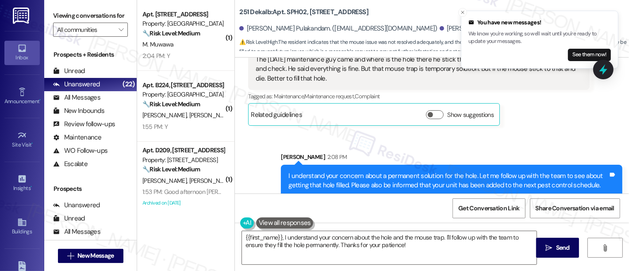
click at [435, 171] on div "I understand your concern about a permanent solution for the hole. Let me follo…" at bounding box center [449, 180] width 320 height 19
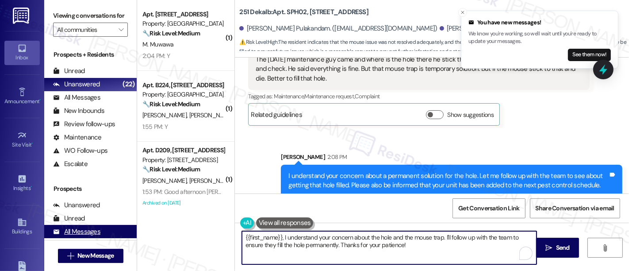
drag, startPoint x: 418, startPoint y: 249, endPoint x: 91, endPoint y: 235, distance: 327.8
click at [91, 235] on div "Viewing conversations for All communities  Prospects + Residents Unread (0) Un…" at bounding box center [336, 135] width 585 height 271
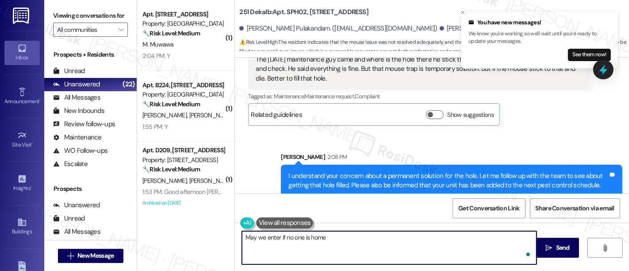
type textarea "May we enter if no one is home?"
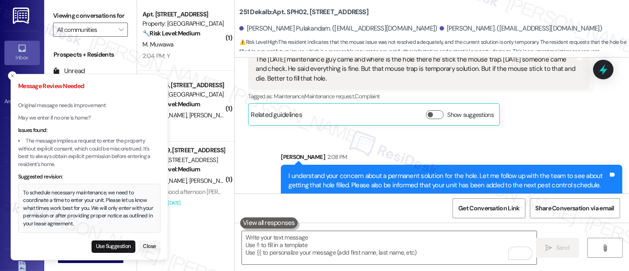
click at [144, 250] on button "Close" at bounding box center [150, 246] width 22 height 12
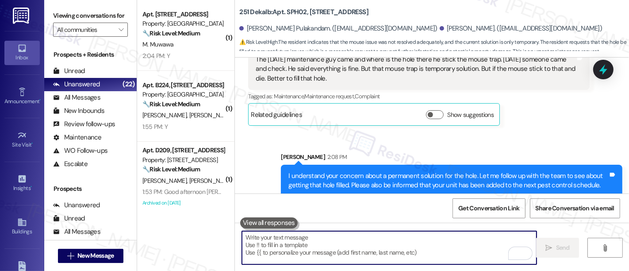
click at [378, 247] on textarea "To enrich screen reader interactions, please activate Accessibility in Grammarl…" at bounding box center [389, 247] width 295 height 33
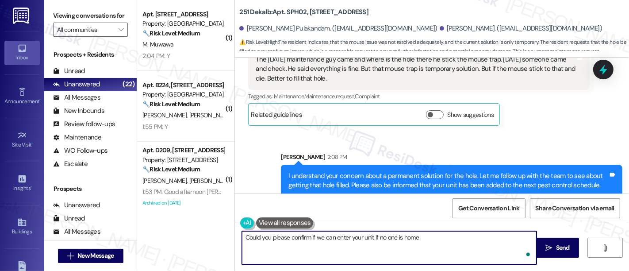
type textarea "Could you please confirm if we can enter your unit if no one is home?"
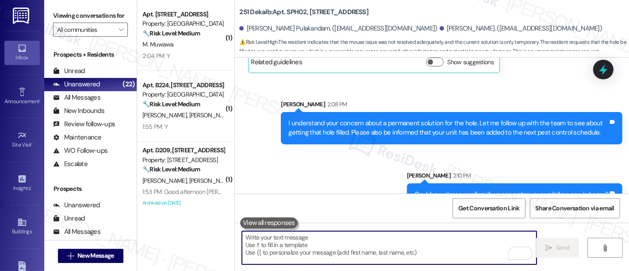
scroll to position [434, 0]
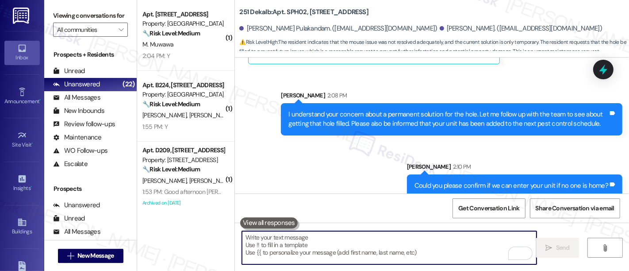
drag, startPoint x: 326, startPoint y: 169, endPoint x: 343, endPoint y: 155, distance: 22.6
click at [326, 169] on div "Sent via SMS Sarah 2:08 PM I understand your concern about a permanent solution…" at bounding box center [432, 137] width 394 height 133
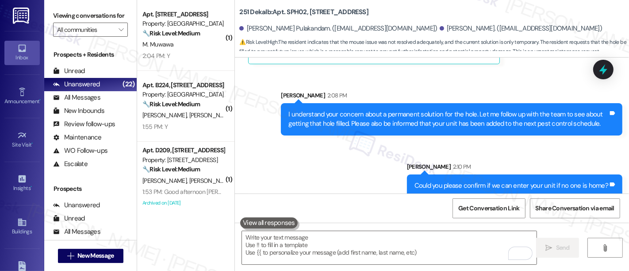
click at [291, 8] on b "251 Dekalb: Apt. SPH02, 251 W Dekalb Pike" at bounding box center [303, 12] width 129 height 9
copy b "SPH02"
click at [558, 162] on div "Sarah 2:10 PM" at bounding box center [514, 168] width 215 height 12
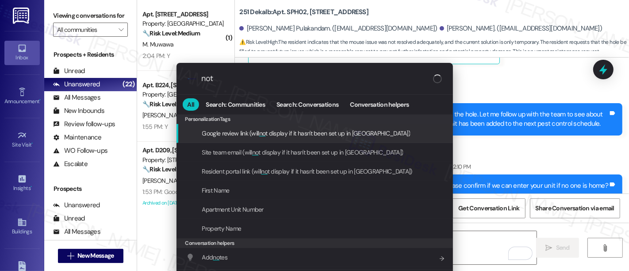
type input "note"
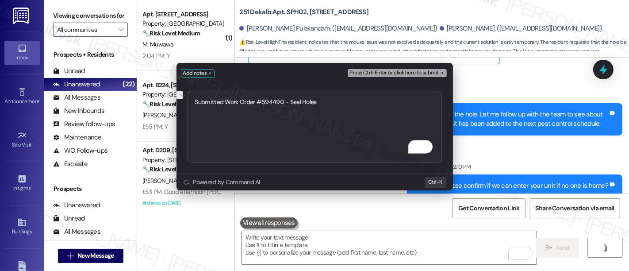
type textarea "Submitted Work Order #594490 - Seal Holes"
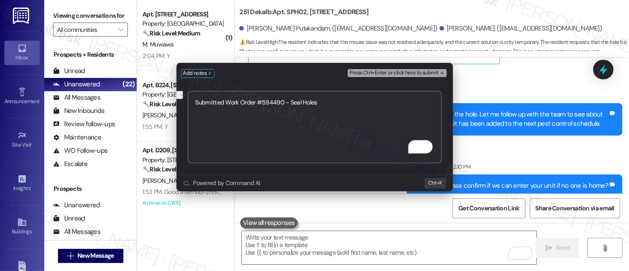
click at [423, 70] on span "Press Ctrl+Enter or click here to submit" at bounding box center [394, 73] width 89 height 6
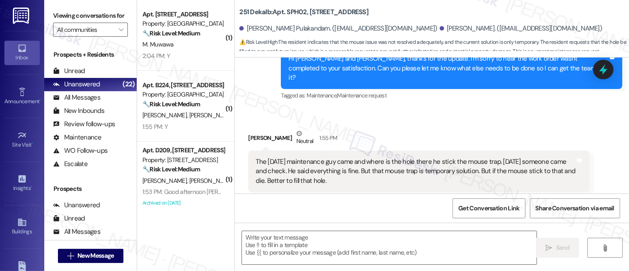
type textarea "Fetching suggested responses. Please feel free to read through the conversation…"
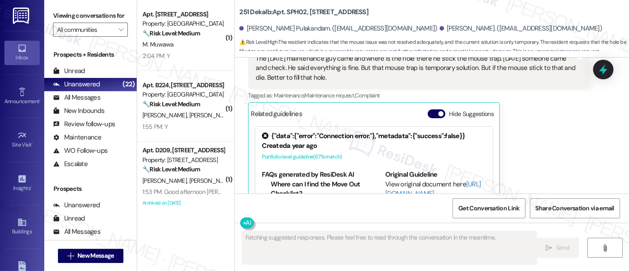
scroll to position [409, 0]
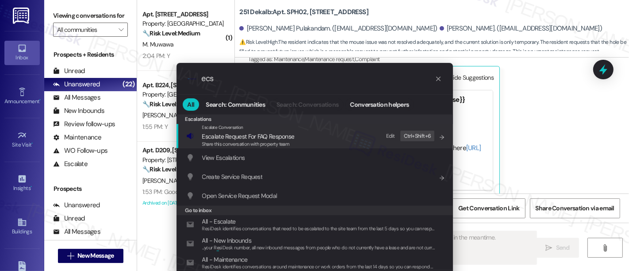
type input "ecsl"
type textarea "Updating..."
type input "ecsla"
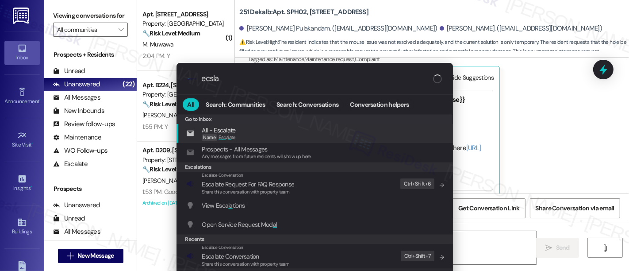
type textarea "Hi"
type input "ecslaa"
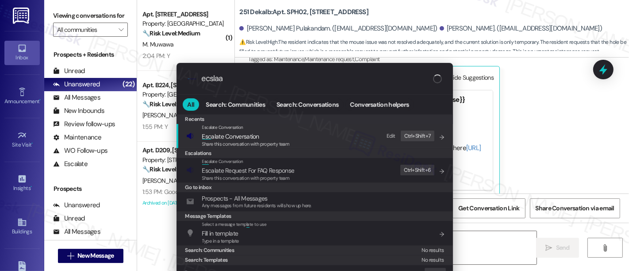
type textarea "Hi {{first_name}}, thanks"
type input "ecslaat"
type textarea "Hi {{first_name}}, thanks for"
type input "ecslaate"
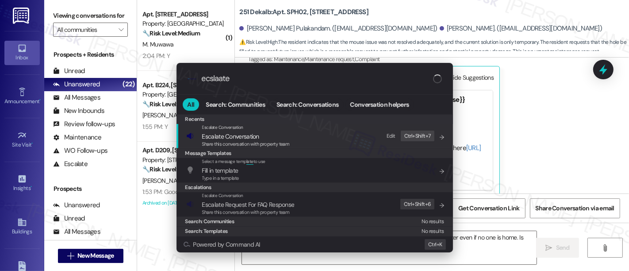
type textarea "Hi {{first_name}}, thanks for confirming! I'll make sure the team knows we can …"
type input "ecslaate"
click at [244, 132] on span "Escalate Conversation" at bounding box center [230, 136] width 57 height 8
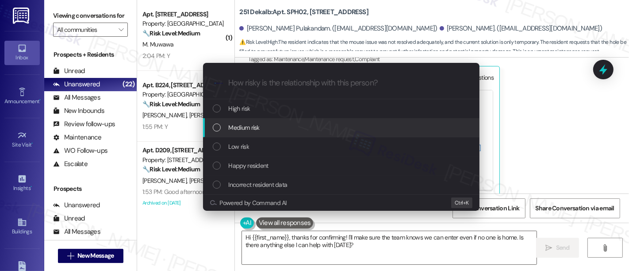
click at [245, 131] on span "Medium risk" at bounding box center [244, 128] width 31 height 10
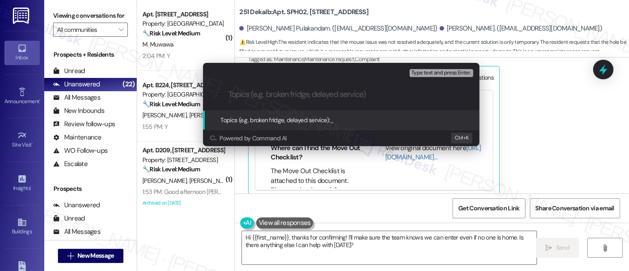
paste input "Submitted Work Order #594490 - Seal Holes"
type input "Submitted Work Order #594490 - Seal Holes"
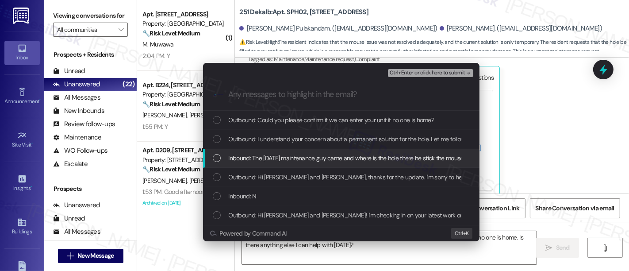
click at [275, 159] on span "Inbound: The day before yesterday maintenance guy came and where is the hole th…" at bounding box center [561, 158] width 664 height 10
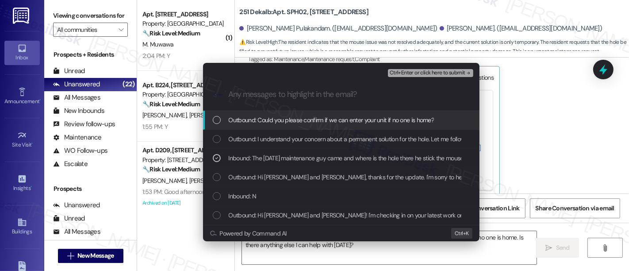
click at [423, 72] on span "Ctrl+Enter or click here to submit" at bounding box center [428, 73] width 76 height 6
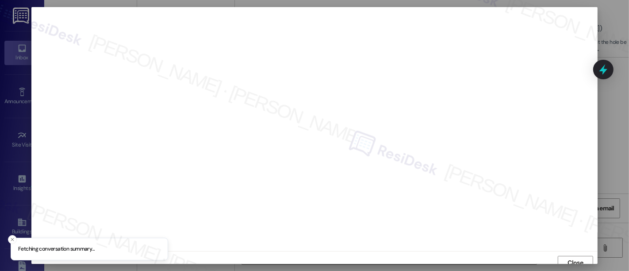
scroll to position [6, 0]
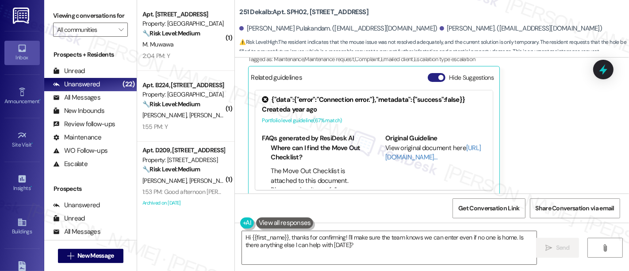
click at [429, 73] on button "Hide Suggestions" at bounding box center [437, 77] width 18 height 9
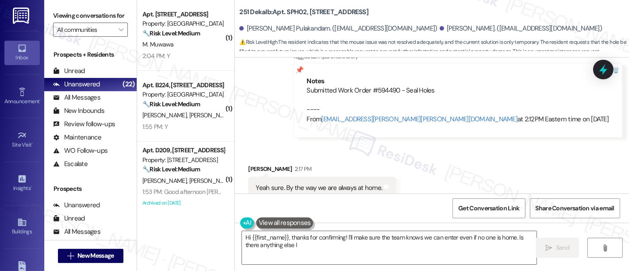
scroll to position [583, 0]
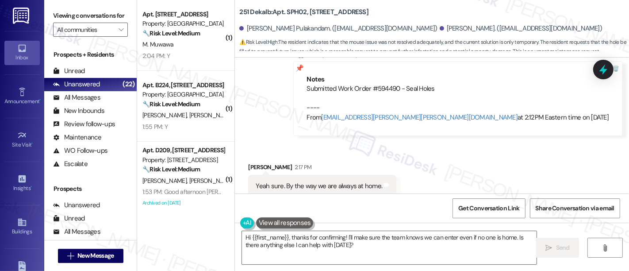
click at [434, 165] on div "Received via SMS Komalkumari Patel 2:17 PM Yeah sure. By the way we are always …" at bounding box center [432, 173] width 394 height 62
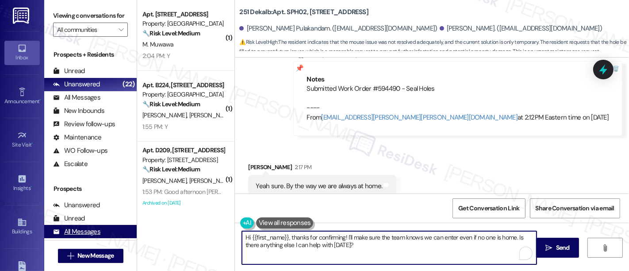
drag, startPoint x: 289, startPoint y: 238, endPoint x: 78, endPoint y: 238, distance: 211.5
click at [78, 238] on div "Viewing conversations for All communities  Prospects + Residents Unread (0) Un…" at bounding box center [336, 135] width 585 height 271
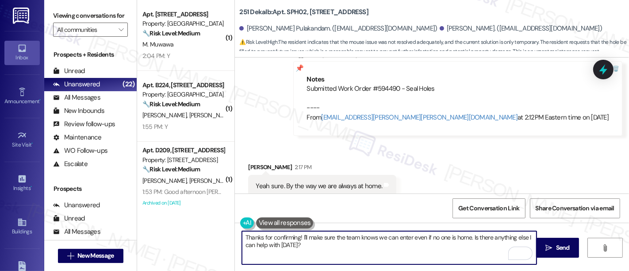
click at [405, 235] on textarea "Thanks for confirming! I'll make sure the team knows we can enter even if no on…" at bounding box center [389, 247] width 295 height 33
click at [449, 239] on textarea "Thanks for confirming! I'll make sure the team knows we can enter even if no on…" at bounding box center [389, 247] width 295 height 33
click at [494, 235] on textarea "Thanks for confirming! I'll make sure the team knows we can enter even if no on…" at bounding box center [389, 247] width 295 height 33
click at [411, 245] on textarea "Thanks for confirming! I'll make sure the team knows we can enter even if no on…" at bounding box center [389, 247] width 295 height 33
type textarea "Thanks for confirming! I'll make sure the team knows we can enter even if no on…"
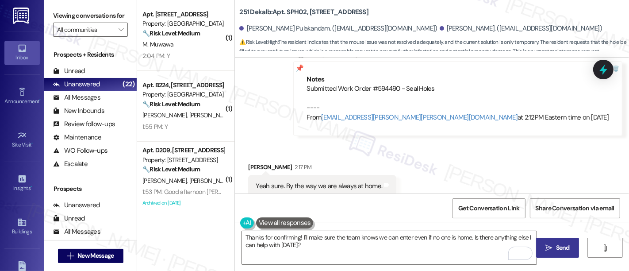
click at [546, 249] on icon "" at bounding box center [549, 247] width 7 height 7
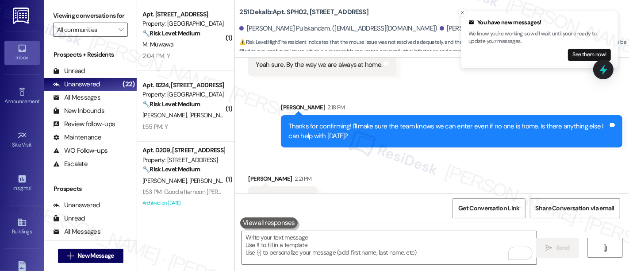
scroll to position [716, 0]
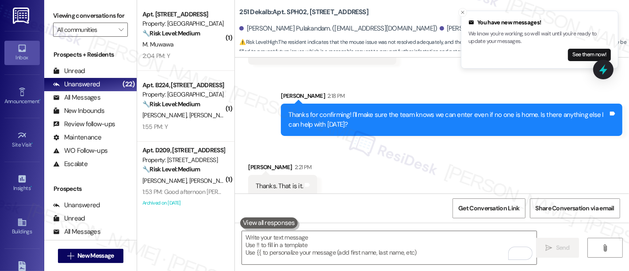
click at [437, 155] on div "Received via SMS Komalkumari Patel 2:21 PM Thanks. That is it. Tags and notes" at bounding box center [432, 173] width 394 height 62
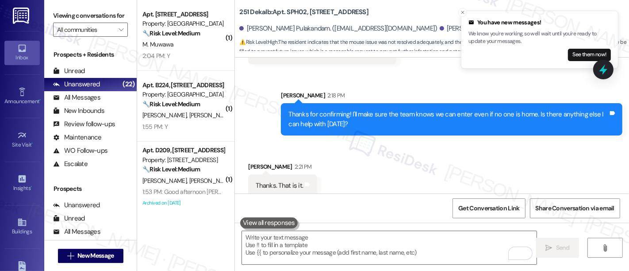
scroll to position [1, 0]
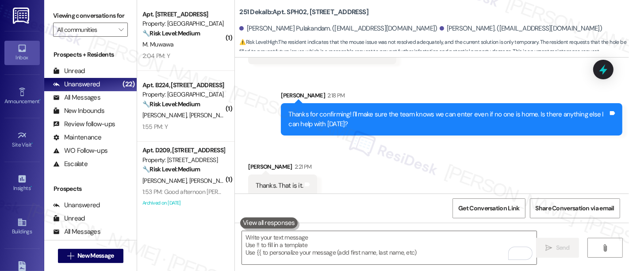
click at [479, 162] on div "Received via SMS Komalkumari Patel 2:21 PM Thanks. That is it. Tags and notes" at bounding box center [432, 173] width 394 height 62
click at [486, 157] on div "Received via SMS Komalkumari Patel 2:21 PM Thanks. That is it. Tags and notes" at bounding box center [432, 173] width 394 height 62
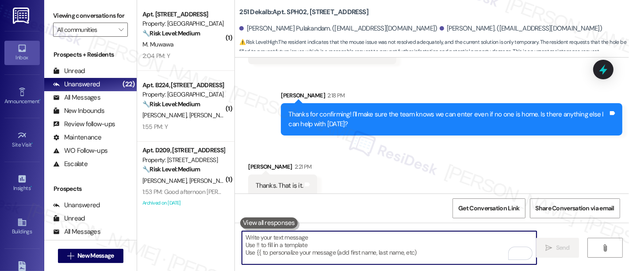
click at [361, 246] on textarea "To enrich screen reader interactions, please activate Accessibility in Grammarl…" at bounding box center [389, 247] width 295 height 33
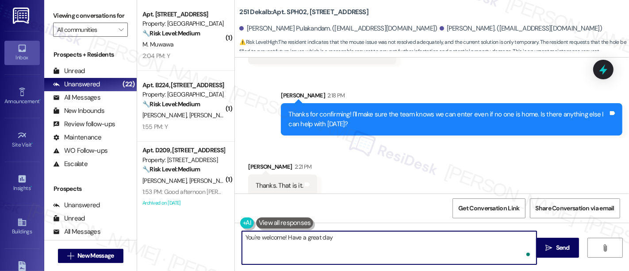
type textarea "You're welcome! Have a great day!"
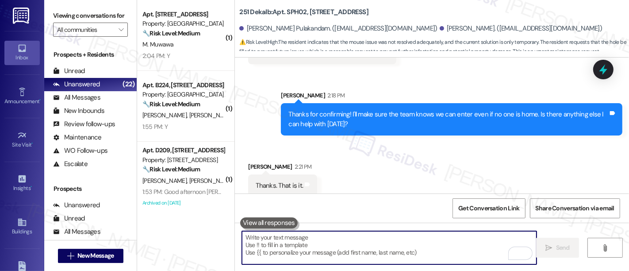
scroll to position [716, 0]
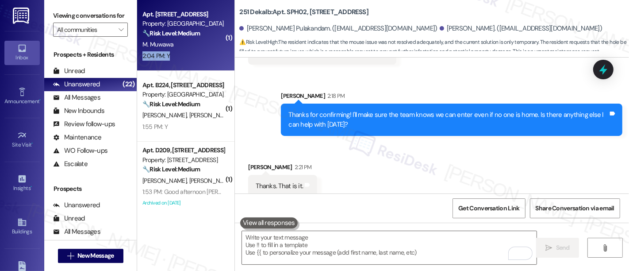
click at [180, 50] on div "Apt. W113, 7400 Haverford Ave Property: Haverford Court Apartments 🔧 Risk Level…" at bounding box center [185, 35] width 97 height 71
type textarea "Fetching suggested responses. Please feel free to read through the conversation…"
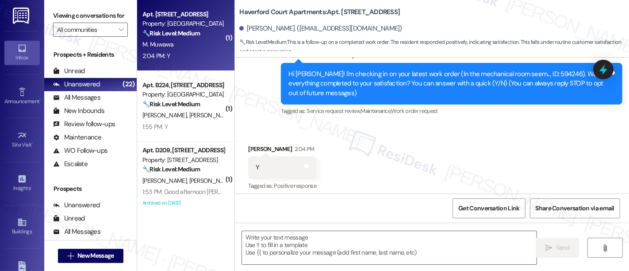
type textarea "Fetching suggested responses. Please feel free to read through the conversation…"
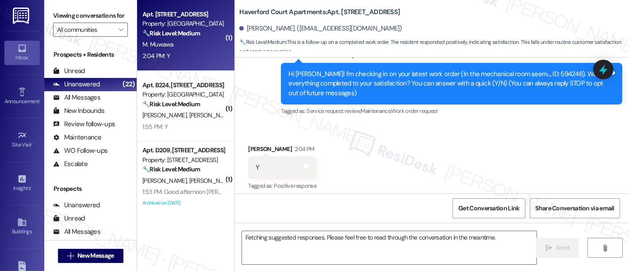
scroll to position [91, 0]
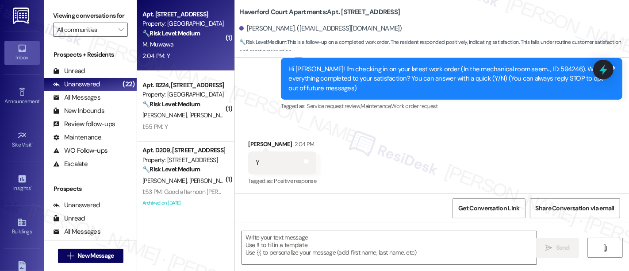
click at [505, 105] on div "Tagged as: Service request review , Click to highlight conversations about Serv…" at bounding box center [452, 106] width 342 height 13
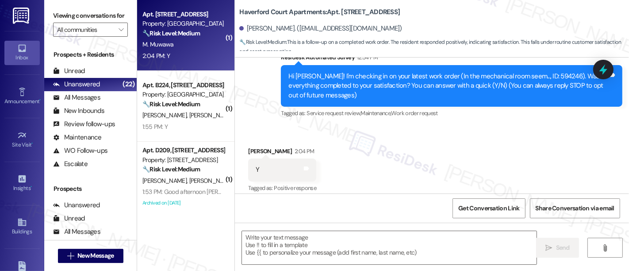
scroll to position [92, 0]
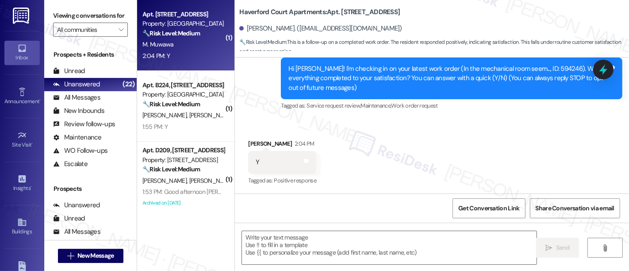
click at [501, 143] on div "Received via SMS Mike Muwawa 2:04 PM Y Tags and notes Tagged as: Positive respo…" at bounding box center [432, 156] width 394 height 75
click at [444, 254] on textarea at bounding box center [389, 247] width 295 height 33
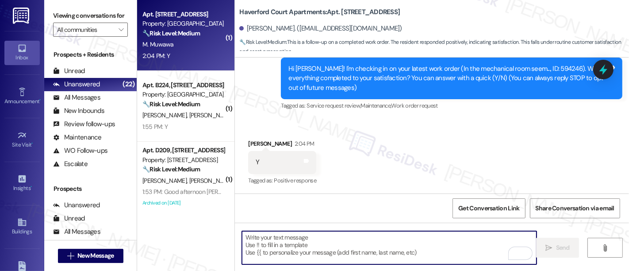
click at [394, 242] on textarea "To enrich screen reader interactions, please activate Accessibility in Grammarl…" at bounding box center [389, 247] width 295 height 33
paste textarea "Great to hear it, {{first_name}}! We want to make sure you are satisfied and co…"
type textarea "Great to hear it, {{first_name}}! We want to make sure you are satisfied and co…"
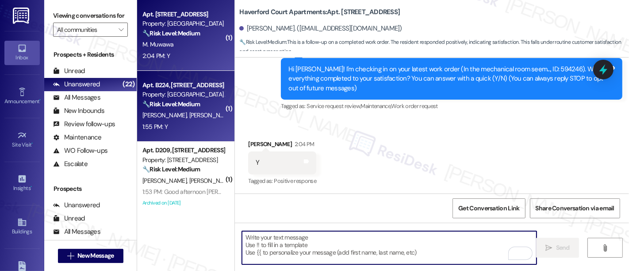
click at [198, 115] on span "M. Hamersky" at bounding box center [211, 115] width 44 height 8
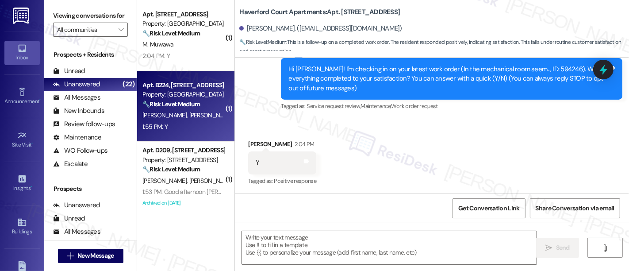
type textarea "Fetching suggested responses. Please feel free to read through the conversation…"
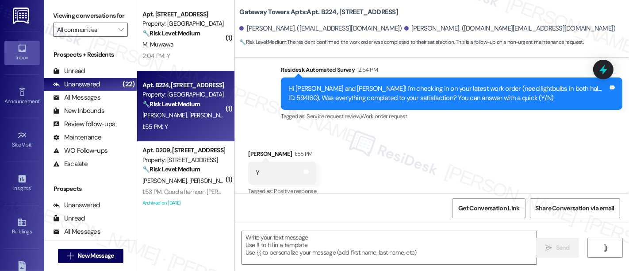
scroll to position [1048, 0]
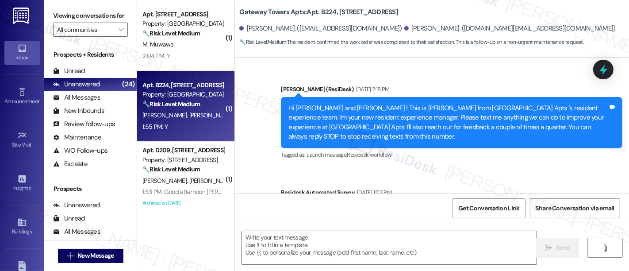
scroll to position [1048, 0]
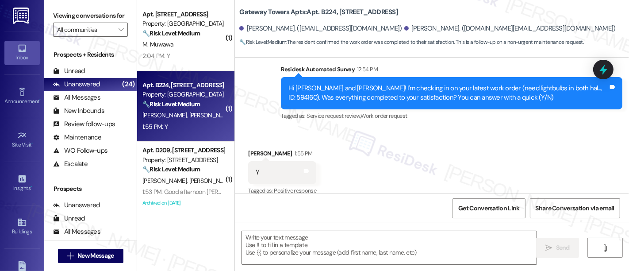
click at [487, 132] on div "Received via SMS [PERSON_NAME] 1:55 PM Y Tags and notes Tagged as: Positive res…" at bounding box center [432, 166] width 394 height 75
click at [409, 155] on div "Received via SMS [PERSON_NAME] 1:55 PM Y Tags and notes Tagged as: Positive res…" at bounding box center [432, 166] width 394 height 75
click at [402, 244] on textarea at bounding box center [389, 247] width 295 height 33
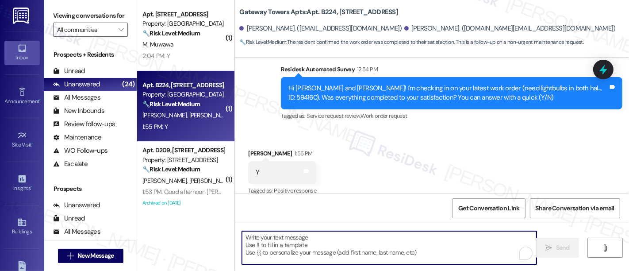
paste textarea "Great to hear it, {{first_name}}! We want to make sure you are satisfied and co…"
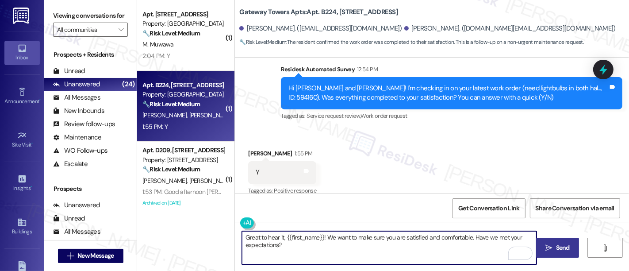
type textarea "Great to hear it, {{first_name}}! We want to make sure you are satisfied and co…"
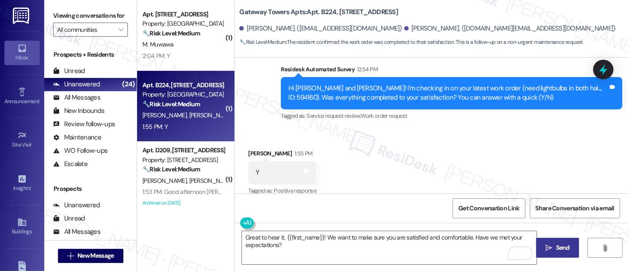
click at [554, 247] on span "Send" at bounding box center [562, 247] width 17 height 9
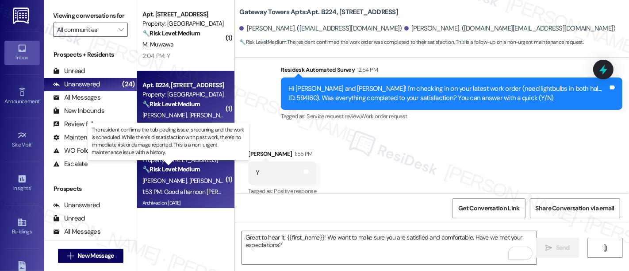
click at [186, 171] on strong "🔧 Risk Level: Medium" at bounding box center [171, 169] width 58 height 8
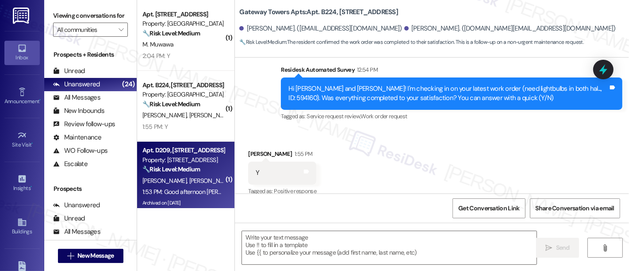
type textarea "Fetching suggested responses. Please feel free to read through the conversation…"
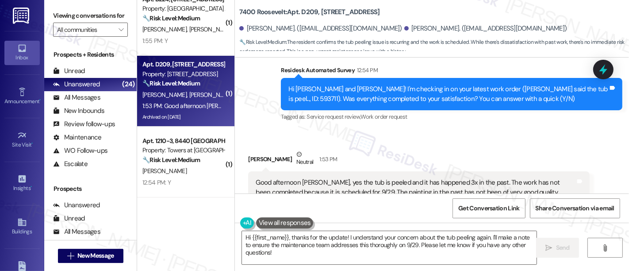
scroll to position [138, 0]
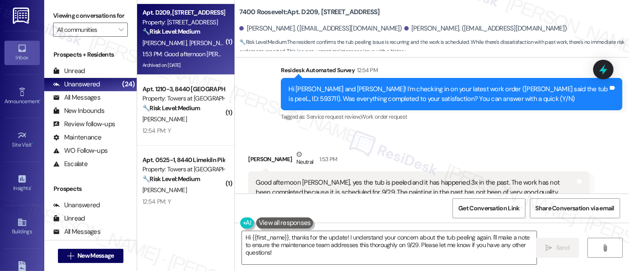
click at [418, 110] on div "Tagged as: Service request review , Click to highlight conversations about Serv…" at bounding box center [452, 116] width 342 height 13
click at [335, 178] on div "Good afternoon [PERSON_NAME], yes the tub is peeled and it has happened 3x in t…" at bounding box center [416, 192] width 320 height 28
click at [445, 178] on div "Good afternoon [PERSON_NAME], yes the tub is peeled and it has happened 3x in t…" at bounding box center [416, 192] width 320 height 28
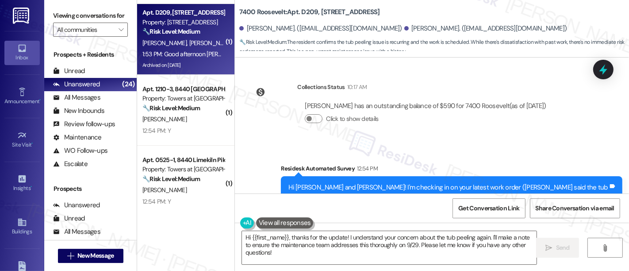
scroll to position [2178, 0]
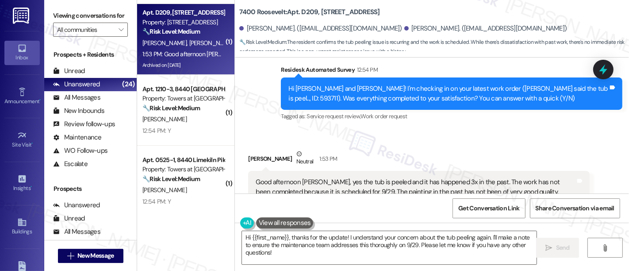
click at [251, 149] on div "[PERSON_NAME] Neutral 1:53 PM" at bounding box center [419, 160] width 342 height 22
copy div "[PERSON_NAME]"
click at [262, 237] on textarea "Hi {{first_name}}, thanks for the update! I understand your concern about the t…" at bounding box center [389, 247] width 295 height 33
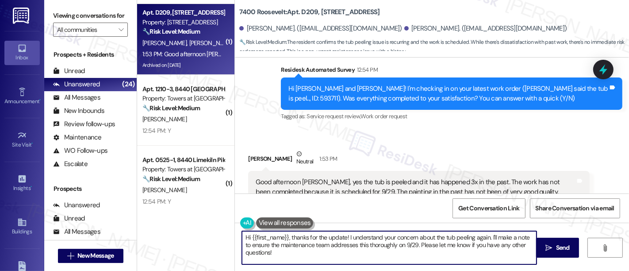
click at [262, 237] on textarea "Hi {{first_name}}, thanks for the update! I understand your concern about the t…" at bounding box center [389, 247] width 295 height 33
click at [289, 238] on textarea "Hi {{first_name}}, thanks for the update! I understand your concern about the t…" at bounding box center [389, 247] width 295 height 33
click at [296, 236] on textarea "Thanks for the update! I understand your concern about the tub peeling again. I…" at bounding box center [389, 247] width 295 height 33
paste textarea "[PERSON_NAME]"
type textarea "Thanks for the update, [PERSON_NAME]! I understand your concern about the tub p…"
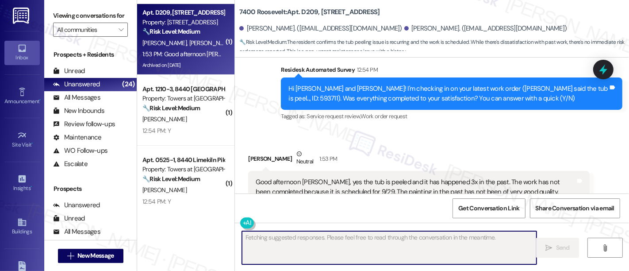
scroll to position [2178, 0]
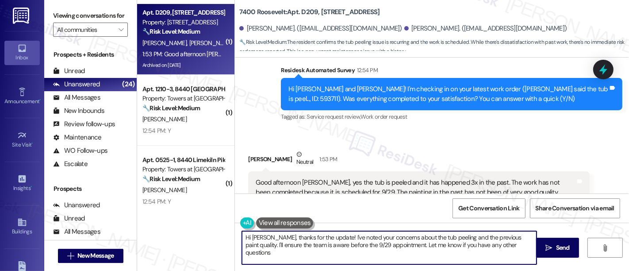
type textarea "Hi [PERSON_NAME], thanks for the update! I've noted your concerns about the tub…"
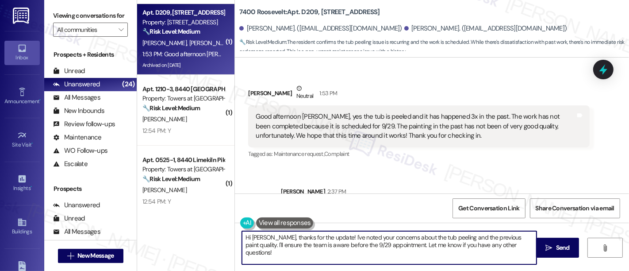
scroll to position [2250, 0]
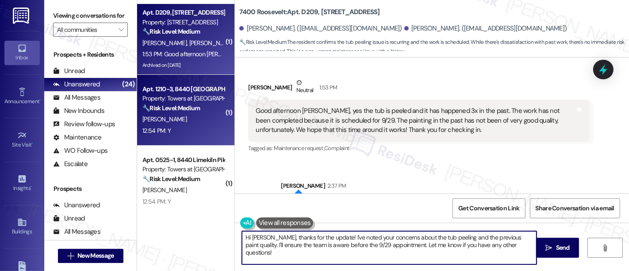
click at [189, 135] on div "12:54 PM: Y 12:54 PM: Y" at bounding box center [184, 130] width 84 height 11
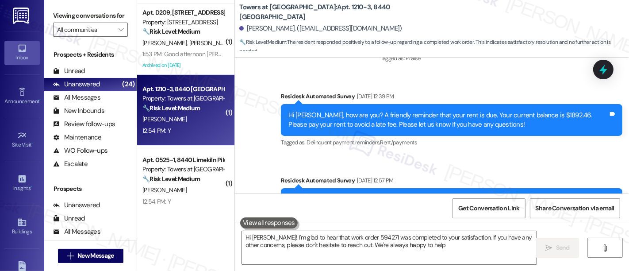
type textarea "Hi [PERSON_NAME]! I'm glad to hear that work order 594271 was completed to your…"
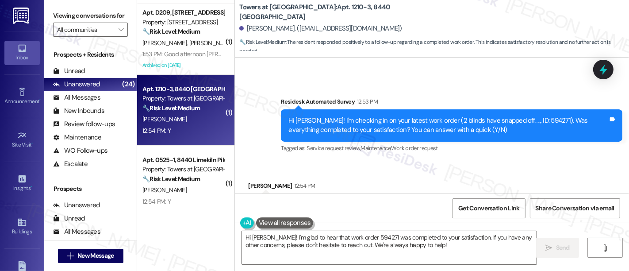
scroll to position [1281, 0]
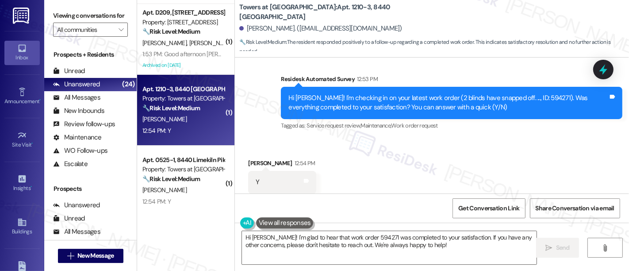
click at [477, 154] on div "Received via SMS [PERSON_NAME] 12:54 PM Y Tags and notes Tagged as: Positive re…" at bounding box center [432, 176] width 394 height 75
click at [440, 254] on textarea "Hi [PERSON_NAME]! I'm glad to hear that work order 594271 was completed to your…" at bounding box center [389, 247] width 295 height 33
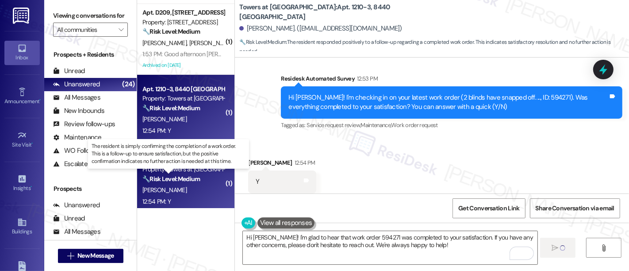
click at [174, 176] on strong "🔧 Risk Level: Medium" at bounding box center [171, 179] width 58 height 8
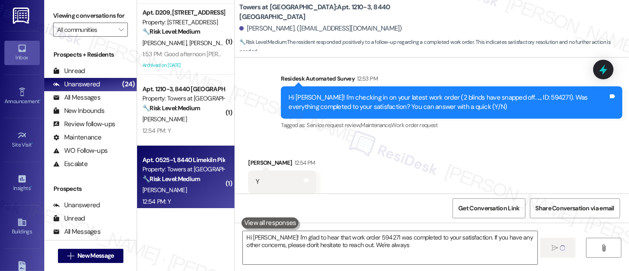
type textarea "Hi [PERSON_NAME]! I'm glad to hear that work order 594271 was completed to your…"
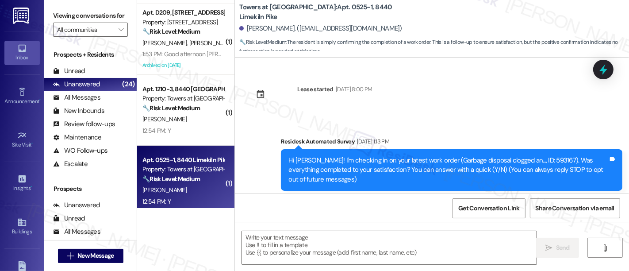
scroll to position [0, 0]
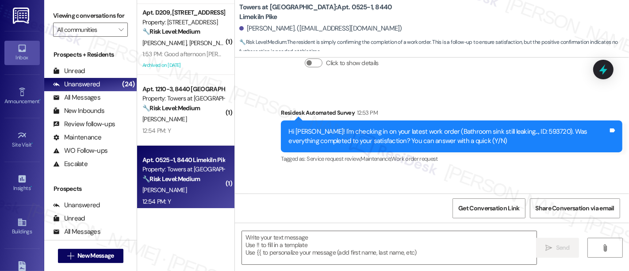
type textarea "Fetching suggested responses. Please feel free to read through the conversation…"
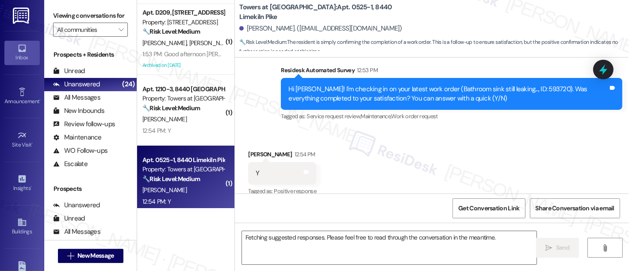
scroll to position [257, 0]
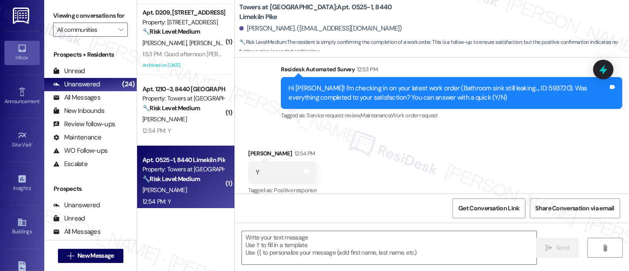
click at [531, 156] on div "Received via SMS [PERSON_NAME] 12:54 PM Y Tags and notes Tagged as: Positive re…" at bounding box center [432, 166] width 394 height 75
click at [438, 169] on div "Received via SMS [PERSON_NAME] 12:54 PM Y Tags and notes Tagged as: Positive re…" at bounding box center [432, 166] width 394 height 75
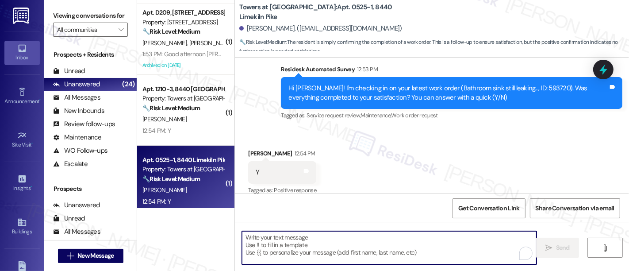
click at [387, 239] on textarea "To enrich screen reader interactions, please activate Accessibility in Grammarl…" at bounding box center [389, 247] width 295 height 33
paste textarea "Great to hear it, {{first_name}}! We want to make sure you are satisfied and co…"
type textarea "Great to hear it, {{first_name}}! We want to make sure you are satisfied and co…"
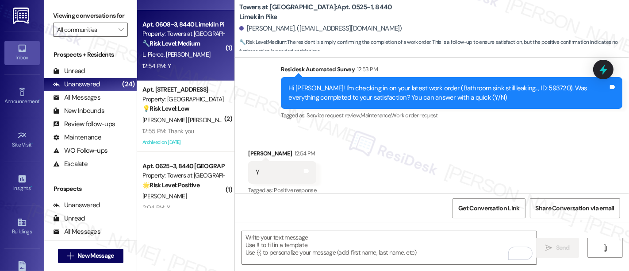
click at [196, 63] on div "12:54 PM: Y 12:54 PM: Y" at bounding box center [184, 66] width 84 height 11
type textarea "Fetching suggested responses. Please feel free to read through the conversation…"
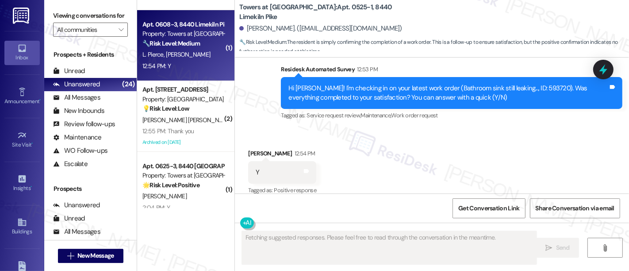
scroll to position [91, 0]
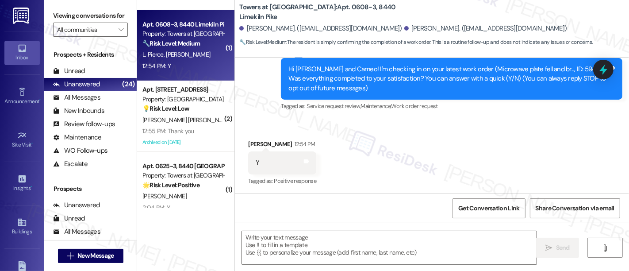
click at [470, 137] on div "Received via SMS [PERSON_NAME] 12:54 PM Y Tags and notes Tagged as: Positive re…" at bounding box center [432, 156] width 394 height 75
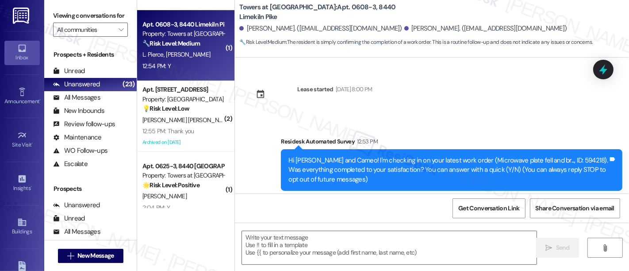
scroll to position [92, 0]
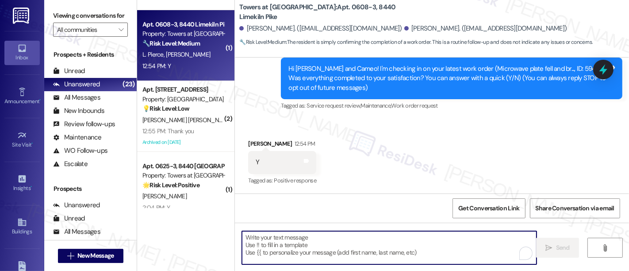
click at [377, 258] on textarea "To enrich screen reader interactions, please activate Accessibility in Grammarl…" at bounding box center [389, 247] width 295 height 33
paste textarea "Great to hear it, {{first_name}}! We want to make sure you are satisfied and co…"
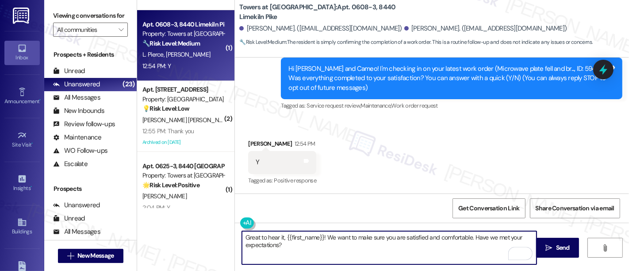
click at [300, 237] on textarea "Great to hear it, {{first_name}}! We want to make sure you are satisfied and co…" at bounding box center [389, 247] width 295 height 33
type textarea "Great to hear it, Cameo! We want to make sure you are satisfied and comfortable…"
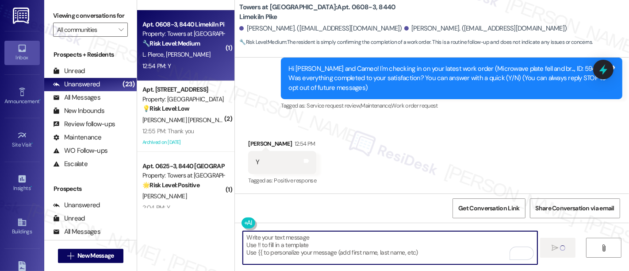
scroll to position [91, 0]
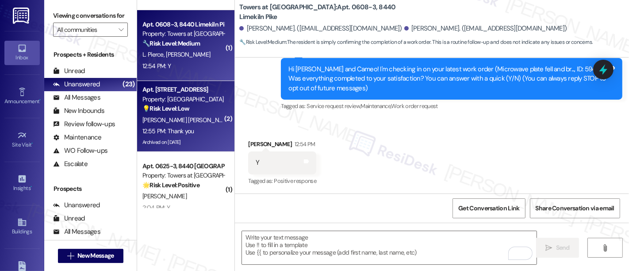
click at [171, 117] on span "[PERSON_NAME] [PERSON_NAME]" at bounding box center [187, 120] width 90 height 8
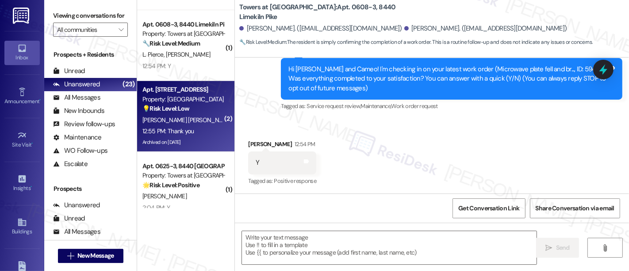
type textarea "Fetching suggested responses. Please feel free to read through the conversation…"
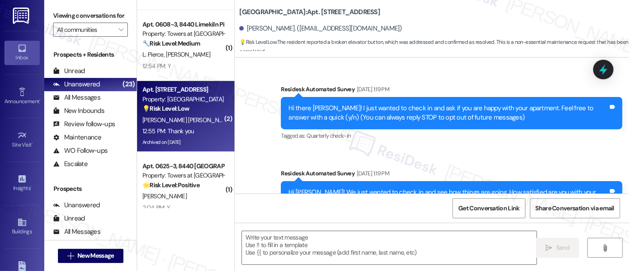
scroll to position [11095, 0]
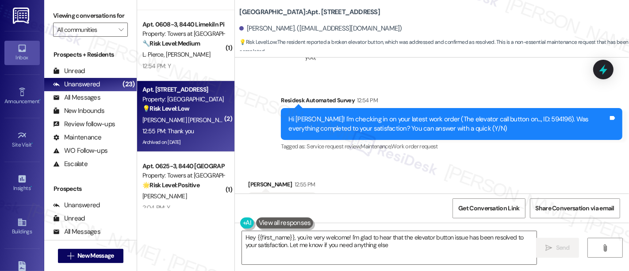
type textarea "Hey {{first_name}}, you're very welcome! I'm glad to hear that the elevator but…"
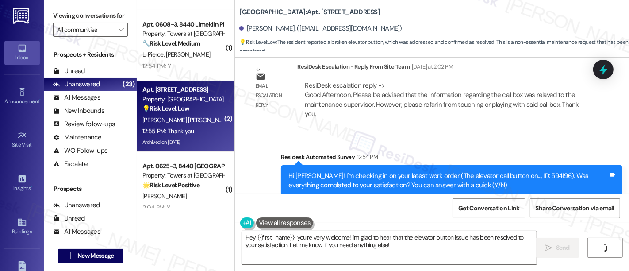
scroll to position [11094, 0]
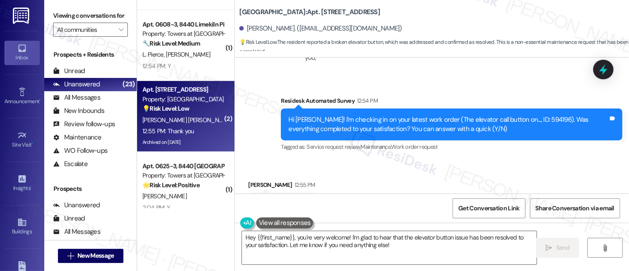
click at [438, 160] on div "Received via SMS [PERSON_NAME] 12:55 PM Y Tags and notes Tagged as: Positive re…" at bounding box center [432, 228] width 394 height 137
click at [485, 237] on textarea "Hey {{first_name}}, you're very welcome! I'm glad to hear that the elevator but…" at bounding box center [389, 247] width 295 height 33
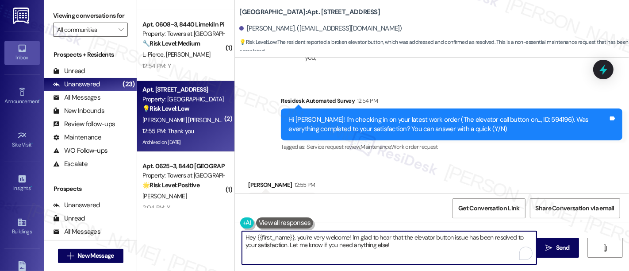
click at [319, 244] on textarea "Hey {{first_name}}, you're very welcome! I'm glad to hear that the elevator but…" at bounding box center [389, 247] width 295 height 33
click at [431, 248] on textarea "Hey {{first_name}}, you're very welcome! I'm glad to hear that the elevator but…" at bounding box center [389, 247] width 295 height 33
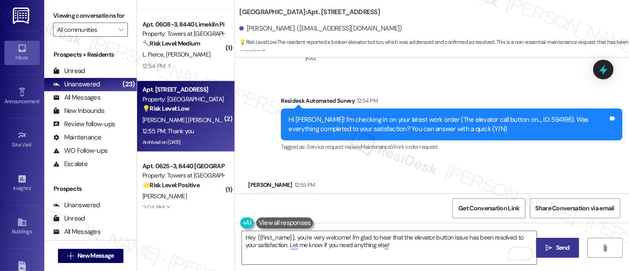
click at [537, 249] on button " Send" at bounding box center [557, 248] width 43 height 20
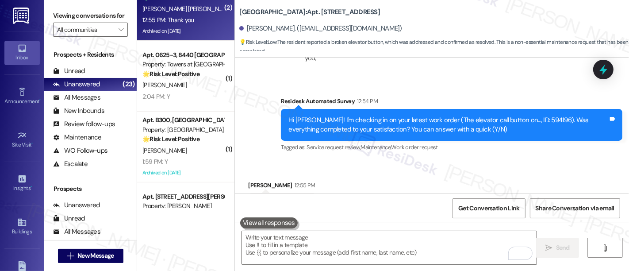
scroll to position [457, 0]
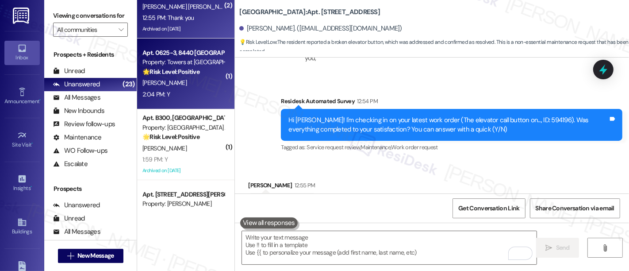
click at [173, 80] on div "[PERSON_NAME]" at bounding box center [184, 82] width 84 height 11
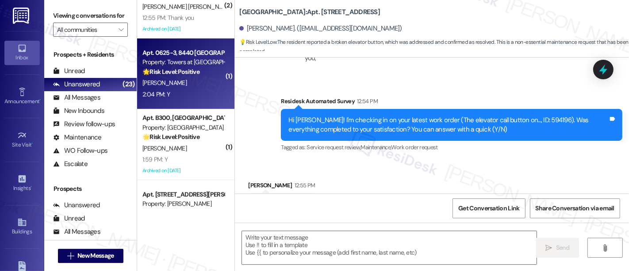
type textarea "Fetching suggested responses. Please feel free to read through the conversation…"
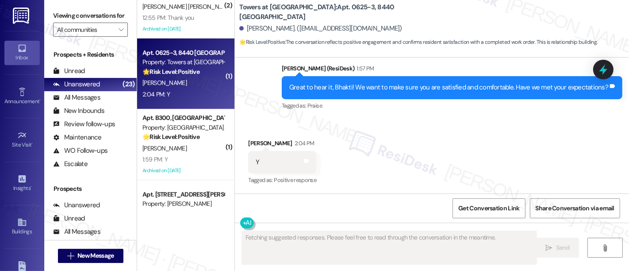
scroll to position [241, 0]
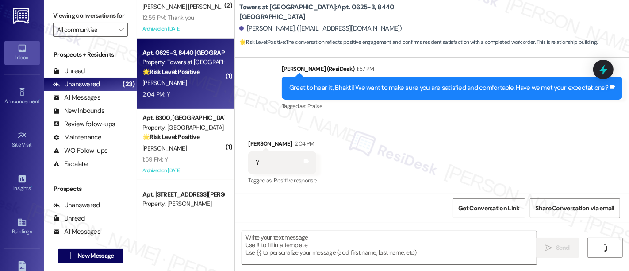
click at [500, 151] on div "Received via SMS [PERSON_NAME] 2:04 PM Y Tags and notes Tagged as: Positive res…" at bounding box center [432, 156] width 394 height 75
click at [473, 154] on div "Received via SMS [PERSON_NAME] 2:04 PM Y Tags and notes Tagged as: Positive res…" at bounding box center [432, 156] width 394 height 75
click at [328, 248] on textarea at bounding box center [389, 247] width 295 height 33
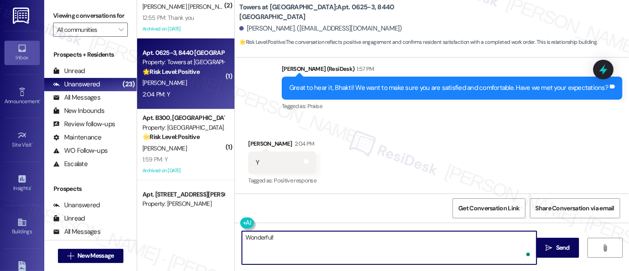
paste textarea "If you’re happy with your experience, we’d love it if you left us a quick Googl…"
type textarea "Wonderful! If you’re happy with your experience, we’d love it if you left us a …"
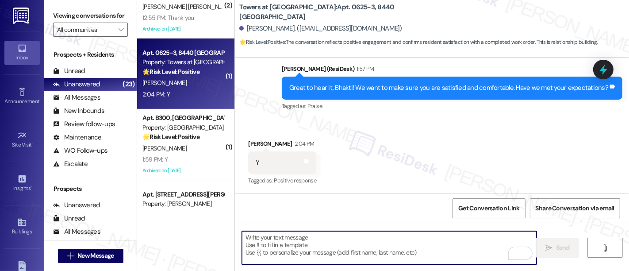
scroll to position [312, 0]
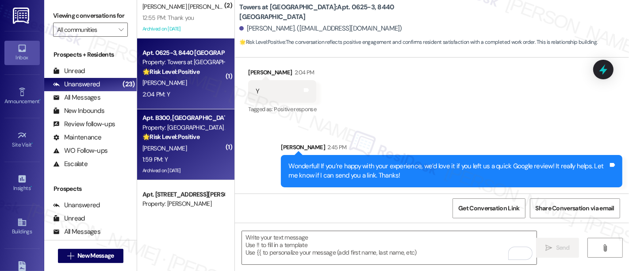
click at [184, 142] on div "Apt. B300, [GEOGRAPHIC_DATA][PERSON_NAME] Property: [GEOGRAPHIC_DATA] Apts 🌟 Ri…" at bounding box center [184, 127] width 84 height 30
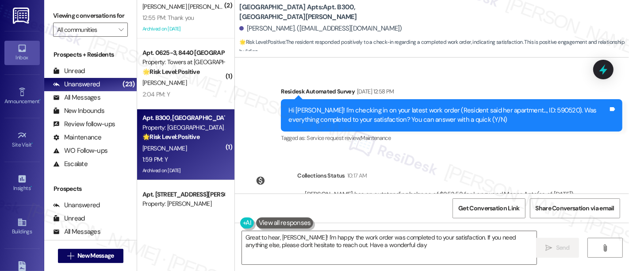
type textarea "Great to hear, [PERSON_NAME]! I'm happy the work order was completed to your sa…"
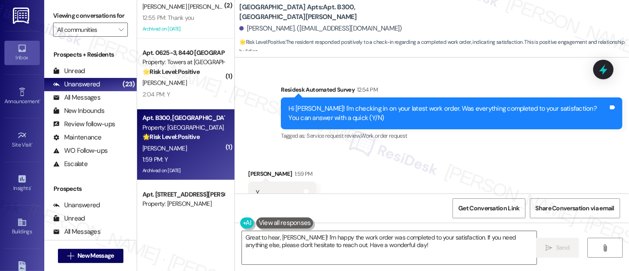
click at [482, 149] on div "Received via SMS [PERSON_NAME] 1:59 PM Y Tags and notes Tagged as: Positive res…" at bounding box center [432, 186] width 394 height 75
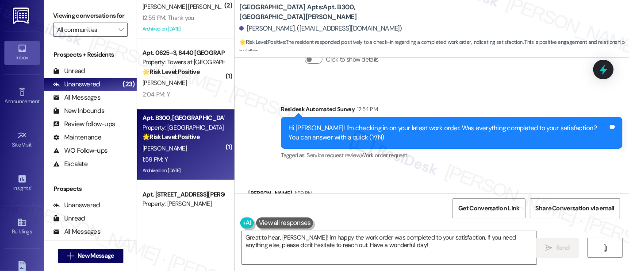
scroll to position [8228, 0]
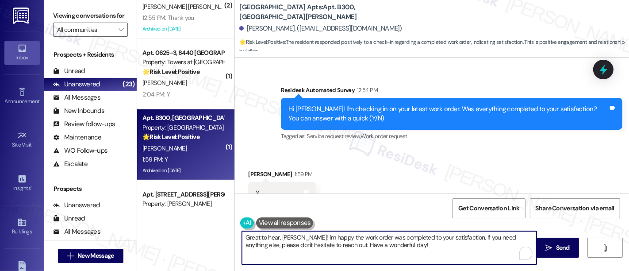
click at [419, 235] on textarea "Great to hear, [PERSON_NAME]! I'm happy the work order was completed to your sa…" at bounding box center [389, 247] width 295 height 33
click at [477, 235] on textarea "Great to hear, Paul! I'm happy the work order was completed to your satisfactio…" at bounding box center [389, 247] width 295 height 33
click at [492, 235] on textarea "Great to hear, Paul! I'm happy the work order was completed to your satisfactio…" at bounding box center [389, 247] width 295 height 33
click at [274, 250] on textarea "Great to hear, Paul! I'm happy the work order was completed to your satisfactio…" at bounding box center [389, 247] width 295 height 33
click at [447, 250] on textarea "Great to hear, Paul! I'm happy the work order was completed to your satisfactio…" at bounding box center [389, 247] width 295 height 33
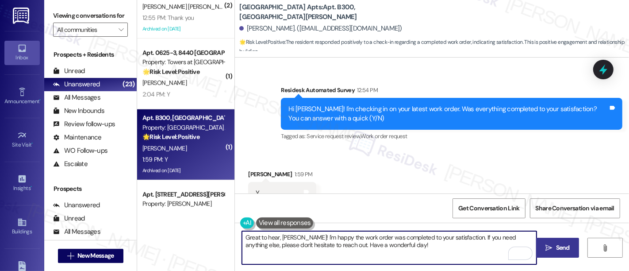
click at [547, 251] on icon "" at bounding box center [549, 247] width 7 height 7
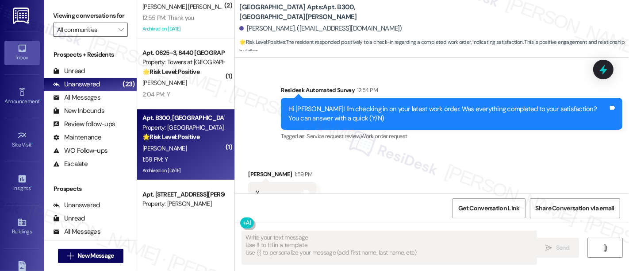
type textarea "Fetching suggested responses. Please feel free to read through the conversation…"
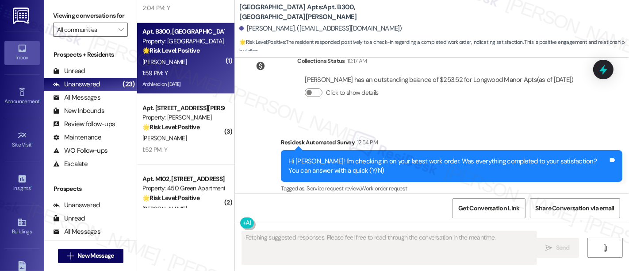
scroll to position [550, 0]
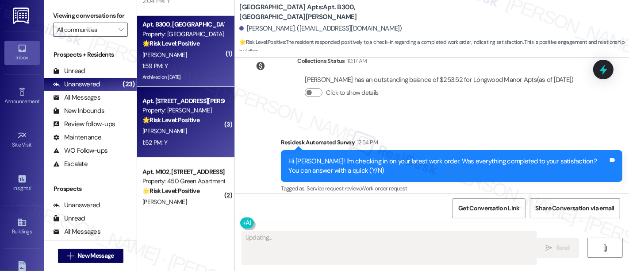
click at [177, 129] on span "[PERSON_NAME]" at bounding box center [164, 131] width 44 height 8
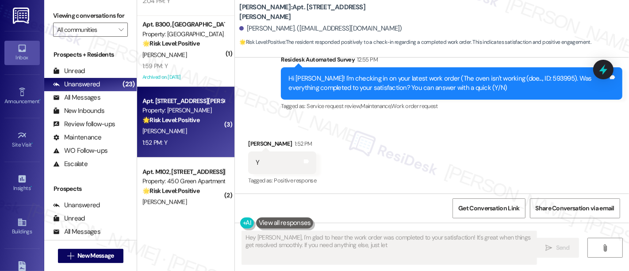
scroll to position [827, 0]
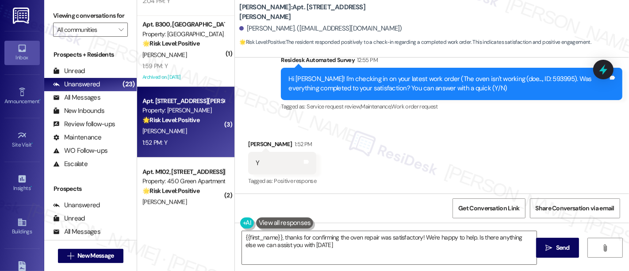
type textarea "{{first_name}}, thanks for confirming the oven repair was satisfactory! We're h…"
click at [562, 150] on div "Received via SMS Kenneth Cruz-Valverde 1:52 PM Y Tags and notes Tagged as: Posi…" at bounding box center [432, 156] width 394 height 75
click at [475, 239] on textarea "{{first_name}}, thanks for confirming the oven repair was satisfactory! We're h…" at bounding box center [389, 247] width 295 height 33
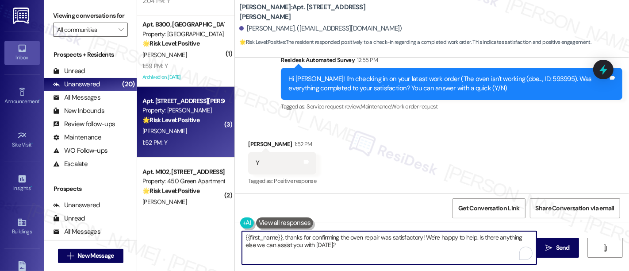
click at [398, 249] on textarea "{{first_name}}, thanks for confirming the oven repair was satisfactory! We're h…" at bounding box center [389, 247] width 295 height 33
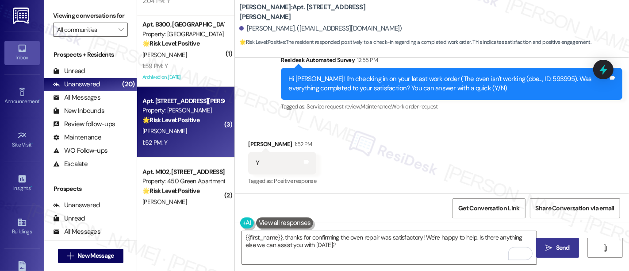
click at [554, 253] on button " Send" at bounding box center [557, 248] width 43 height 20
type textarea "{{first_name}}, thanks for confirming the oven repair was satisfactory! We're h…"
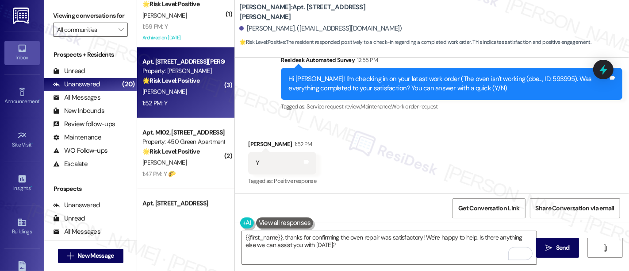
scroll to position [609, 0]
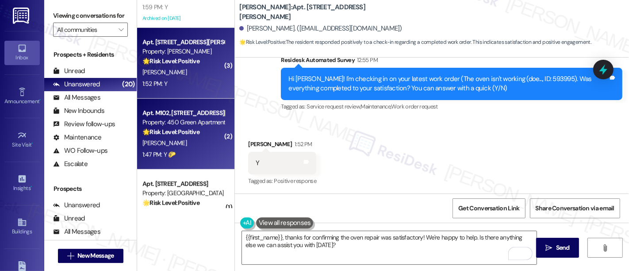
click at [182, 129] on strong "🌟 Risk Level: Positive" at bounding box center [170, 132] width 57 height 8
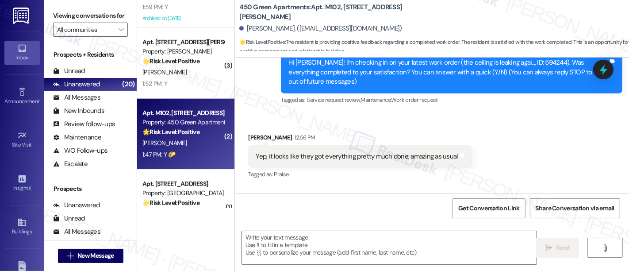
type textarea "Fetching suggested responses. Please feel free to read through the conversation…"
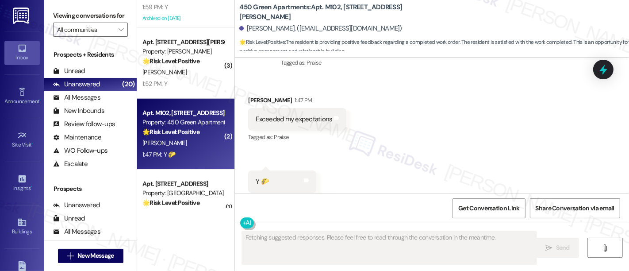
scroll to position [508, 0]
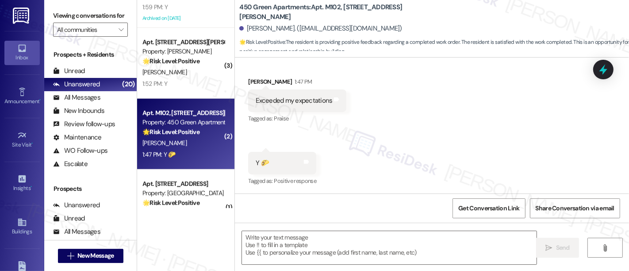
click at [454, 128] on div "Received via SMS Madeline Brown 1:47 PM Exceeded my expectations Tags and notes…" at bounding box center [432, 125] width 394 height 137
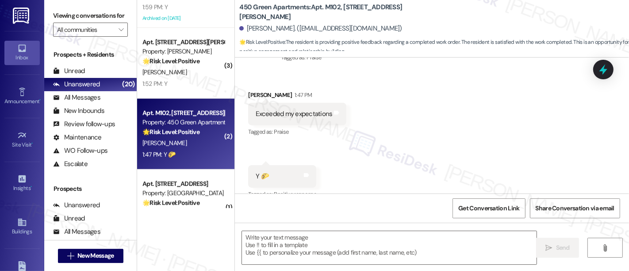
scroll to position [508, 0]
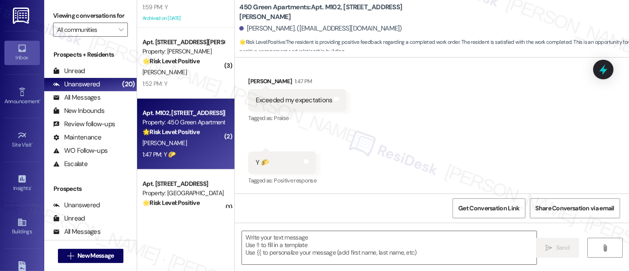
click at [467, 132] on div "Received via SMS Madeline Brown 1:47 PM Exceeded my expectations Tags and notes…" at bounding box center [432, 125] width 394 height 137
click at [388, 242] on textarea at bounding box center [389, 247] width 295 height 33
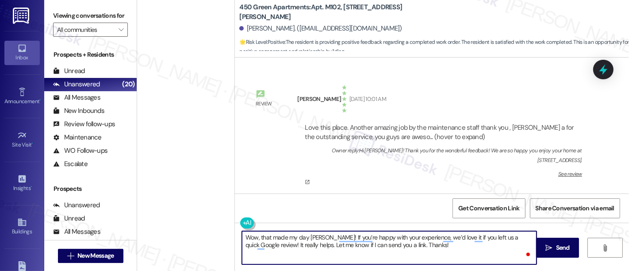
scroll to position [508, 0]
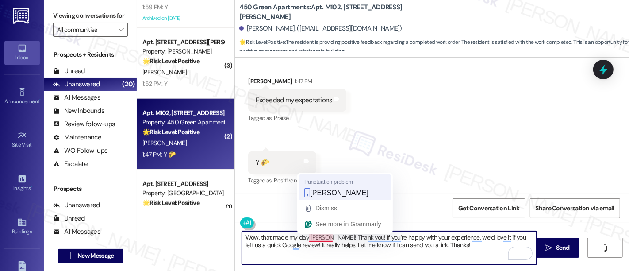
type textarea "Wow, that made my day, [PERSON_NAME]! Thank you! If you’re happy with your expe…"
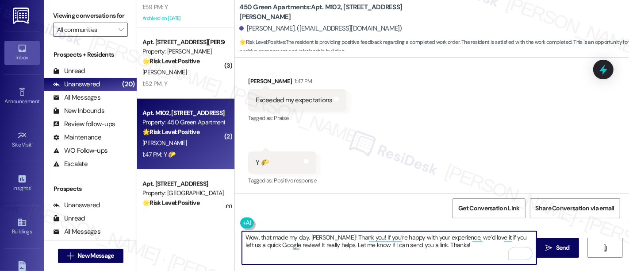
click at [478, 250] on textarea "Wow, that made my day, [PERSON_NAME]! Thank you! If you’re happy with your expe…" at bounding box center [389, 247] width 295 height 33
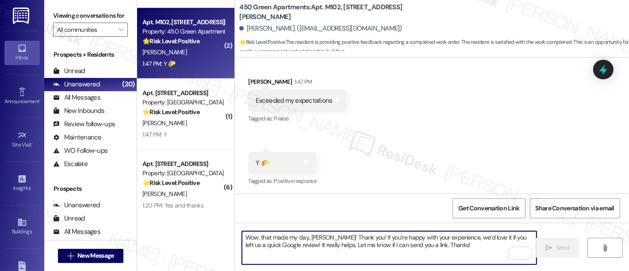
scroll to position [700, 0]
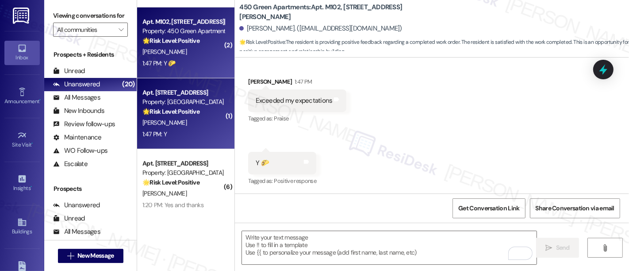
click at [189, 117] on div "[PERSON_NAME]" at bounding box center [184, 122] width 84 height 11
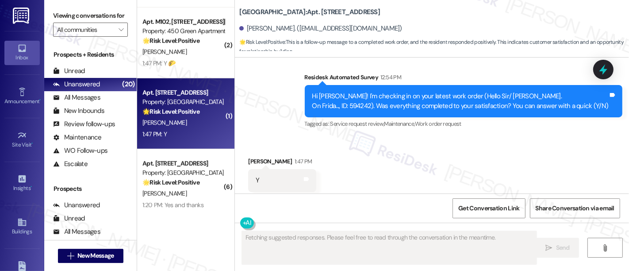
scroll to position [2228, 0]
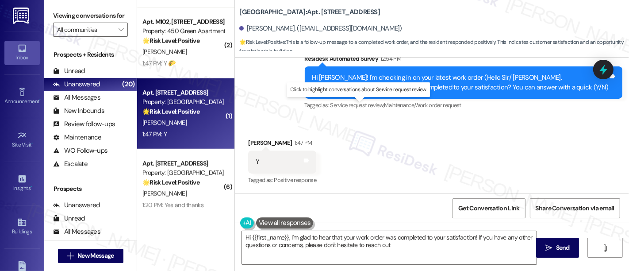
type textarea "Hi {{first_name}}, I'm glad to hear that your work order was completed to your …"
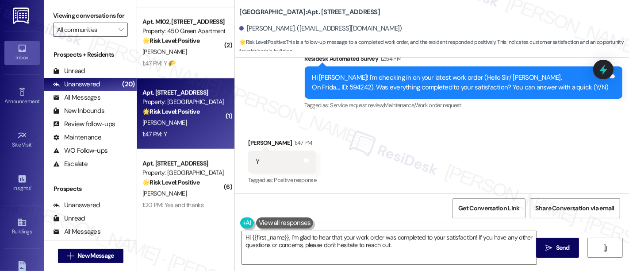
click at [561, 158] on div "Received via SMS [PERSON_NAME] 1:47 PM Y Tags and notes Tagged as: Positive res…" at bounding box center [432, 155] width 394 height 75
click at [588, 113] on div "Survey, sent via SMS Residesk Automated Survey 12:54 PM Hi [PERSON_NAME]! I'm c…" at bounding box center [463, 82] width 331 height 71
click at [560, 111] on div "Tagged as: Service request review , Click to highlight conversations about Serv…" at bounding box center [464, 105] width 318 height 13
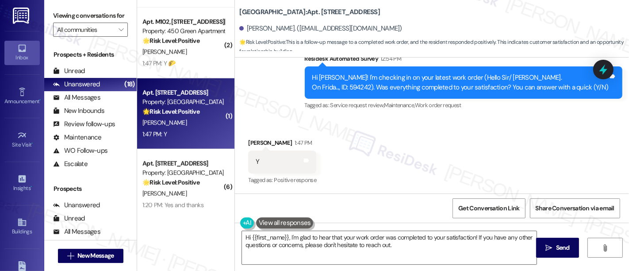
scroll to position [1, 0]
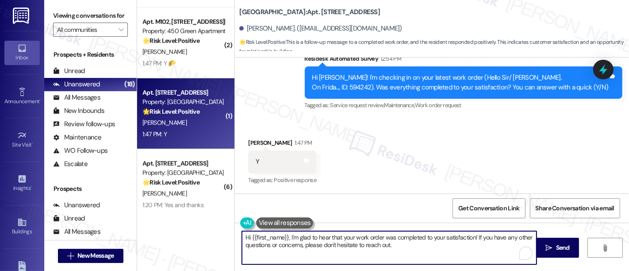
click at [445, 242] on textarea "Hi {{first_name}}, I'm glad to hear that your work order was completed to your …" at bounding box center [389, 247] width 295 height 33
click at [400, 246] on textarea "Hi {{first_name}}, I'm glad to hear that your work order was completed to your …" at bounding box center [389, 247] width 295 height 33
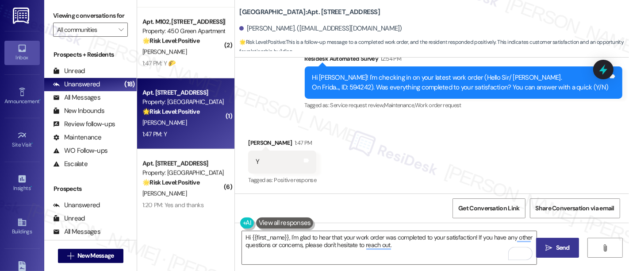
click at [540, 256] on button " Send" at bounding box center [557, 248] width 43 height 20
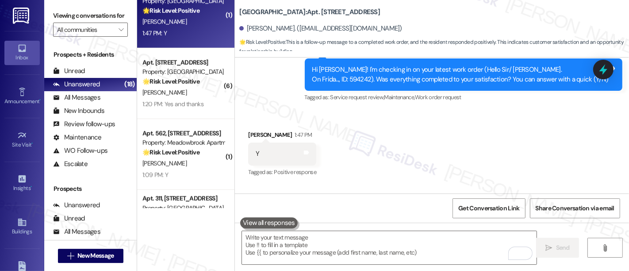
scroll to position [801, 0]
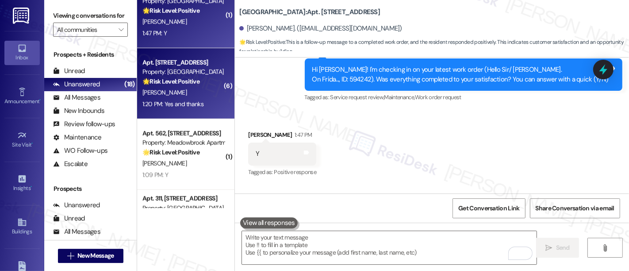
click at [198, 82] on div "🌟 Risk Level: Positive The resident confirmed the work order was completed to t…" at bounding box center [183, 81] width 82 height 9
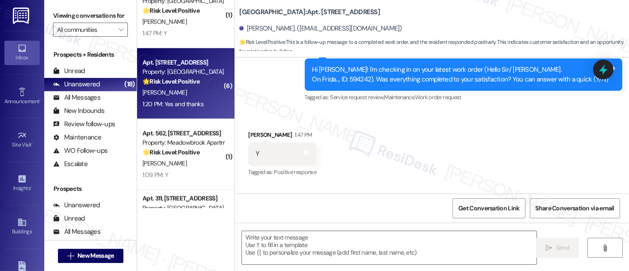
type textarea "Fetching suggested responses. Please feel free to read through the conversation…"
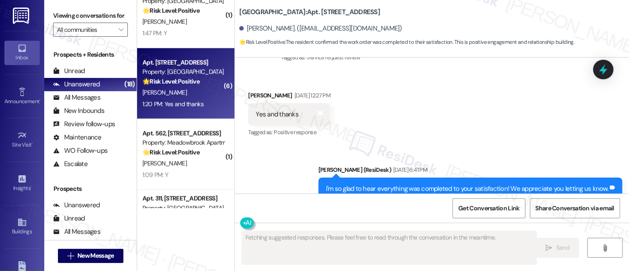
scroll to position [4851, 0]
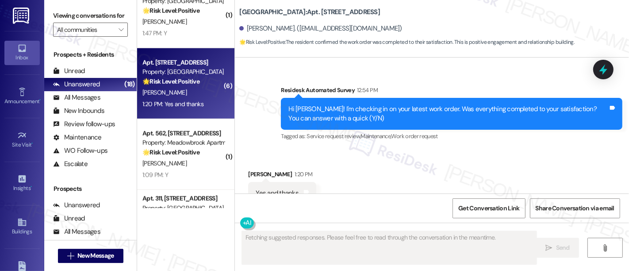
click at [443, 170] on div "Received via SMS [PERSON_NAME] 1:20 PM Yes and thanks Tags and notes Tagged as:…" at bounding box center [432, 187] width 394 height 75
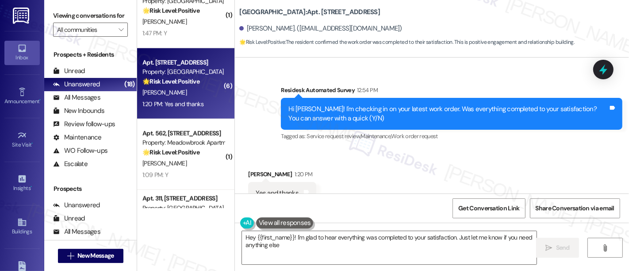
type textarea "Hey {{first_name}}! I'm glad to hear everything was completed to your satisfact…"
click at [479, 150] on div "Received via SMS [PERSON_NAME] 1:20 PM Yes and thanks Tags and notes Tagged as:…" at bounding box center [432, 187] width 394 height 75
click at [375, 156] on div "Received via SMS [PERSON_NAME] 1:20 PM Yes and thanks Tags and notes Tagged as:…" at bounding box center [432, 187] width 394 height 75
click at [490, 150] on div "Received via SMS [PERSON_NAME] 1:20 PM Yes and thanks Tags and notes Tagged as:…" at bounding box center [432, 187] width 394 height 75
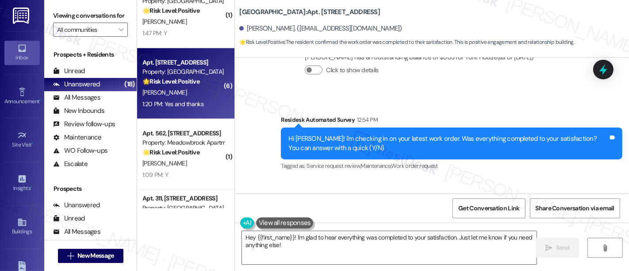
scroll to position [4851, 0]
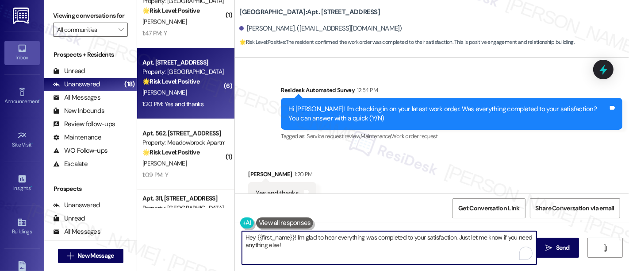
click at [388, 235] on textarea "Hey {{first_name}}! I'm glad to hear everything was completed to your satisfact…" at bounding box center [389, 247] width 295 height 33
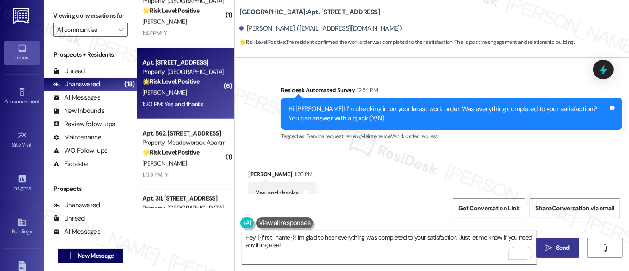
click at [558, 247] on span "Send" at bounding box center [563, 247] width 14 height 9
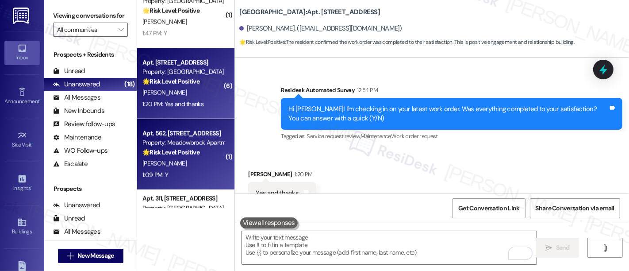
click at [172, 159] on div "[PERSON_NAME]" at bounding box center [184, 163] width 84 height 11
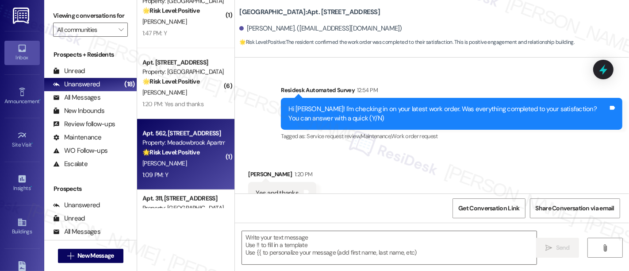
type textarea "Fetching suggested responses. Please feel free to read through the conversation…"
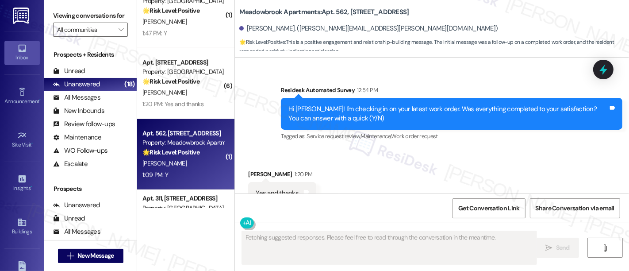
scroll to position [92, 0]
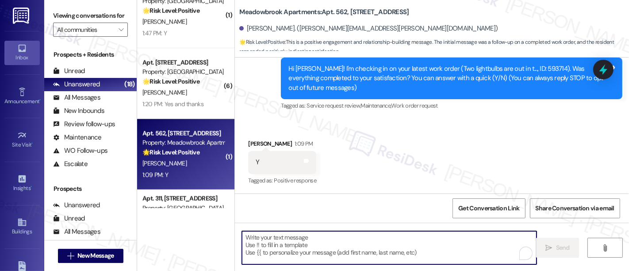
click at [340, 254] on textarea "To enrich screen reader interactions, please activate Accessibility in Grammarl…" at bounding box center [389, 247] width 295 height 33
paste textarea "I'm so glad to hear that everything was taken care of to your satisfaction. Ple…"
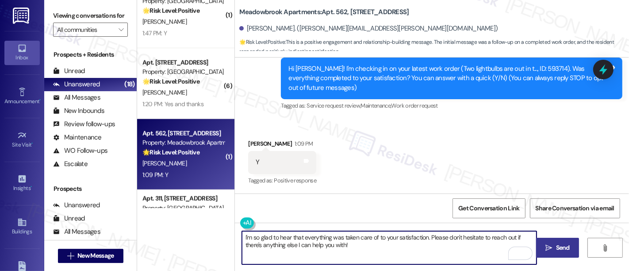
type textarea "I'm so glad to hear that everything was taken care of to your satisfaction. Ple…"
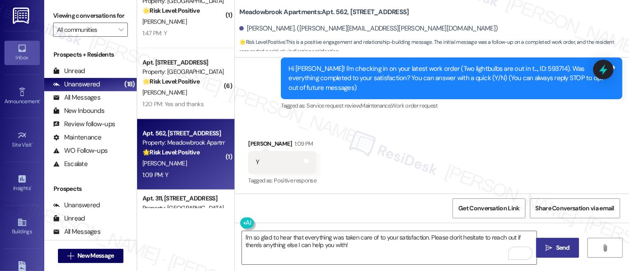
click at [556, 249] on span "Send" at bounding box center [563, 247] width 14 height 9
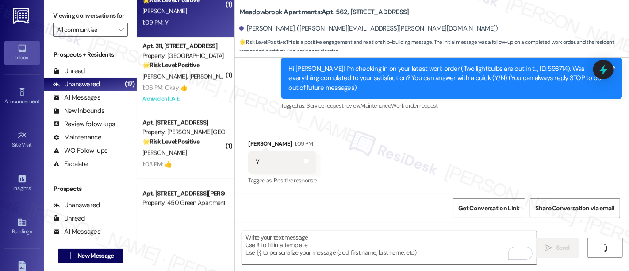
scroll to position [973, 0]
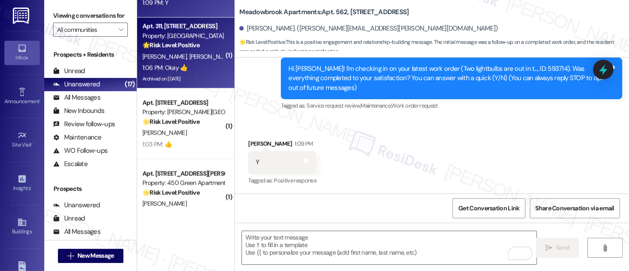
click at [189, 56] on span "[PERSON_NAME]" at bounding box center [211, 57] width 44 height 8
type textarea "Fetching suggested responses. Please feel free to read through the conversation…"
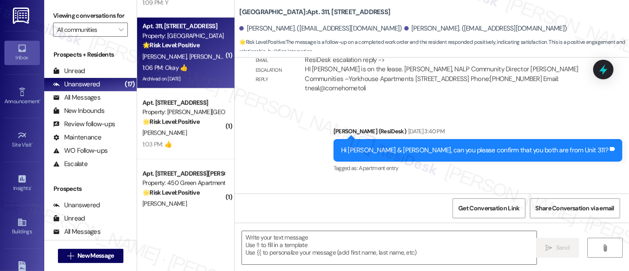
type textarea "Fetching suggested responses. Please feel free to read through the conversation…"
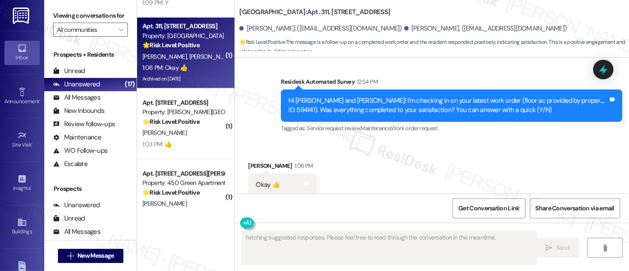
scroll to position [2089, 0]
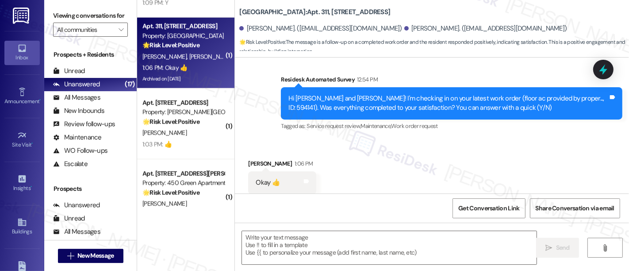
click at [539, 143] on div "Received via SMS [PERSON_NAME] 1:06 PM Okay 👍 Tags and notes Tagged as: Positiv…" at bounding box center [432, 176] width 394 height 75
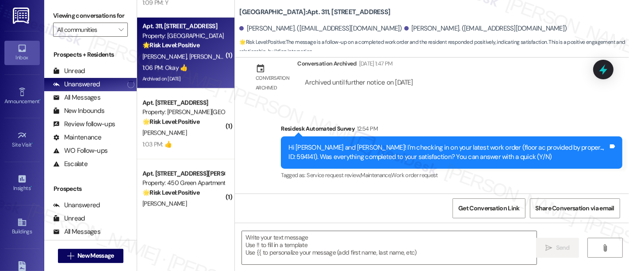
scroll to position [2089, 0]
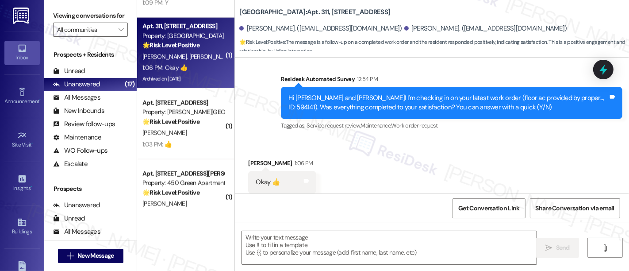
click at [435, 151] on div "Received via SMS [PERSON_NAME] 1:06 PM Okay 👍 Tags and notes Tagged as: Positiv…" at bounding box center [432, 176] width 394 height 75
click at [564, 162] on div "Received via SMS [PERSON_NAME] 1:06 PM Okay 👍 Tags and notes Tagged as: Positiv…" at bounding box center [432, 176] width 394 height 75
click at [416, 248] on textarea at bounding box center [389, 247] width 295 height 33
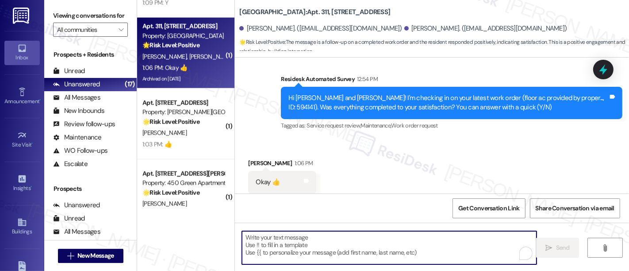
paste textarea "I'm so glad to hear that everything was taken care of to your satisfaction. Ple…"
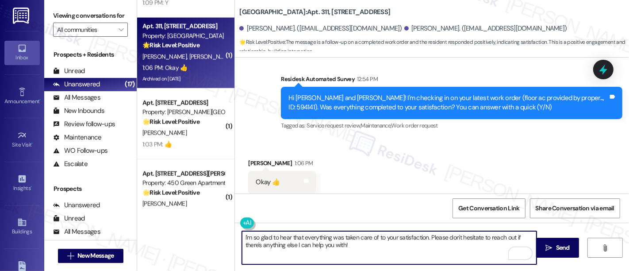
type textarea "I'm so glad to hear that everything was taken care of to your satisfaction. Ple…"
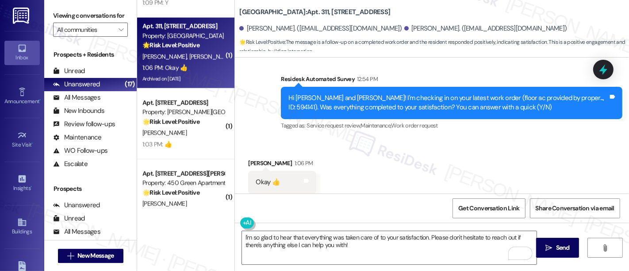
click at [379, 145] on div "Received via SMS [PERSON_NAME] 1:06 PM Okay 👍 Tags and notes Tagged as: Positiv…" at bounding box center [432, 176] width 394 height 75
drag, startPoint x: 381, startPoint y: 137, endPoint x: 379, endPoint y: 142, distance: 5.9
click at [380, 140] on div "Received via SMS Patrice Lyons-Dennis 1:06 PM Okay 👍 Tags and notes Tagged as: …" at bounding box center [432, 176] width 394 height 75
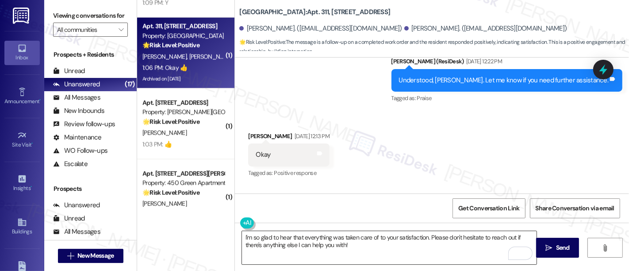
scroll to position [1, 0]
click at [400, 249] on textarea "I'm so glad to hear that everything was taken care of to your satisfaction. Ple…" at bounding box center [389, 247] width 295 height 33
drag, startPoint x: 550, startPoint y: 245, endPoint x: 543, endPoint y: 244, distance: 7.1
click at [554, 246] on span "Send" at bounding box center [562, 247] width 17 height 9
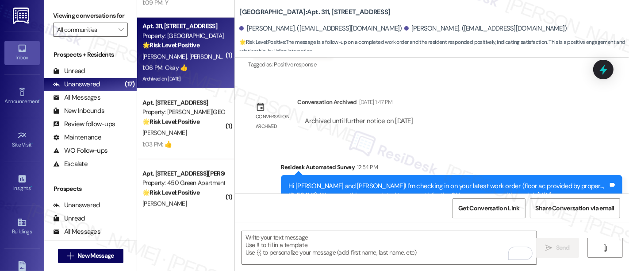
scroll to position [2089, 0]
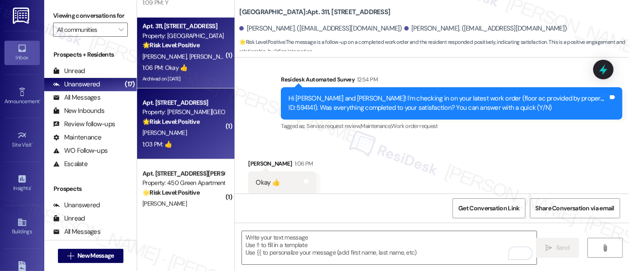
click at [163, 129] on span "[PERSON_NAME]" at bounding box center [164, 133] width 44 height 8
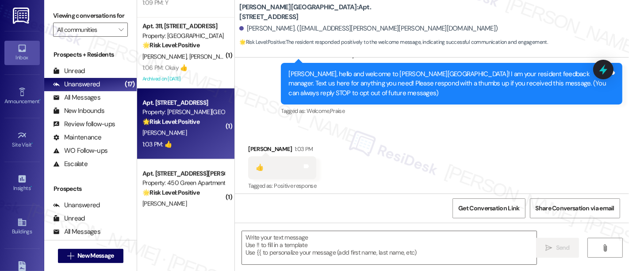
scroll to position [91, 0]
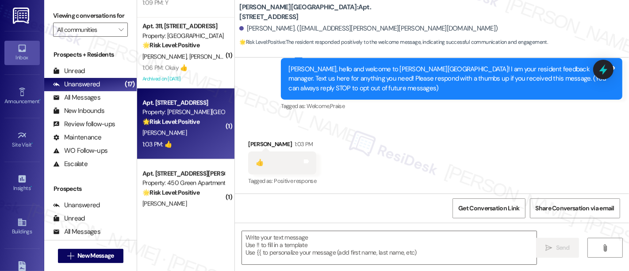
type textarea "Fetching suggested responses. Please feel free to read through the conversation…"
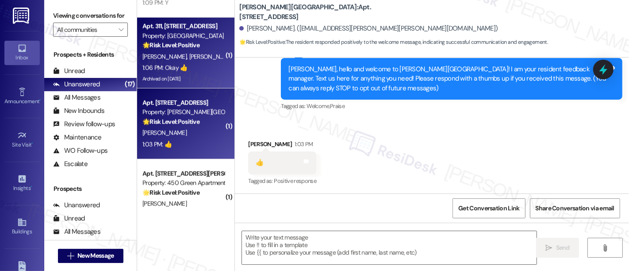
click at [176, 75] on div "Archived on [DATE]" at bounding box center [184, 78] width 84 height 11
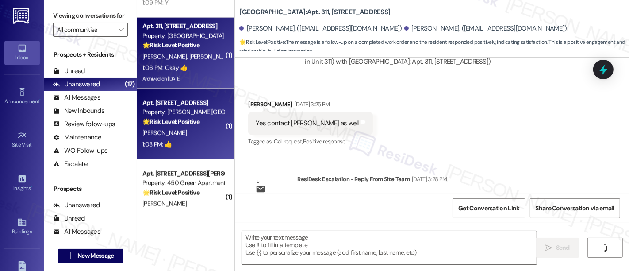
type textarea "Fetching suggested responses. Please feel free to read through the conversation…"
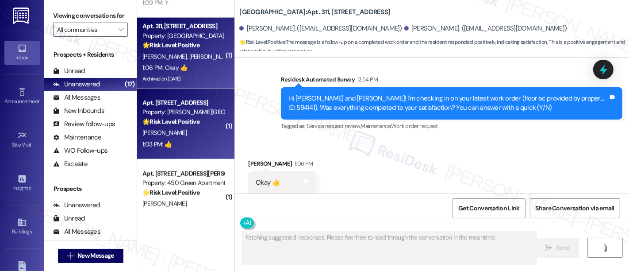
click at [177, 124] on strong "🌟 Risk Level: Positive" at bounding box center [170, 122] width 57 height 8
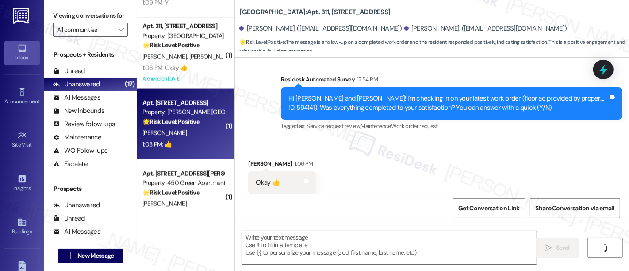
type textarea "Fetching suggested responses. Please feel free to read through the conversation…"
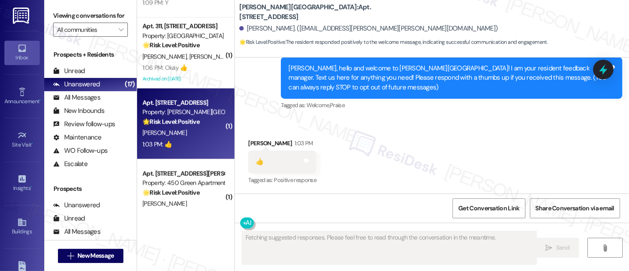
scroll to position [92, 0]
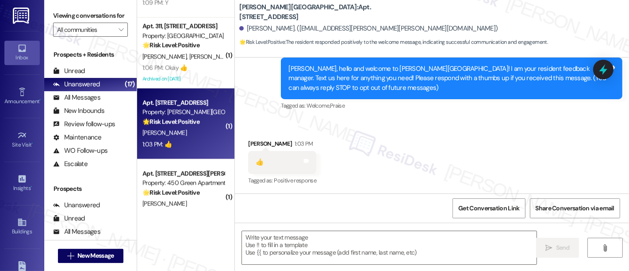
click at [505, 129] on div "Received via SMS Olesia Lukachko 1:03 PM 👍 Tags and notes Tagged as: Positive r…" at bounding box center [432, 156] width 394 height 75
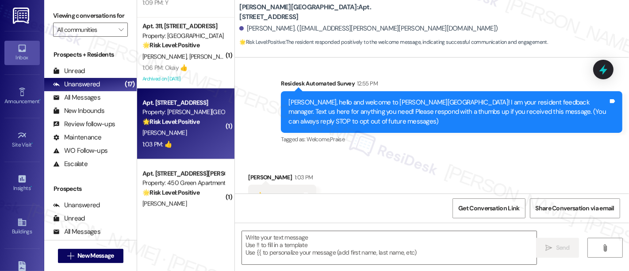
scroll to position [42, 0]
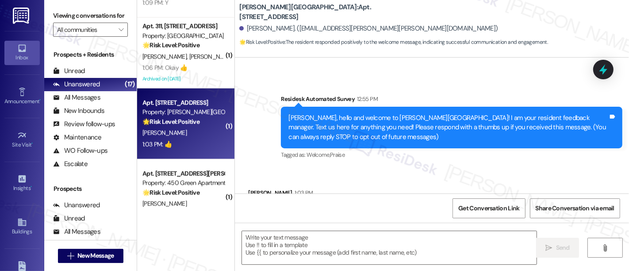
click at [250, 188] on div "Olesia Lukachko 1:03 PM" at bounding box center [282, 194] width 68 height 12
copy div "Olesia"
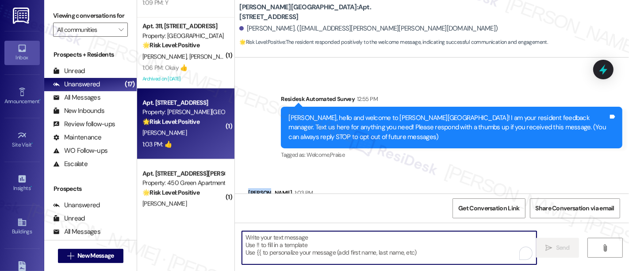
click at [395, 250] on textarea "To enrich screen reader interactions, please activate Accessibility in Grammarl…" at bounding box center [389, 247] width 295 height 33
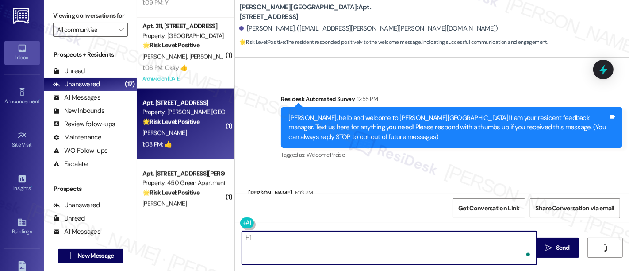
paste textarea "Olesia"
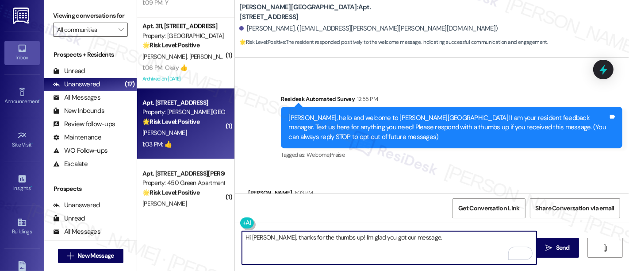
paste textarea "Please don't hesitate to reach out if there's anything else I can help you with!"
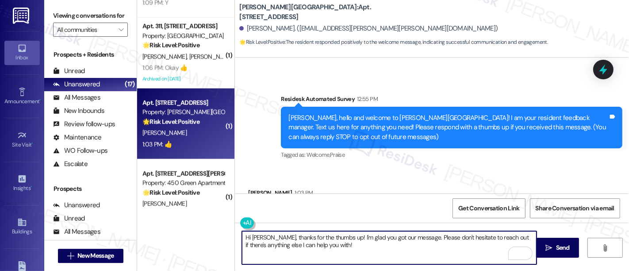
click at [399, 247] on textarea "Hi Olesia, thanks for the thumbs up! I'm glad you got our message. Please don't…" at bounding box center [389, 247] width 295 height 33
type textarea "Hi Olesia, thanks for the thumbs up! I'm glad you got our message. Please don't…"
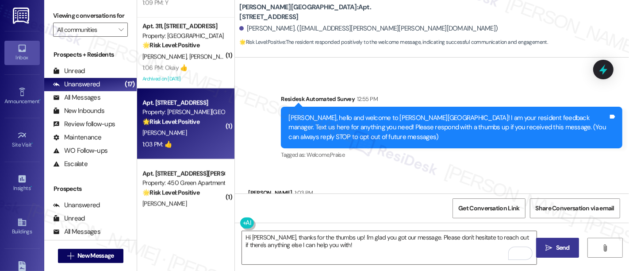
click at [563, 247] on span "Send" at bounding box center [563, 247] width 14 height 9
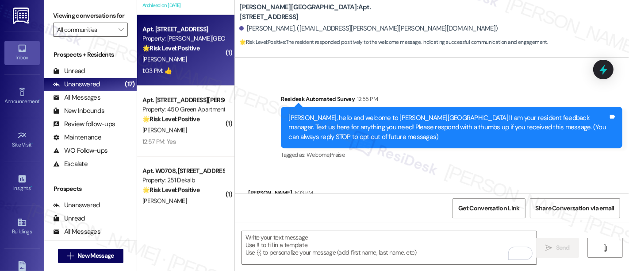
scroll to position [1050, 0]
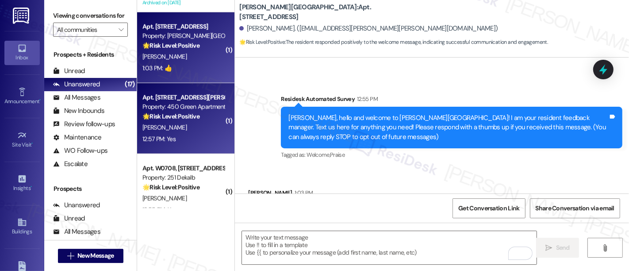
click at [166, 135] on div "12:57 PM: Yes 12:57 PM: Yes" at bounding box center [158, 139] width 33 height 8
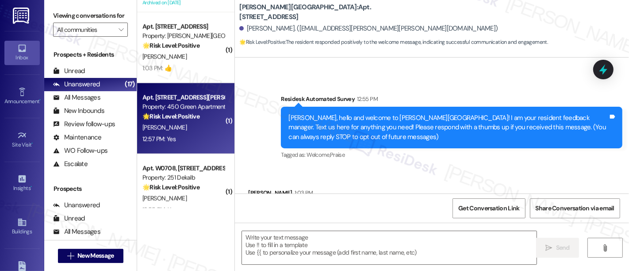
type textarea "Fetching suggested responses. Please feel free to read through the conversation…"
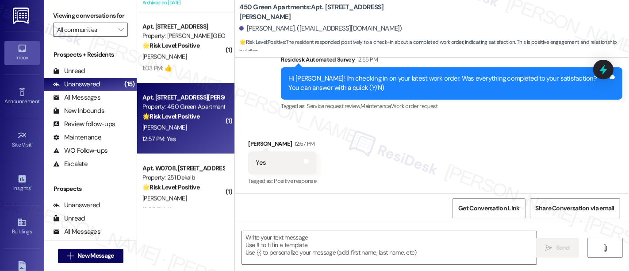
scroll to position [1, 0]
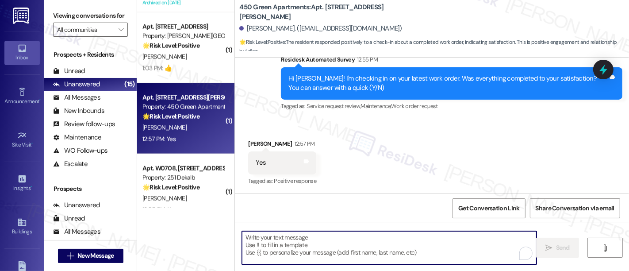
click at [437, 246] on textarea "To enrich screen reader interactions, please activate Accessibility in Grammarl…" at bounding box center [389, 247] width 295 height 33
paste textarea "Please don't hesitate to reach out if there's anything else I can help you with!"
type textarea "Please don't hesitate to reach out if there's anything else I can help you with!"
click at [419, 242] on textarea "To enrich screen reader interactions, please activate Accessibility in Grammarl…" at bounding box center [389, 247] width 295 height 33
paste textarea "I'm so glad to hear that everything was taken care of to your satisfaction. Ple…"
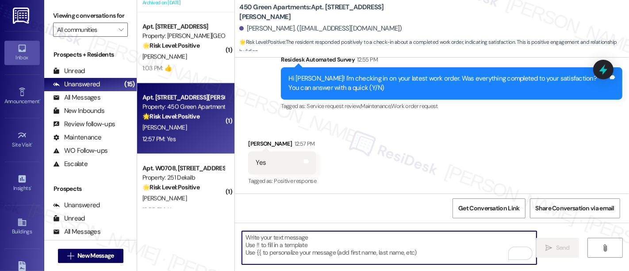
type textarea "I'm so glad to hear that everything was taken care of to your satisfaction. Ple…"
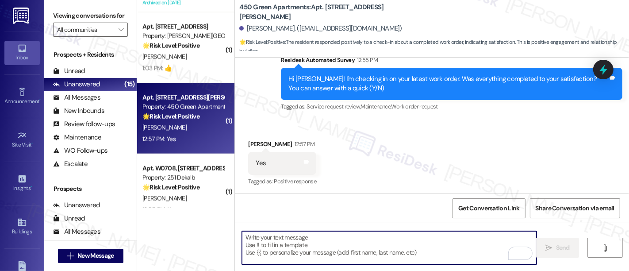
scroll to position [665, 0]
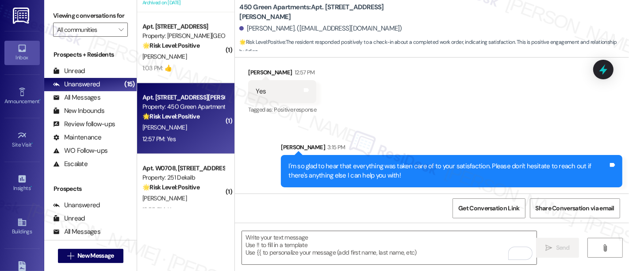
click at [450, 117] on div "Received via SMS Jaida Davis 12:57 PM Yes Tags and notes Tagged as: Positive re…" at bounding box center [432, 85] width 394 height 75
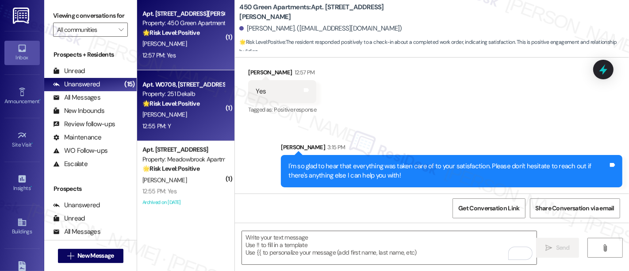
scroll to position [1135, 0]
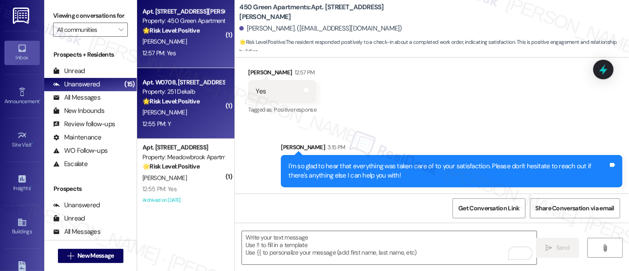
click at [169, 111] on div "[PERSON_NAME]" at bounding box center [184, 112] width 84 height 11
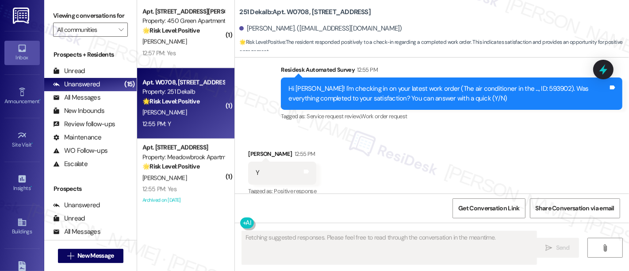
scroll to position [257, 0]
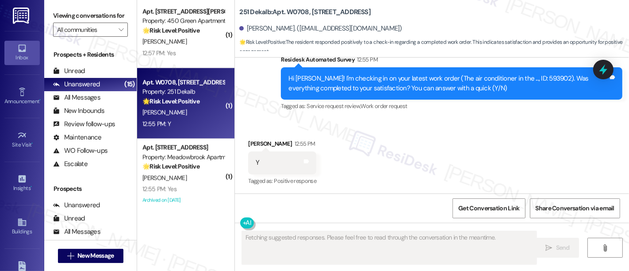
click at [415, 142] on div "Received via SMS Meiwei Zhang 12:55 PM Y Tags and notes Tagged as: Positive res…" at bounding box center [432, 156] width 394 height 75
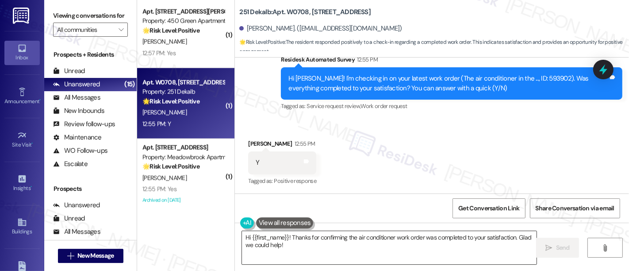
click at [340, 244] on textarea "Hi {{first_name}}! Thanks for confirming the air conditioner work order was com…" at bounding box center [389, 247] width 295 height 33
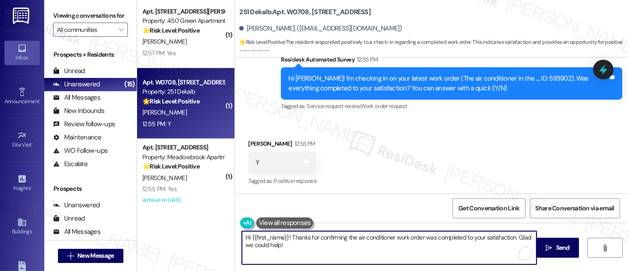
paste textarea "Great to hear it, {{first_name}}! We want to make sure you are satisfied and co…"
type textarea "Great to hear it, {{first_name}}! We want to make sure you are satisfied and co…"
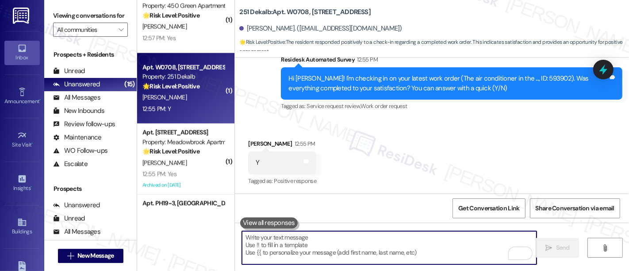
scroll to position [1163, 0]
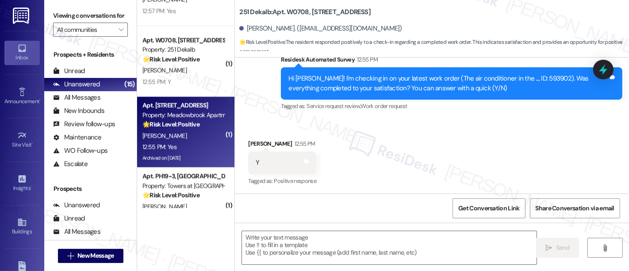
type textarea "Fetching suggested responses. Please feel free to read through the conversation…"
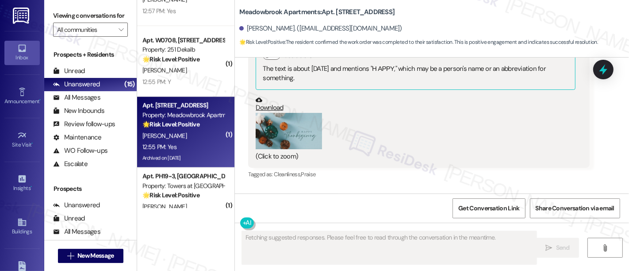
type textarea "Fetching suggested responses. Please feel free to read through the conversation…"
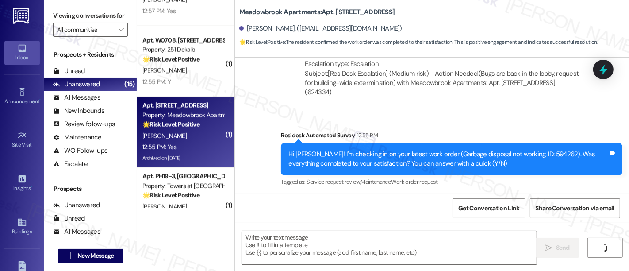
scroll to position [5183, 0]
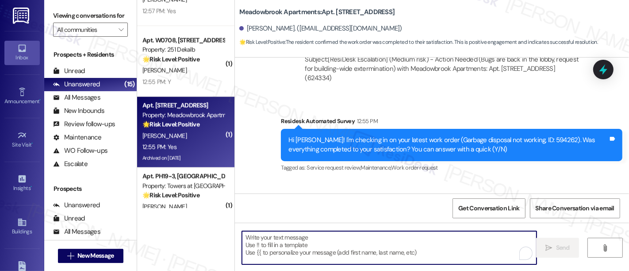
click at [439, 250] on textarea "To enrich screen reader interactions, please activate Accessibility in Grammarl…" at bounding box center [389, 247] width 295 height 33
paste textarea "Great to hear it, {{first_name}}! We want to make sure you are satisfied and co…"
type textarea "Great to hear it, {{first_name}}! We want to make sure you are satisfied and co…"
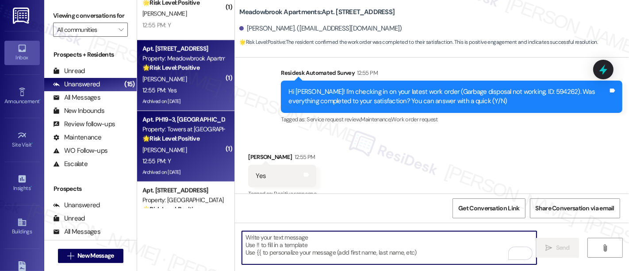
scroll to position [1236, 0]
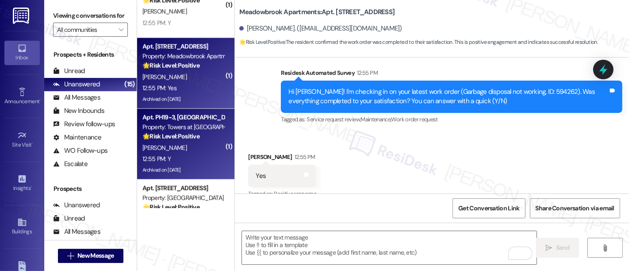
click at [168, 144] on div "S. Rashid" at bounding box center [184, 147] width 84 height 11
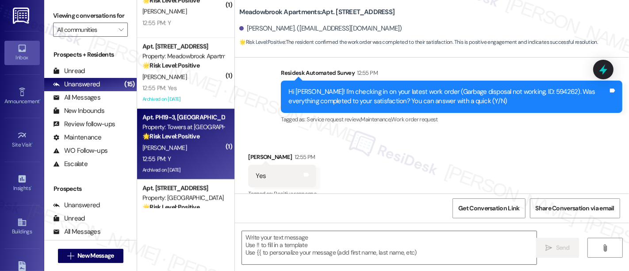
type textarea "Fetching suggested responses. Please feel free to read through the conversation…"
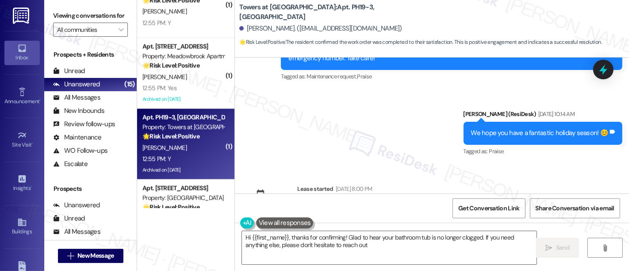
type textarea "Hi {{first_name}}, thanks for confirming! Glad to hear your bathroom tub is no …"
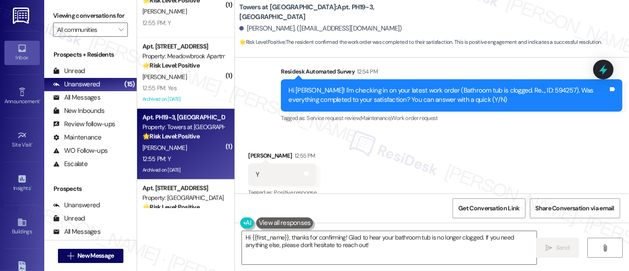
scroll to position [2012, 0]
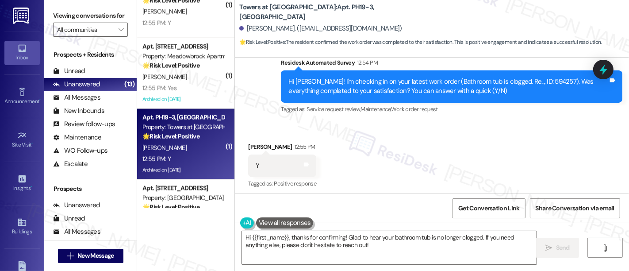
click at [416, 131] on div "Received via SMS Shazia Rashid 12:55 PM Y Tags and notes Tagged as: Positive re…" at bounding box center [432, 159] width 394 height 75
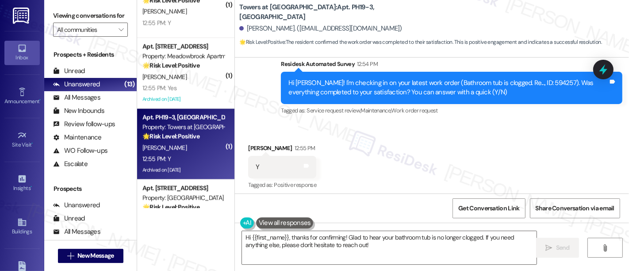
scroll to position [2012, 0]
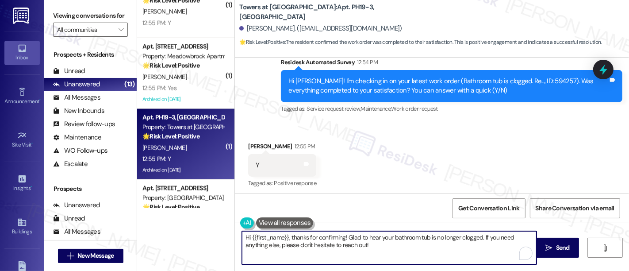
click at [399, 242] on textarea "Hi {{first_name}}, thanks for confirming! Glad to hear your bathroom tub is no …" at bounding box center [389, 247] width 295 height 33
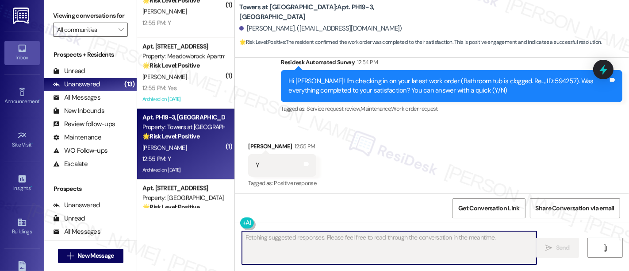
scroll to position [2012, 0]
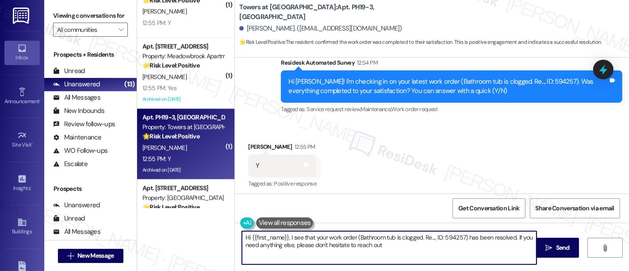
type textarea "Hi {{first_name}}, I see that your work order (Bathroom tub is clogged. Re..., …"
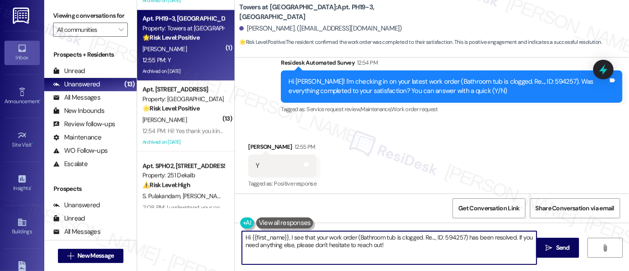
scroll to position [1350, 0]
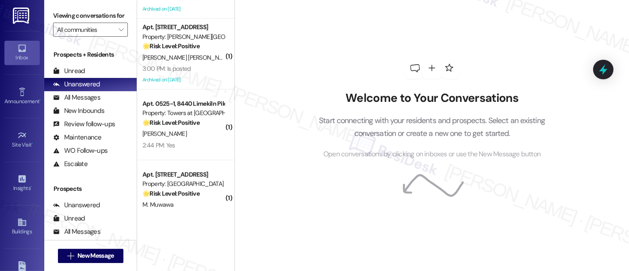
scroll to position [473, 0]
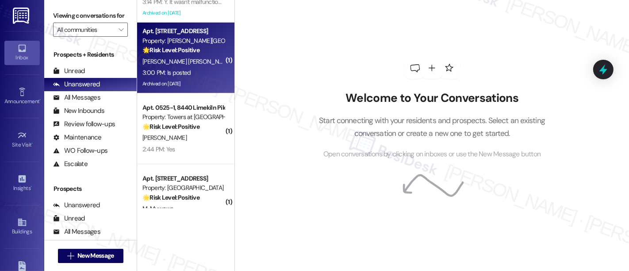
click at [181, 51] on strong "🌟 Risk Level: Positive" at bounding box center [170, 50] width 57 height 8
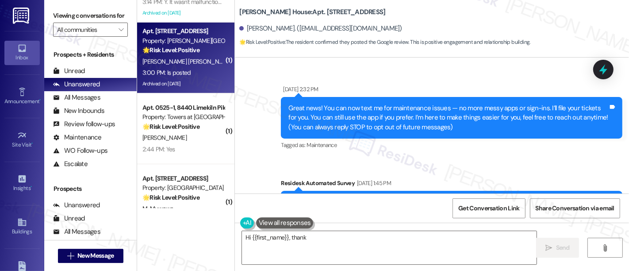
scroll to position [8711, 0]
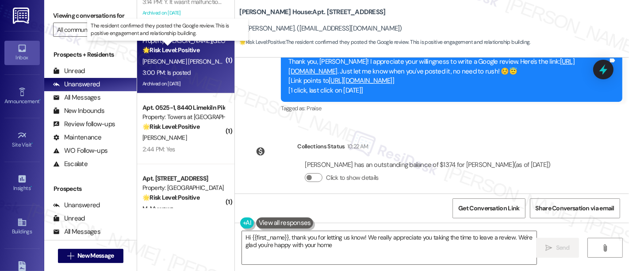
type textarea "Hi {{first_name}}, thank you for letting us know! We really appreciate you taki…"
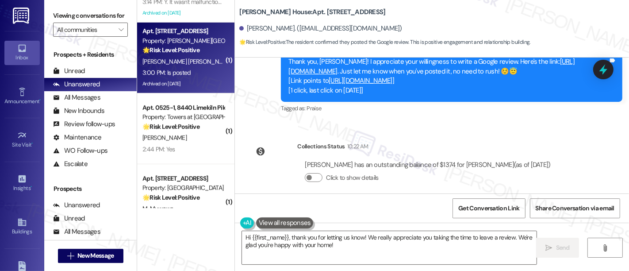
click at [462, 203] on div "Received via SMS [PERSON_NAME] Question 3:00 PM Is posted Tags and notes" at bounding box center [432, 234] width 394 height 63
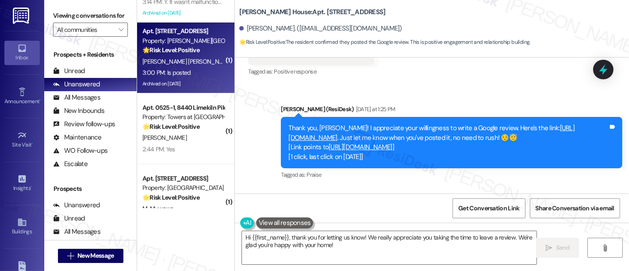
scroll to position [8578, 0]
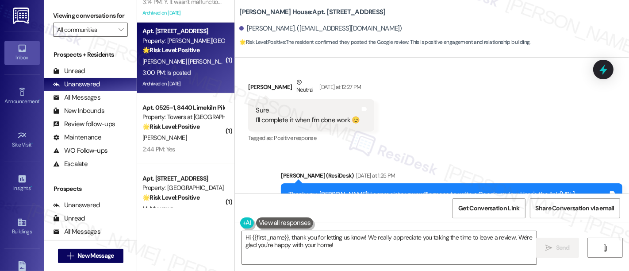
click at [408, 190] on link "[URL][DOMAIN_NAME]" at bounding box center [432, 199] width 286 height 18
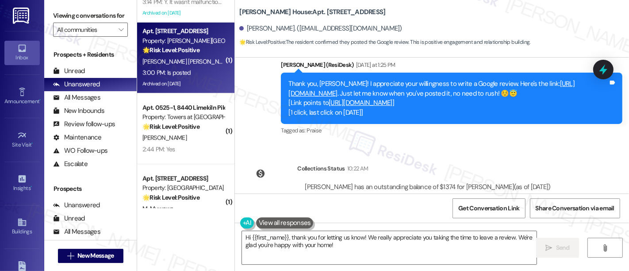
scroll to position [8711, 0]
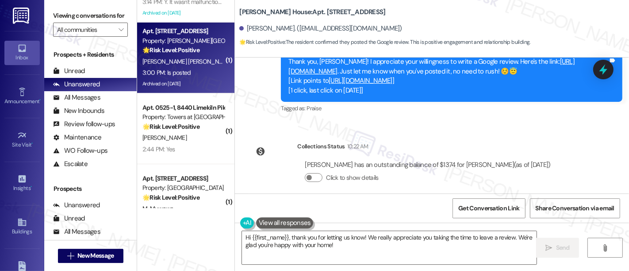
click at [486, 203] on div "Received via SMS [PERSON_NAME] Question 3:00 PM Is posted Tags and notes" at bounding box center [432, 234] width 394 height 63
click at [456, 241] on textarea "Hi {{first_name}}, thank you for letting us know! We really appreciate you taki…" at bounding box center [389, 247] width 295 height 33
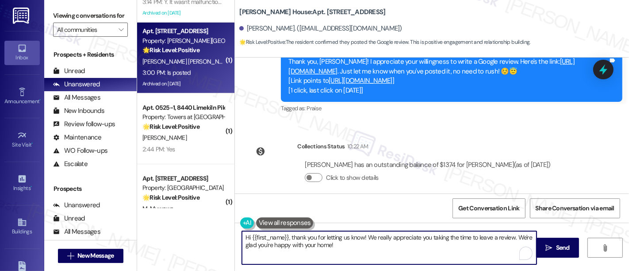
click at [495, 239] on textarea "Hi {{first_name}}, thank you for letting us know! We really appreciate you taki…" at bounding box center [389, 247] width 295 height 33
click at [325, 247] on textarea "Hi {{first_name}}, thank you for letting us know! We really appreciate you taki…" at bounding box center [389, 247] width 295 height 33
click at [348, 244] on textarea "Hi {{first_name}}, thank you for letting us know! We really appreciate you taki…" at bounding box center [389, 247] width 295 height 33
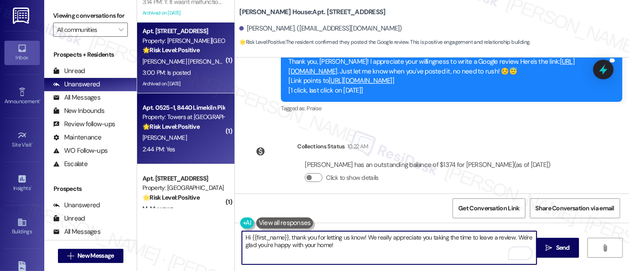
click at [169, 129] on strong "🌟 Risk Level: Positive" at bounding box center [170, 127] width 57 height 8
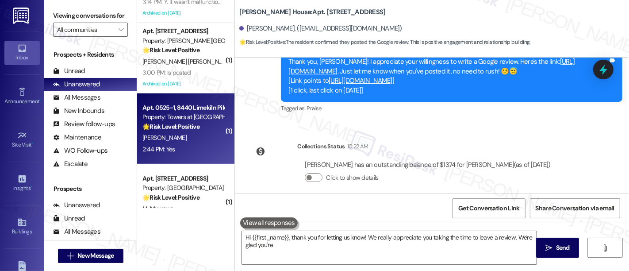
type textarea "Hi {{first_name}}, thank you for letting us know! We really appreciate you taki…"
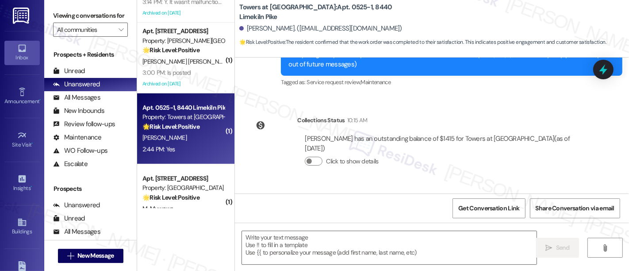
type textarea "Fetching suggested responses. Please feel free to read through the conversation…"
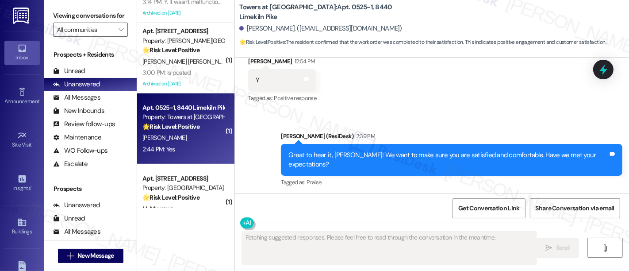
scroll to position [406, 0]
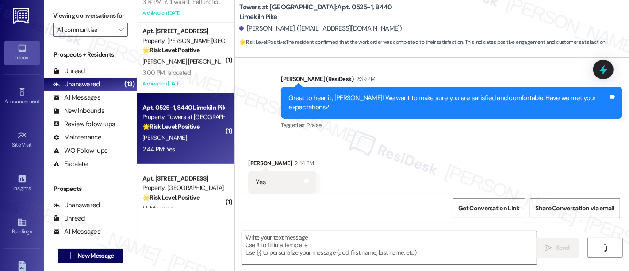
click at [473, 139] on div "Received via SMS [PERSON_NAME] 2:44 PM Yes Tags and notes Tagged as: Positive r…" at bounding box center [432, 176] width 394 height 75
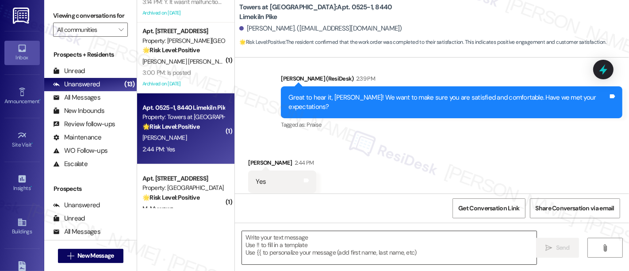
drag, startPoint x: 315, startPoint y: 247, endPoint x: 317, endPoint y: 242, distance: 5.6
click at [315, 246] on textarea at bounding box center [389, 247] width 295 height 33
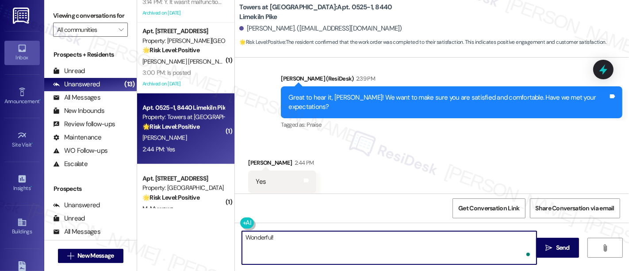
paste textarea "If you’re happy with your experience, we’d love it if you left us a quick Googl…"
type textarea "Wonderful! If you’re happy with your experience, we’d love it if you left us a …"
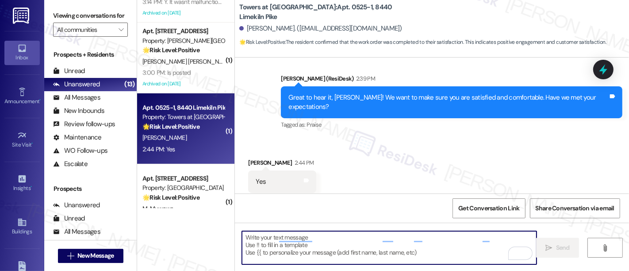
scroll to position [406, 0]
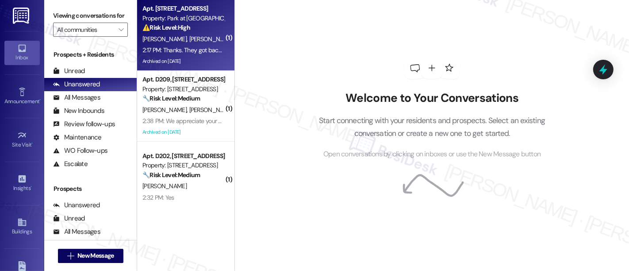
click at [189, 42] on span "[PERSON_NAME]" at bounding box center [211, 39] width 44 height 8
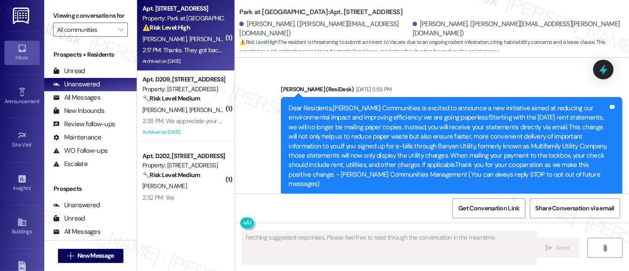
scroll to position [8859, 0]
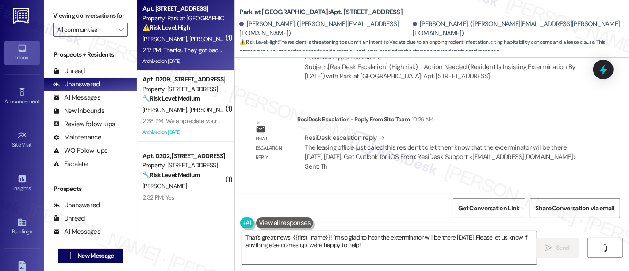
click at [527, 185] on div "Received via SMS [PERSON_NAME] 2:17 PM Thanks. They got back to me and said the…" at bounding box center [432, 222] width 394 height 75
click at [303, 235] on textarea "That's great news, {{first_name}}! I'm so glad to hear the exterminator will be…" at bounding box center [389, 247] width 295 height 33
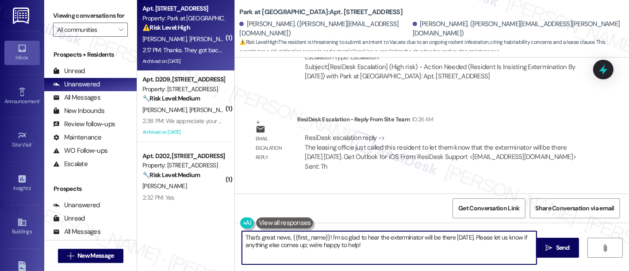
click at [303, 235] on textarea "That's great news, {{first_name}}! I'm so glad to hear the exterminator will be…" at bounding box center [389, 247] width 295 height 33
drag, startPoint x: 307, startPoint y: 235, endPoint x: 367, endPoint y: 250, distance: 61.7
click at [368, 251] on textarea "That's great news, {{first_name}}! I'm so glad to hear the exterminator will be…" at bounding box center [389, 247] width 295 height 33
drag, startPoint x: 325, startPoint y: 237, endPoint x: 286, endPoint y: 234, distance: 38.6
click at [286, 234] on textarea "That's great news, {{first_name}}! I'm so glad to hear the exterminator will be…" at bounding box center [389, 247] width 295 height 33
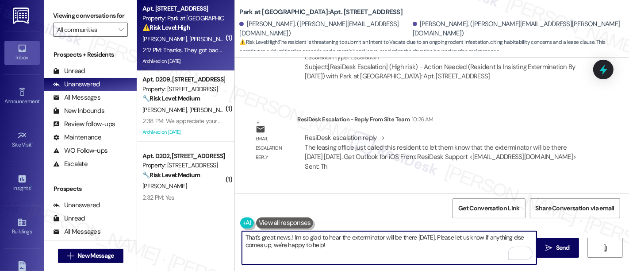
type textarea "That's great news! I'm so glad to hear the exterminator will be there [DATE]. P…"
drag, startPoint x: 461, startPoint y: 239, endPoint x: 389, endPoint y: 248, distance: 73.1
click at [455, 241] on textarea "That's great news! I'm so glad to hear the exterminator will be there [DATE]. P…" at bounding box center [389, 247] width 295 height 33
click at [359, 249] on textarea "That's great news! I'm so glad to hear the exterminator will be there [DATE]. P…" at bounding box center [389, 247] width 295 height 33
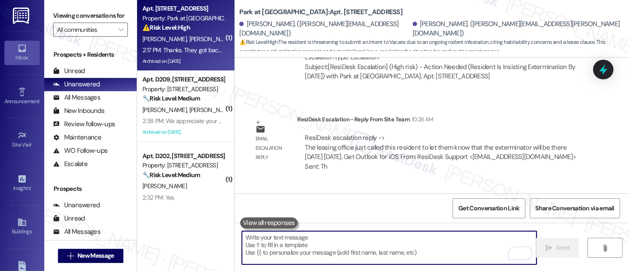
scroll to position [8858, 0]
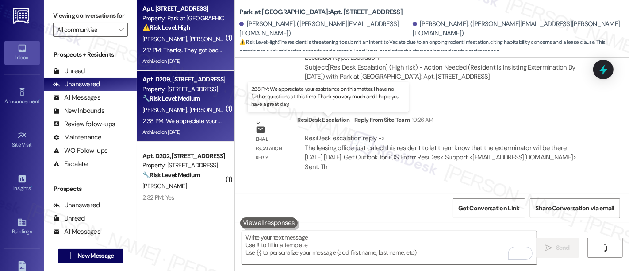
click at [192, 120] on div "2:38 PM: We appreciate your assistance on this matter. I have no further questi…" at bounding box center [333, 121] width 383 height 8
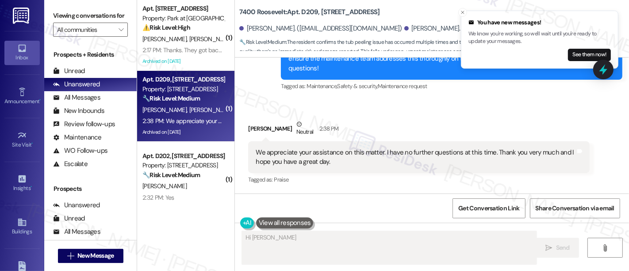
scroll to position [2356, 0]
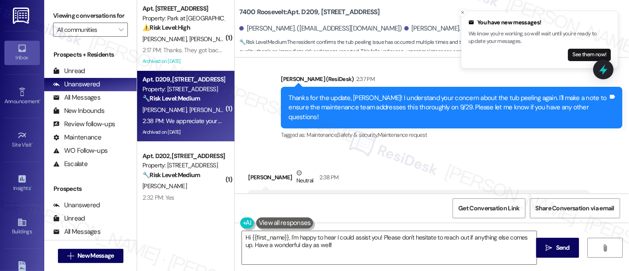
click at [357, 162] on div "Received via SMS [PERSON_NAME] Neutral 2:38 PM We appreciate your assistance on…" at bounding box center [419, 202] width 355 height 80
click at [461, 12] on icon "Close toast" at bounding box center [462, 12] width 5 height 5
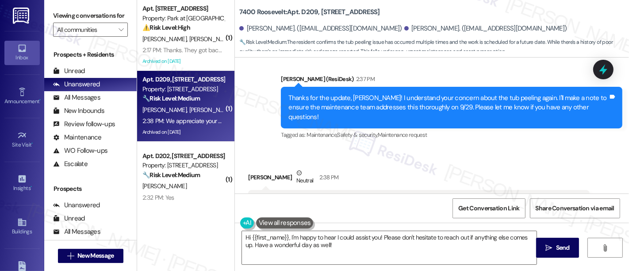
scroll to position [1, 0]
click at [375, 235] on textarea "Hi {{first_name}}, I'm happy to hear I could assist you! Please don't hesitate …" at bounding box center [389, 247] width 295 height 33
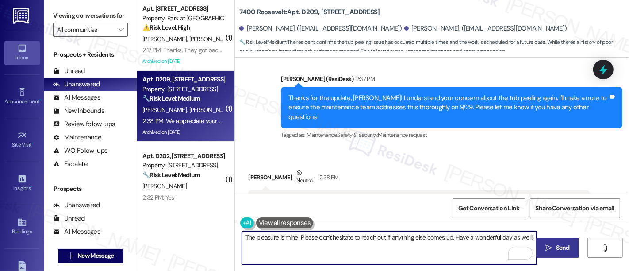
type textarea "The pleasure is mine! Please don't hesitate to reach out if anything else comes…"
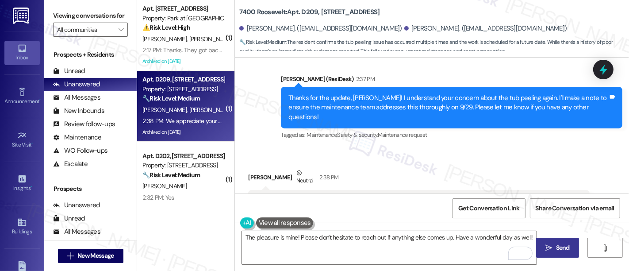
click at [562, 241] on button " Send" at bounding box center [557, 248] width 43 height 20
type textarea "Hi {{first_name}}, I'm happy to hear I could assist you! Please don't hesitate …"
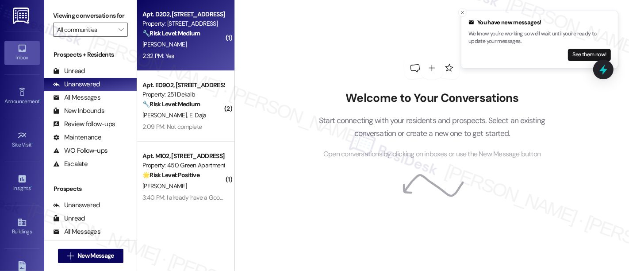
click at [180, 18] on div "Apt. D202, [STREET_ADDRESS]" at bounding box center [183, 14] width 82 height 9
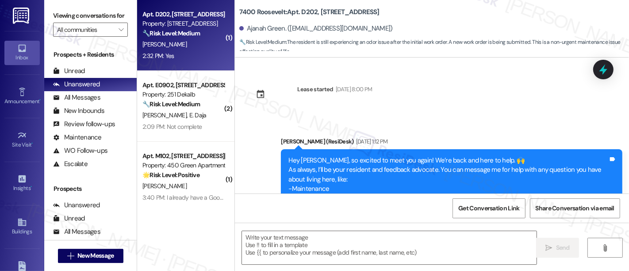
scroll to position [2551, 0]
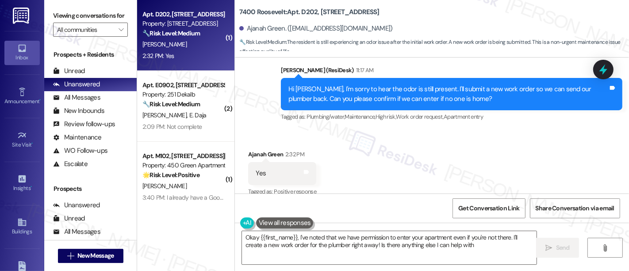
type textarea "Okay {{first_name}}, I've noted that we have permission to enter your apartment…"
click at [387, 142] on div "Received via SMS Ajanah Green 2:32 PM Yes Tags and notes Tagged as: Positive re…" at bounding box center [432, 167] width 394 height 75
click at [307, 10] on b "7400 Roosevelt: Apt. D202, [STREET_ADDRESS]" at bounding box center [309, 12] width 140 height 9
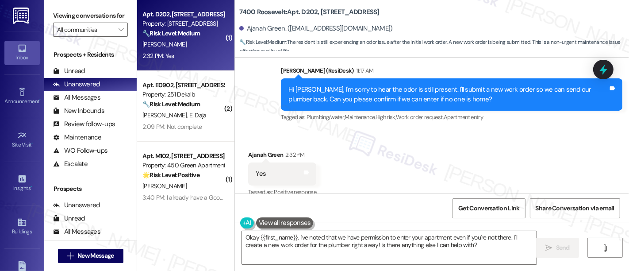
click at [307, 10] on b "7400 Roosevelt: Apt. D202, [STREET_ADDRESS]" at bounding box center [309, 12] width 140 height 9
copy b "D202"
click at [561, 130] on div "Received via SMS Ajanah Green 2:32 PM Yes Tags and notes Tagged as: Positive re…" at bounding box center [432, 167] width 394 height 75
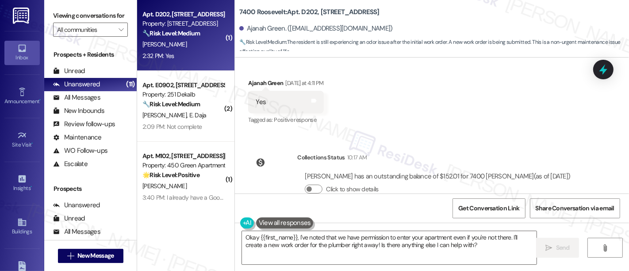
scroll to position [2551, 0]
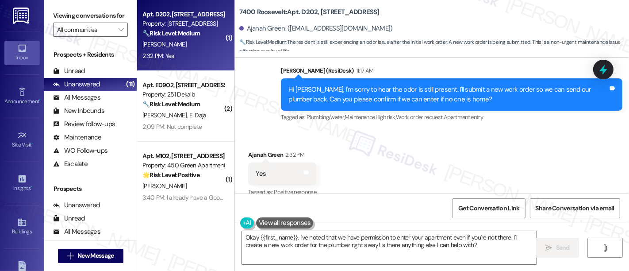
drag, startPoint x: 423, startPoint y: 172, endPoint x: 628, endPoint y: 141, distance: 207.6
click at [441, 168] on div "Received via SMS Ajanah Green 2:32 PM Yes Tags and notes Tagged as: Positive re…" at bounding box center [432, 167] width 394 height 75
click at [440, 161] on div "Received via SMS Ajanah Green 2:32 PM Yes Tags and notes Tagged as: Positive re…" at bounding box center [432, 167] width 394 height 75
click at [500, 236] on textarea "Okay {{first_name}}, I've noted that we have permission to enter your apartment…" at bounding box center [389, 247] width 295 height 33
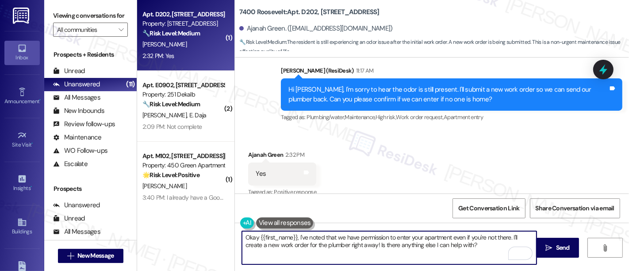
click at [268, 247] on textarea "Okay {{first_name}}, I've noted that we have permission to enter your apartment…" at bounding box center [389, 247] width 295 height 33
click at [432, 248] on textarea "Okay {{first_name}}, I've noted that we have permission to enter your apartment…" at bounding box center [389, 247] width 295 height 33
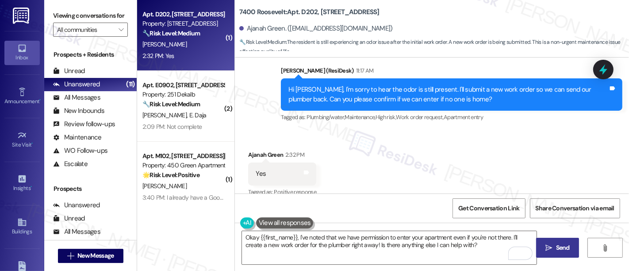
click at [546, 250] on icon "" at bounding box center [549, 247] width 7 height 7
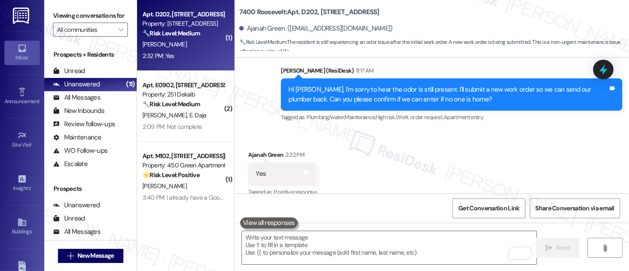
click at [429, 132] on div "Received via SMS Ajanah Green 2:32 PM Yes Tags and notes Tagged as: Positive re…" at bounding box center [432, 167] width 394 height 75
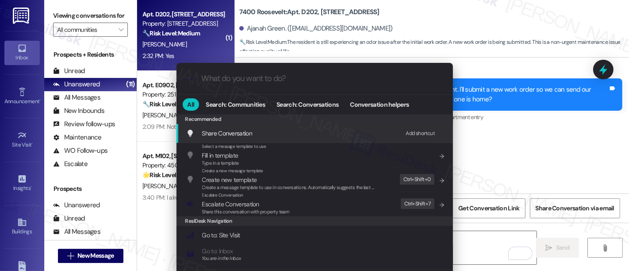
type input "s"
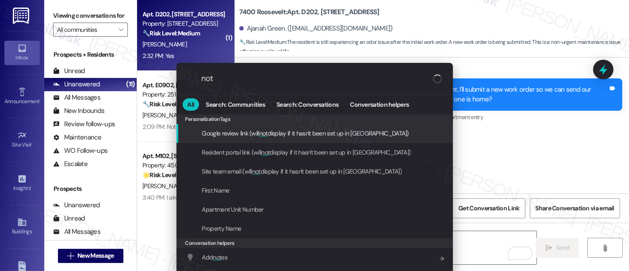
type input "note"
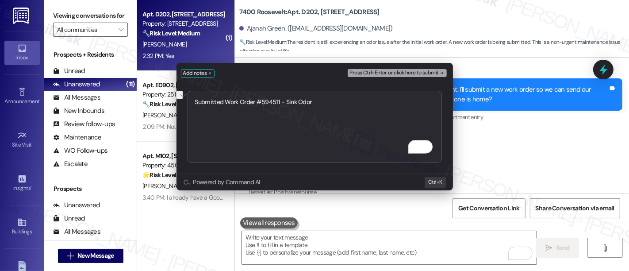
type textarea "Submitted Work Order #594511 - Sink Odor"
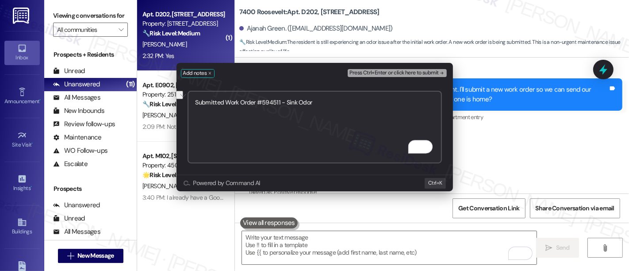
click at [404, 73] on span "Press Ctrl+Enter or click here to submit" at bounding box center [394, 73] width 89 height 6
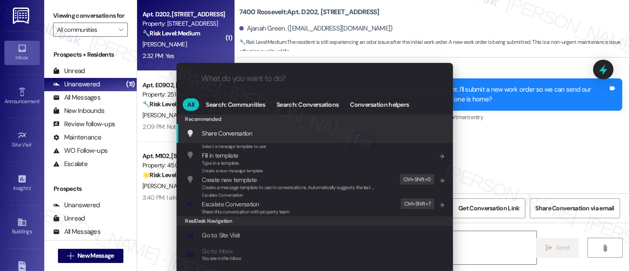
type textarea "Hi {{first_name}}, I'm happy to help! I've already created a new work order"
type input "e"
type textarea "Hi {{first_name}}, I'm happy to help! I've already created a new work order for…"
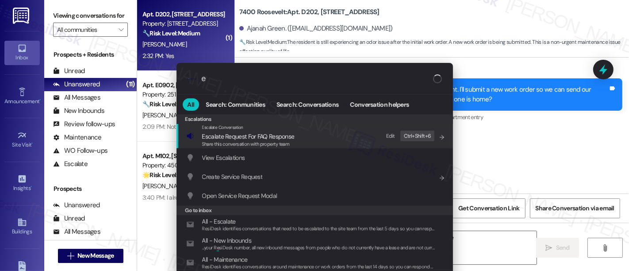
type input "es"
type textarea "Hi {{first_name}}, I'm happy to help! I've already created a new work order for…"
type input "esc"
type textarea "Hi {{first_name}}, I'm happy to help! I've already created a new work order for…"
type input "esca"
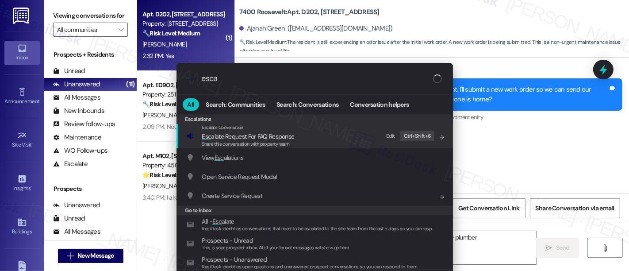
type textarea "Hi {{first_name}}, I'm happy to help! I've already created a new work order for…"
type input "escal"
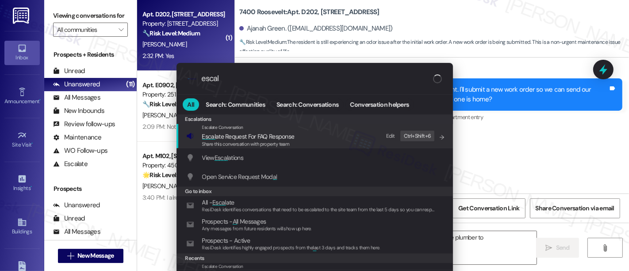
type textarea "Hi {{first_name}}, I'm happy to help! I've already created a new work order for…"
type input "escala"
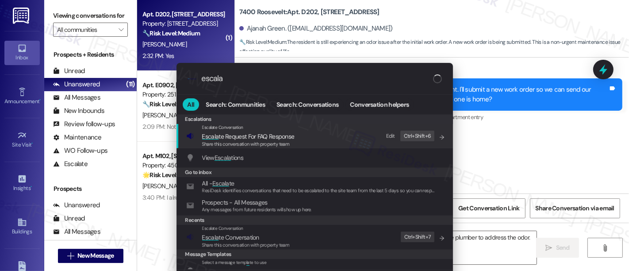
type textarea "Hi {{first_name}}, I'm happy to help! I've already created a new work order for…"
type input "escalat"
type textarea "Hi {{first_name}}, I'm happy to help! I've already created a new work order for…"
type input "escalate"
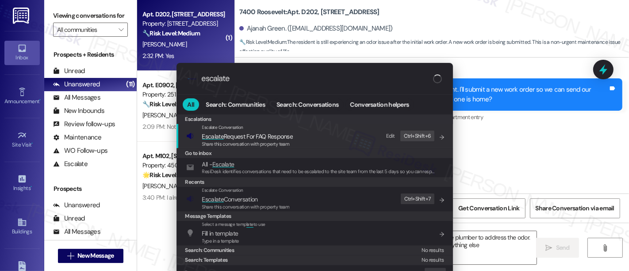
type textarea "Hi {{first_name}}, I'm happy to help! I've already created a new work order for…"
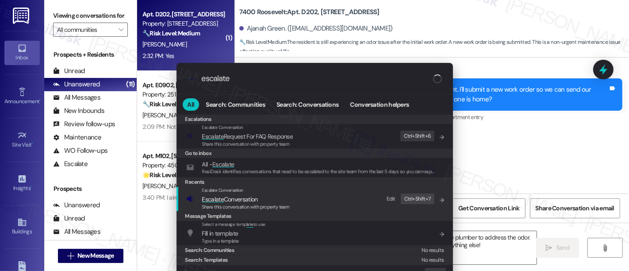
type input "escalate"
click at [298, 197] on div "Escalate Conversation Escalate Conversation Share this conversation with proper…" at bounding box center [315, 199] width 259 height 24
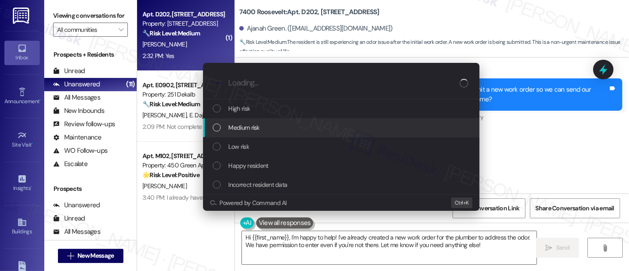
click at [253, 125] on span "Medium risk" at bounding box center [244, 128] width 31 height 10
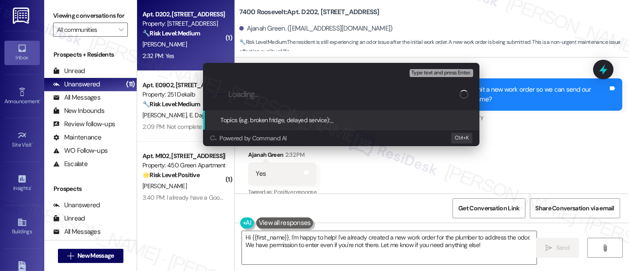
paste input "Submitted Work Order #594511 - Sink Odor"
type input "Submitted Work Order #594511 - Sink Odor"
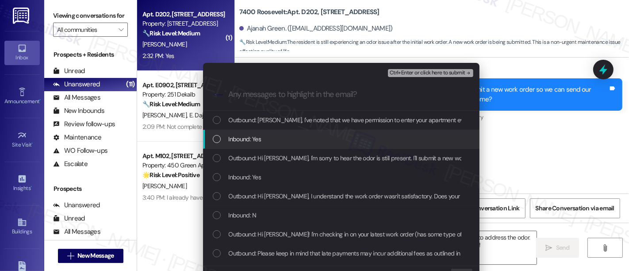
click at [246, 138] on span "Inbound: Yes" at bounding box center [245, 139] width 33 height 10
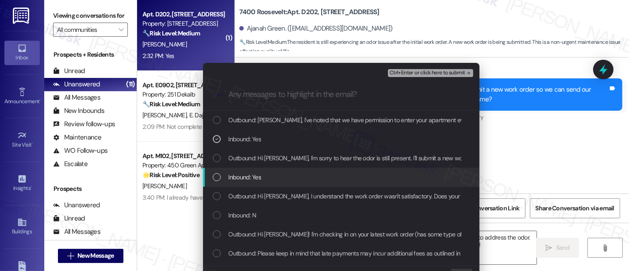
click at [258, 183] on div "Inbound: Yes" at bounding box center [341, 177] width 277 height 19
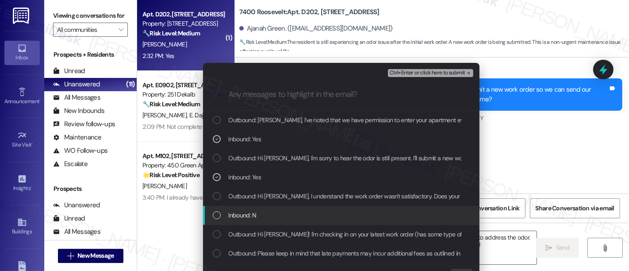
click at [269, 214] on div "Inbound: N" at bounding box center [342, 215] width 259 height 10
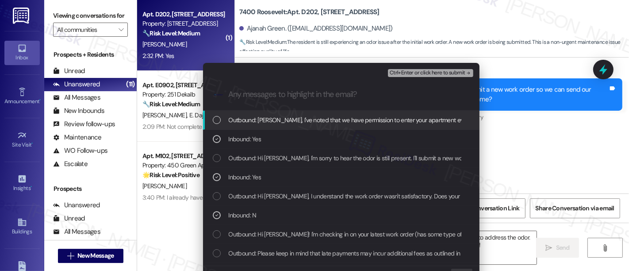
click at [428, 74] on span "Ctrl+Enter or click here to submit" at bounding box center [428, 73] width 76 height 6
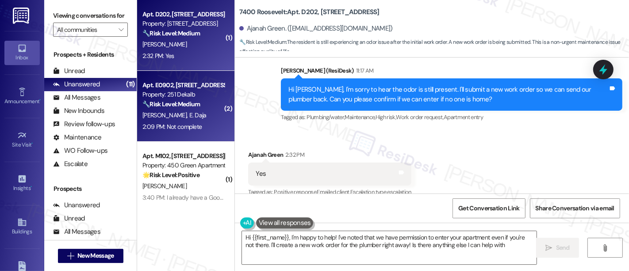
type textarea "Hi {{first_name}}, I'm happy to help! I've noted that we have permission to ent…"
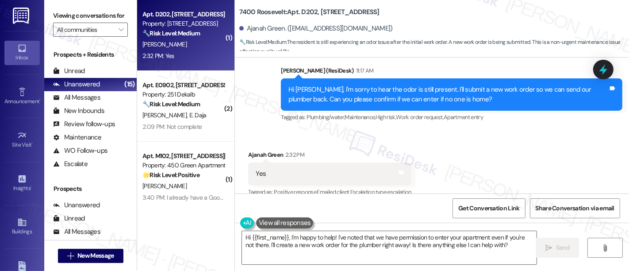
click at [480, 143] on div "Received via SMS Ajanah Green 2:32 PM Yes Tags and notes Tagged as: Positive re…" at bounding box center [432, 167] width 394 height 75
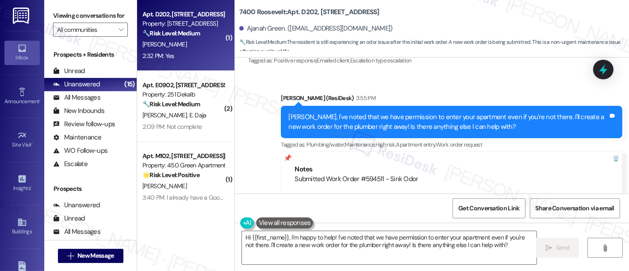
scroll to position [2710, 0]
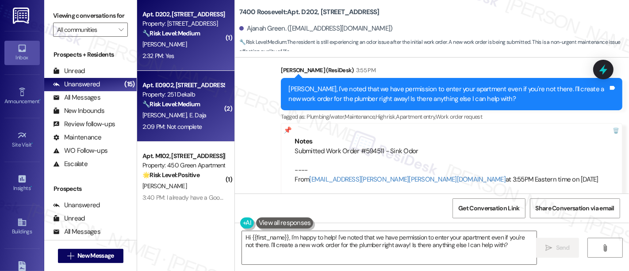
click at [189, 118] on span "E. Daja" at bounding box center [197, 115] width 17 height 8
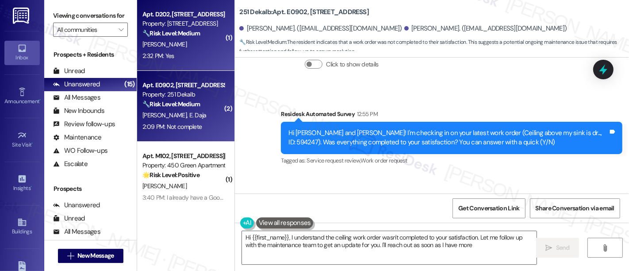
type textarea "Hi {{first_name}}, I understand the ceiling work order wasn't completed to your…"
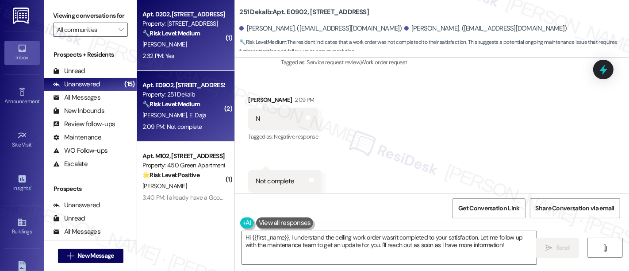
click at [163, 42] on div "[PERSON_NAME]" at bounding box center [184, 44] width 84 height 11
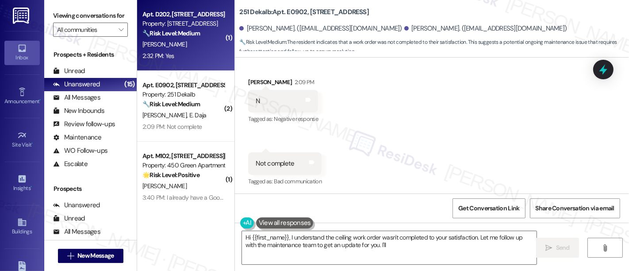
type textarea "Hi {{first_name}}, I understand the ceiling work order wasn't completed to your…"
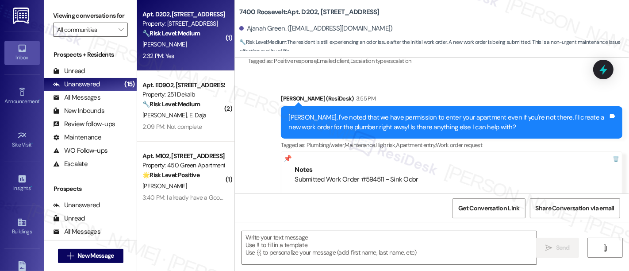
type textarea "Fetching suggested responses. Please feel free to read through the conversation…"
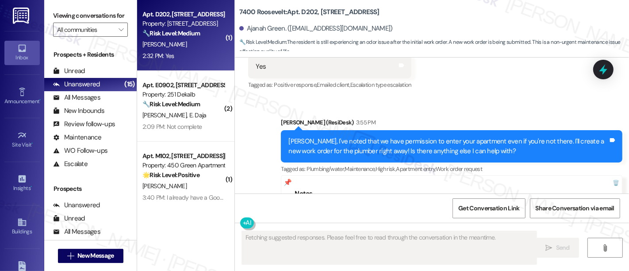
scroll to position [2551, 0]
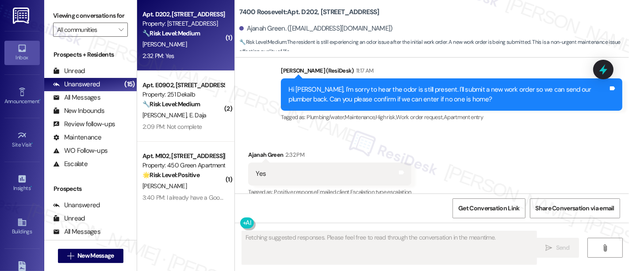
click at [622, 178] on div "Received via SMS Ajanah Green 2:32 PM Yes Tags and notes Tagged as: Positive re…" at bounding box center [432, 167] width 394 height 75
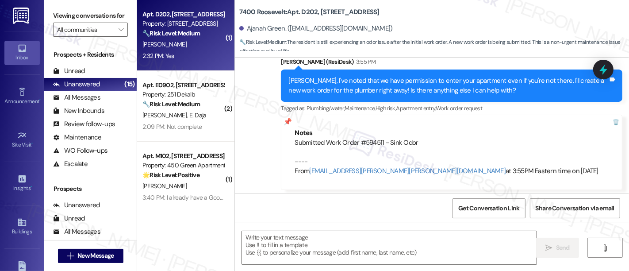
scroll to position [2819, 0]
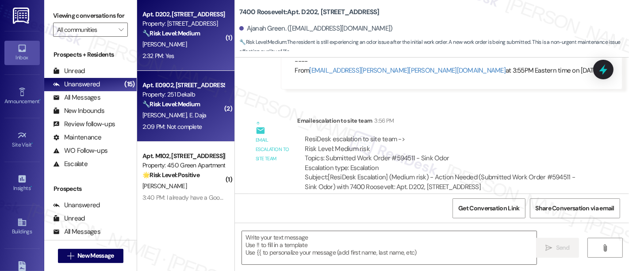
click at [181, 105] on strong "🔧 Risk Level: Medium" at bounding box center [171, 104] width 58 height 8
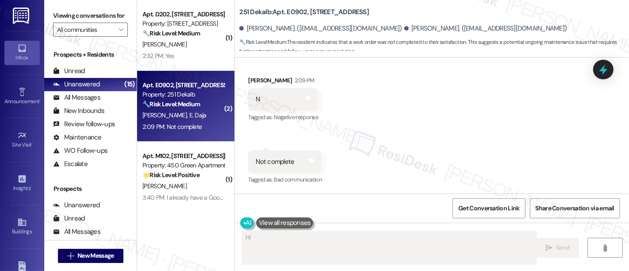
scroll to position [993, 0]
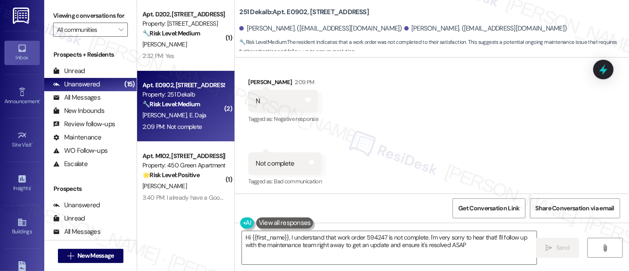
type textarea "Hi {{first_name}}, I understand that work order 594247 is not complete. I'm ver…"
click at [409, 138] on div "Received via SMS [PERSON_NAME] 2:09 PM N Tags and notes Tagged as: Negative res…" at bounding box center [432, 126] width 394 height 137
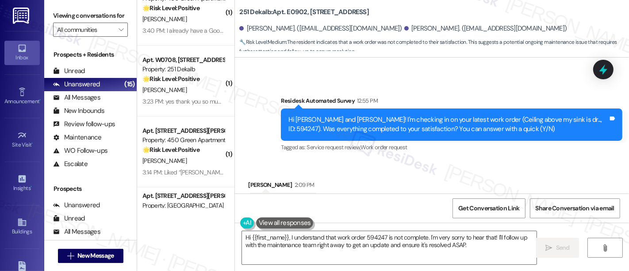
scroll to position [181, 0]
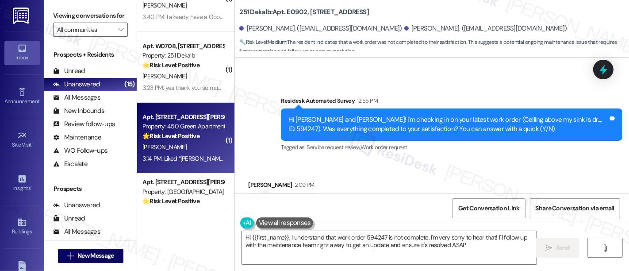
click at [200, 148] on div "[PERSON_NAME]" at bounding box center [184, 147] width 84 height 11
type textarea "Hi {{first_name}}, I understand the ceiling work order wasn't completed to your…"
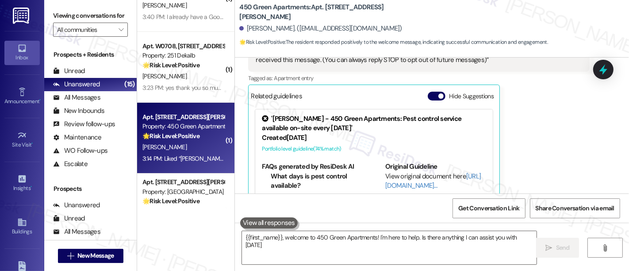
type textarea "{{first_name}}, welcome to 450 Green Apartments! I'm here to help. Is there any…"
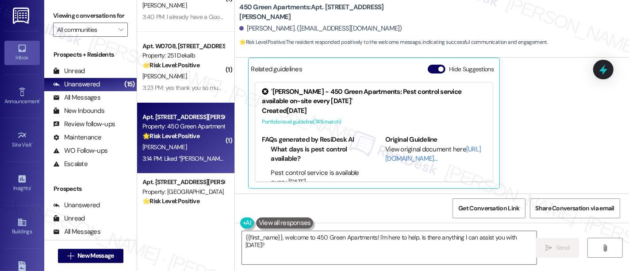
scroll to position [242, 0]
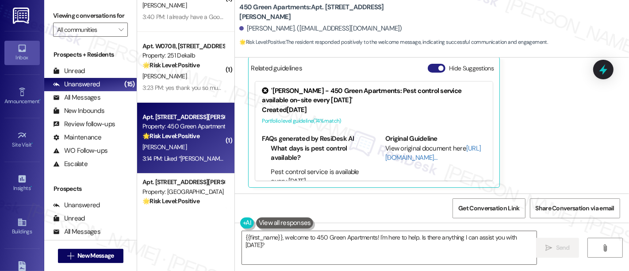
click at [428, 64] on button "Hide Suggestions" at bounding box center [437, 68] width 18 height 9
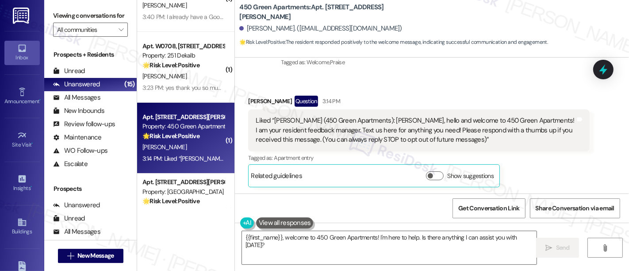
click at [482, 92] on div "Received via SMS [PERSON_NAME] Question 3:14 PM Liked “[PERSON_NAME] (450 Green…" at bounding box center [419, 141] width 355 height 105
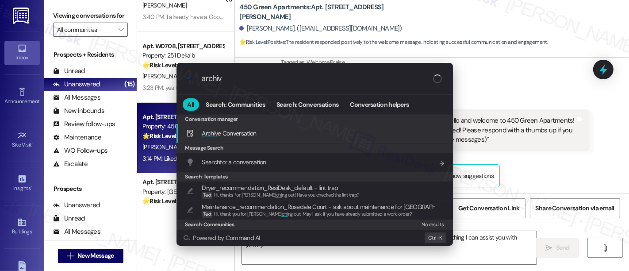
type input "archive"
